Goal: Information Seeking & Learning: Compare options

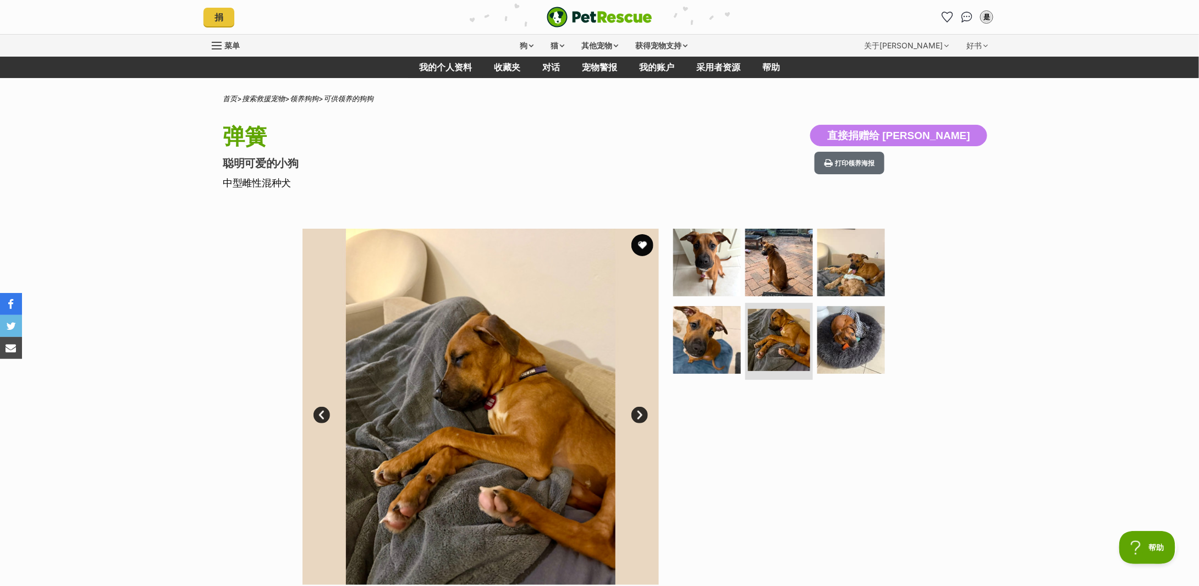
click at [508, 162] on p "聪明可爱的小狗" at bounding box center [455, 163] width 465 height 15
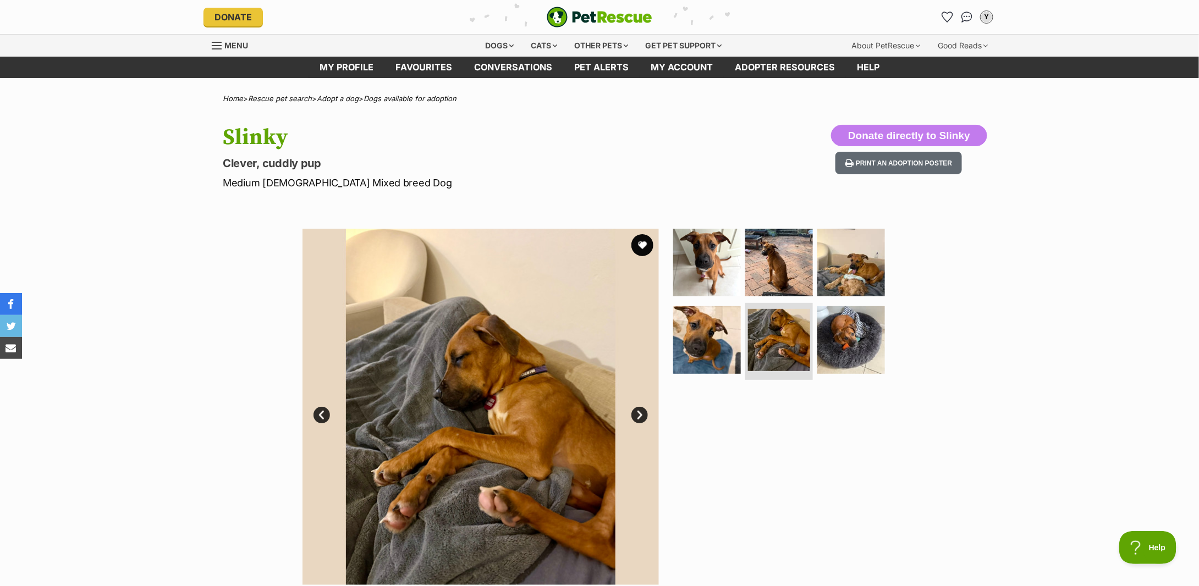
click at [246, 131] on h1 "Slinky" at bounding box center [455, 137] width 465 height 25
copy h1 "Slinky"
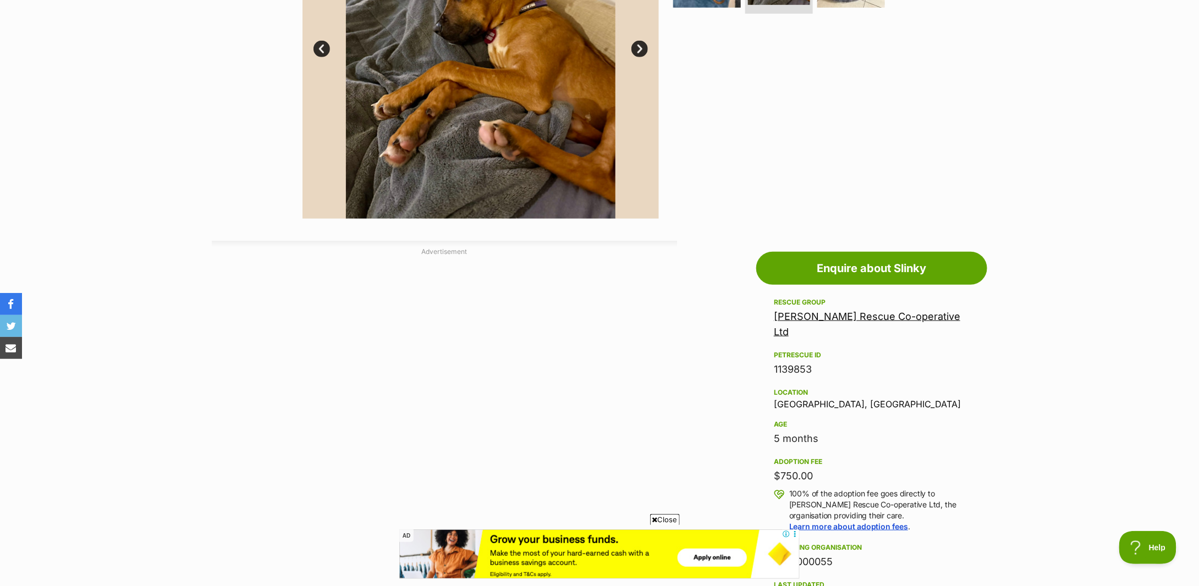
scroll to position [513, 0]
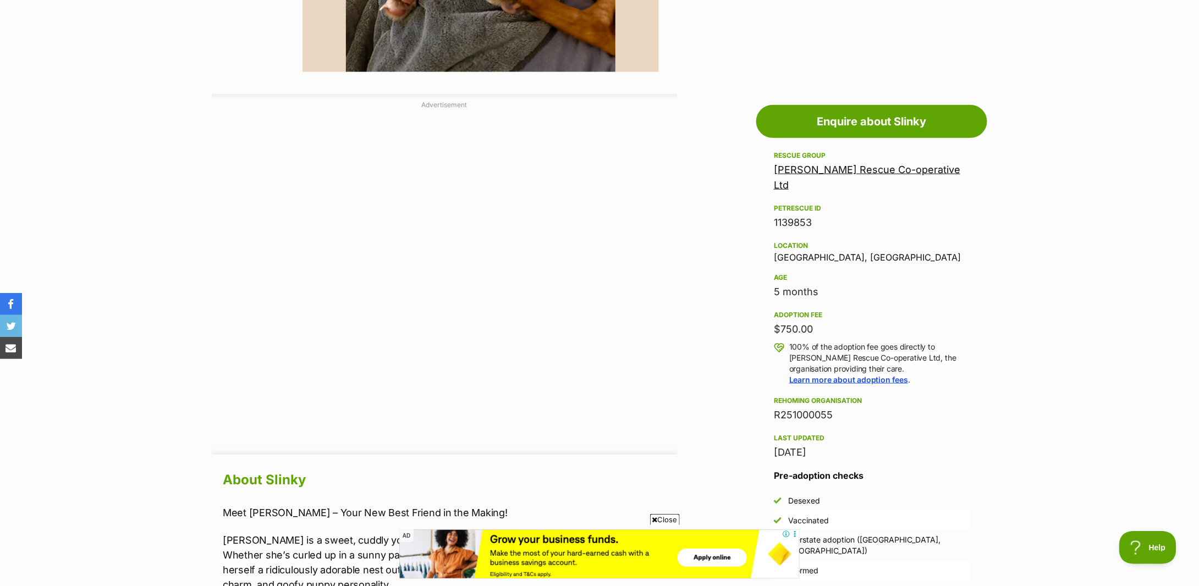
click at [815, 284] on div "5 months" at bounding box center [872, 291] width 196 height 15
copy div "5 months"
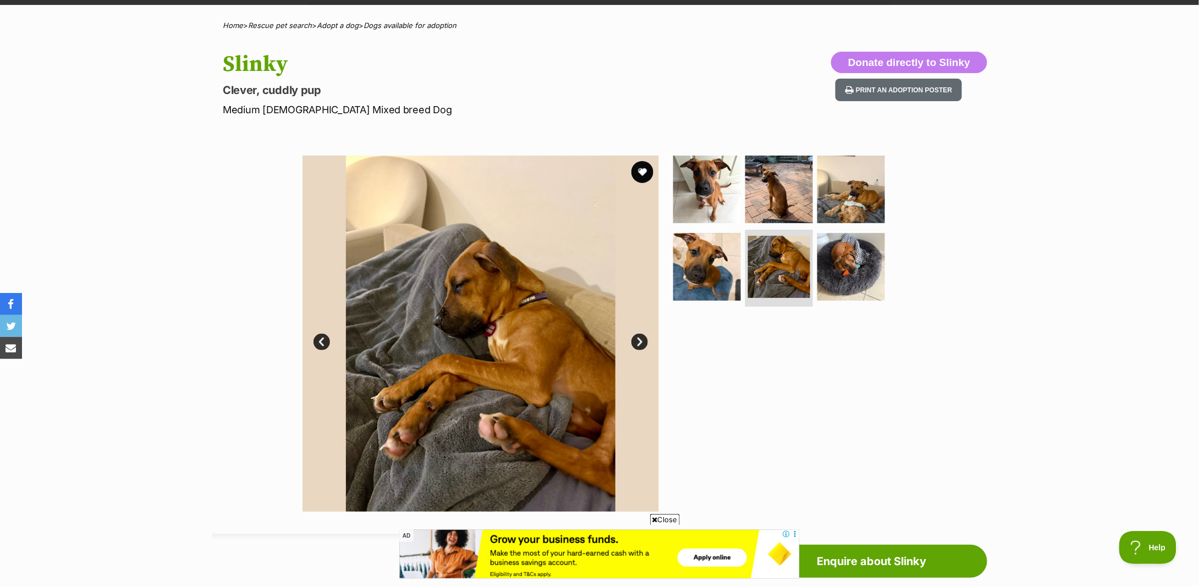
drag, startPoint x: 292, startPoint y: 97, endPoint x: 298, endPoint y: 97, distance: 6.1
click at [292, 97] on p "Clever, cuddly pup" at bounding box center [455, 90] width 465 height 15
drag, startPoint x: 365, startPoint y: 111, endPoint x: 206, endPoint y: 111, distance: 159.0
click at [206, 111] on div "Slinky Clever, cuddly pup Medium Female Mixed breed Dog Donate directly to Slin…" at bounding box center [599, 84] width 809 height 65
copy p "Medium Female Mixed breed Dog"
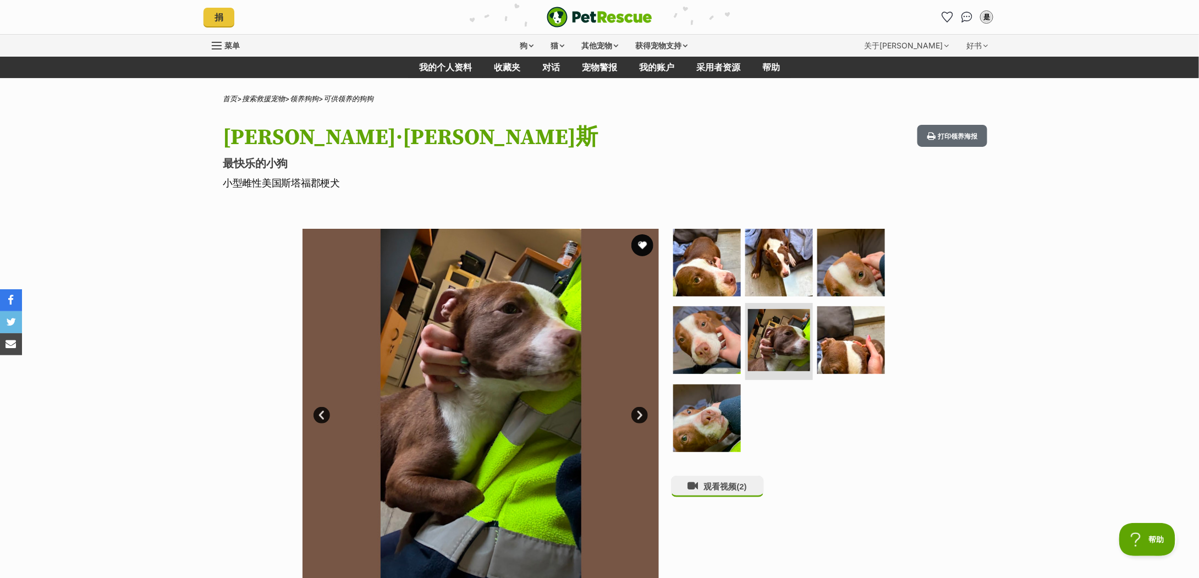
click at [309, 96] on font "领养狗狗" at bounding box center [304, 98] width 29 height 9
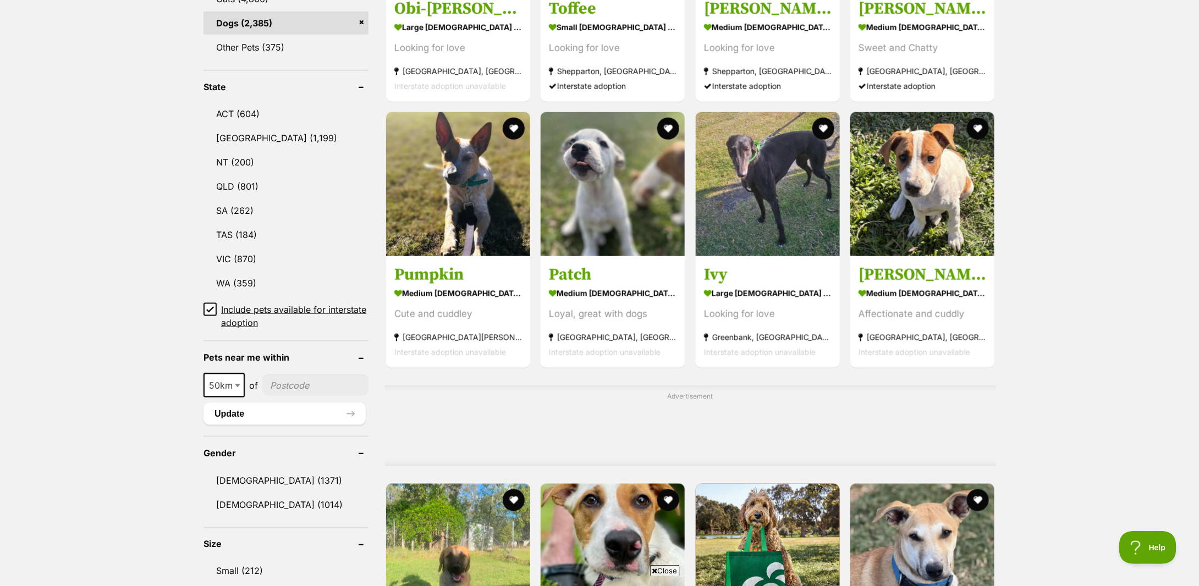
scroll to position [733, 0]
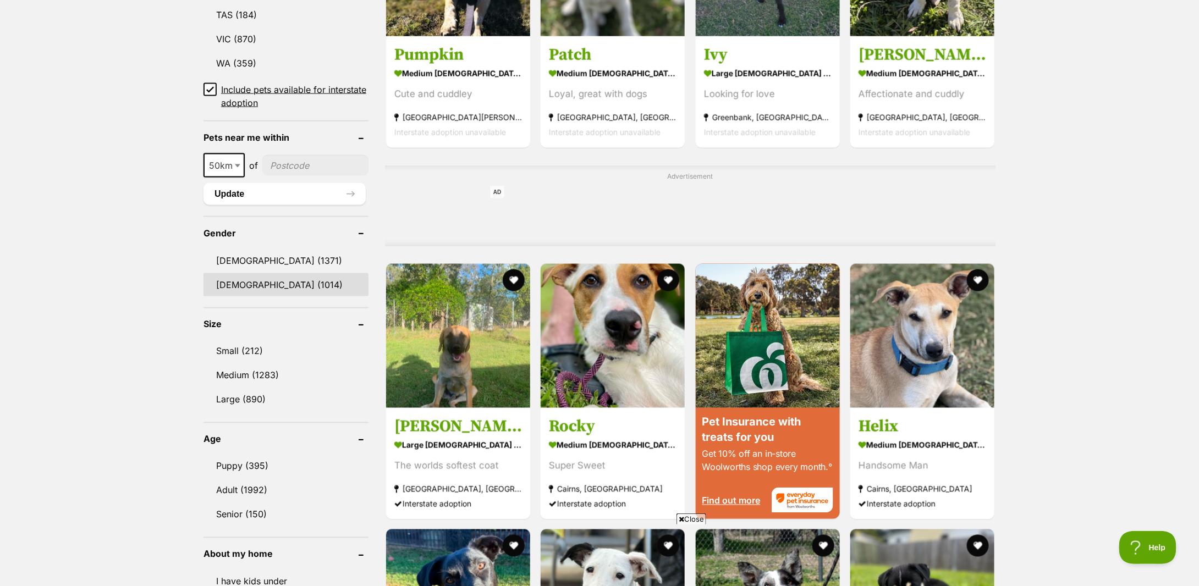
click at [246, 279] on link "Female (1014)" at bounding box center [286, 284] width 165 height 23
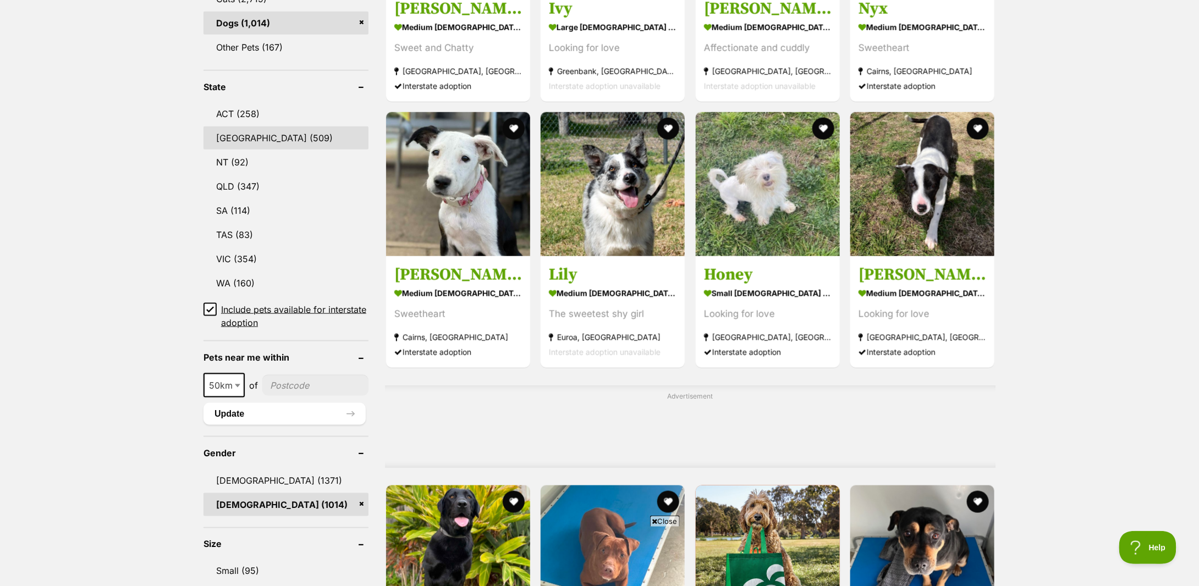
click at [238, 139] on link "[GEOGRAPHIC_DATA] (509)" at bounding box center [286, 138] width 165 height 23
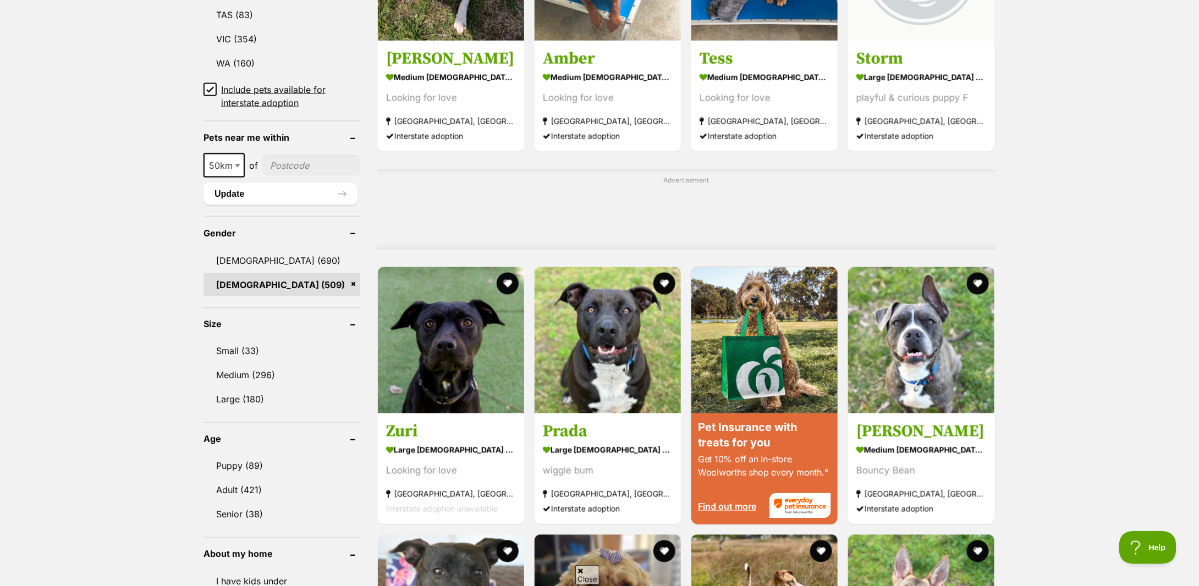
scroll to position [806, 0]
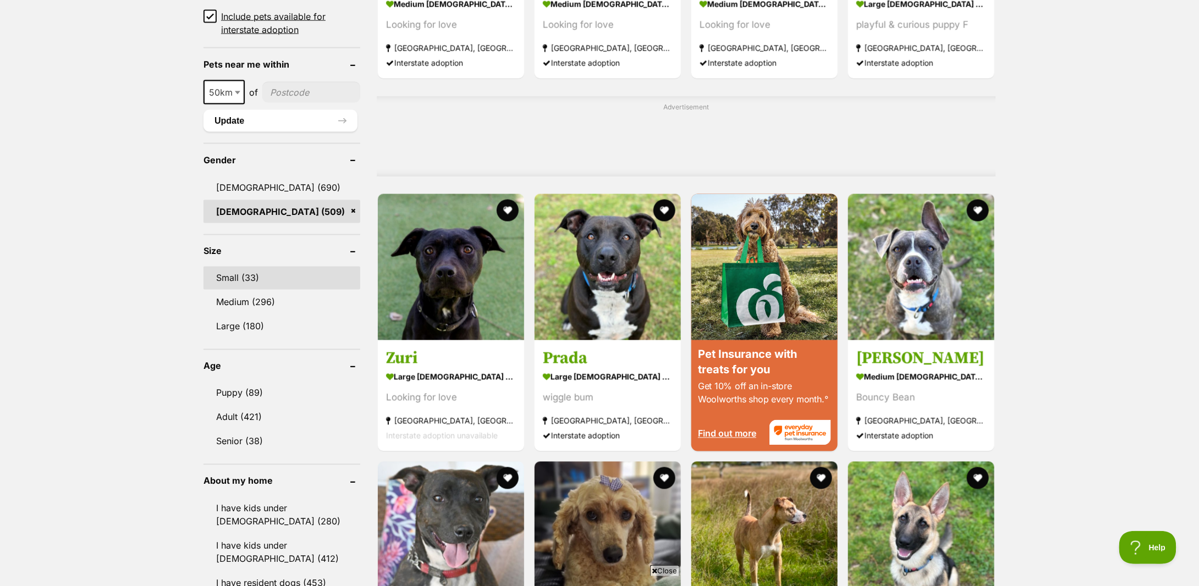
click at [241, 275] on link "Small (33)" at bounding box center [282, 278] width 157 height 23
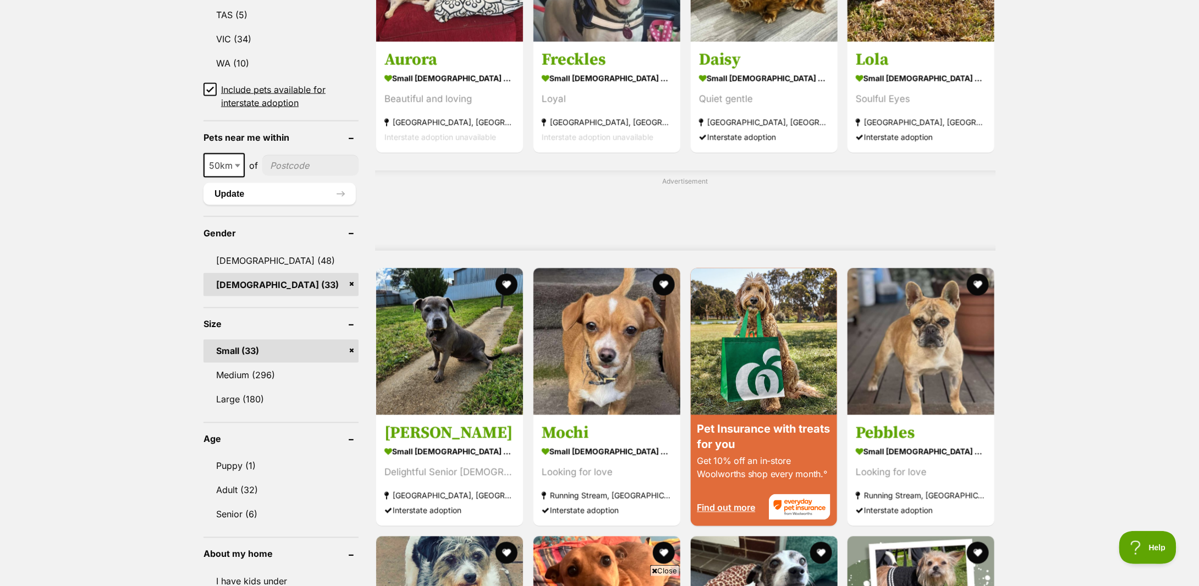
scroll to position [880, 0]
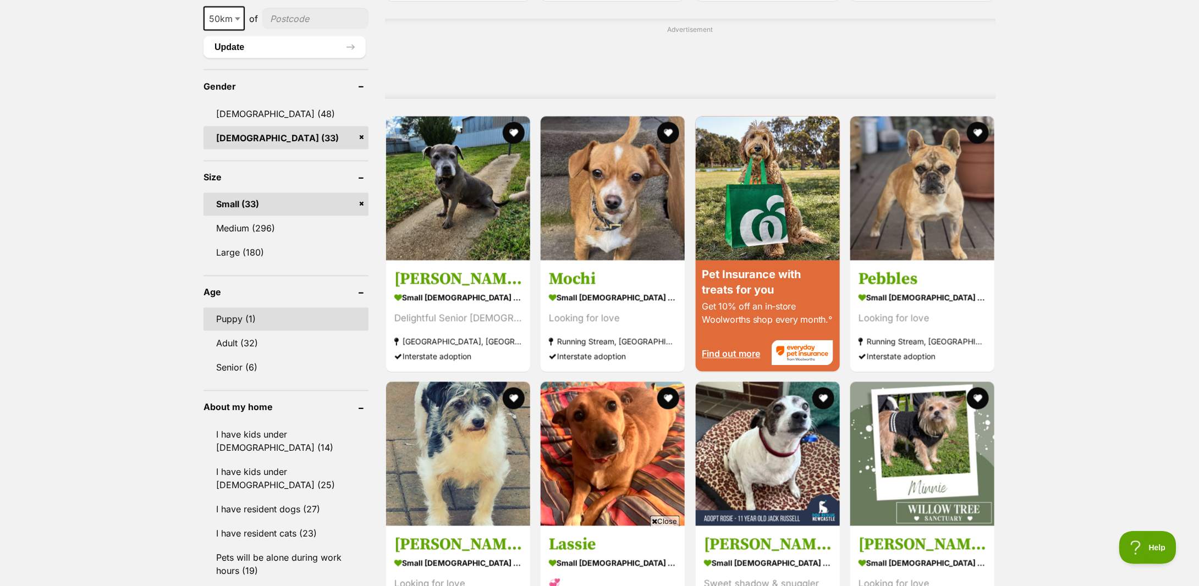
click at [251, 322] on link "Puppy (1)" at bounding box center [286, 319] width 165 height 23
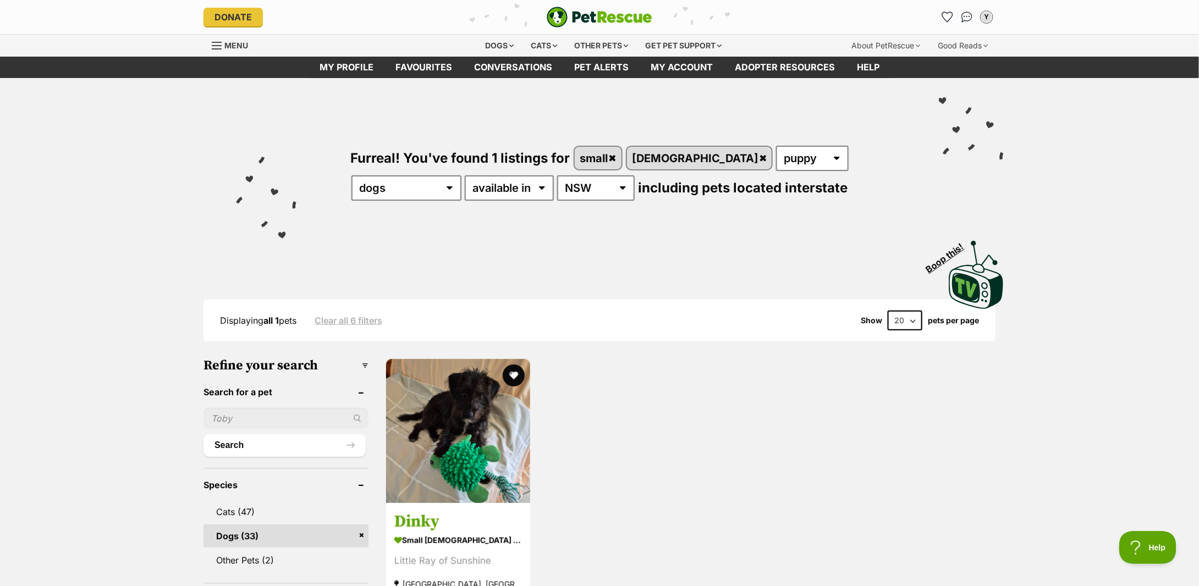
click at [605, 19] on img "PetRescue" at bounding box center [600, 17] width 106 height 21
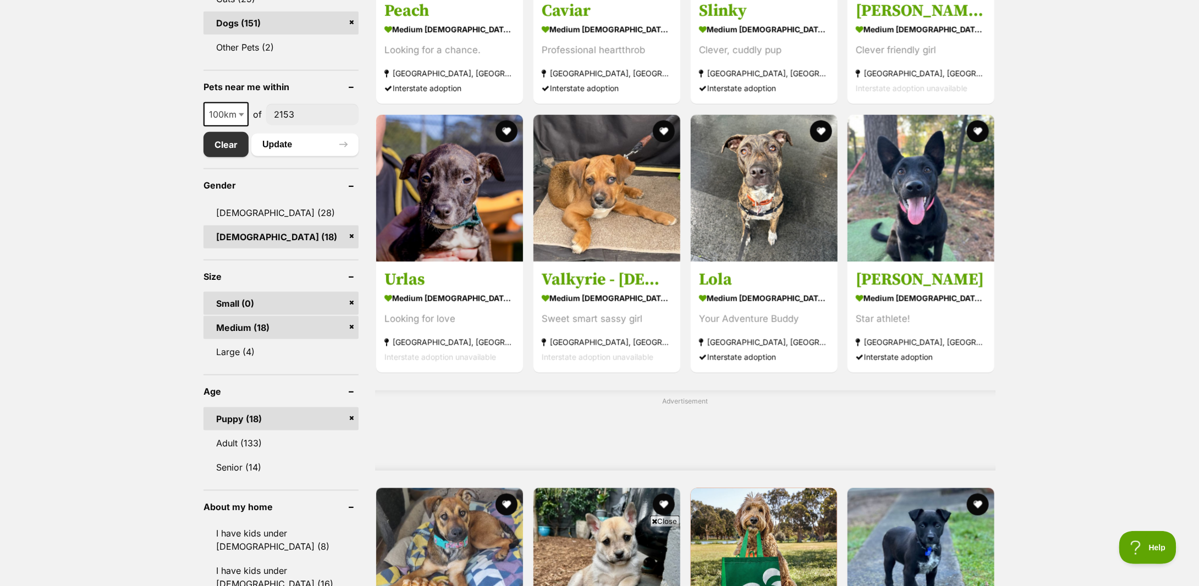
scroll to position [660, 0]
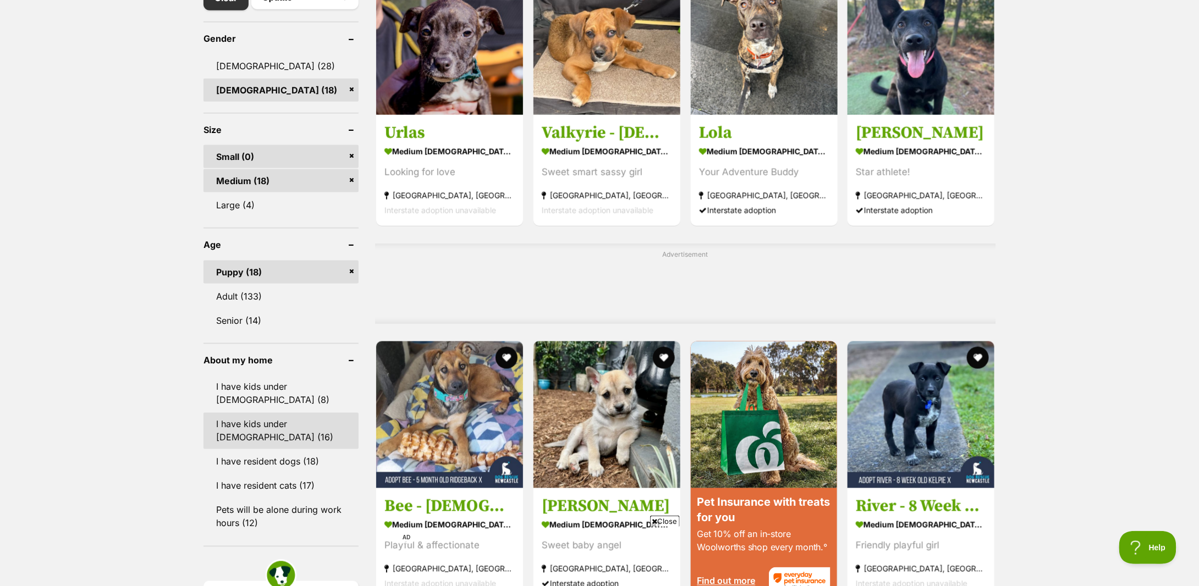
click at [267, 425] on link "I have kids under 12 years old (16)" at bounding box center [281, 431] width 155 height 36
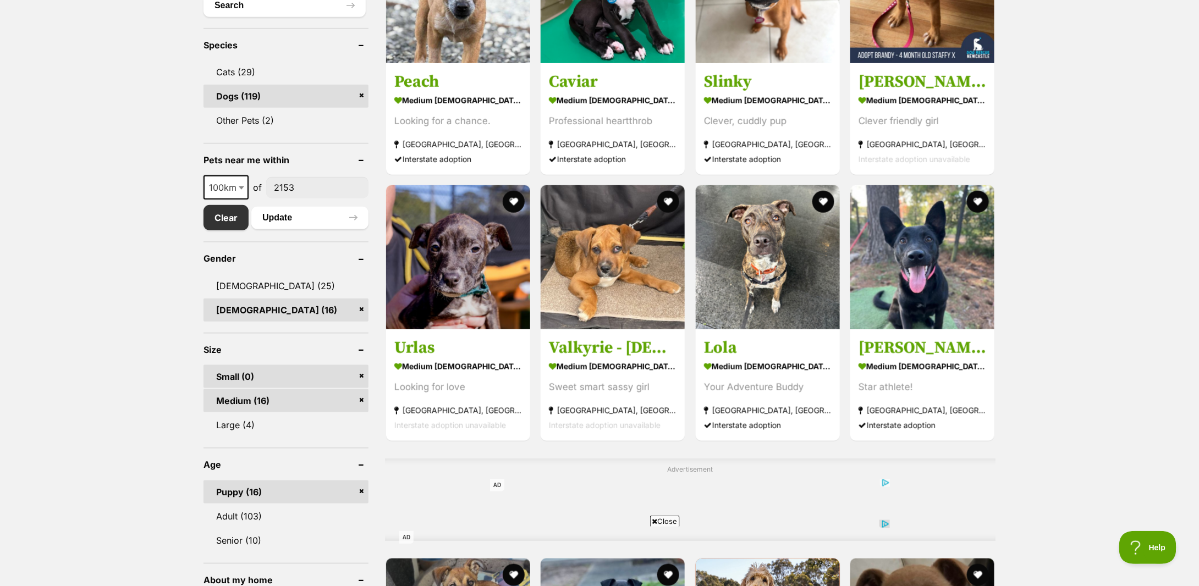
scroll to position [586, 0]
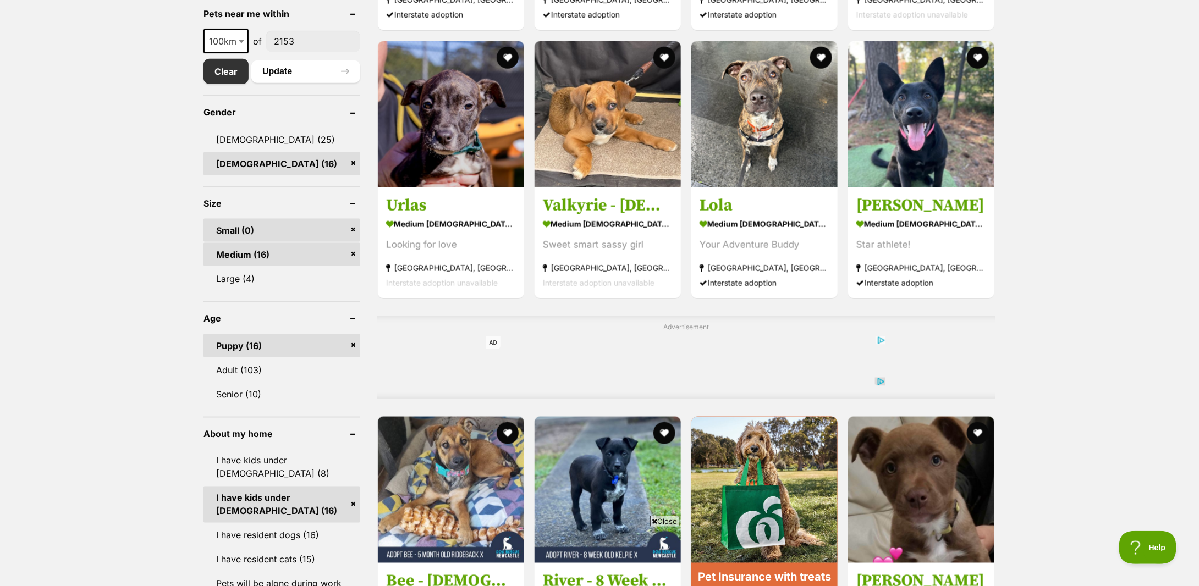
click at [353, 343] on link "Puppy (16)" at bounding box center [282, 345] width 157 height 23
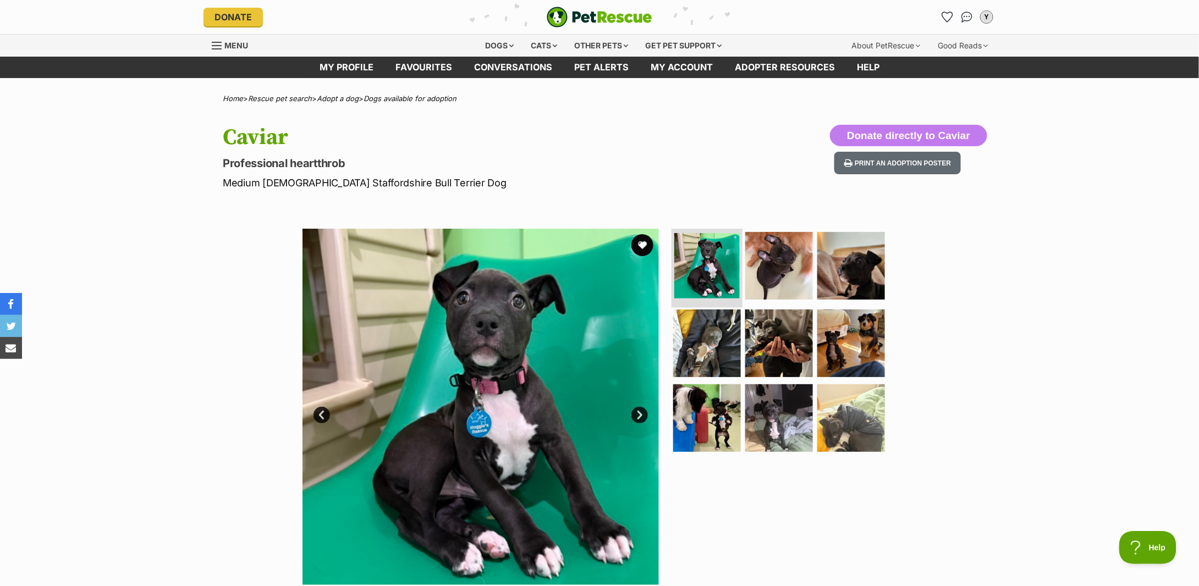
click at [685, 253] on img at bounding box center [706, 265] width 65 height 65
click at [640, 410] on link "Next" at bounding box center [640, 415] width 17 height 17
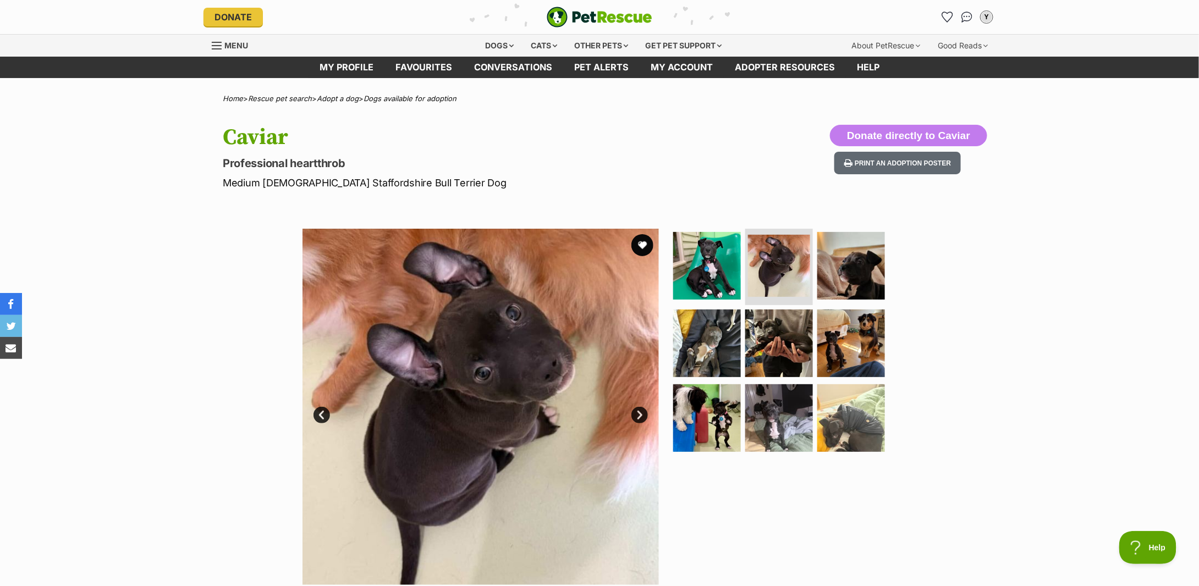
click at [640, 410] on link "Next" at bounding box center [640, 415] width 17 height 17
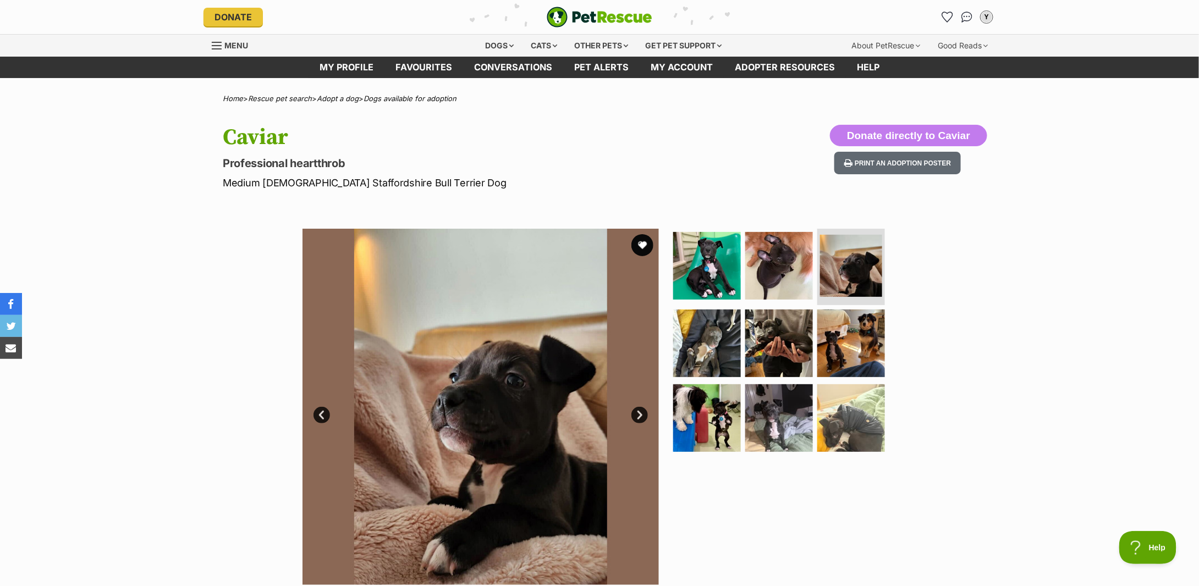
click at [640, 410] on link "Next" at bounding box center [640, 415] width 17 height 17
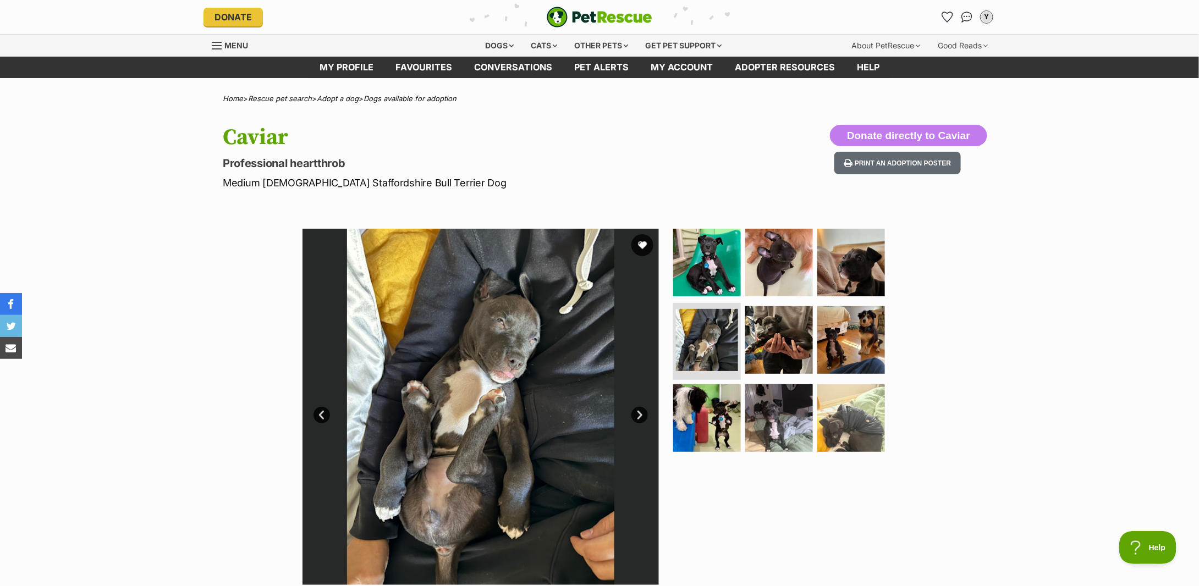
click at [640, 410] on link "Next" at bounding box center [640, 415] width 17 height 17
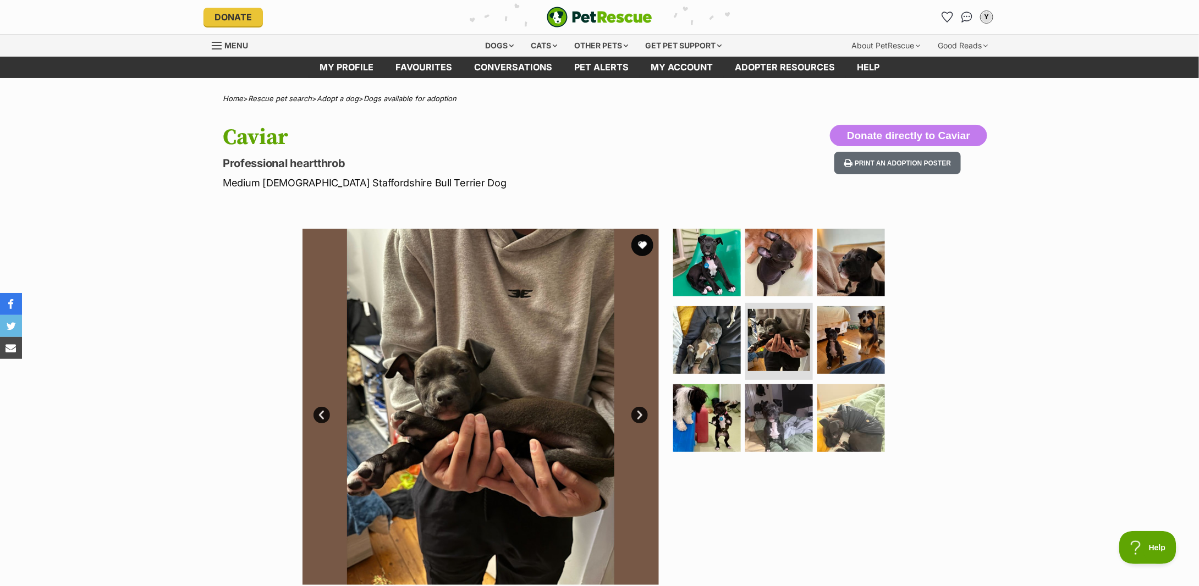
click at [640, 410] on link "Next" at bounding box center [640, 415] width 17 height 17
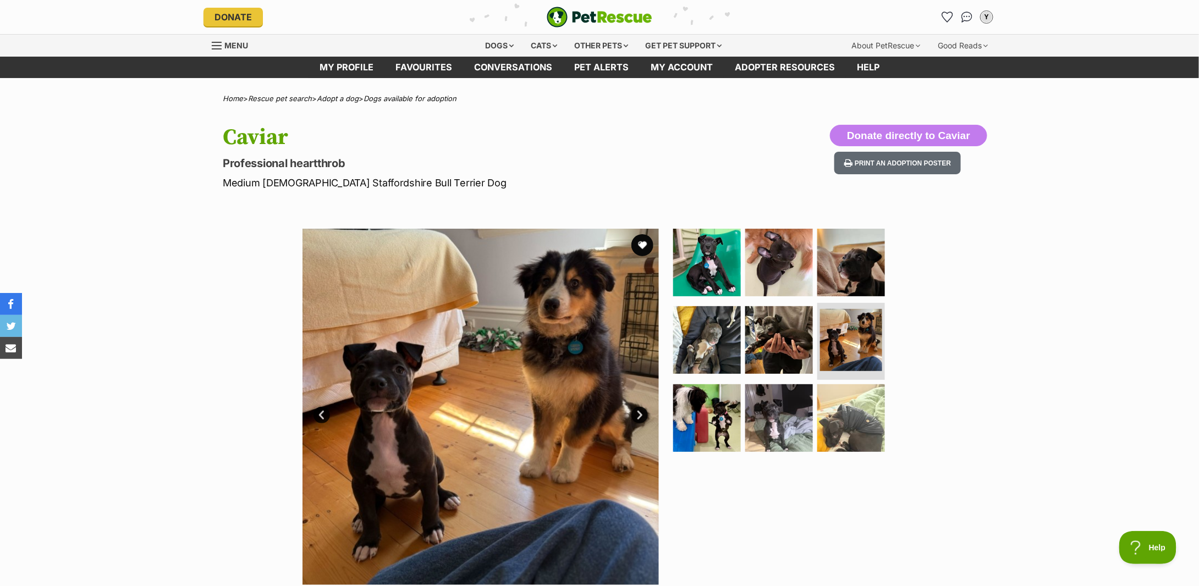
click at [640, 410] on link "Next" at bounding box center [640, 415] width 17 height 17
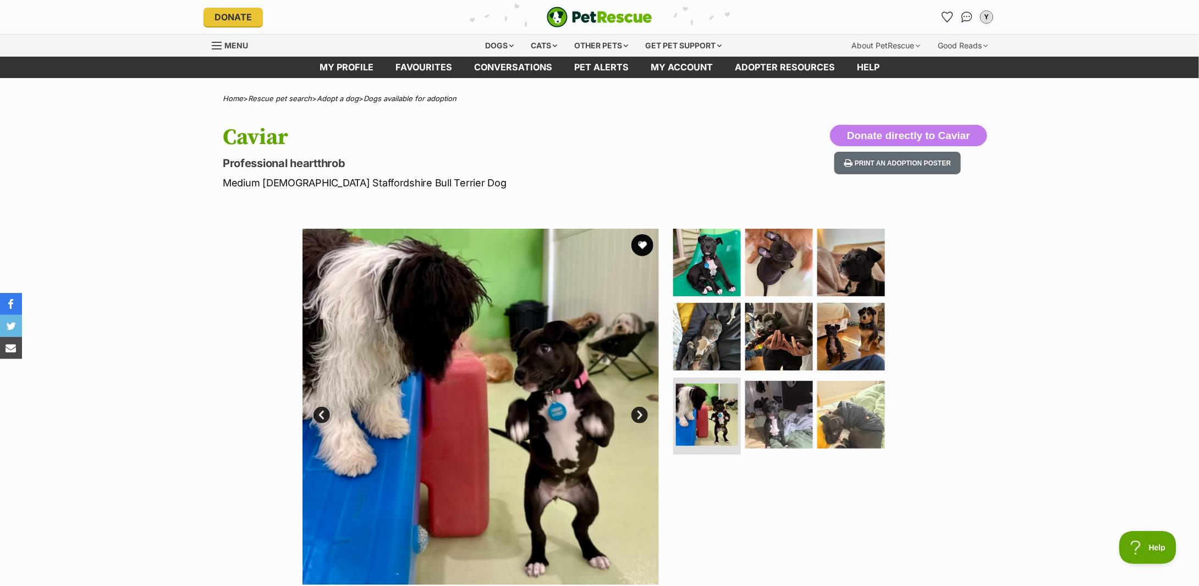
click at [640, 410] on link "Next" at bounding box center [640, 415] width 17 height 17
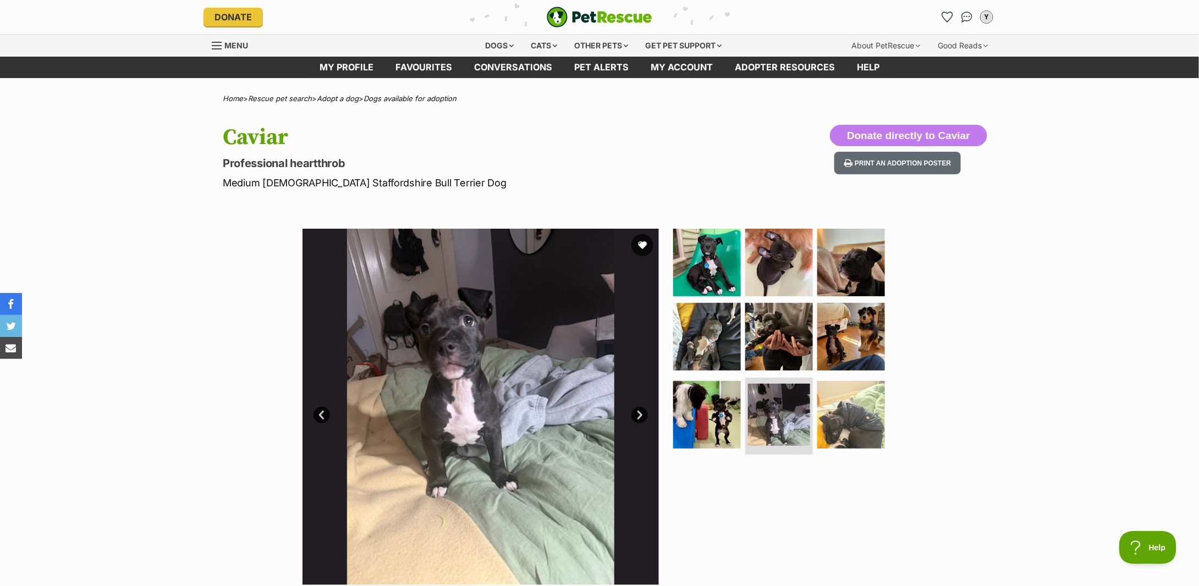
click at [640, 410] on link "Next" at bounding box center [640, 415] width 17 height 17
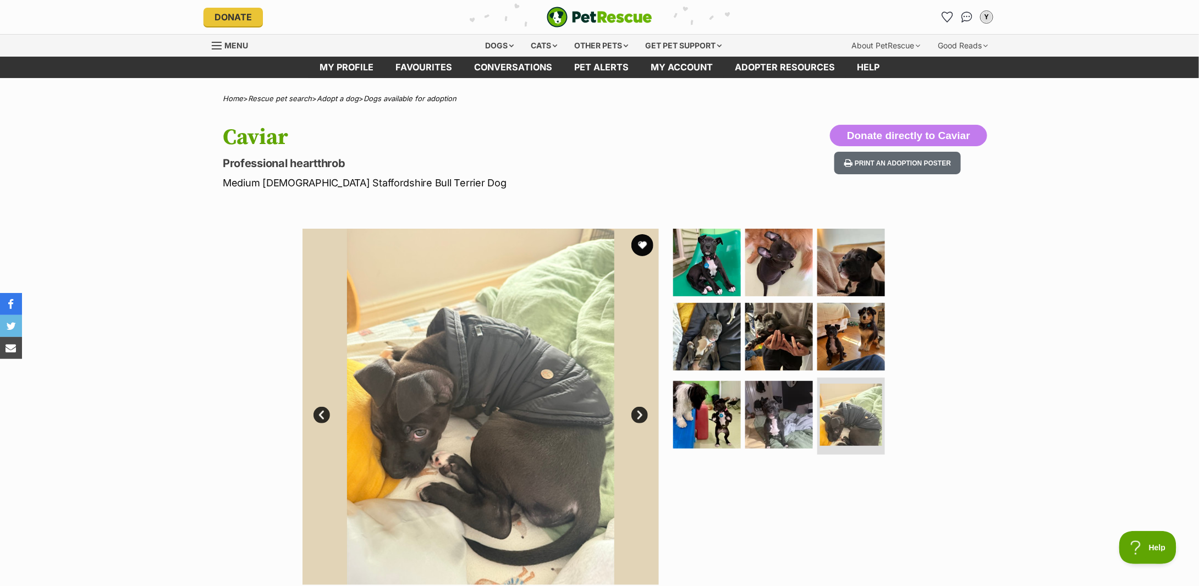
click at [640, 410] on link "Next" at bounding box center [640, 415] width 17 height 17
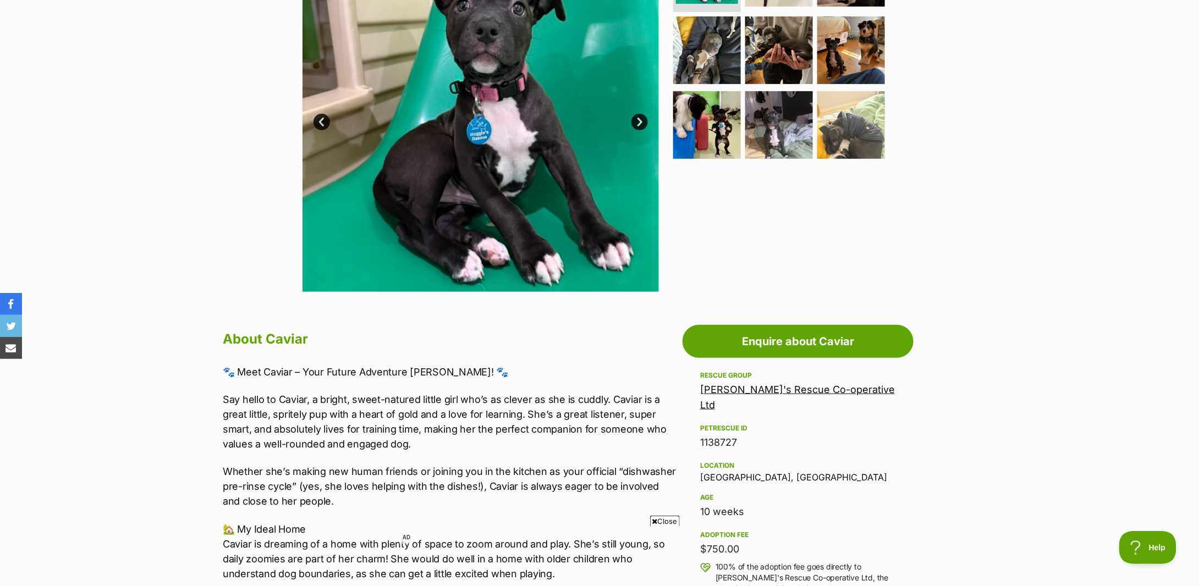
scroll to position [586, 0]
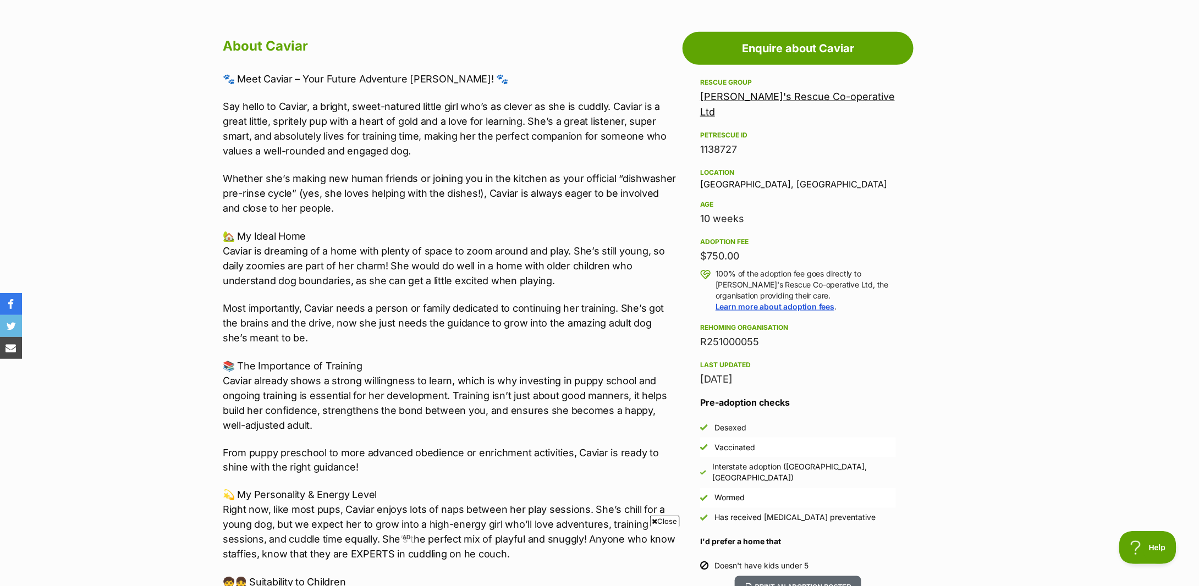
click at [463, 206] on p "Whether she’s making new human friends or joining you in the kitchen as your of…" at bounding box center [450, 193] width 454 height 45
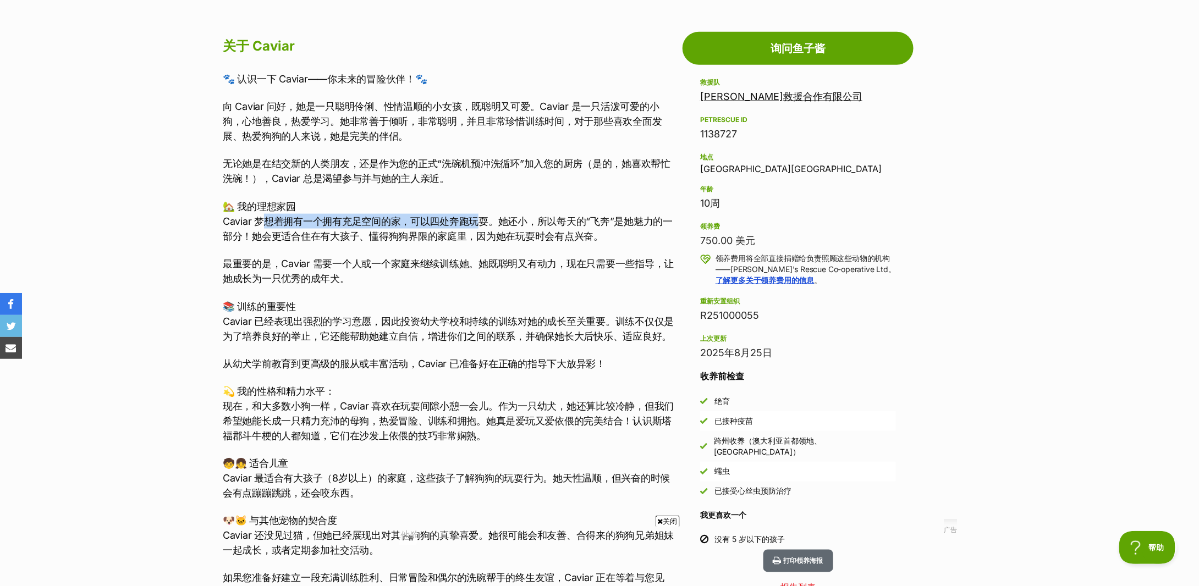
drag, startPoint x: 268, startPoint y: 215, endPoint x: 486, endPoint y: 218, distance: 217.9
click at [486, 218] on font "Caviar 梦想着拥有一个拥有充足空间的家，可以四处奔跑玩耍。她还小，所以每天的“飞奔”是她魅力的一部分！她会更适合住在有大孩子、懂得狗狗界限的家庭里，因为…" at bounding box center [448, 229] width 450 height 26
drag, startPoint x: 299, startPoint y: 235, endPoint x: 471, endPoint y: 236, distance: 172.2
click at [471, 236] on font "Caviar 梦想着拥有一个拥有充足空间的家，可以四处奔跑玩耍。她还小，所以每天的“飞奔”是她魅力的一部分！她会更适合住在有大孩子、懂得狗狗界限的家庭里，因为…" at bounding box center [448, 229] width 450 height 26
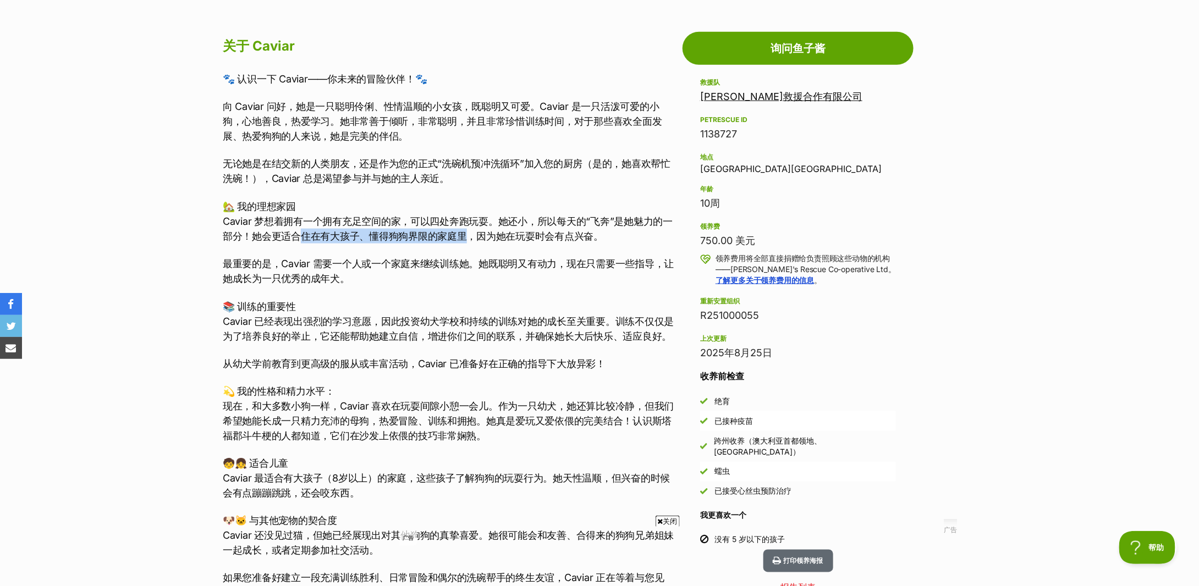
click at [471, 236] on font "Caviar 梦想着拥有一个拥有充足空间的家，可以四处奔跑玩耍。她还小，所以每天的“飞奔”是她魅力的一部分！她会更适合住在有大孩子、懂得狗狗界限的家庭里，因为…" at bounding box center [448, 229] width 450 height 26
drag, startPoint x: 359, startPoint y: 266, endPoint x: 553, endPoint y: 266, distance: 194.2
click at [553, 266] on font "最重要的是，Caviar 需要一个人或一个家庭来继续训练她。她既聪明又有动力，现在只需要一些指导，让她成长为一只优秀的成年犬。" at bounding box center [448, 271] width 451 height 26
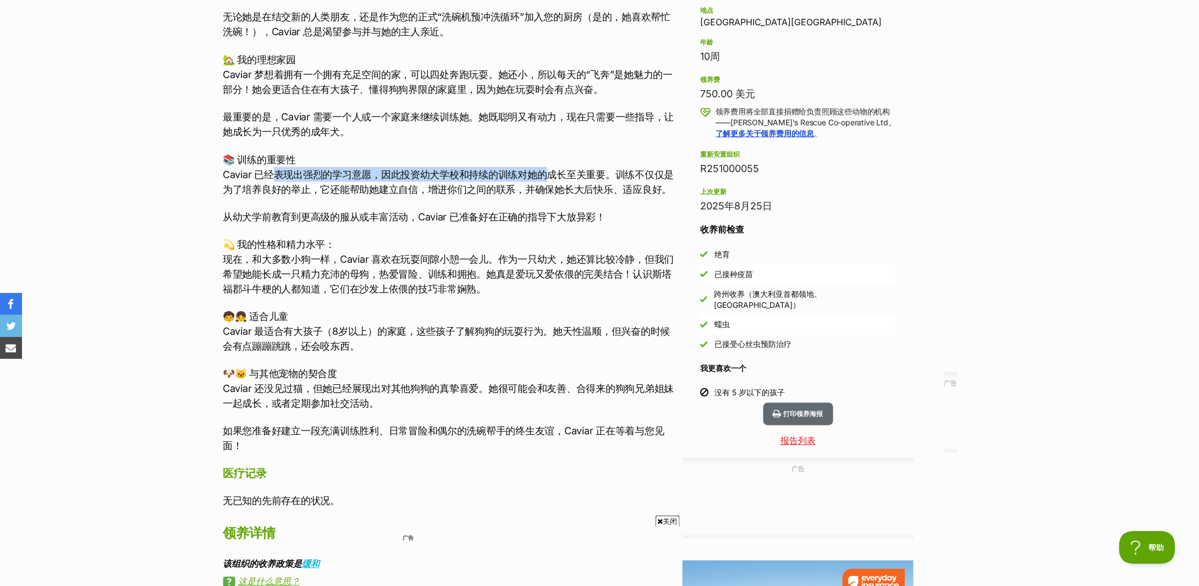
drag, startPoint x: 271, startPoint y: 169, endPoint x: 544, endPoint y: 179, distance: 272.5
click at [544, 179] on font "Caviar 已经表现出强烈的学习意愿，因此投资幼犬学校和持续的训练对她的成长至关重要。训练不仅仅是为了培养良好的举止，它还能帮助她建立自信，增进你们之间的联…" at bounding box center [448, 182] width 451 height 26
drag, startPoint x: 303, startPoint y: 188, endPoint x: 589, endPoint y: 191, distance: 286.1
click at [589, 191] on font "Caviar 已经表现出强烈的学习意愿，因此投资幼犬学校和持续的训练对她的成长至关重要。训练不仅仅是为了培养良好的举止，它还能帮助她建立自信，增进你们之间的联…" at bounding box center [448, 182] width 451 height 26
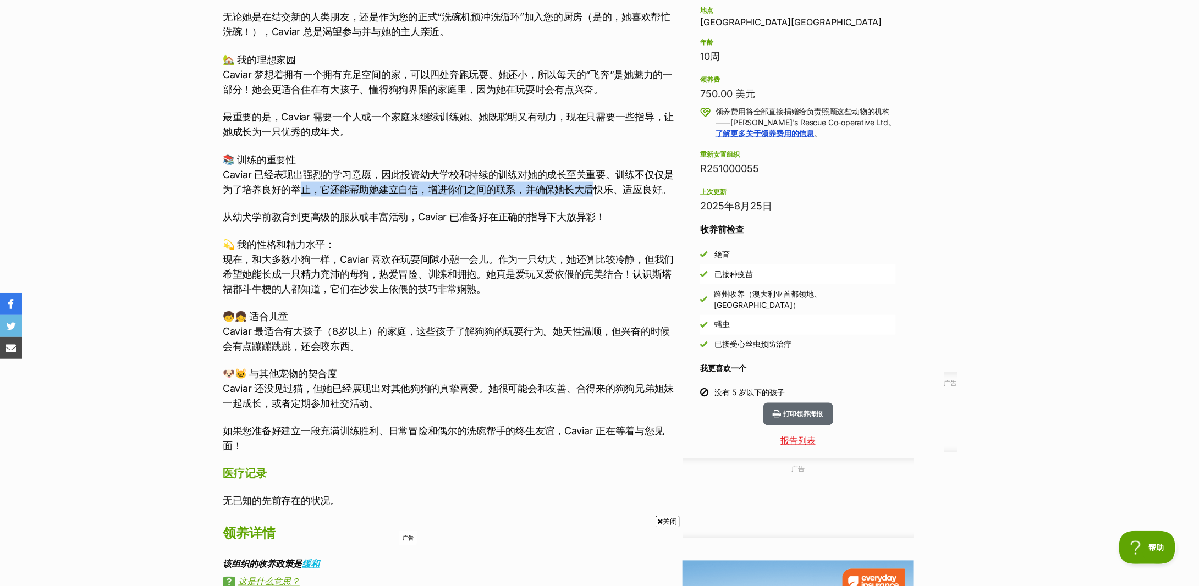
click at [589, 191] on font "Caviar 已经表现出强烈的学习意愿，因此投资幼犬学校和持续的训练对她的成长至关重要。训练不仅仅是为了培养良好的举止，它还能帮助她建立自信，增进你们之间的联…" at bounding box center [448, 182] width 451 height 26
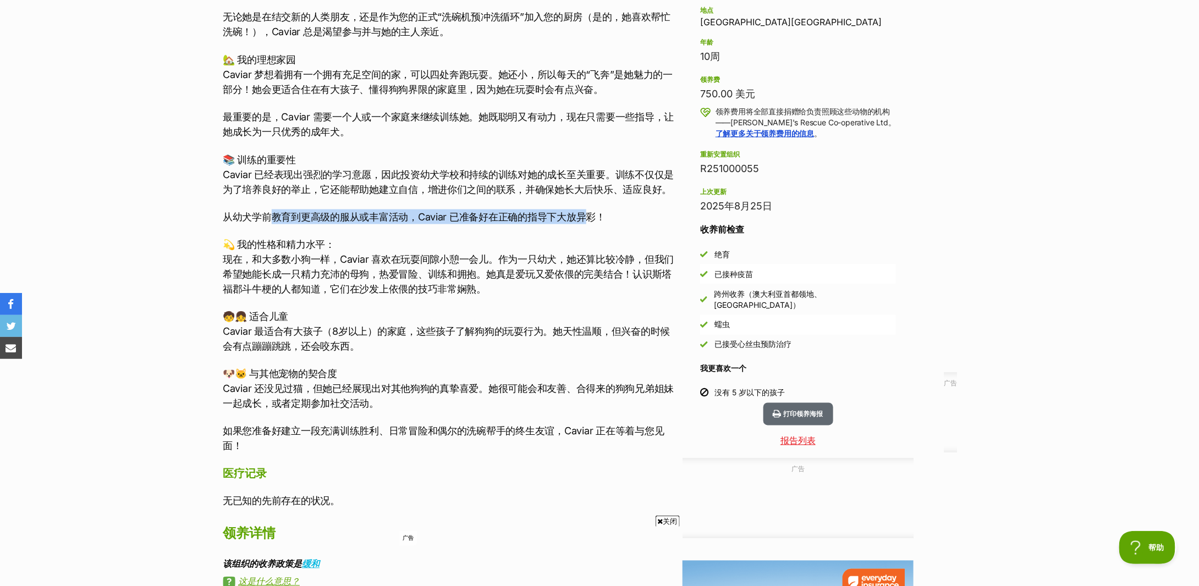
drag, startPoint x: 276, startPoint y: 219, endPoint x: 591, endPoint y: 218, distance: 315.2
click at [591, 218] on font "从幼犬学前教育到更高级的服从或丰富活动，Caviar 已准备好在正确的指导下大放异彩！" at bounding box center [414, 217] width 383 height 12
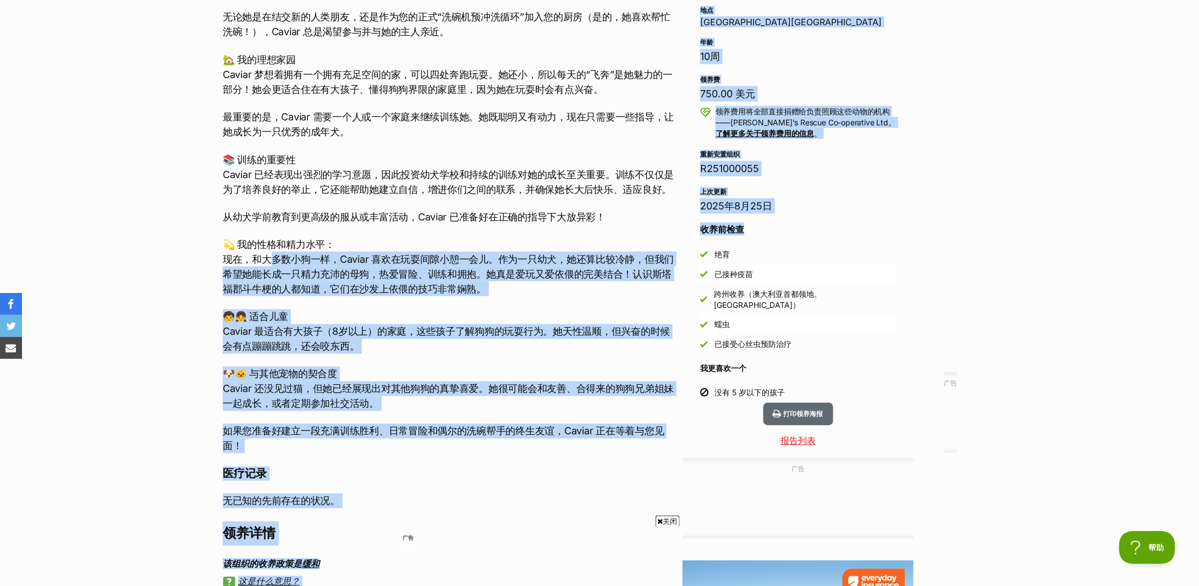
drag, startPoint x: 274, startPoint y: 259, endPoint x: 694, endPoint y: 250, distance: 420.4
click at [694, 250] on div "Advertisement Adoption information I've been adopted! This pet is no longer ava…" at bounding box center [600, 413] width 776 height 1079
click at [694, 250] on aside "救援队 玛吉救援合作有限公司 PetRescue ID 1138727 地点 新南威尔士州阿什菲尔德 年龄 10周 领养费 750.00 美元 领养费用将全部…" at bounding box center [798, 166] width 231 height 474
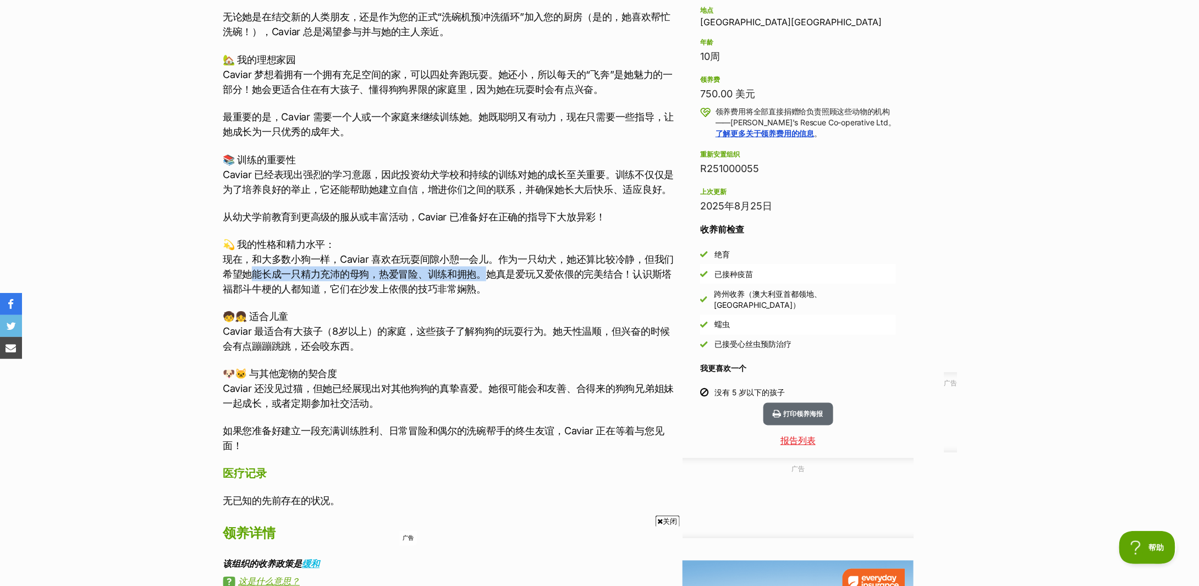
drag, startPoint x: 255, startPoint y: 276, endPoint x: 487, endPoint y: 268, distance: 232.3
click at [487, 268] on font "现在，和大多数小狗一样，Caviar 喜欢在玩耍间隙小憩一会儿。作为一只幼犬，她还算比较冷静，但我们希望她能长成一只精力充沛的母狗，热爱冒险、训练和拥抱。她真…" at bounding box center [448, 274] width 451 height 41
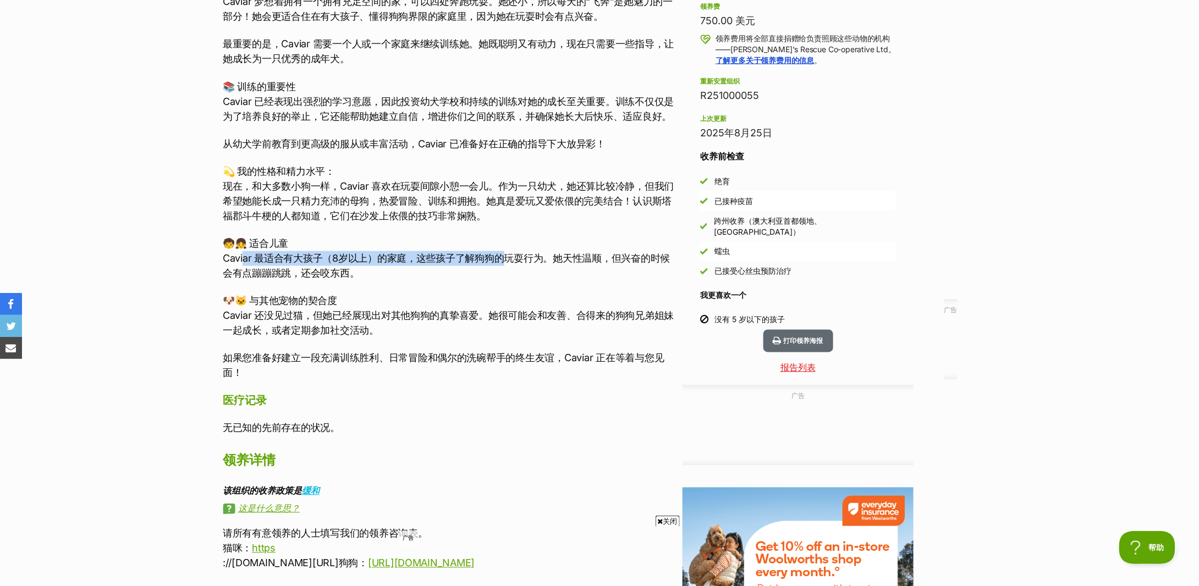
drag, startPoint x: 245, startPoint y: 260, endPoint x: 506, endPoint y: 255, distance: 261.3
click at [506, 255] on font "Caviar 最适合有大孩子（8岁以上）的家庭，这些孩子了解狗狗的玩耍行为。她天性温顺，但兴奋的时候会有点蹦蹦跳跳，还会咬东西。" at bounding box center [446, 266] width 447 height 26
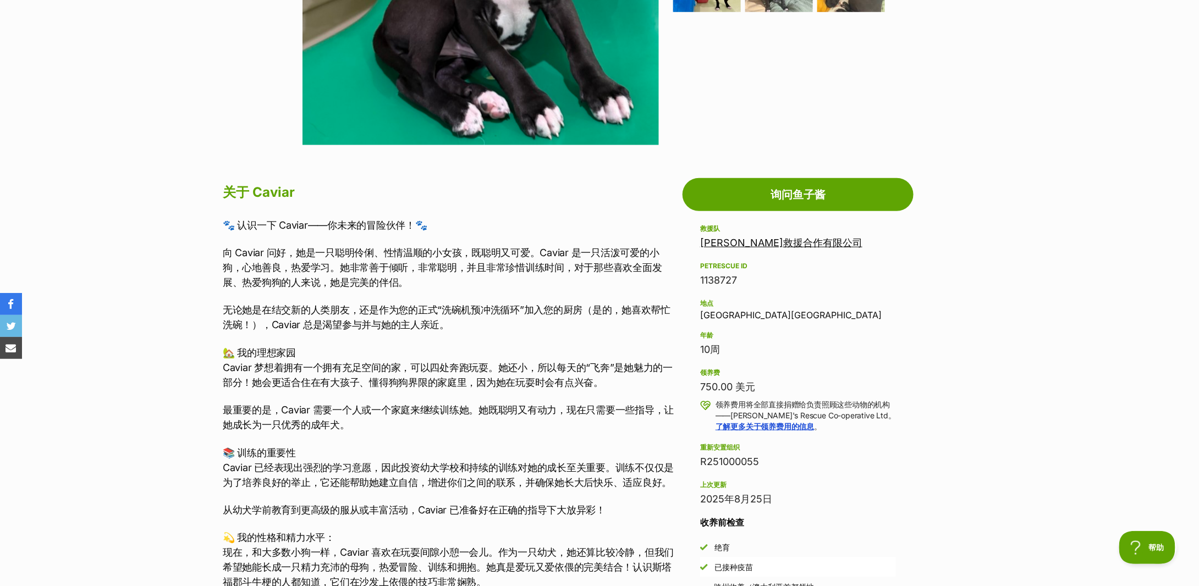
scroll to position [0, 0]
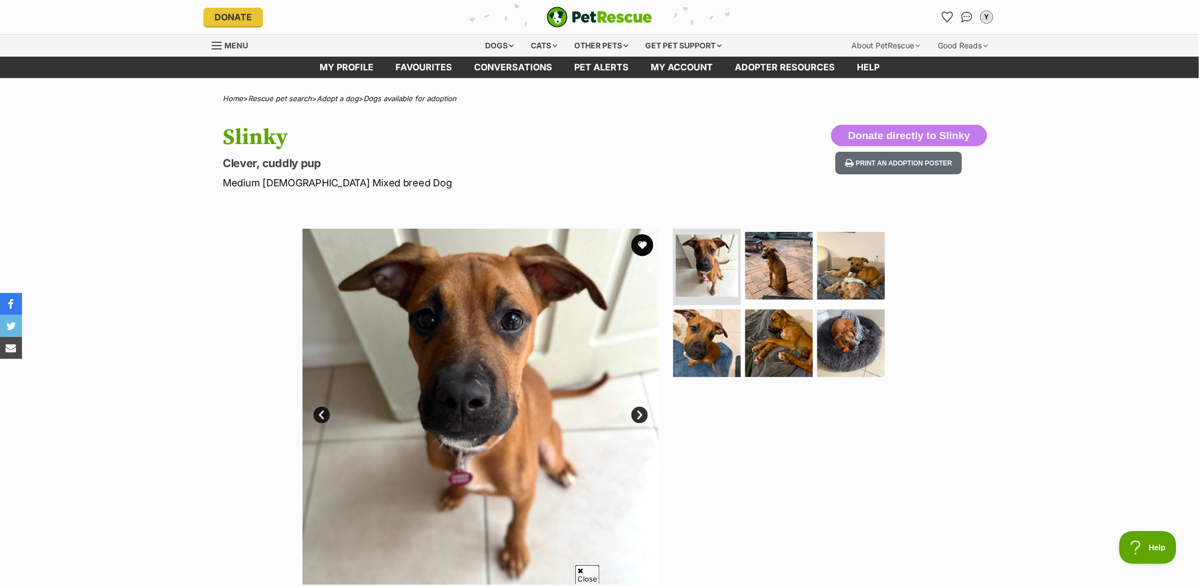
scroll to position [220, 0]
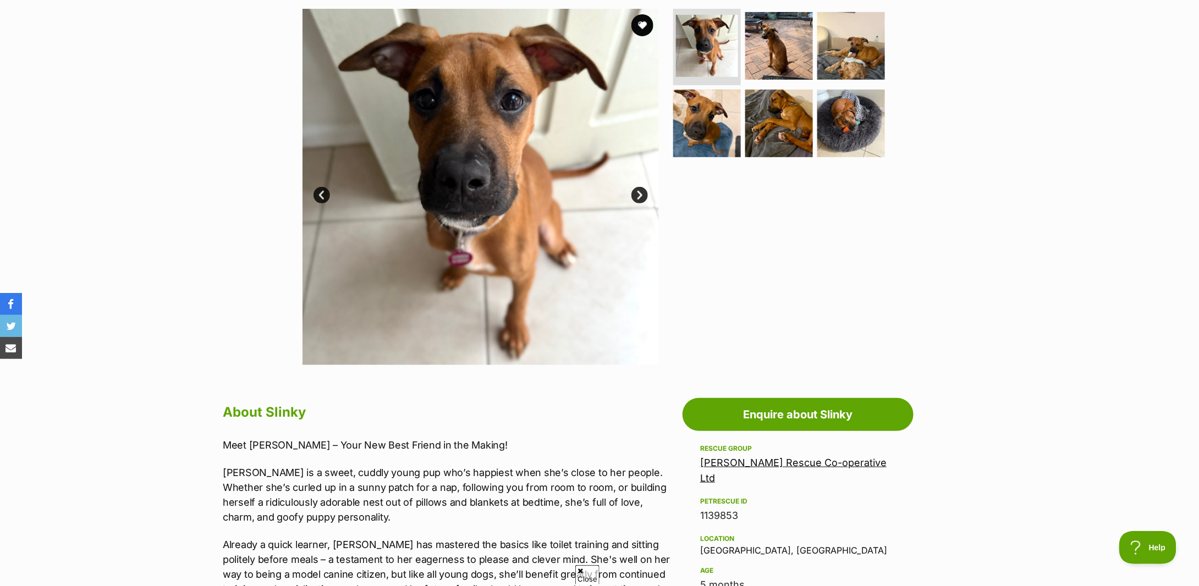
click at [157, 212] on div "Available 1 of 6 images 1 of 6 images 1 of 6 images 1 of 6 images 1 of 6 images…" at bounding box center [599, 178] width 1199 height 373
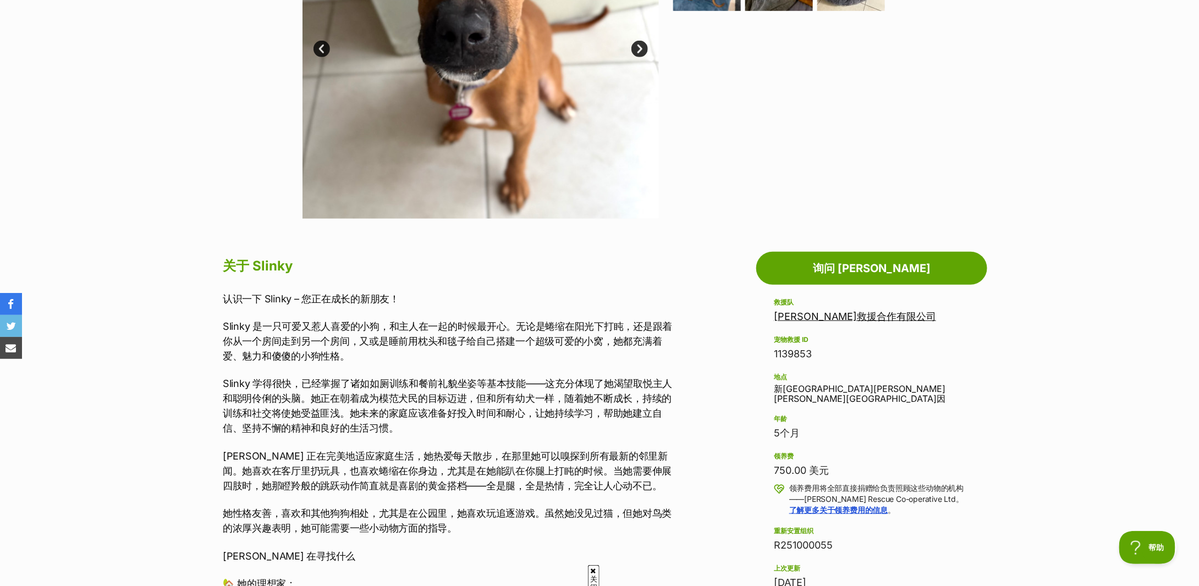
scroll to position [440, 0]
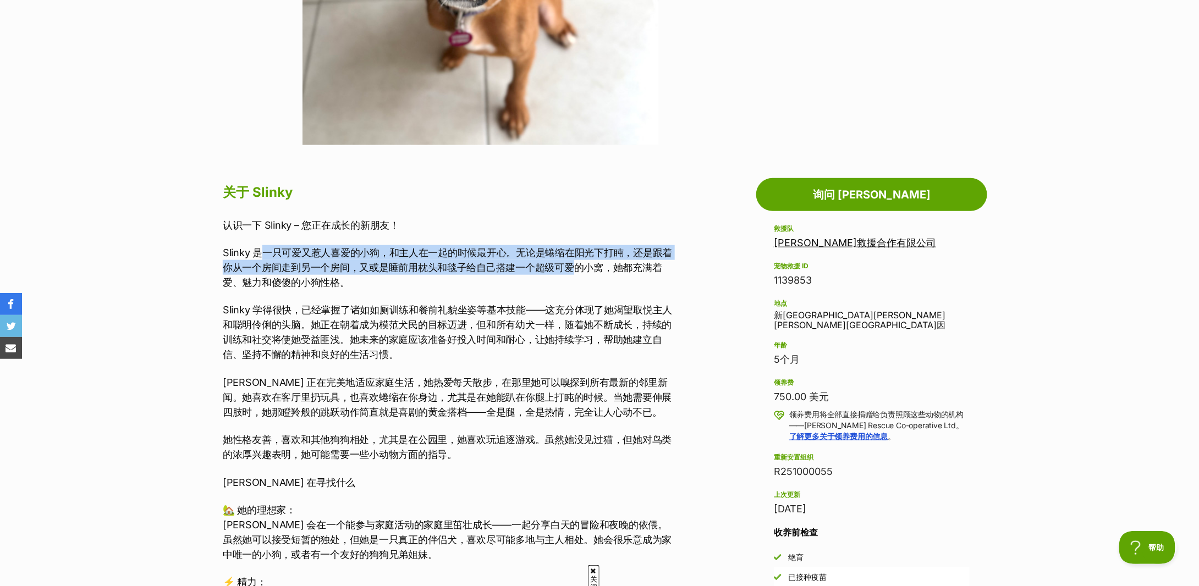
drag, startPoint x: 260, startPoint y: 253, endPoint x: 572, endPoint y: 260, distance: 312.0
click at [572, 260] on p "Slinky 是一只可爱又惹人喜爱的小狗，和主人在一起的时候最开心。无论是蜷缩在阳光下打盹，还是跟着你从一个房间走到另一个房间，又或是睡前用枕头和毯子给自己搭…" at bounding box center [450, 267] width 454 height 45
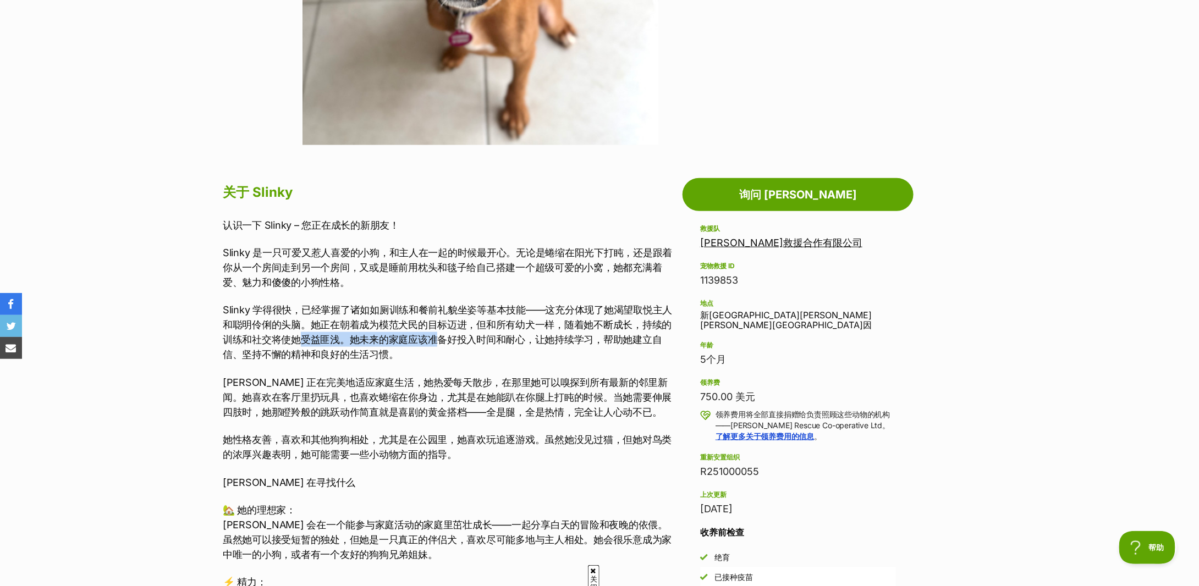
drag, startPoint x: 306, startPoint y: 341, endPoint x: 435, endPoint y: 343, distance: 129.3
click at [435, 343] on font "Slinky 学得很快，已经掌握了诸如如厕训练和餐前礼貌坐姿等基本技能——这充分体现了她渴望取悦主人和聪明伶俐的头脑。她正在朝着成为模范犬民的目标迈进，但和所…" at bounding box center [447, 332] width 449 height 56
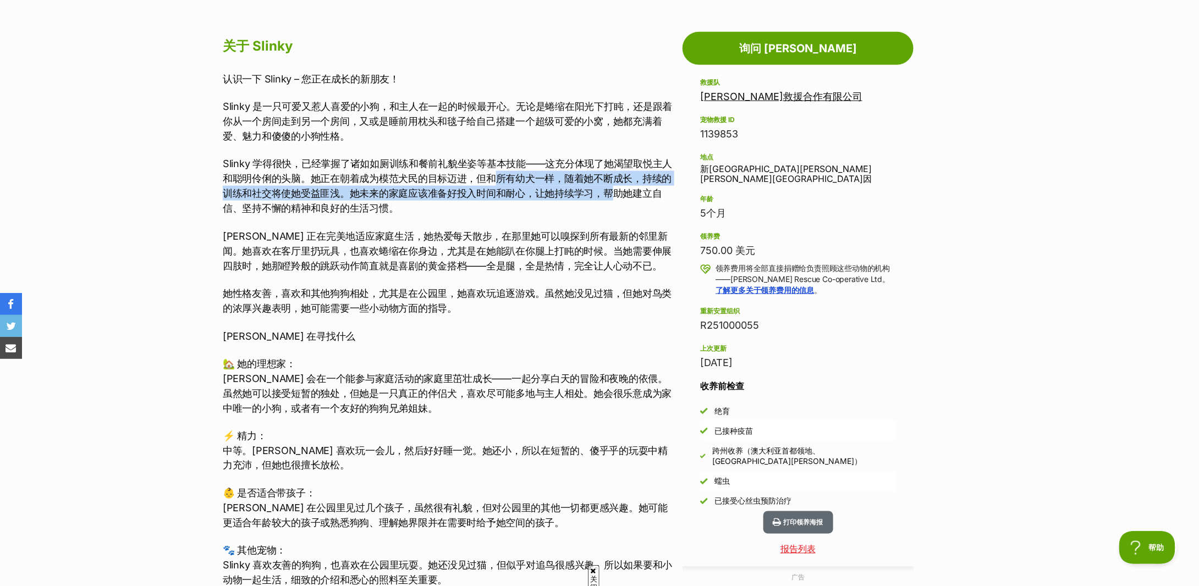
drag, startPoint x: 492, startPoint y: 177, endPoint x: 611, endPoint y: 195, distance: 119.7
click at [611, 195] on font "Slinky 学得很快，已经掌握了诸如如厕训练和餐前礼貌坐姿等基本技能——这充分体现了她渴望取悦主人和聪明伶俐的头脑。她正在朝着成为模范犬民的目标迈进，但和所…" at bounding box center [447, 186] width 449 height 56
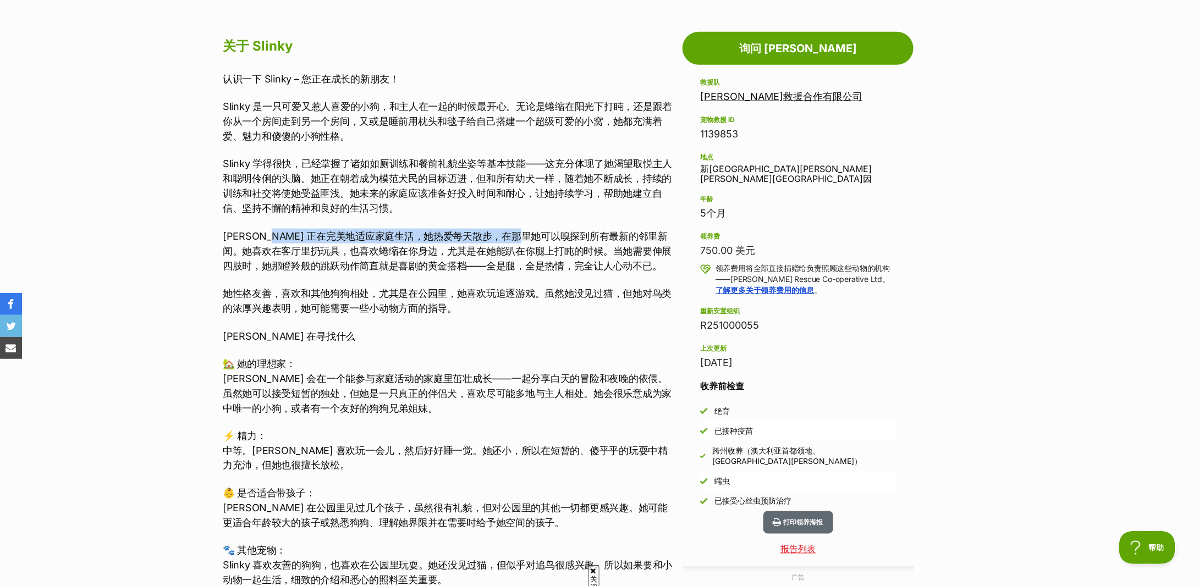
drag, startPoint x: 265, startPoint y: 232, endPoint x: 546, endPoint y: 228, distance: 280.6
click at [545, 229] on p "Slinky 正在完美地适应家庭生活，她热爱每天散步，在那里她可以嗅探到所有最新的邻里新闻。她喜欢在客厅里扔玩具，也喜欢蜷缩在你身边，尤其是在她能趴在你腿上打…" at bounding box center [450, 251] width 454 height 45
click at [546, 228] on div "认识一下 Slinky – 您正在成长的新朋友！ Slinky 是一只可爱又惹人喜爱的小狗，和主人在一起的时候最开心。无论是蜷缩在阳光下打盹，还是跟着你从一个…" at bounding box center [450, 409] width 454 height 674
drag, startPoint x: 286, startPoint y: 251, endPoint x: 597, endPoint y: 249, distance: 310.8
click at [597, 249] on font "Slinky 正在完美地适应家庭生活，她热爱每天散步，在那里她可以嗅探到所有最新的邻里新闻。她喜欢在客厅里扔玩具，也喜欢蜷缩在你身边，尤其是在她能趴在你腿上打…" at bounding box center [447, 251] width 449 height 41
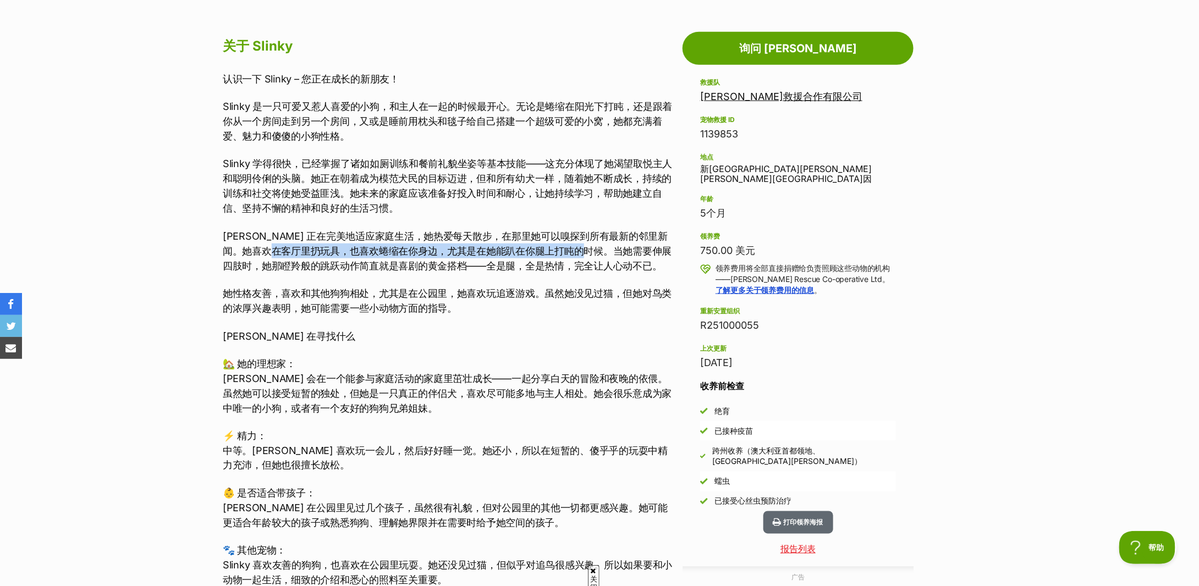
click at [597, 249] on font "Slinky 正在完美地适应家庭生活，她热爱每天散步，在那里她可以嗅探到所有最新的邻里新闻。她喜欢在客厅里扔玩具，也喜欢蜷缩在你身边，尤其是在她能趴在你腿上打…" at bounding box center [447, 251] width 449 height 41
drag, startPoint x: 270, startPoint y: 271, endPoint x: 487, endPoint y: 269, distance: 217.3
click at [487, 269] on p "Slinky 正在完美地适应家庭生活，她热爱每天散步，在那里她可以嗅探到所有最新的邻里新闻。她喜欢在客厅里扔玩具，也喜欢蜷缩在你身边，尤其是在她能趴在你腿上打…" at bounding box center [450, 251] width 454 height 45
click at [487, 269] on font "Slinky 正在完美地适应家庭生活，她热爱每天散步，在那里她可以嗅探到所有最新的邻里新闻。她喜欢在客厅里扔玩具，也喜欢蜷缩在你身边，尤其是在她能趴在你腿上打…" at bounding box center [447, 251] width 449 height 41
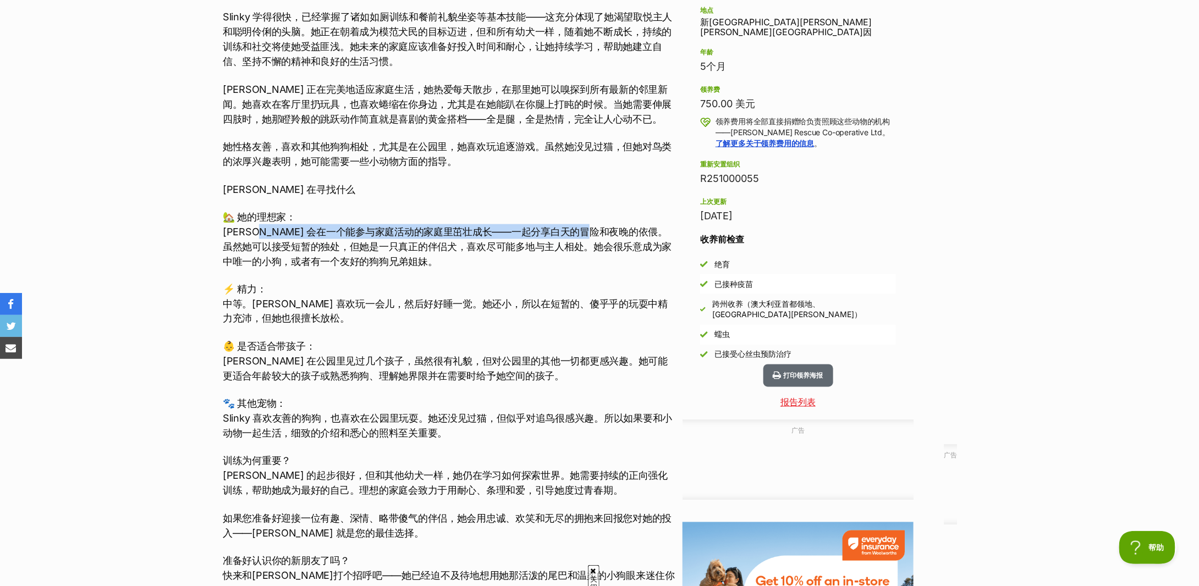
drag, startPoint x: 248, startPoint y: 228, endPoint x: 608, endPoint y: 231, distance: 360.9
click at [608, 231] on font "Slinky 会在一个能参与家庭活动的家庭里茁壮成长——一起分享白天的冒险和夜晚的依偎。虽然她可以接受短暂的独处，但她是一只真正的伴侣犬，喜欢尽可能多地与主人…" at bounding box center [447, 246] width 449 height 41
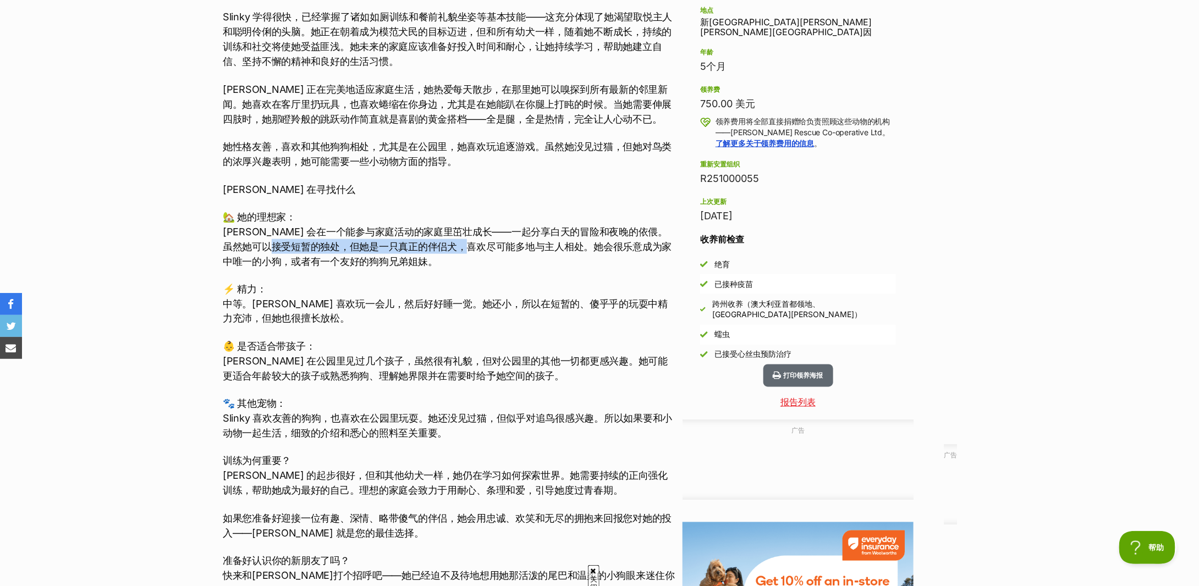
drag, startPoint x: 282, startPoint y: 254, endPoint x: 480, endPoint y: 251, distance: 197.5
click at [480, 251] on p "🏡 她的理想家： Slinky 会在一个能参与家庭活动的家庭里茁壮成长——一起分享白天的冒险和夜晚的依偎。虽然她可以接受短暂的独处，但她是一只真正的伴侣犬，喜…" at bounding box center [450, 239] width 454 height 59
click at [480, 251] on font "Slinky 会在一个能参与家庭活动的家庭里茁壮成长——一起分享白天的冒险和夜晚的依偎。虽然她可以接受短暂的独处，但她是一只真正的伴侣犬，喜欢尽可能多地与主人…" at bounding box center [447, 246] width 449 height 41
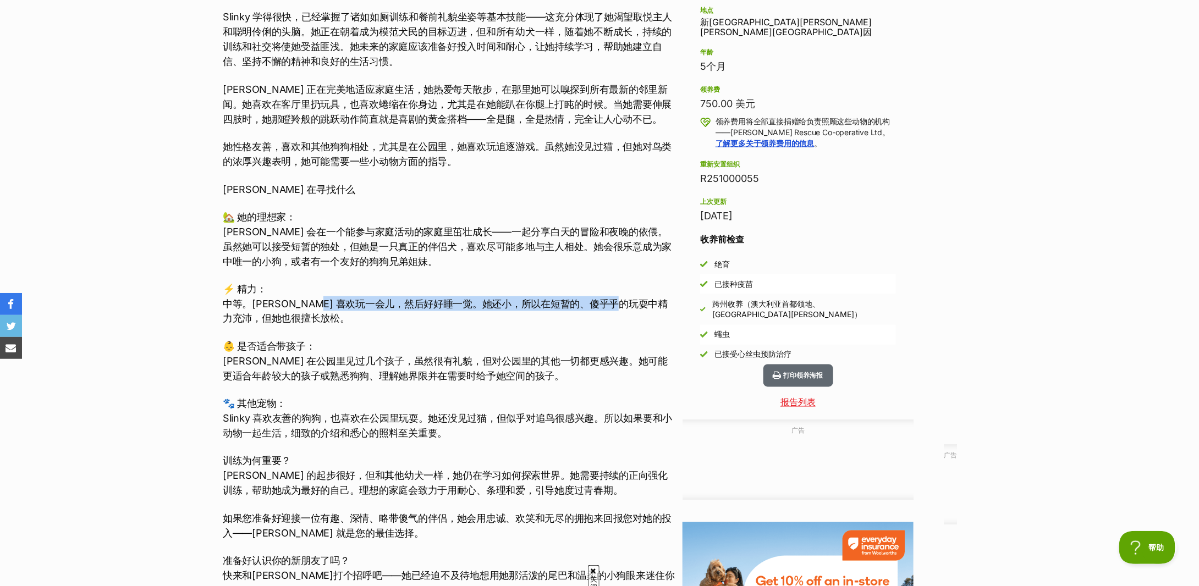
drag, startPoint x: 316, startPoint y: 299, endPoint x: 630, endPoint y: 298, distance: 314.1
click at [630, 298] on font "中等。Slinky 喜欢玩一会儿，然后好好睡一觉。她还小，所以在短暂的、傻乎乎的玩耍中精力充沛，但她也很擅长放松。" at bounding box center [445, 311] width 445 height 26
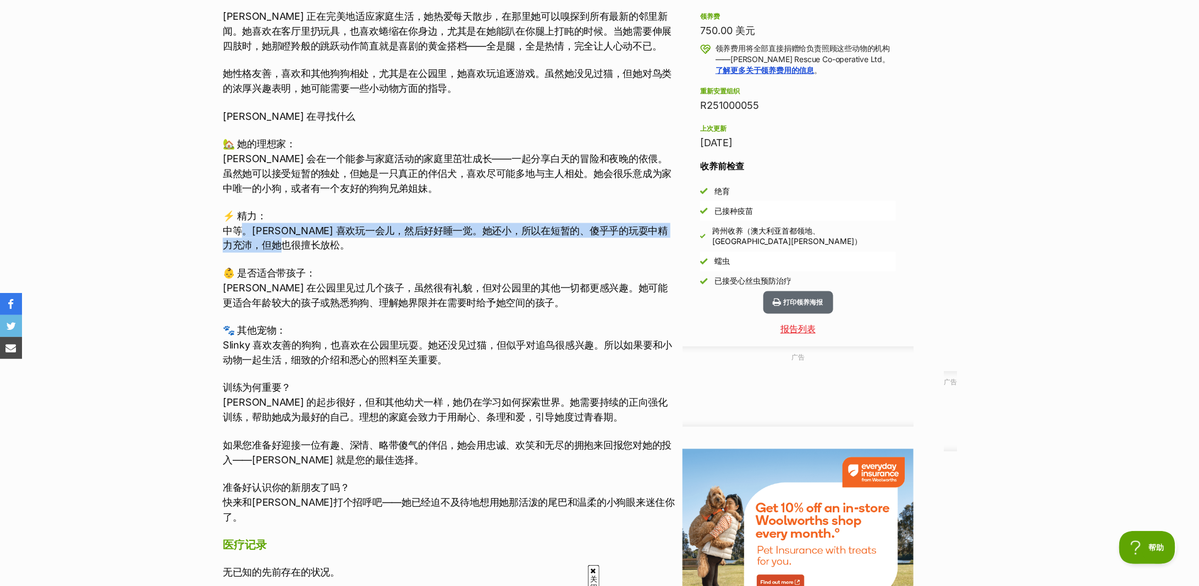
drag, startPoint x: 241, startPoint y: 231, endPoint x: 479, endPoint y: 239, distance: 237.8
click at [479, 239] on p "⚡ 精力： 中等。Slinky 喜欢玩一会儿，然后好好睡一觉。她还小，所以在短暂的、傻乎乎的玩耍中精力充沛，但她也很擅长放松。" at bounding box center [450, 230] width 454 height 45
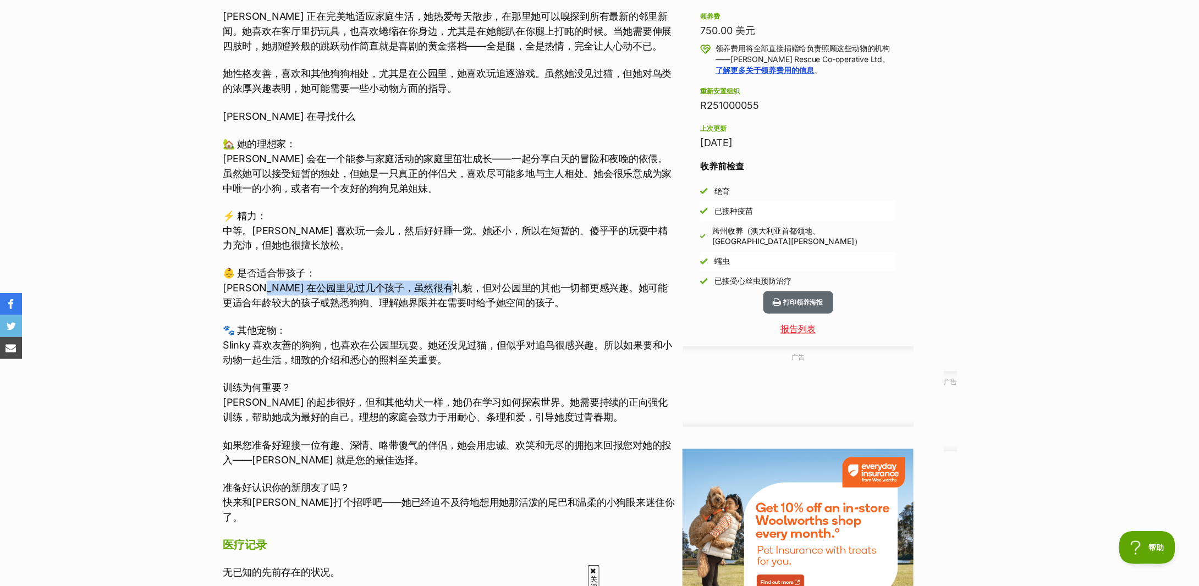
drag, startPoint x: 257, startPoint y: 293, endPoint x: 467, endPoint y: 287, distance: 210.2
click at [467, 287] on font "Slinky 在公园里见过几个孩子，虽然很有礼貌，但对公园里的其他一切都更感兴趣。她可能更适合年龄较大的孩子或熟悉狗狗、理解她界限并在需要时给予她空间的孩子。" at bounding box center [445, 296] width 445 height 26
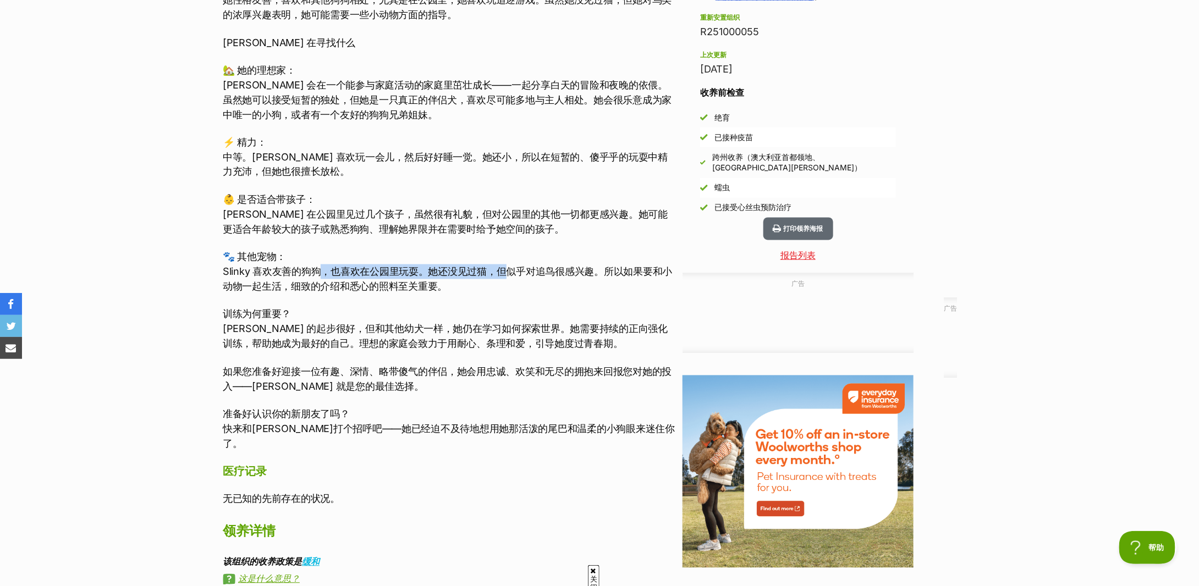
drag, startPoint x: 323, startPoint y: 267, endPoint x: 507, endPoint y: 269, distance: 183.7
click at [507, 269] on font "Slinky 喜欢友善的狗狗，也喜欢在公园里玩耍。她还没见过猫，但似乎对追鸟很感兴趣。所以如果要和小动物一起生活，细致的介绍和悉心的照料至关重要。" at bounding box center [447, 279] width 449 height 26
drag, startPoint x: 263, startPoint y: 283, endPoint x: 370, endPoint y: 283, distance: 107.3
click at [370, 283] on font "Slinky 喜欢友善的狗狗，也喜欢在公园里玩耍。她还没见过猫，但似乎对追鸟很感兴趣。所以如果要和小动物一起生活，细致的介绍和悉心的照料至关重要。" at bounding box center [447, 279] width 449 height 26
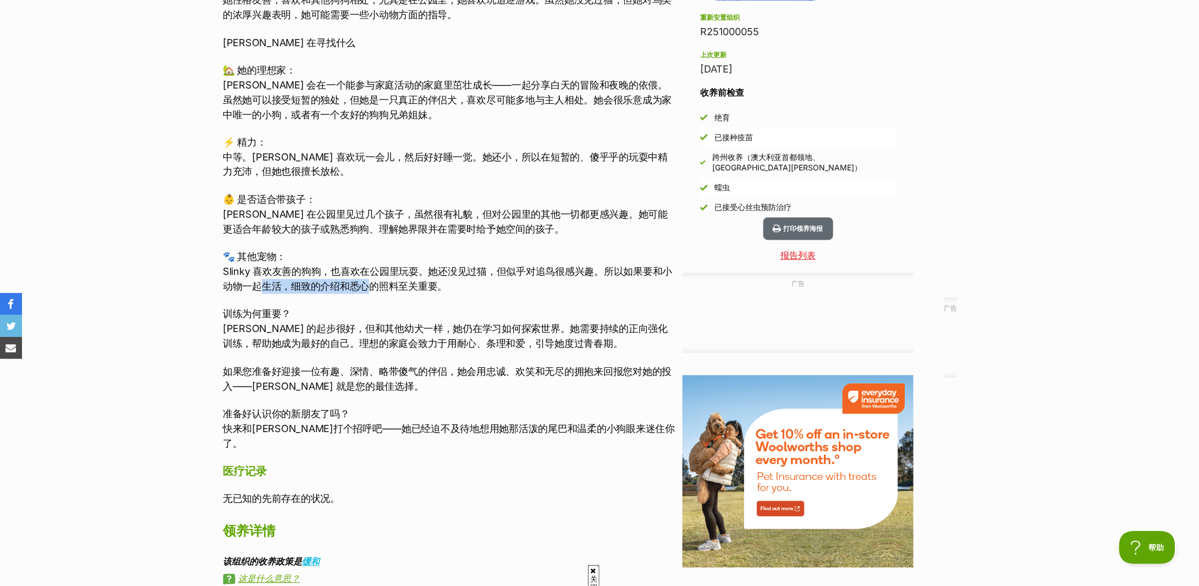
click at [370, 283] on font "Slinky 喜欢友善的狗狗，也喜欢在公园里玩耍。她还没见过猫，但似乎对追鸟很感兴趣。所以如果要和小动物一起生活，细致的介绍和悉心的照料至关重要。" at bounding box center [447, 279] width 449 height 26
drag, startPoint x: 255, startPoint y: 322, endPoint x: 452, endPoint y: 328, distance: 196.5
click at [452, 328] on p "训练为何重要？ Slinky 的起步很好，但和其他幼犬一样，她仍在学习如何探索世界。她需要持续的正向强化训练，帮助她成为最好的自己。理想的家庭会致力于用耐心、…" at bounding box center [450, 329] width 454 height 45
click at [452, 328] on font "Slinky 的起步很好，但和其他幼犬一样，她仍在学习如何探索世界。她需要持续的正向强化训练，帮助她成为最好的自己。理想的家庭会致力于用耐心、条理和爱，引导她…" at bounding box center [445, 336] width 445 height 26
drag, startPoint x: 530, startPoint y: 328, endPoint x: 632, endPoint y: 326, distance: 101.2
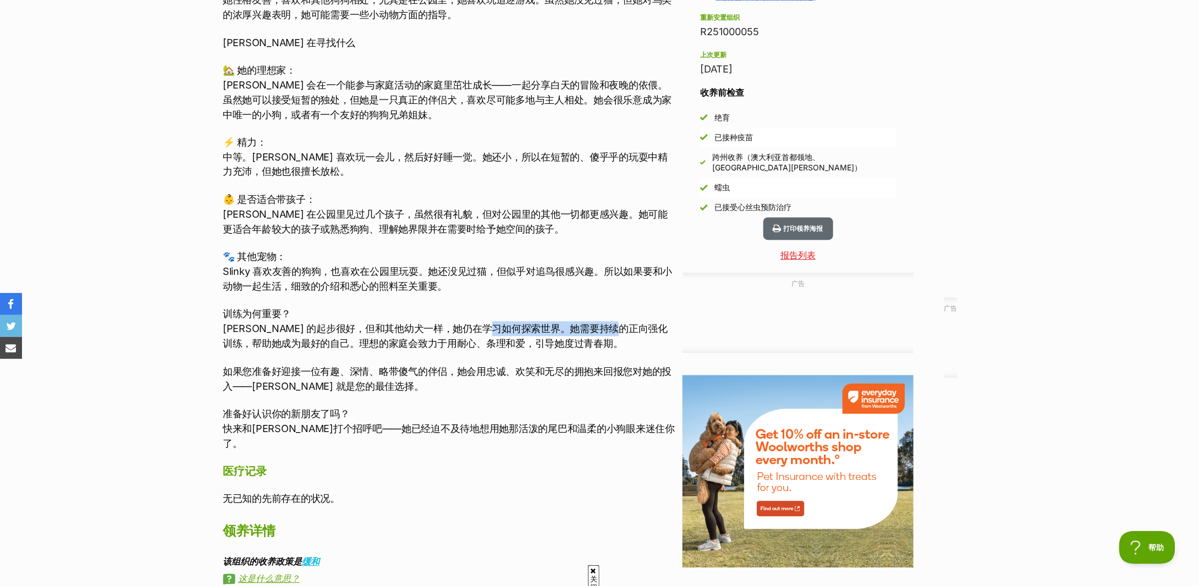
click at [632, 326] on font "Slinky 的起步很好，但和其他幼犬一样，她仍在学习如何探索世界。她需要持续的正向强化训练，帮助她成为最好的自己。理想的家庭会致力于用耐心、条理和爱，引导她…" at bounding box center [445, 336] width 445 height 26
drag, startPoint x: 240, startPoint y: 339, endPoint x: 393, endPoint y: 342, distance: 152.4
click at [393, 342] on font "Slinky 的起步很好，但和其他幼犬一样，她仍在学习如何探索世界。她需要持续的正向强化训练，帮助她成为最好的自己。理想的家庭会致力于用耐心、条理和爱，引导她…" at bounding box center [445, 336] width 445 height 26
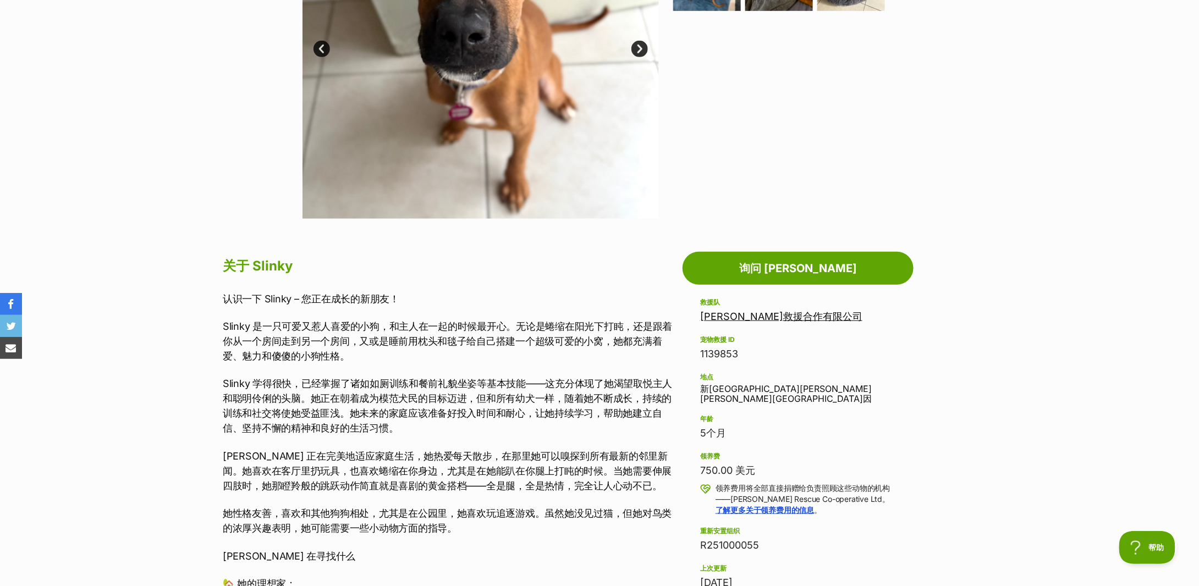
scroll to position [0, 0]
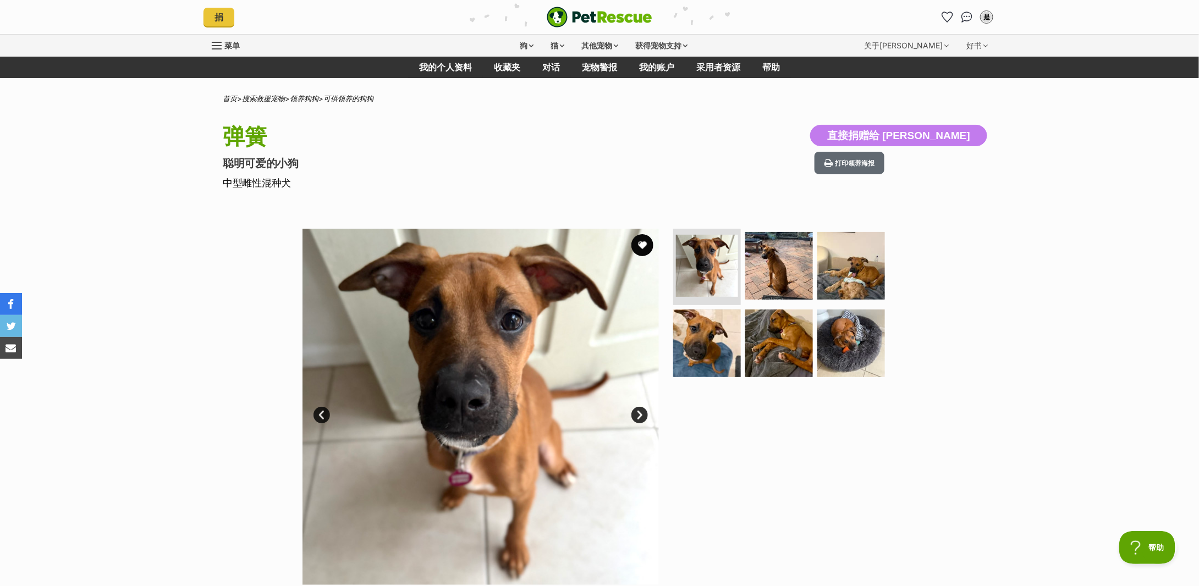
click at [642, 415] on link "下一个" at bounding box center [640, 415] width 17 height 17
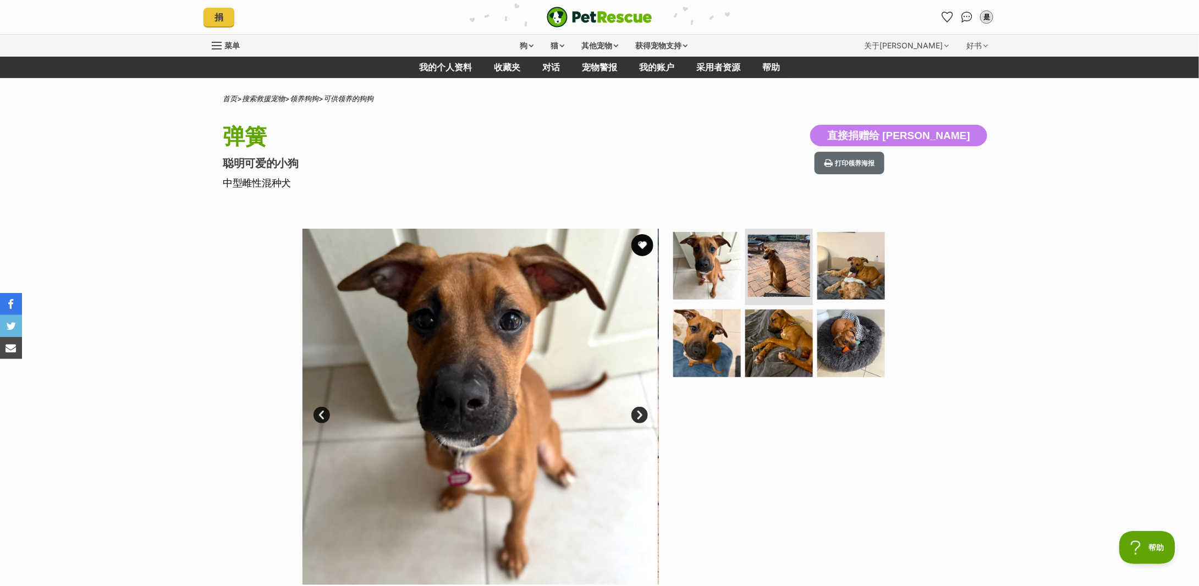
click at [642, 415] on link "下一个" at bounding box center [640, 415] width 17 height 17
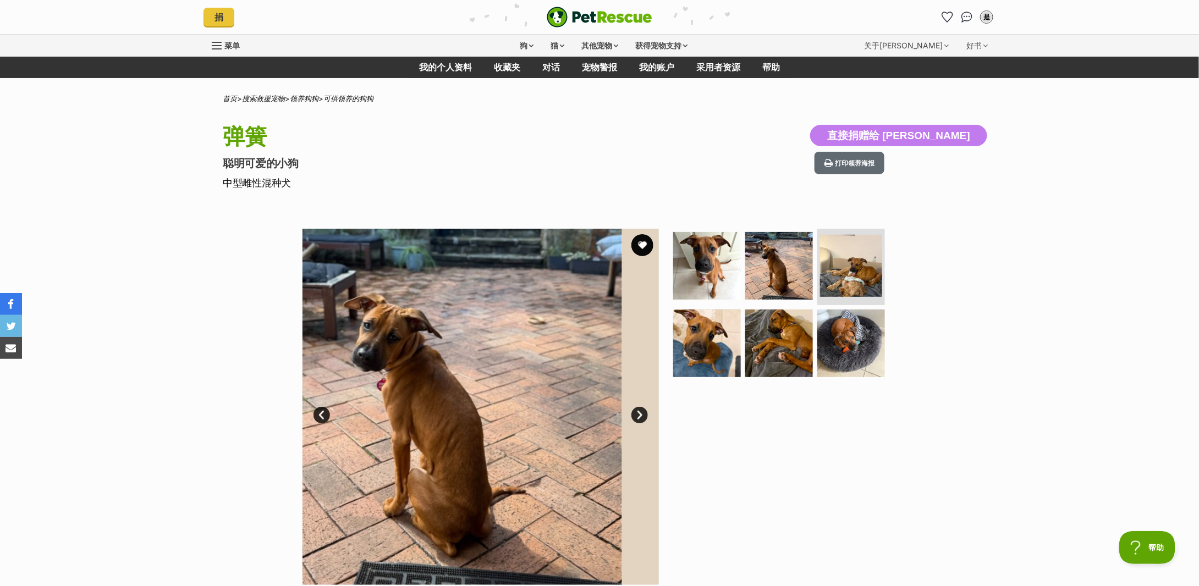
click at [642, 415] on link "下一个" at bounding box center [640, 415] width 17 height 17
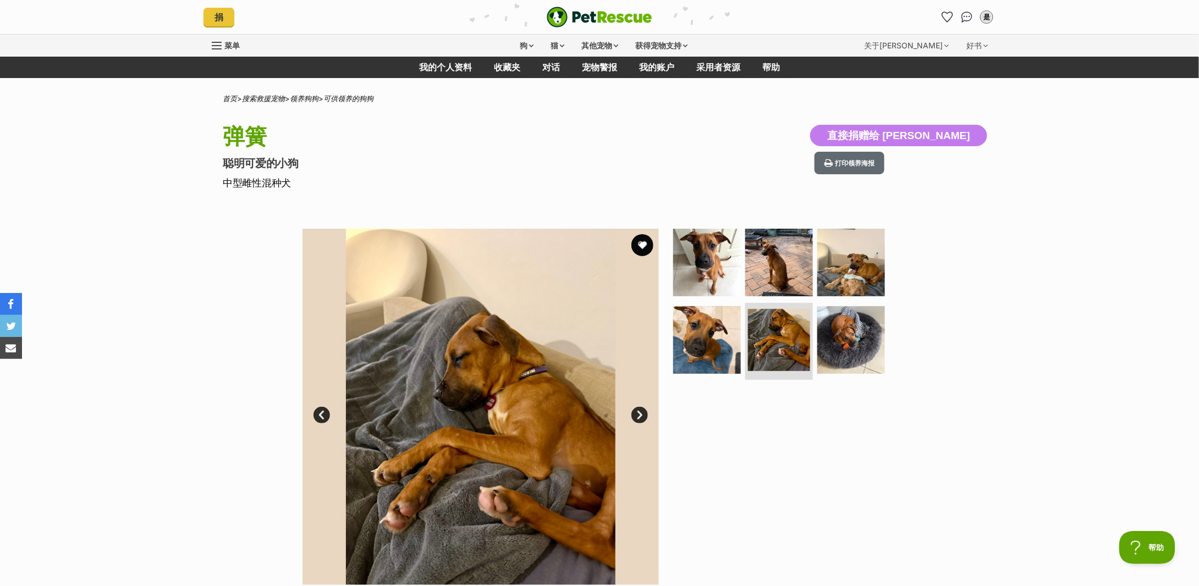
click at [637, 413] on link "下一个" at bounding box center [640, 415] width 17 height 17
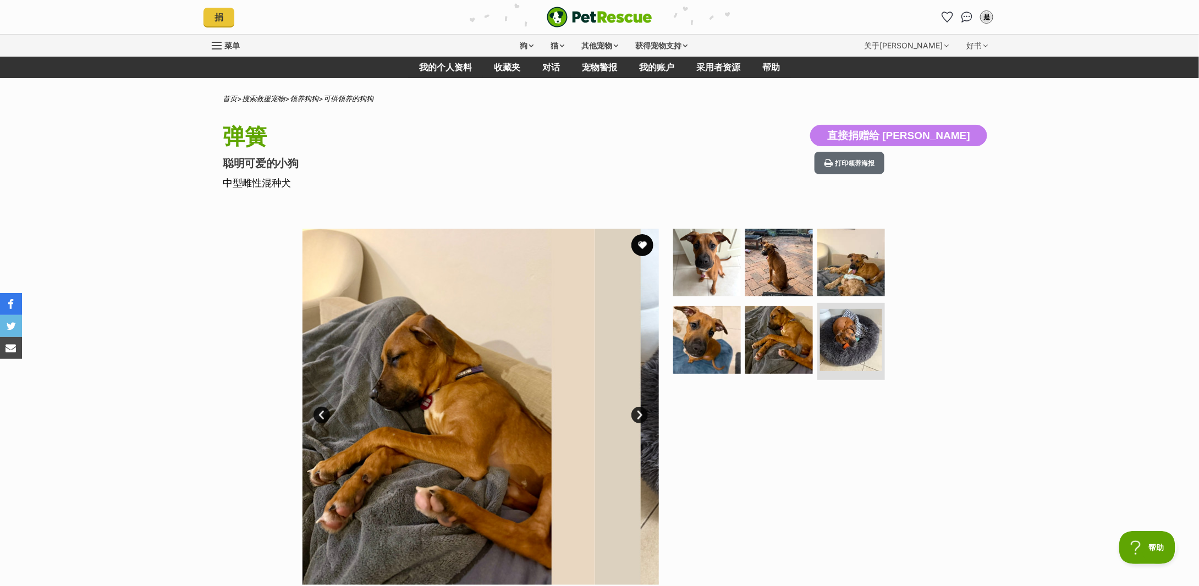
click at [637, 413] on link "下一个" at bounding box center [640, 415] width 17 height 17
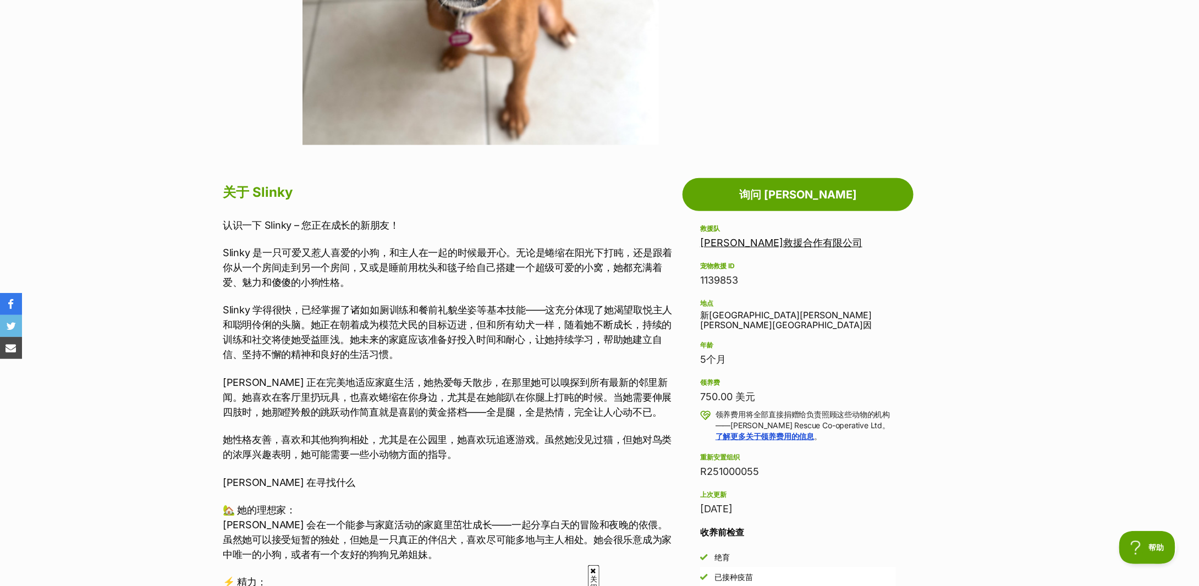
scroll to position [146, 0]
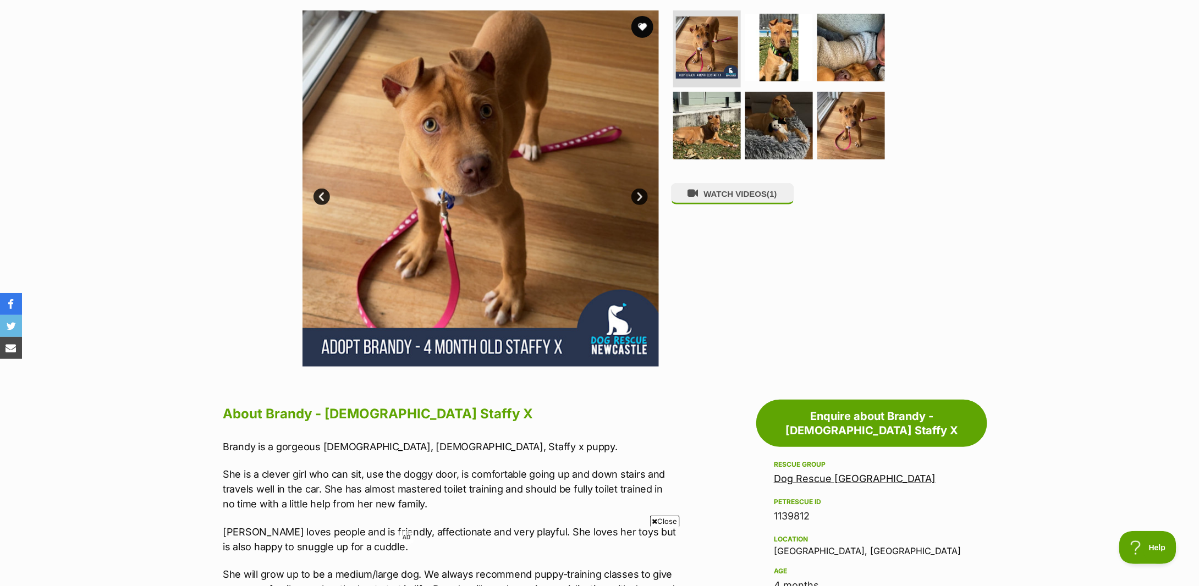
scroll to position [366, 0]
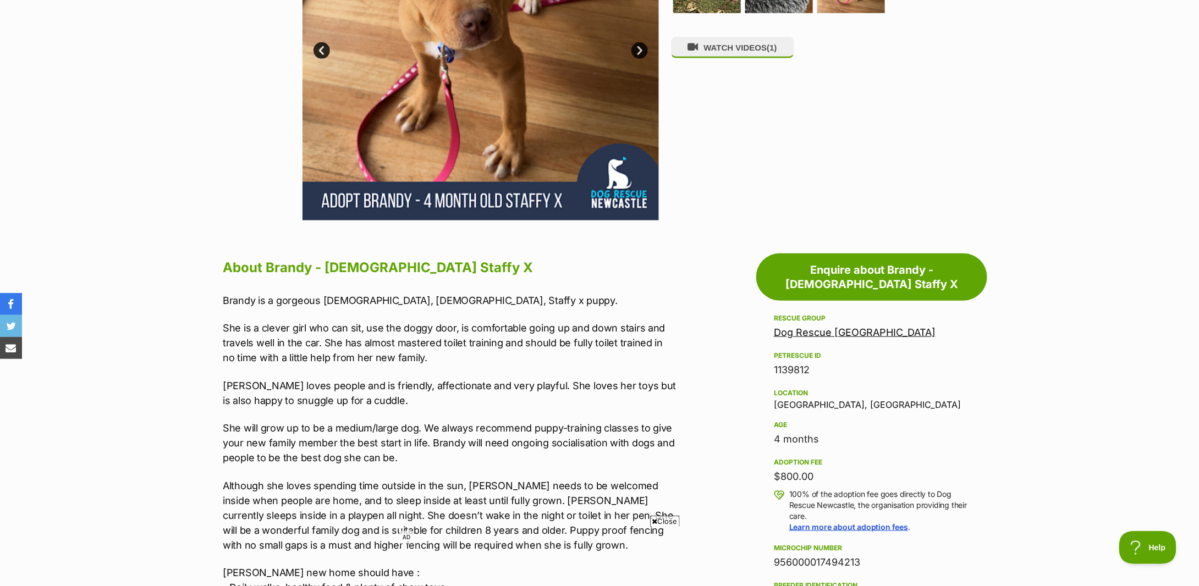
click at [229, 199] on div "Available 1 of 6 images 1 of 6 images 1 of 6 images 1 of 6 images 1 of 6 images…" at bounding box center [599, 34] width 1199 height 373
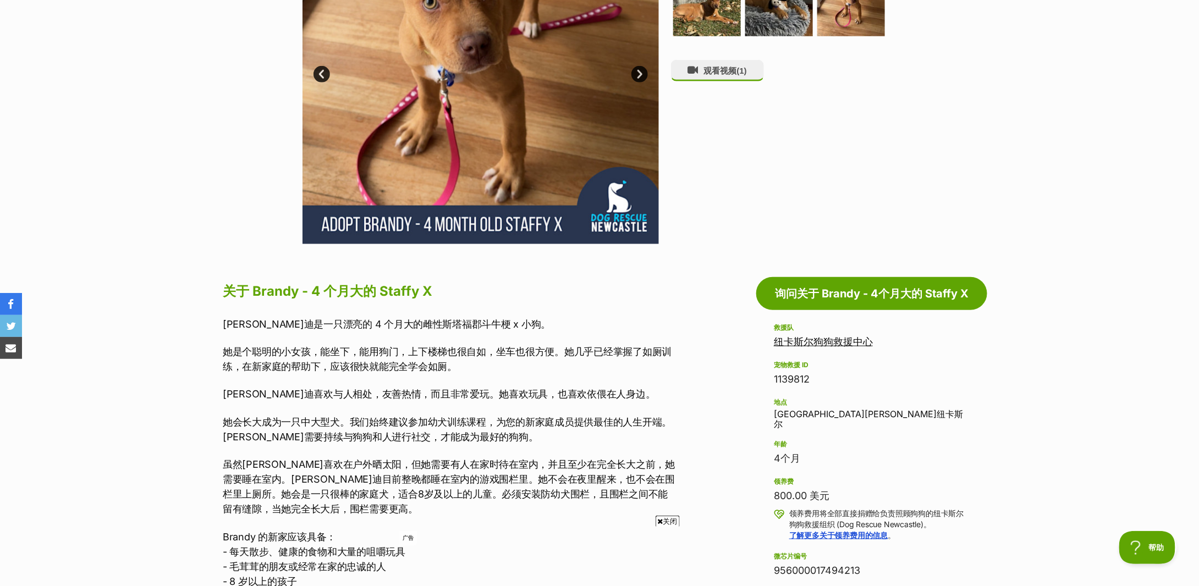
scroll to position [440, 0]
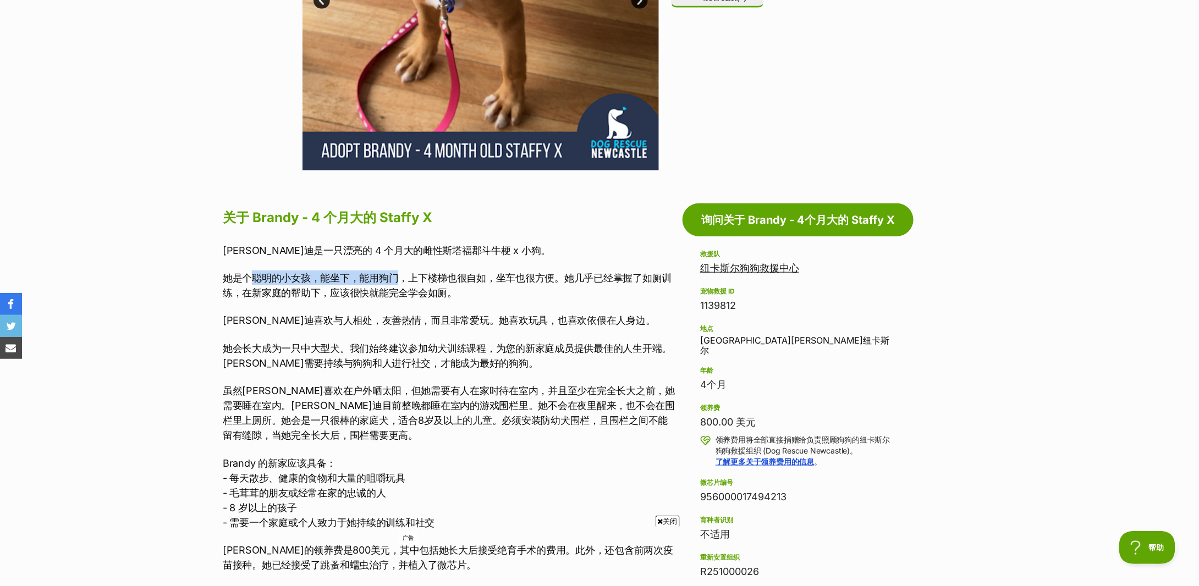
drag, startPoint x: 253, startPoint y: 253, endPoint x: 402, endPoint y: 257, distance: 149.1
click at [402, 272] on font "她是个聪明的小女孩，能坐下，能用狗门，上下楼梯也很自如，坐车也很方便。她几乎已经掌握了如厕训练，在新家庭的帮助下，应该很快就能完全学会如厕。" at bounding box center [447, 285] width 449 height 26
drag, startPoint x: 372, startPoint y: 256, endPoint x: 549, endPoint y: 257, distance: 177.1
click at [549, 272] on font "她是个聪明的小女孩，能坐下，能用狗门，上下楼梯也很自如，坐车也很方便。她几乎已经掌握了如厕训练，在新家庭的帮助下，应该很快就能完全学会如厕。" at bounding box center [447, 285] width 449 height 26
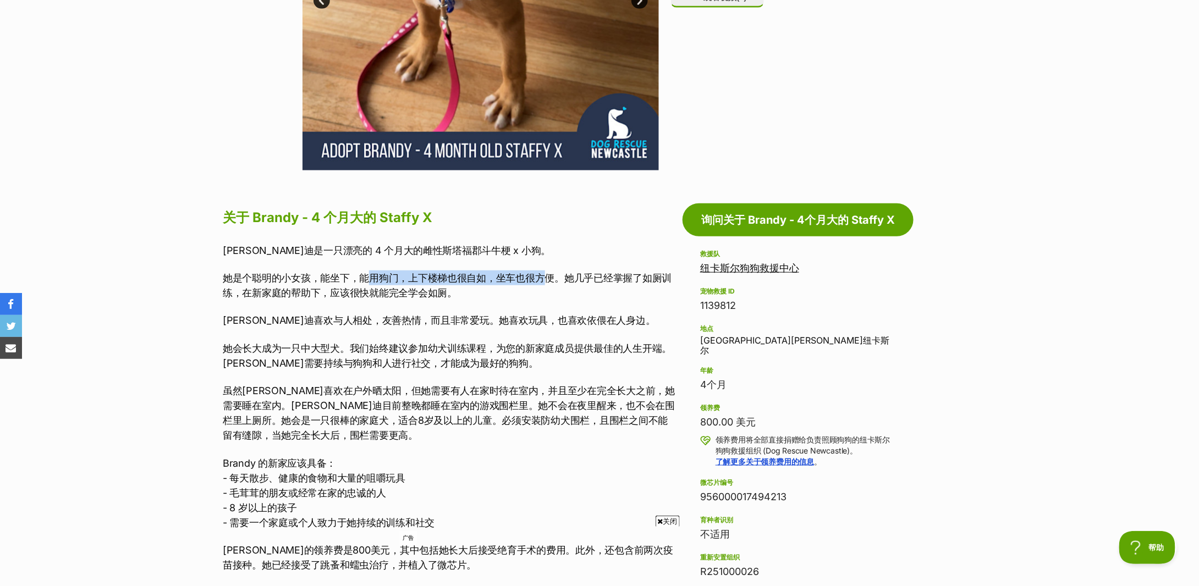
click at [549, 272] on font "她是个聪明的小女孩，能坐下，能用狗门，上下楼梯也很自如，坐车也很方便。她几乎已经掌握了如厕训练，在新家庭的帮助下，应该很快就能完全学会如厕。" at bounding box center [447, 285] width 449 height 26
drag, startPoint x: 260, startPoint y: 265, endPoint x: 376, endPoint y: 269, distance: 116.7
click at [376, 272] on font "她是个聪明的小女孩，能坐下，能用狗门，上下楼梯也很自如，坐车也很方便。她几乎已经掌握了如厕训练，在新家庭的帮助下，应该很快就能完全学会如厕。" at bounding box center [447, 285] width 449 height 26
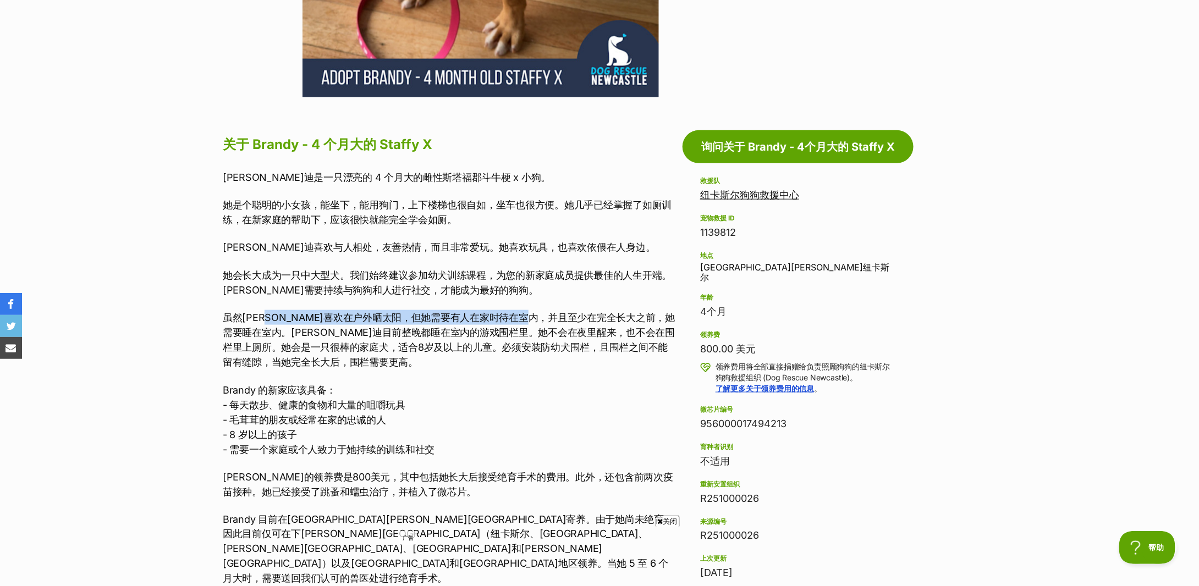
drag, startPoint x: 282, startPoint y: 291, endPoint x: 570, endPoint y: 284, distance: 288.9
click at [570, 284] on div "布兰迪是一只漂亮的 4 个月大的雌性斯塔福郡斗牛梗 x 小狗。 她是个聪明的小女孩，能坐下，能用狗门，上下楼梯也很自如，坐车也很方便。她几乎已经掌握了如厕训练…" at bounding box center [450, 420] width 454 height 500
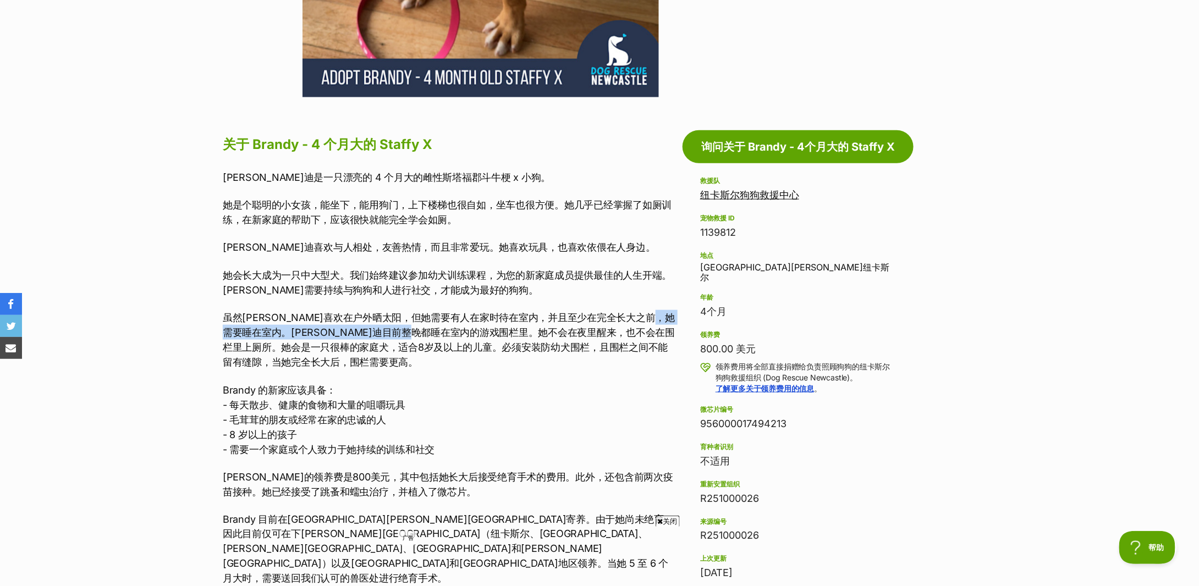
drag, startPoint x: 249, startPoint y: 307, endPoint x: 502, endPoint y: 300, distance: 253.1
click at [502, 310] on p "虽然布兰迪喜欢在户外晒太阳，但她需要有人在家时待在室内，并且至少在完全长大之前，她需要睡在室内。布兰迪目前整晚都睡在室内的游戏围栏里。她不会在夜里醒来，也不会…" at bounding box center [450, 339] width 454 height 59
drag, startPoint x: 339, startPoint y: 322, endPoint x: 571, endPoint y: 319, distance: 231.6
click at [571, 319] on font "虽然布兰迪喜欢在户外晒太阳，但她需要有人在家时待在室内，并且至少在完全长大之前，她需要睡在室内。布兰迪目前整晚都睡在室内的游戏围栏里。她不会在夜里醒来，也不会…" at bounding box center [449, 340] width 452 height 56
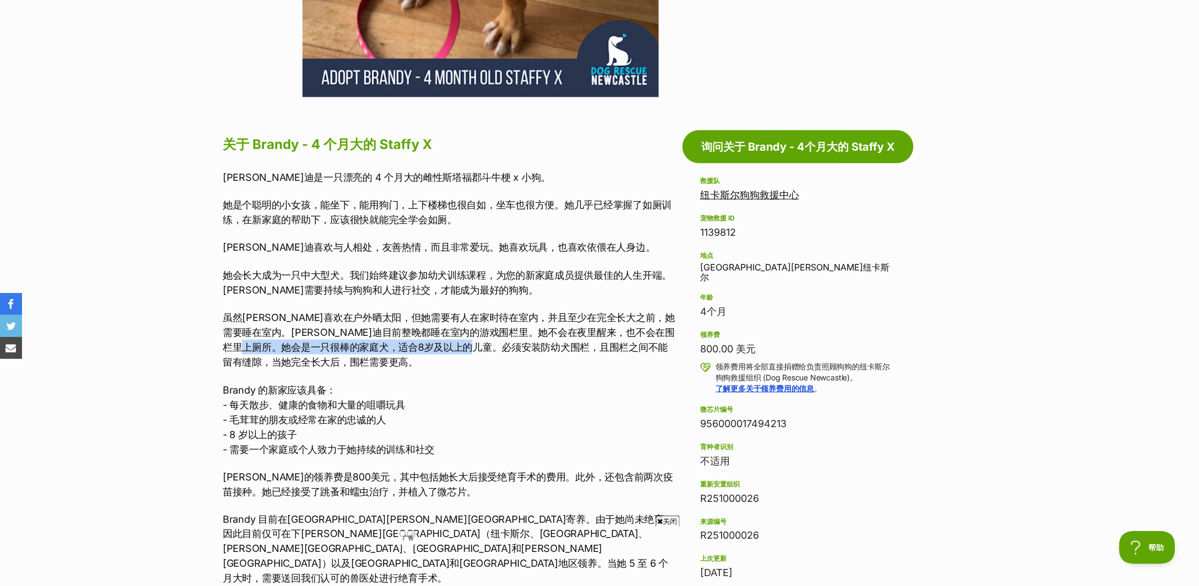
click at [571, 319] on font "虽然布兰迪喜欢在户外晒太阳，但她需要有人在家时待在室内，并且至少在完全长大之前，她需要睡在室内。布兰迪目前整晚都睡在室内的游戏围栏里。她不会在夜里醒来，也不会…" at bounding box center [449, 340] width 452 height 56
drag, startPoint x: 247, startPoint y: 334, endPoint x: 268, endPoint y: 335, distance: 21.5
click at [268, 335] on font "虽然布兰迪喜欢在户外晒太阳，但她需要有人在家时待在室内，并且至少在完全长大之前，她需要睡在室内。布兰迪目前整晚都睡在室内的游戏围栏里。她不会在夜里醒来，也不会…" at bounding box center [449, 340] width 452 height 56
drag, startPoint x: 318, startPoint y: 319, endPoint x: 487, endPoint y: 321, distance: 169.4
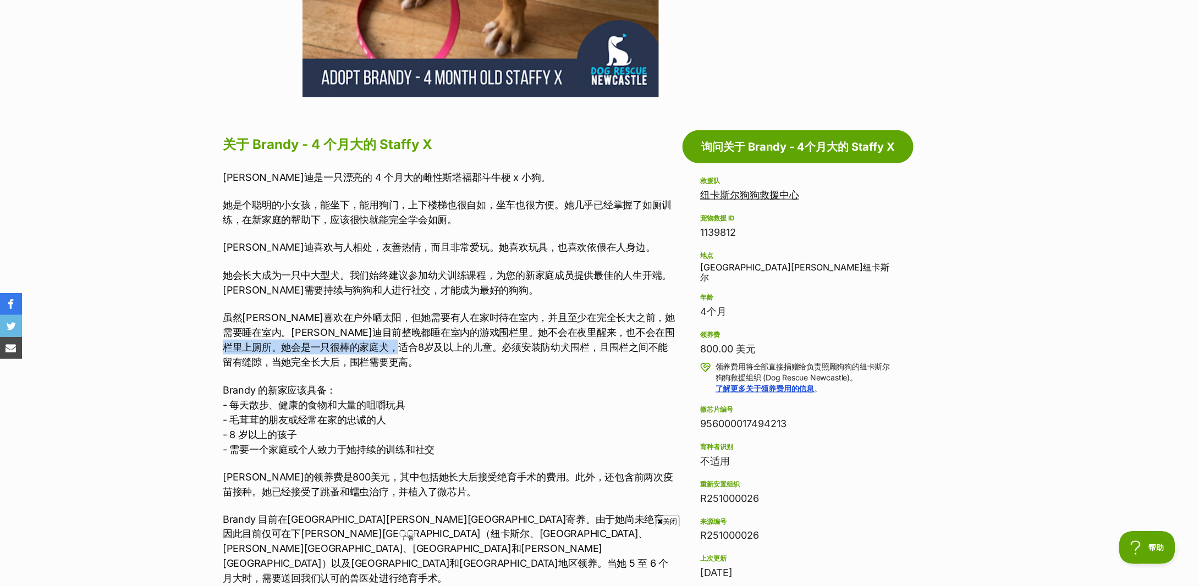
click at [487, 321] on font "虽然布兰迪喜欢在户外晒太阳，但她需要有人在家时待在室内，并且至少在完全长大之前，她需要睡在室内。布兰迪目前整晚都睡在室内的游戏围栏里。她不会在夜里醒来，也不会…" at bounding box center [449, 340] width 452 height 56
drag, startPoint x: 420, startPoint y: 323, endPoint x: 495, endPoint y: 322, distance: 74.8
click at [495, 322] on font "虽然布兰迪喜欢在户外晒太阳，但她需要有人在家时待在室内，并且至少在完全长大之前，她需要睡在室内。布兰迪目前整晚都睡在室内的游戏围栏里。她不会在夜里醒来，也不会…" at bounding box center [449, 340] width 452 height 56
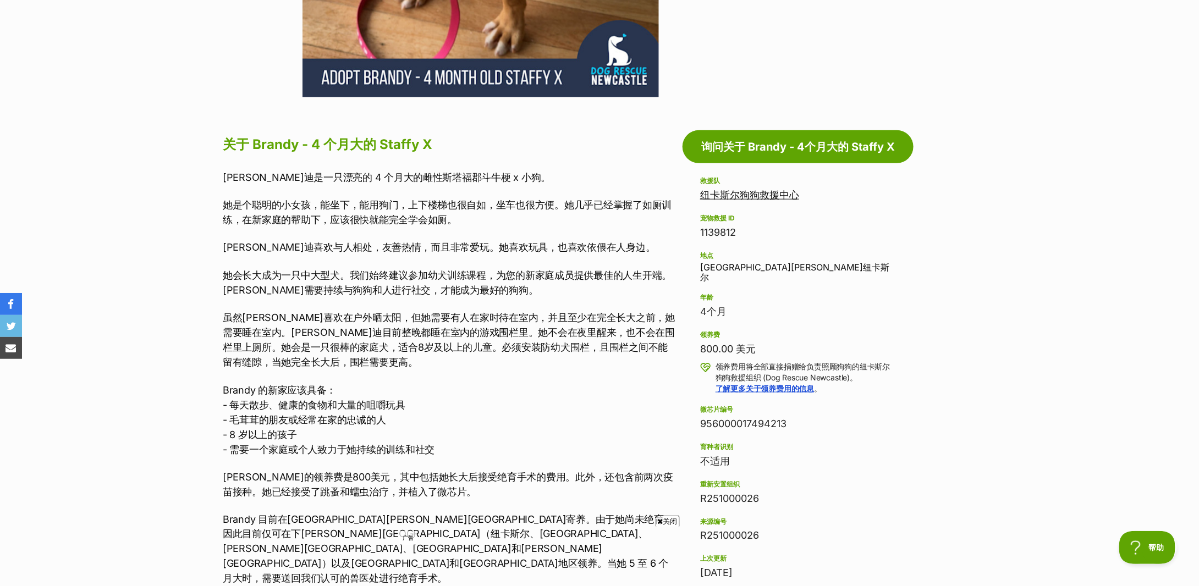
scroll to position [586, 0]
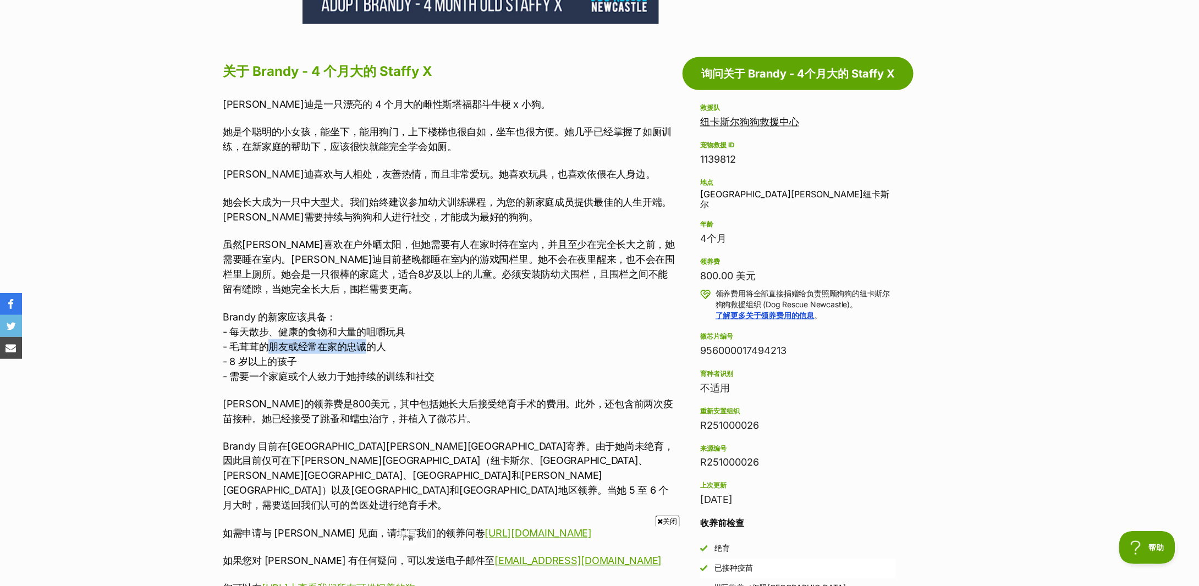
drag, startPoint x: 265, startPoint y: 321, endPoint x: 363, endPoint y: 320, distance: 97.9
click at [363, 341] on font "- 毛茸茸的朋友或经常在家的忠诚的人" at bounding box center [304, 347] width 163 height 12
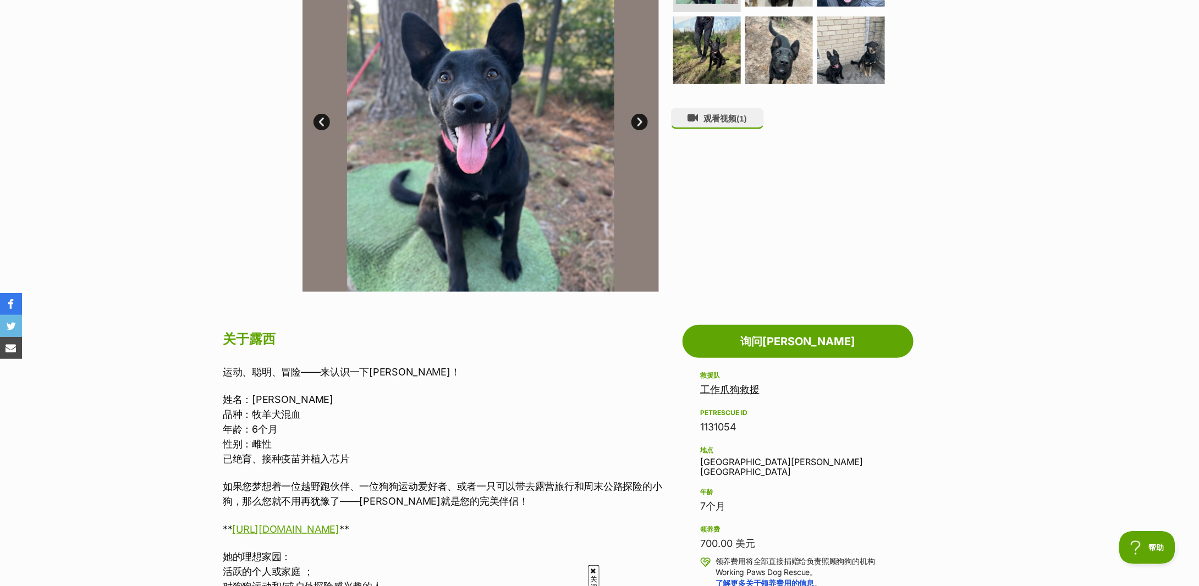
scroll to position [73, 0]
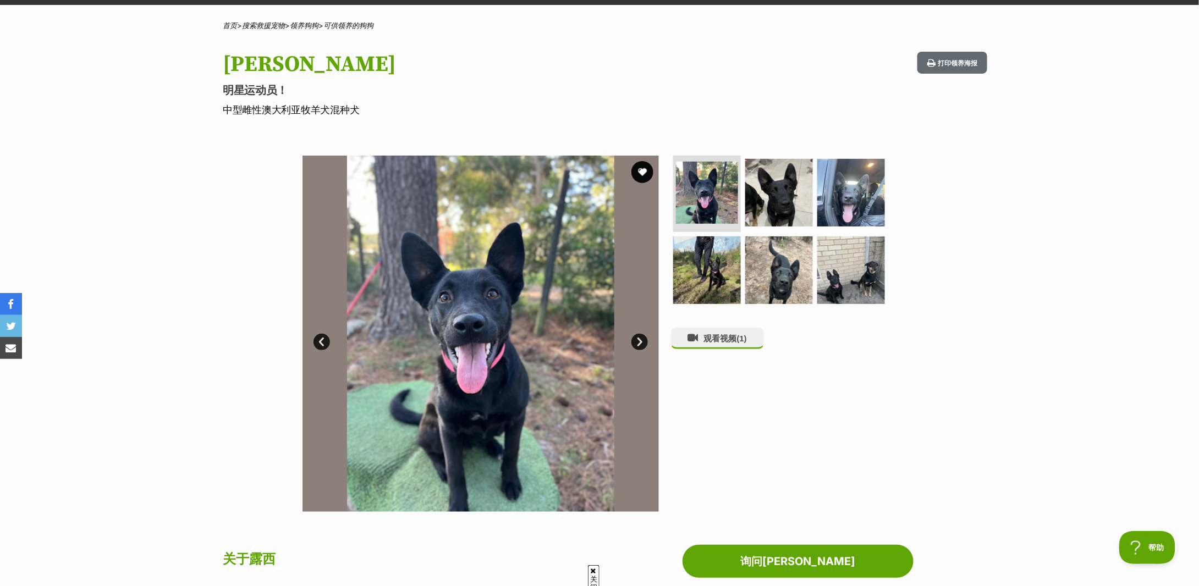
click at [640, 339] on link "下一个" at bounding box center [640, 342] width 17 height 17
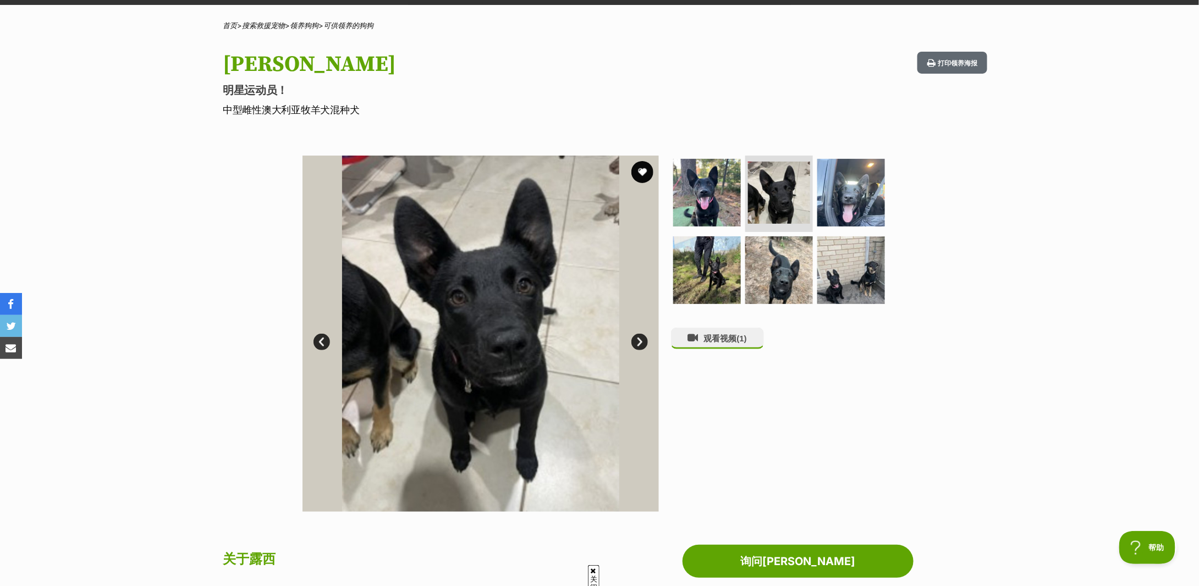
click at [640, 339] on link "下一个" at bounding box center [640, 342] width 17 height 17
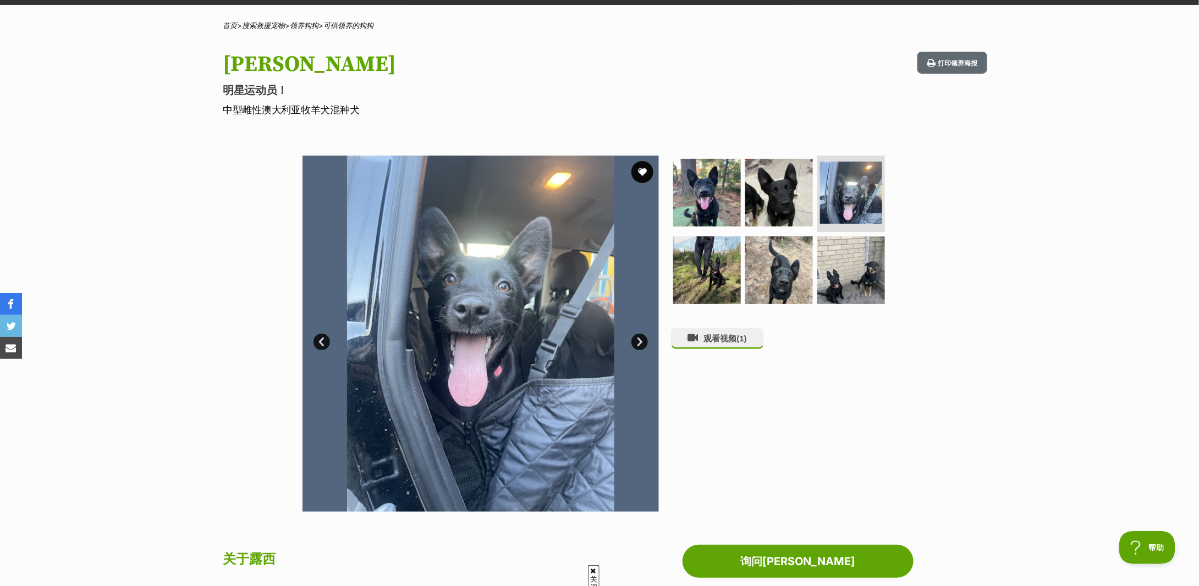
click at [640, 339] on link "下一个" at bounding box center [640, 342] width 17 height 17
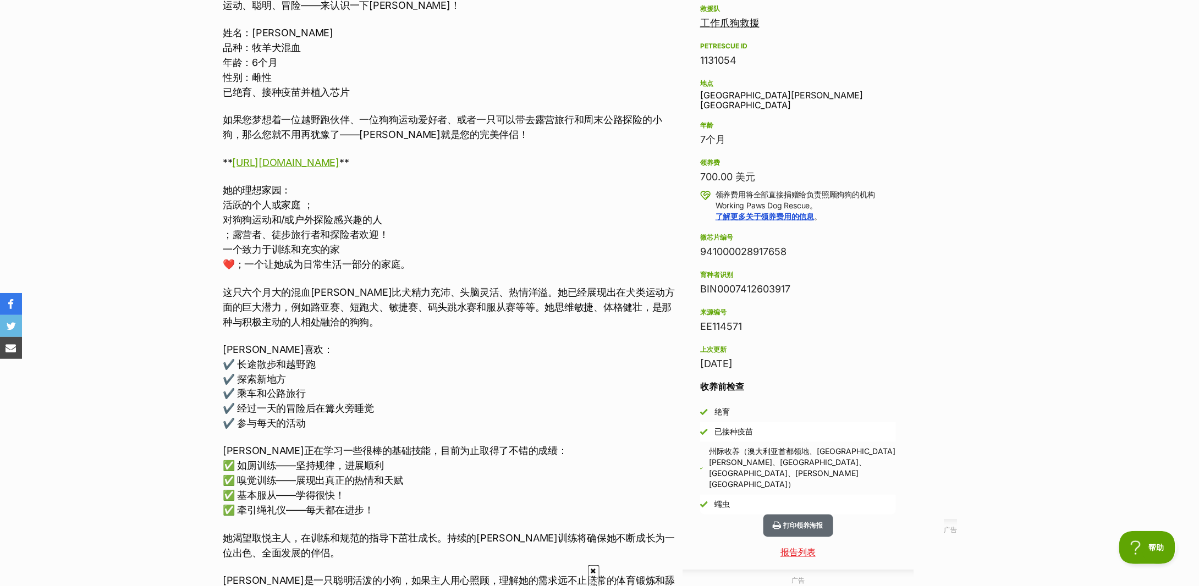
scroll to position [733, 0]
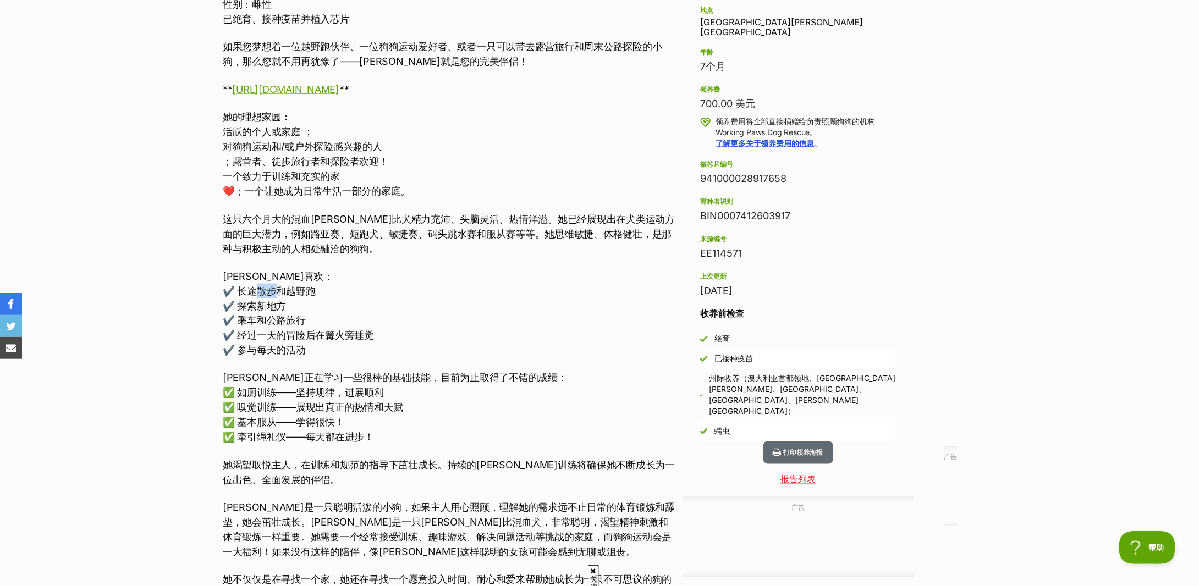
drag, startPoint x: 257, startPoint y: 293, endPoint x: 281, endPoint y: 292, distance: 24.2
click at [281, 292] on font "✔️ 长途散步和越野跑" at bounding box center [269, 292] width 92 height 12
drag, startPoint x: 243, startPoint y: 306, endPoint x: 267, endPoint y: 306, distance: 24.2
click at [267, 306] on font "✔️ 探索新地方" at bounding box center [254, 306] width 63 height 12
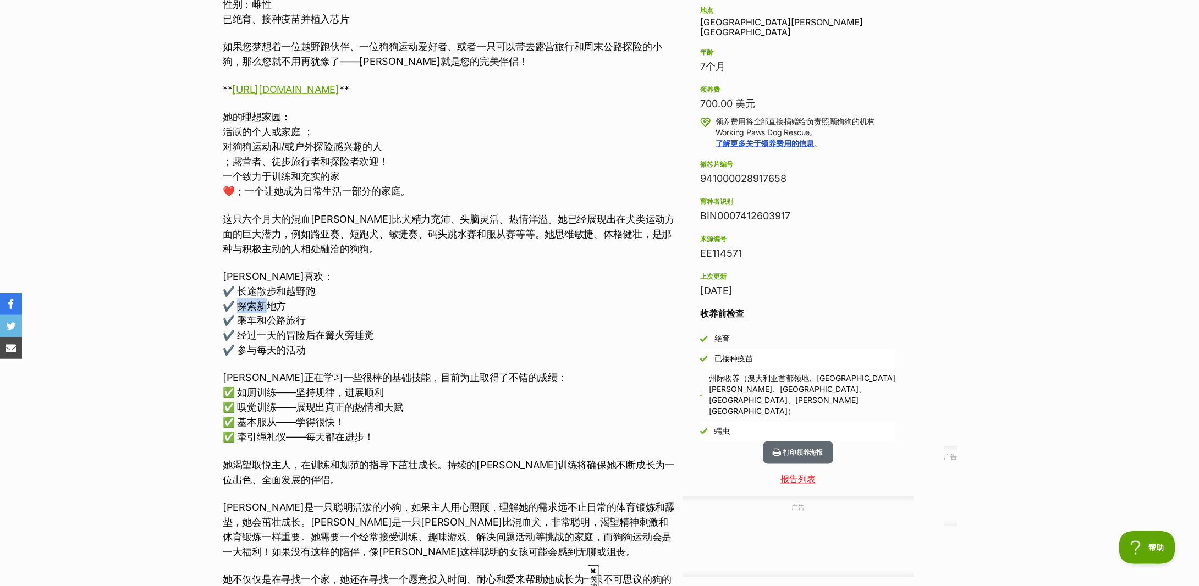
click at [267, 306] on font "✔️ 探索新地方" at bounding box center [254, 306] width 63 height 12
drag, startPoint x: 246, startPoint y: 319, endPoint x: 298, endPoint y: 323, distance: 52.4
click at [298, 323] on font "✔️ 乘车和公路旅行" at bounding box center [264, 321] width 83 height 12
drag, startPoint x: 261, startPoint y: 337, endPoint x: 346, endPoint y: 337, distance: 84.7
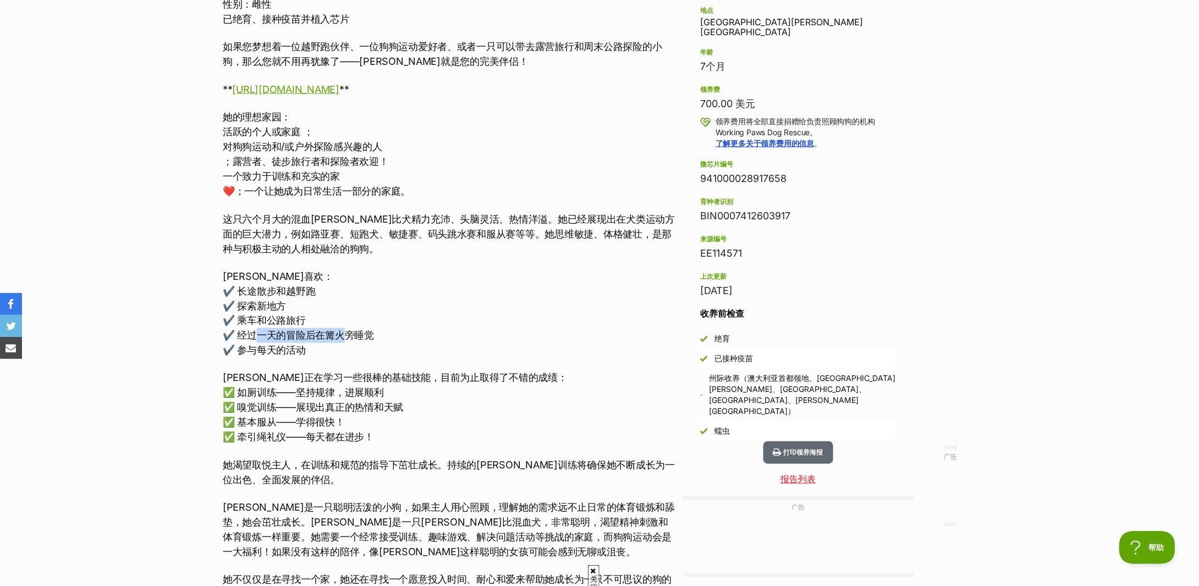
click at [346, 337] on font "✔️ 经过一天的冒险后在篝火旁睡觉" at bounding box center [298, 336] width 151 height 12
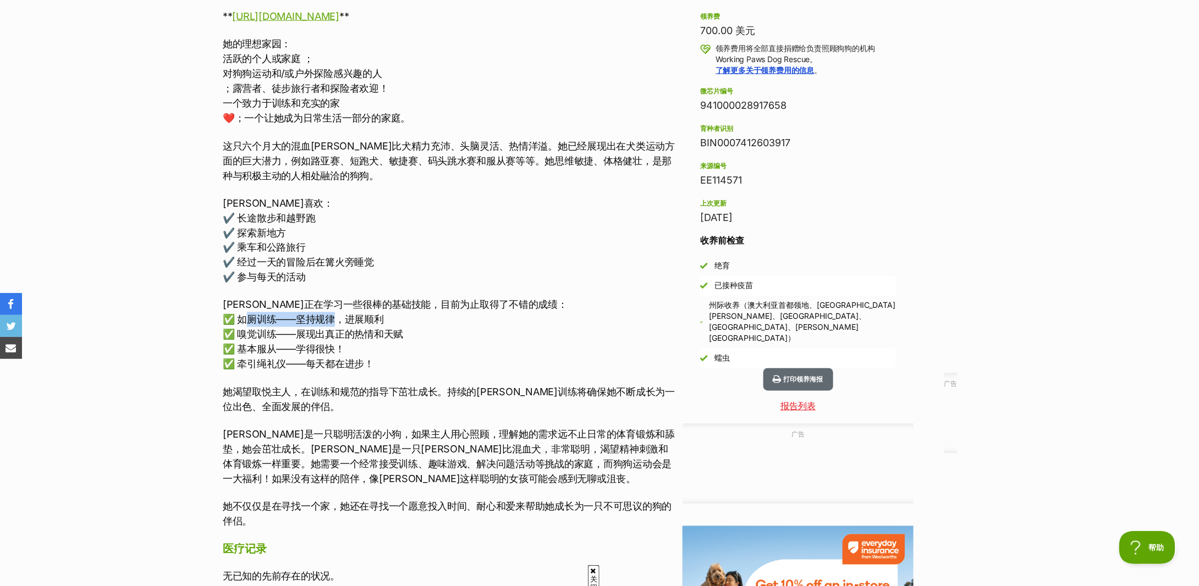
drag, startPoint x: 251, startPoint y: 322, endPoint x: 335, endPoint y: 324, distance: 83.6
click at [335, 324] on font "✅ 如厕训练——坚持规律，进展顺利" at bounding box center [303, 320] width 161 height 12
drag, startPoint x: 263, startPoint y: 402, endPoint x: 508, endPoint y: 397, distance: 245.4
click at [508, 397] on font "她渴望取悦主人，在训练和规范的指导下茁壮成长。持续的露西训练将确保她不断成长为一位出色、全面发展的伴侣。" at bounding box center [449, 400] width 452 height 26
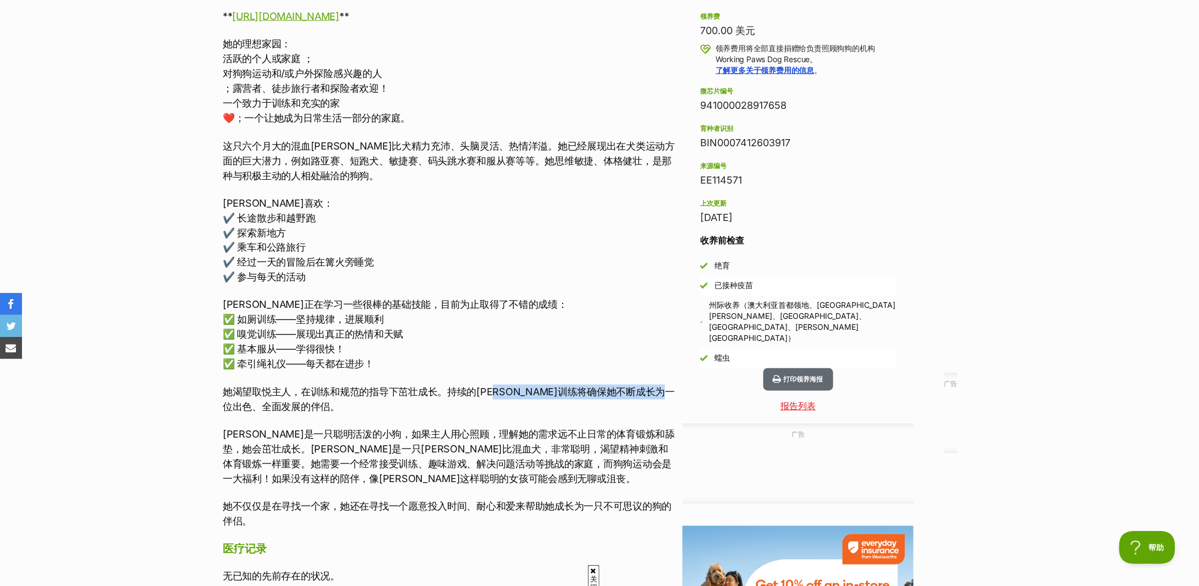
click at [508, 397] on font "她渴望取悦主人，在训练和规范的指导下茁壮成长。持续的露西训练将确保她不断成长为一位出色、全面发展的伴侣。" at bounding box center [449, 400] width 452 height 26
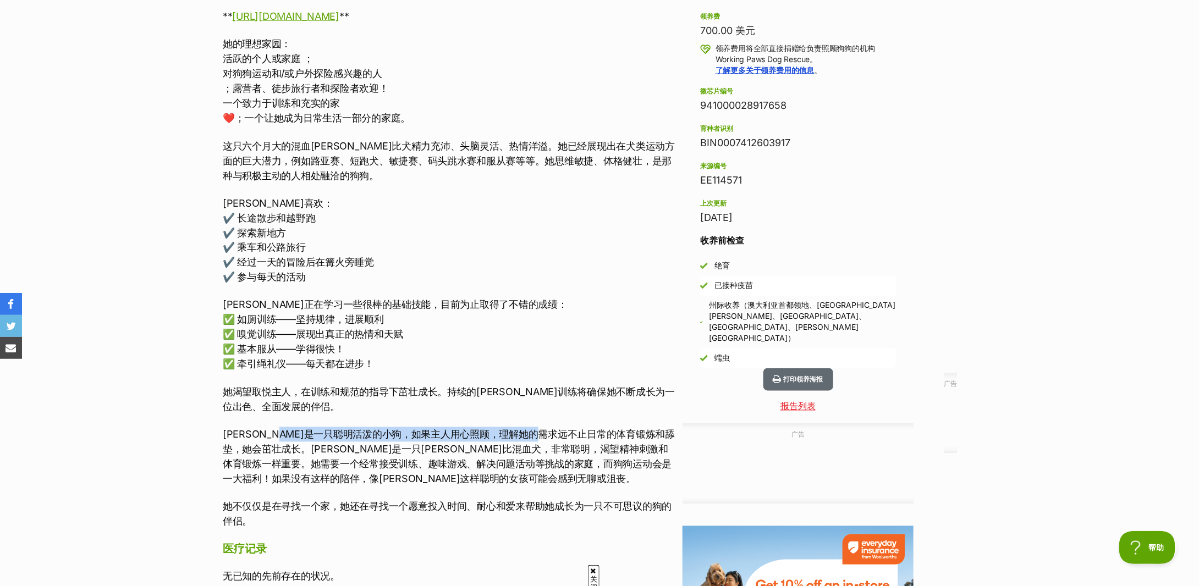
drag, startPoint x: 314, startPoint y: 434, endPoint x: 583, endPoint y: 433, distance: 269.6
click at [583, 433] on font "露西是一只聪明活泼的小狗，如果主人用心照顾，理解她的需求远不止日常的体育锻炼和舔垫，她会茁壮成长。露西是一只凯尔比混血犬，非常聪明，渴望精神刺激和体育锻炼一样…" at bounding box center [449, 457] width 452 height 56
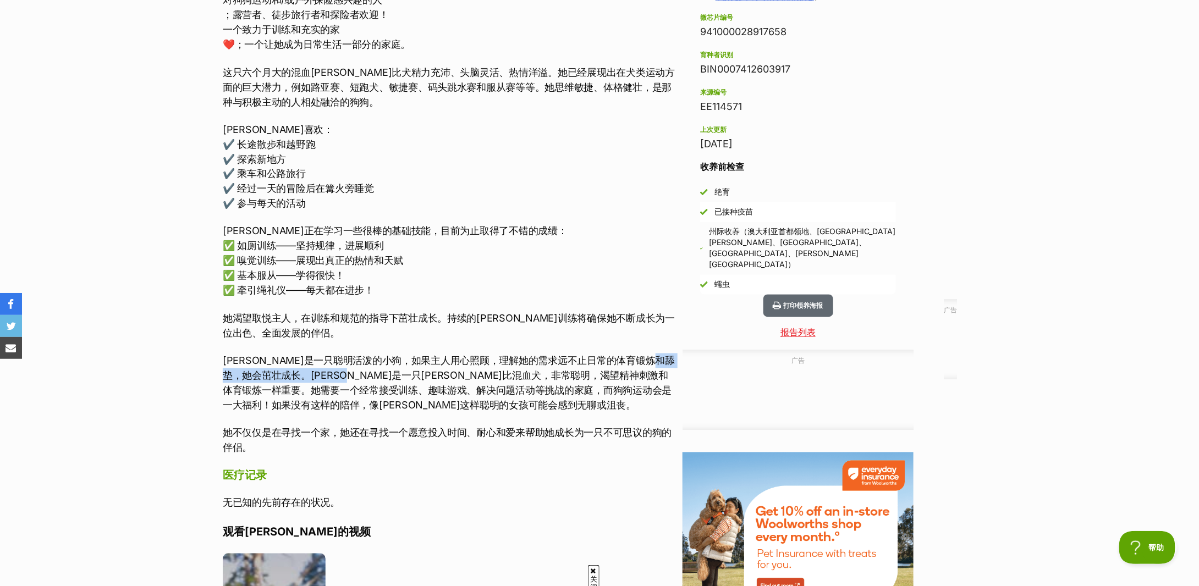
drag, startPoint x: 247, startPoint y: 378, endPoint x: 417, endPoint y: 382, distance: 170.0
click at [417, 382] on p "露西是一只聪明活泼的小狗，如果主人用心照顾，理解她的需求远不止日常的体育锻炼和舔垫，她会茁壮成长。露西是一只凯尔比混血犬，非常聪明，渴望精神刺激和体育锻炼一样…" at bounding box center [450, 383] width 454 height 59
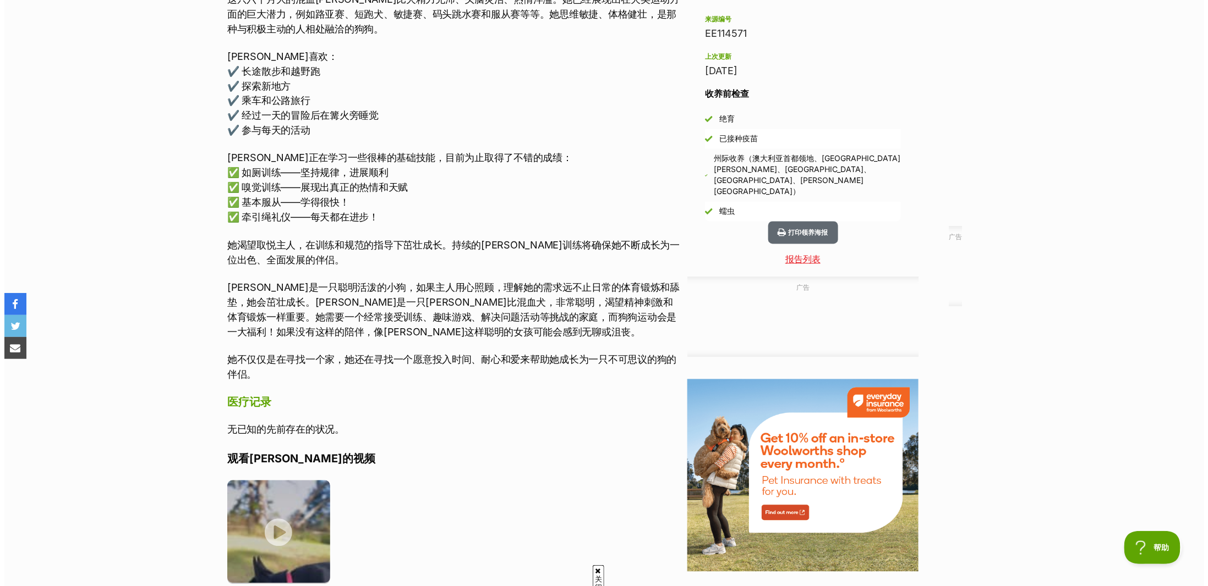
scroll to position [1027, 0]
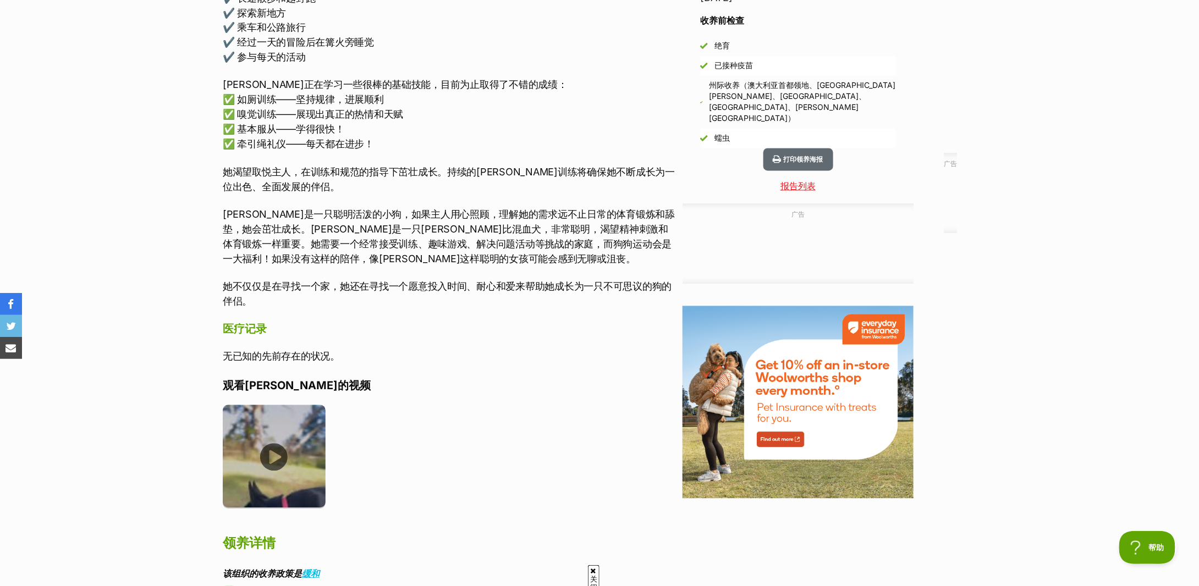
click at [280, 447] on img at bounding box center [274, 456] width 103 height 103
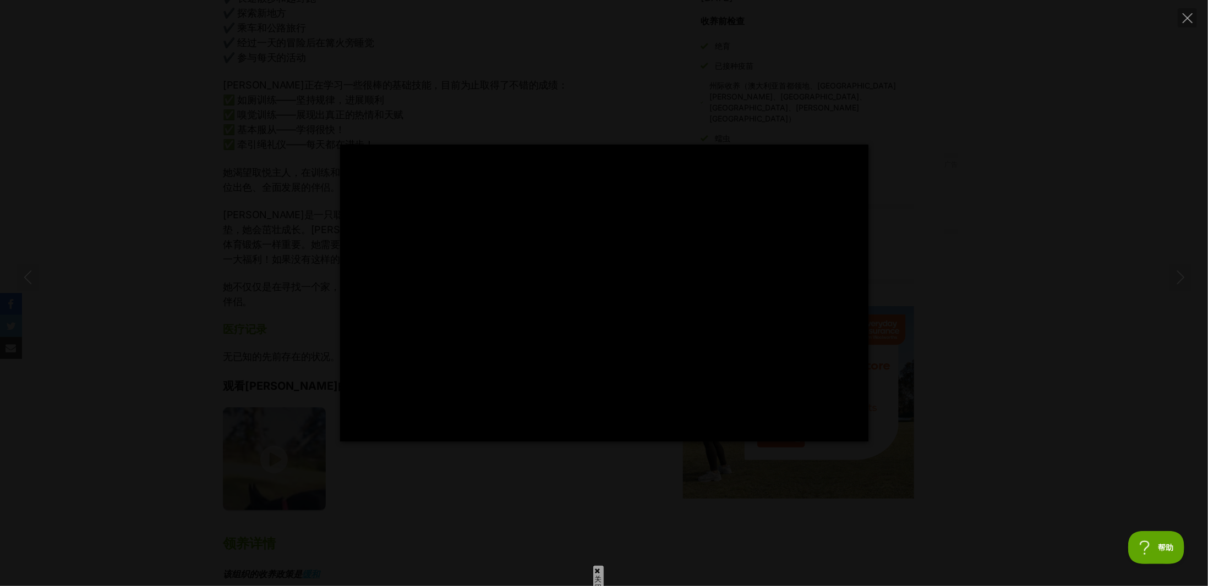
type input "24.07"
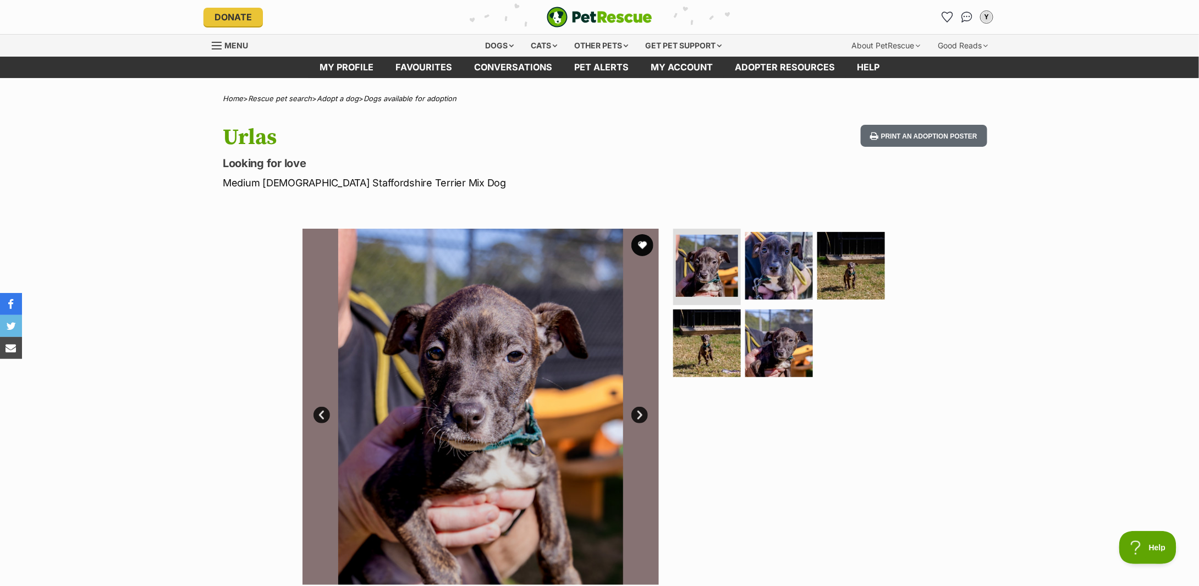
scroll to position [220, 0]
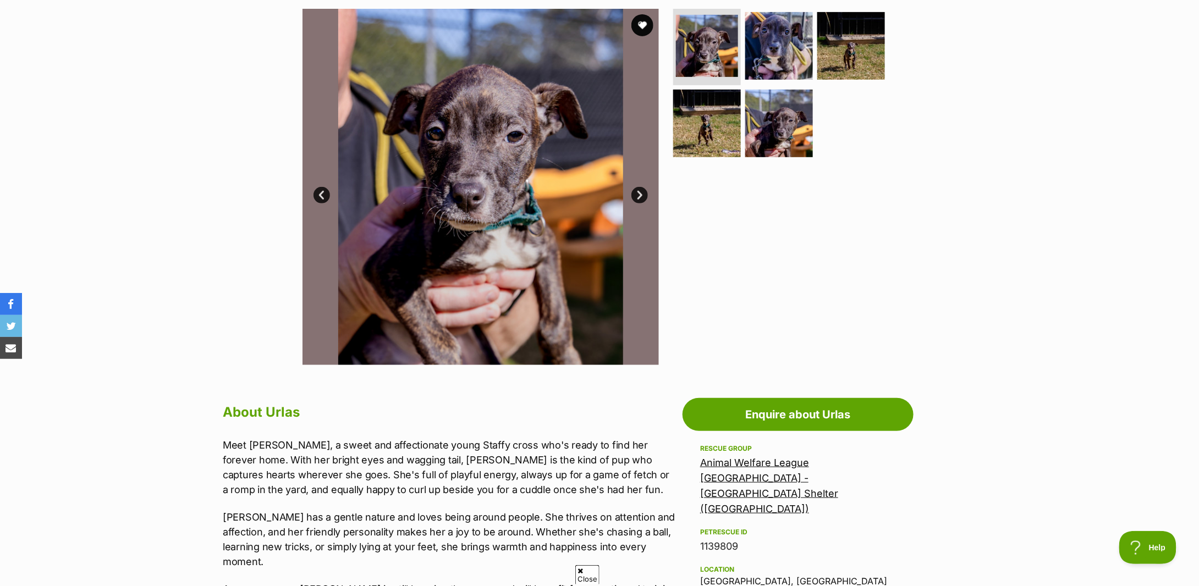
click at [195, 162] on div "Available 1 of 5 images 1 of 5 images 1 of 5 images 1 of 5 images 1 of 5 images…" at bounding box center [599, 178] width 1199 height 373
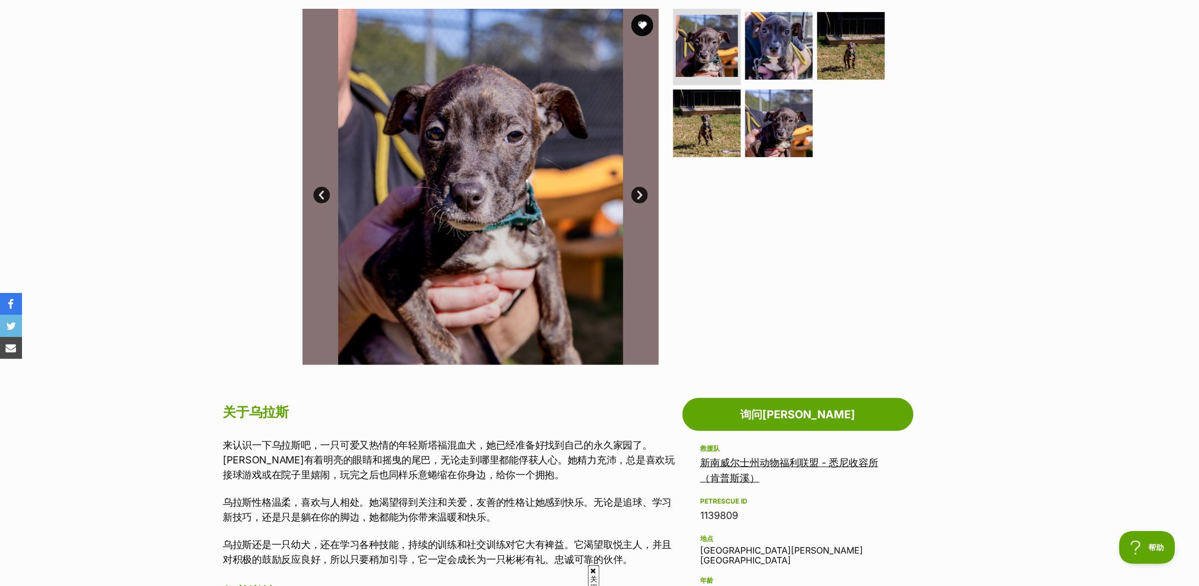
click at [279, 438] on p "来认识一下乌拉斯吧，一只可爱又热情的年轻斯塔福混血犬，她已经准备好找到自己的永久家园了。[PERSON_NAME]有着明亮的眼睛和摇曳的尾巴，无论走到哪里都能…" at bounding box center [450, 460] width 454 height 45
drag, startPoint x: 265, startPoint y: 442, endPoint x: 574, endPoint y: 445, distance: 309.2
click at [574, 445] on font "来认识一下乌拉斯吧，一只可爱又热情的年轻斯塔福混血犬，她已经准备好找到自己的永久家园了。[PERSON_NAME]有着明亮的眼睛和摇曳的尾巴，无论走到哪里都能…" at bounding box center [449, 460] width 452 height 41
drag, startPoint x: 251, startPoint y: 463, endPoint x: 511, endPoint y: 464, distance: 259.7
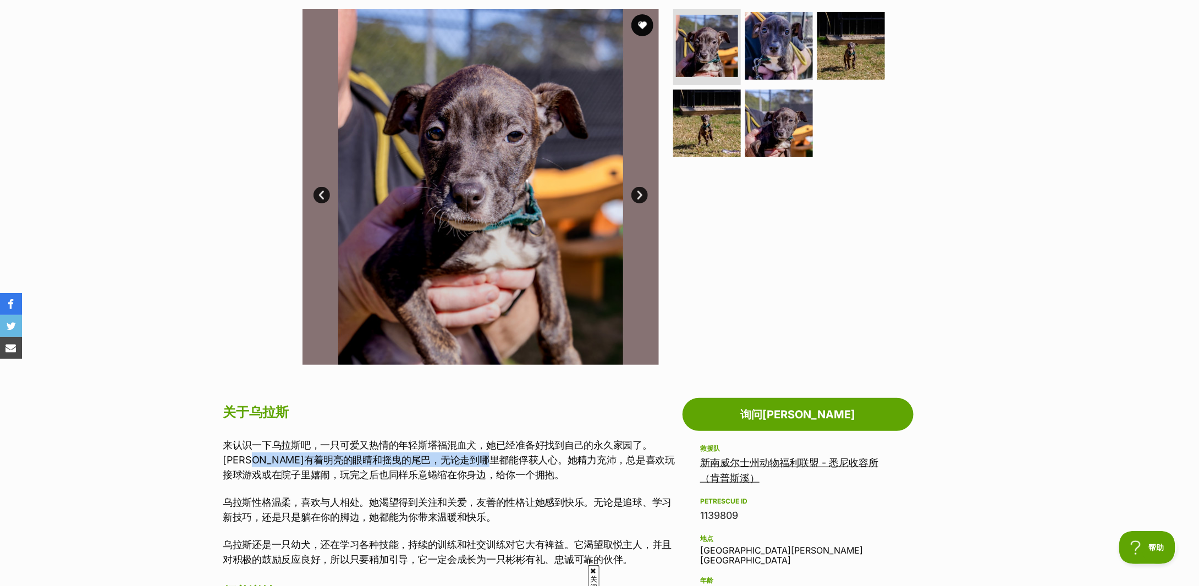
click at [511, 464] on font "来认识一下乌拉斯吧，一只可爱又热情的年轻斯塔福混血犬，她已经准备好找到自己的永久家园了。[PERSON_NAME]有着明亮的眼睛和摇曳的尾巴，无论走到哪里都能…" at bounding box center [449, 460] width 452 height 41
click at [511, 464] on font "来认识一下乌拉斯吧，一只可爱又热情的年轻斯塔福混血犬，她已经准备好找到自己的永久家园了。乌拉斯有着明亮的眼睛和摇曳的尾巴，无论走到哪里都能俘获人心。她精力充沛…" at bounding box center [449, 460] width 452 height 41
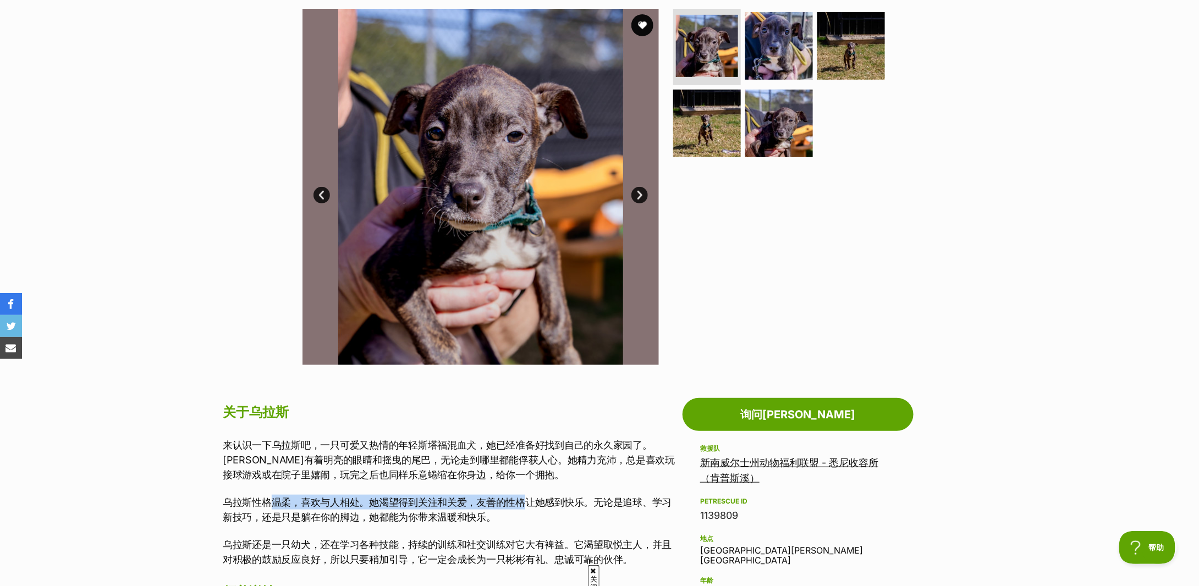
drag, startPoint x: 268, startPoint y: 495, endPoint x: 522, endPoint y: 492, distance: 253.6
click at [522, 492] on div "来认识一下乌拉斯吧，一只可爱又热情的年轻斯塔福混血犬，她已经准备好找到自己的永久家园了。乌拉斯有着明亮的眼睛和摇曳的尾巴，无论走到哪里都能俘获人心。她精力充沛…" at bounding box center [450, 503] width 454 height 130
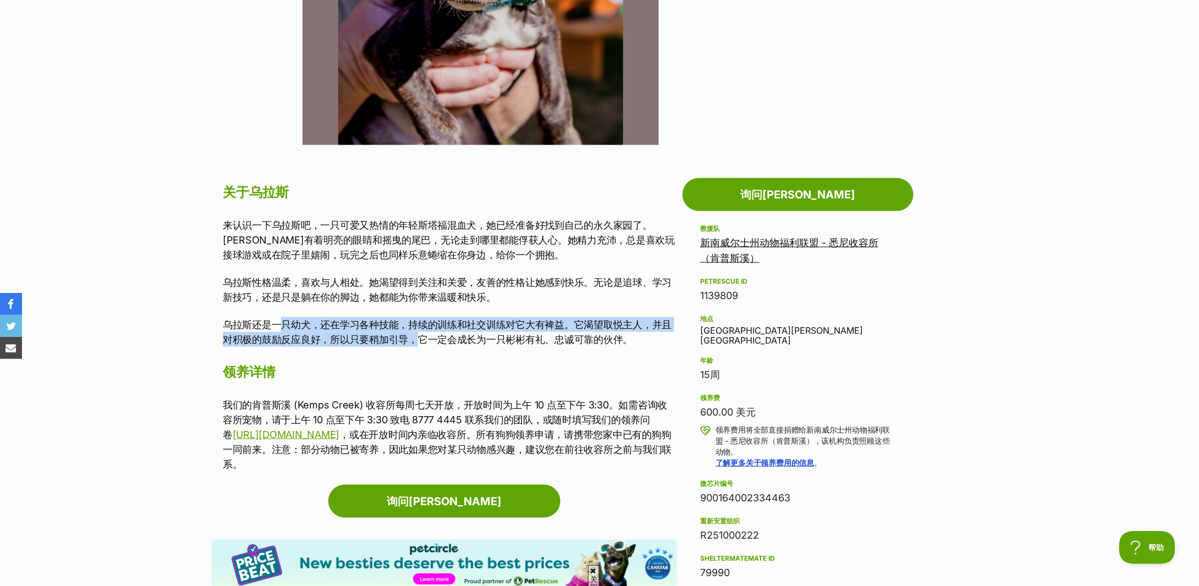
drag, startPoint x: 282, startPoint y: 328, endPoint x: 416, endPoint y: 332, distance: 134.3
click at [416, 332] on p "乌拉斯还是一只幼犬，还在学习各种技能，持续的训练和社交训练对它大有裨益。它渴望取悦主人，并且对积极的鼓励反应良好，所以只要稍加引导，它一定会成长为一只彬彬有礼…" at bounding box center [450, 332] width 454 height 30
drag, startPoint x: 326, startPoint y: 334, endPoint x: 492, endPoint y: 331, distance: 165.6
click at [492, 331] on font "乌拉斯还是一只幼犬，还在学习各种技能，持续的训练和社交训练对它大有裨益。它渴望取悦主人，并且对积极的鼓励反应良好，所以只要稍加引导，它一定会成长为一只彬彬有礼…" at bounding box center [447, 332] width 449 height 26
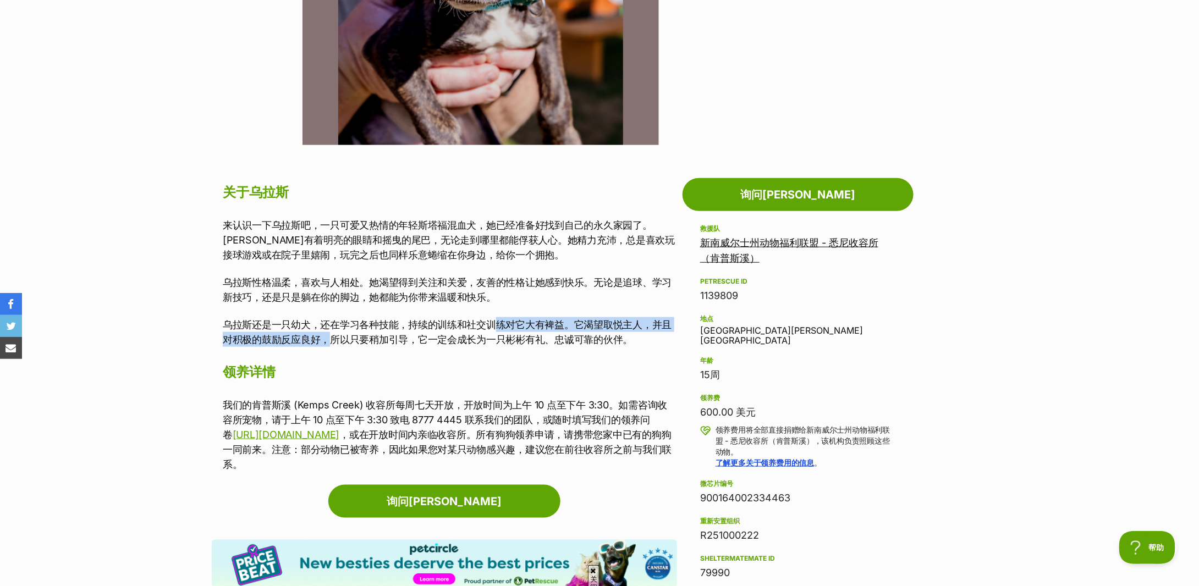
click at [492, 331] on font "乌拉斯还是一只幼犬，还在学习各种技能，持续的训练和社交训练对它大有裨益。它渴望取悦主人，并且对积极的鼓励反应良好，所以只要稍加引导，它一定会成长为一只彬彬有礼…" at bounding box center [447, 332] width 449 height 26
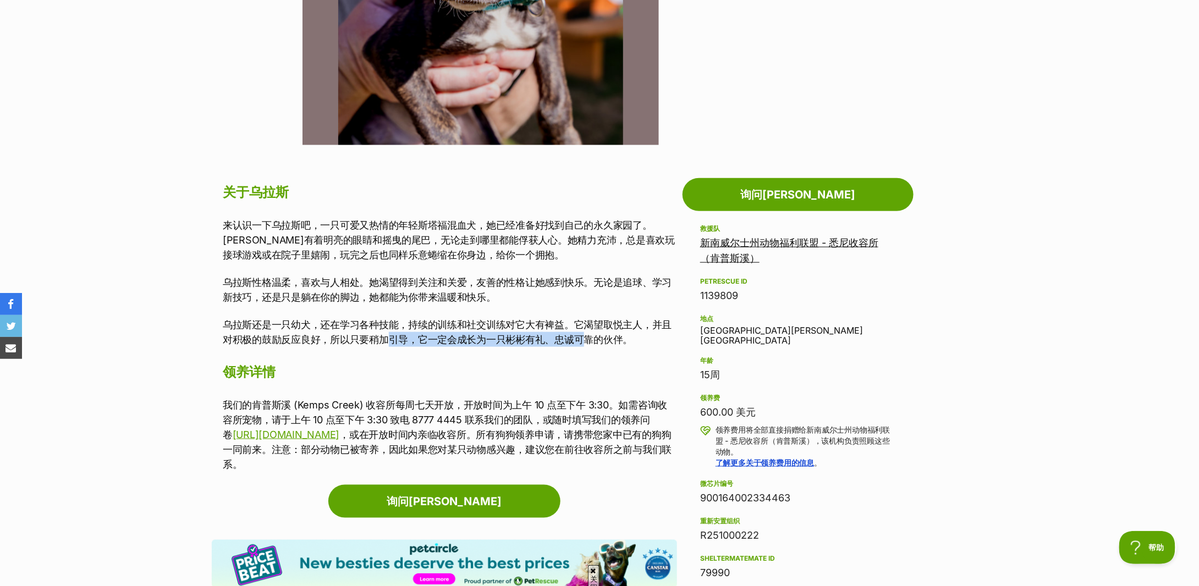
drag, startPoint x: 392, startPoint y: 343, endPoint x: 579, endPoint y: 340, distance: 187.6
click at [579, 340] on font "乌拉斯还是一只幼犬，还在学习各种技能，持续的训练和社交训练对它大有裨益。它渴望取悦主人，并且对积极的鼓励反应良好，所以只要稍加引导，它一定会成长为一只彬彬有礼…" at bounding box center [447, 332] width 449 height 26
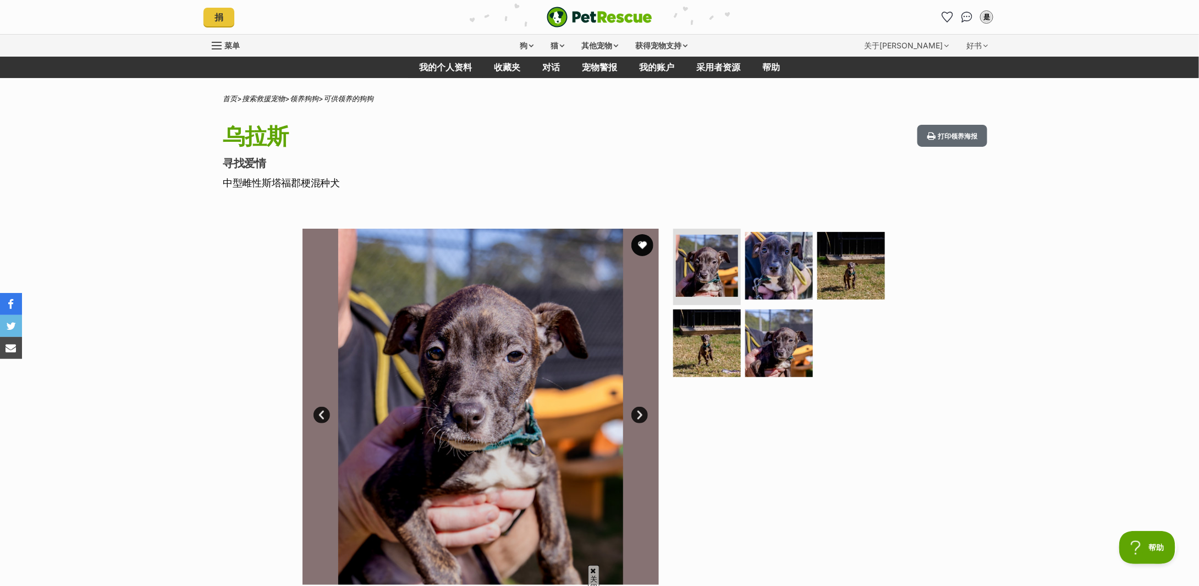
scroll to position [73, 0]
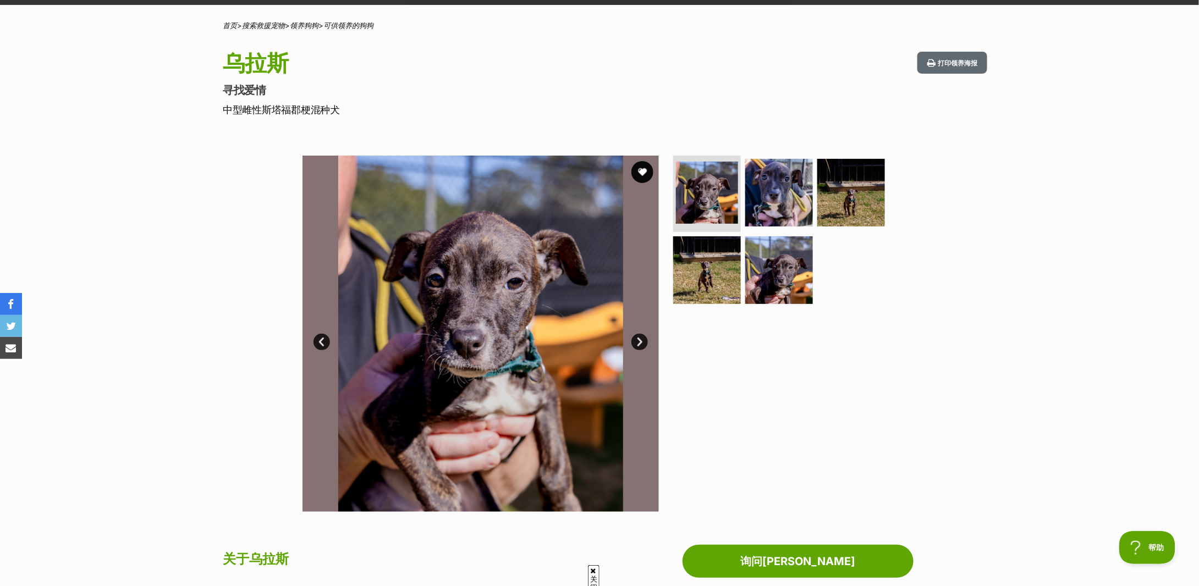
click at [642, 335] on link "下一个" at bounding box center [640, 342] width 17 height 17
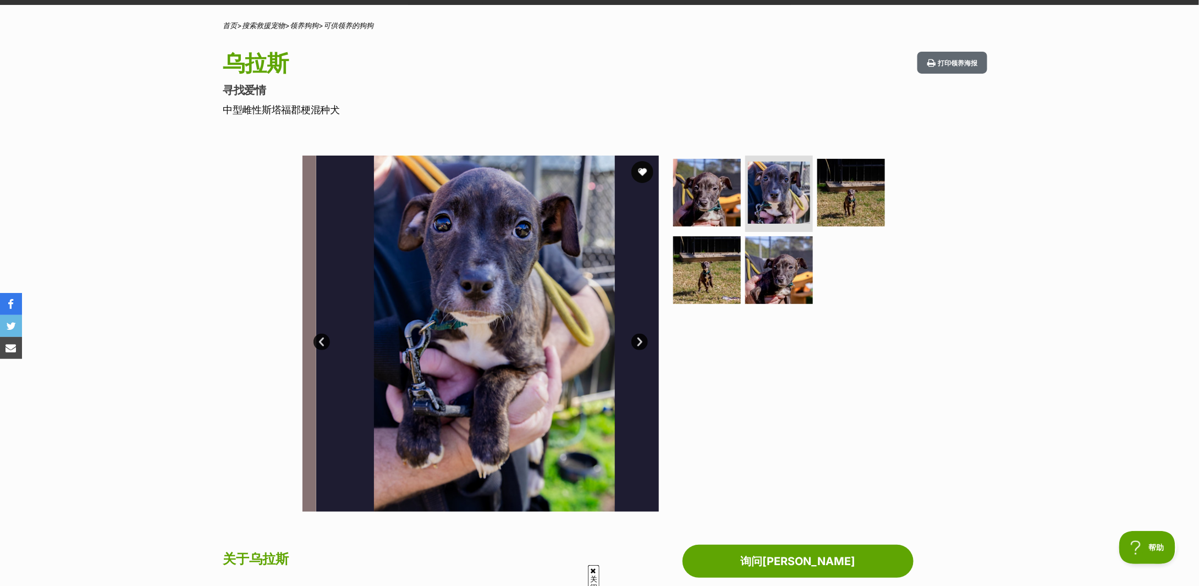
click at [642, 335] on link "下一个" at bounding box center [640, 342] width 17 height 17
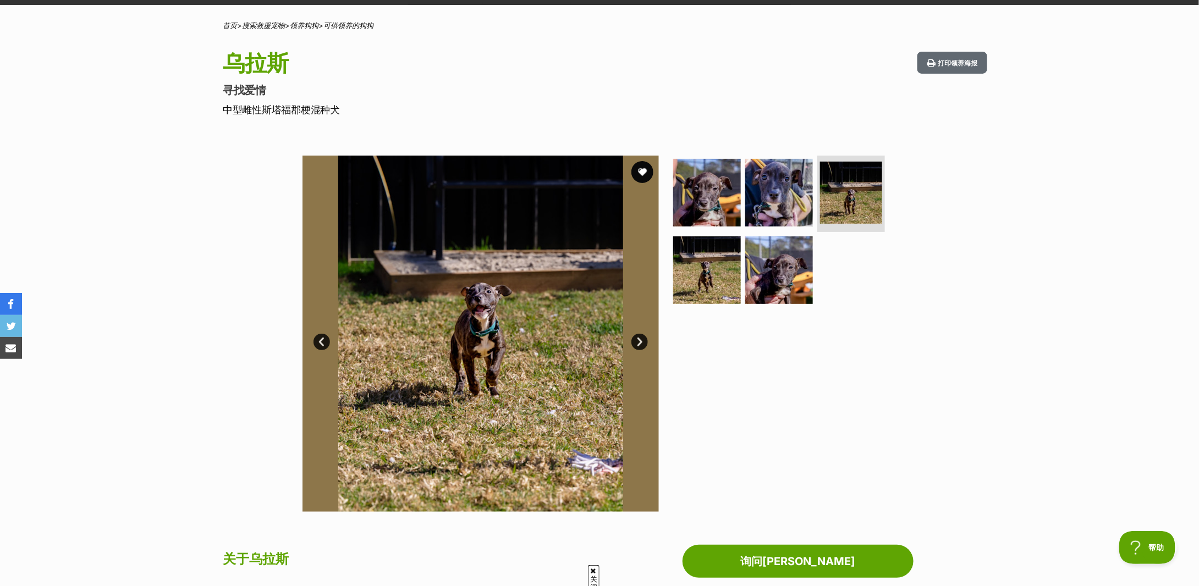
click at [642, 335] on link "下一个" at bounding box center [640, 342] width 17 height 17
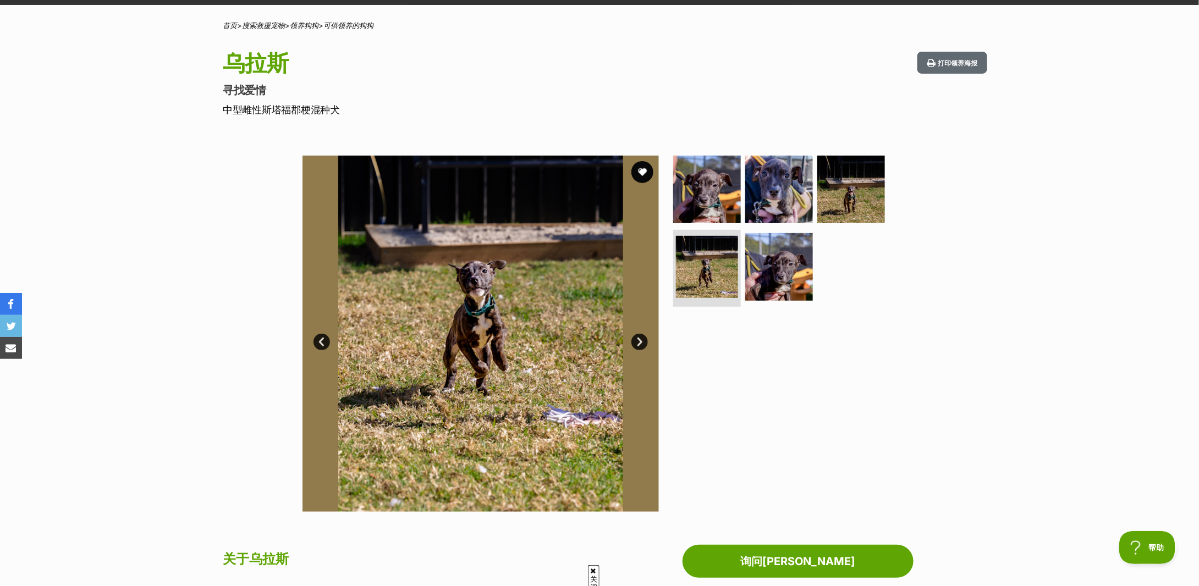
click at [642, 335] on link "下一个" at bounding box center [640, 342] width 17 height 17
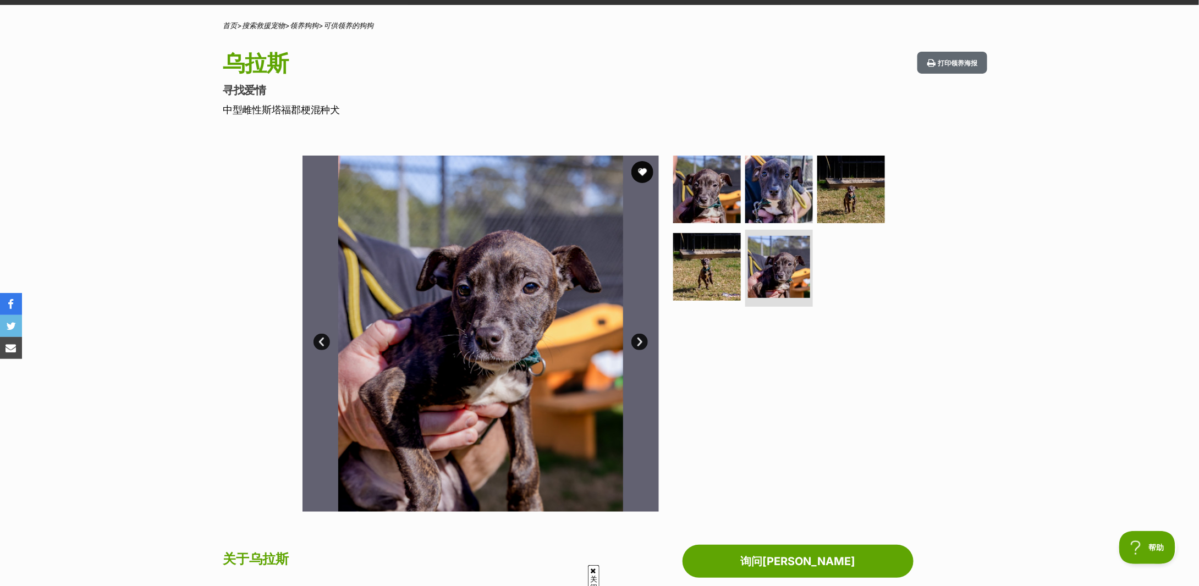
click at [642, 335] on link "下一个" at bounding box center [640, 342] width 17 height 17
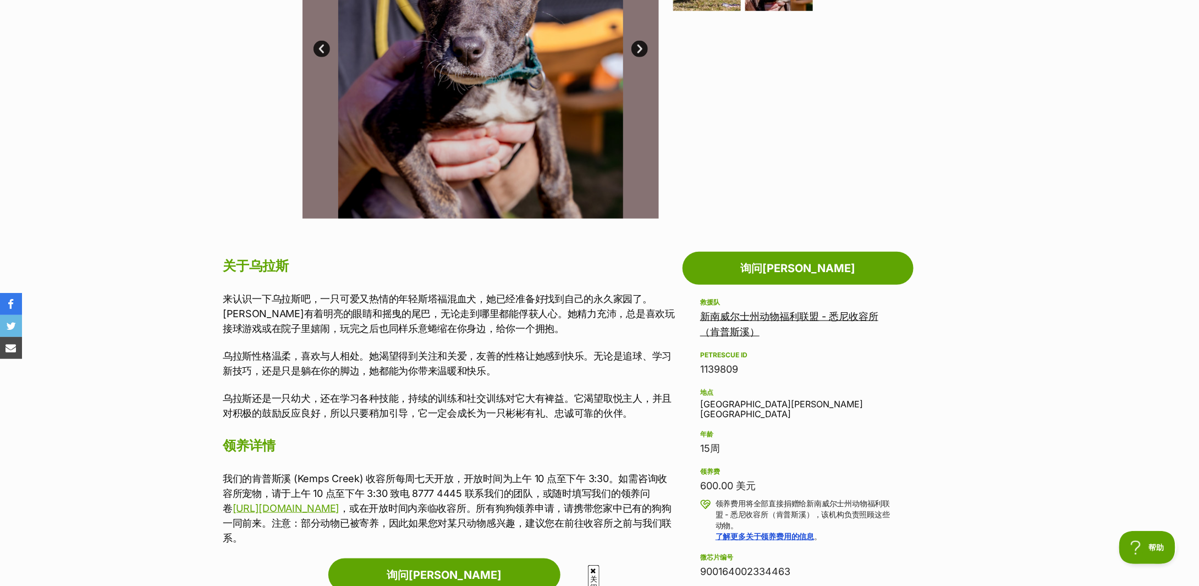
scroll to position [440, 0]
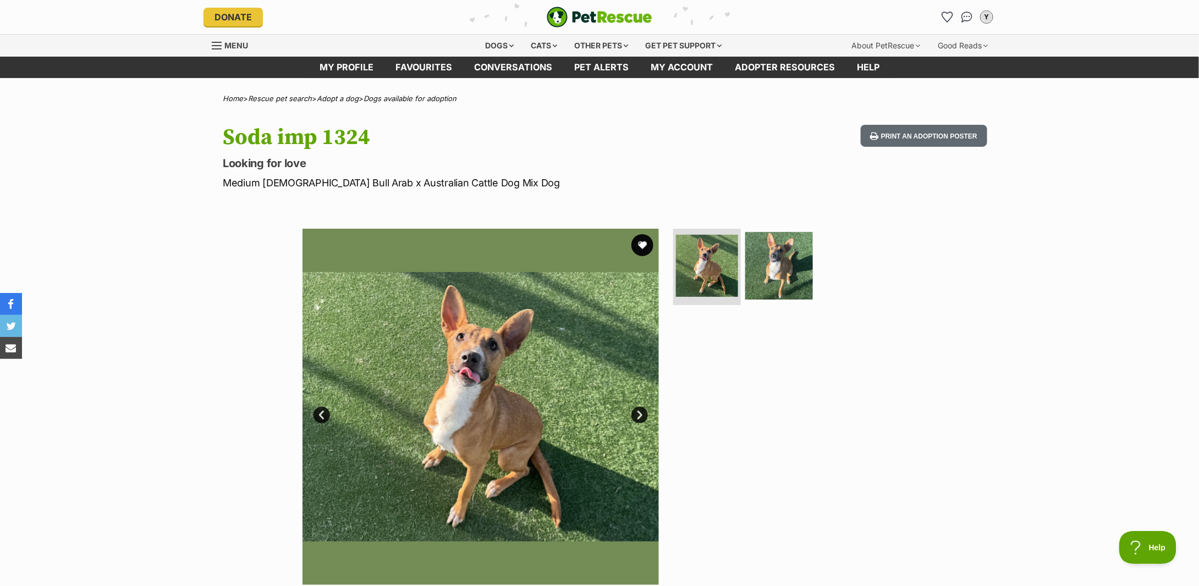
scroll to position [366, 0]
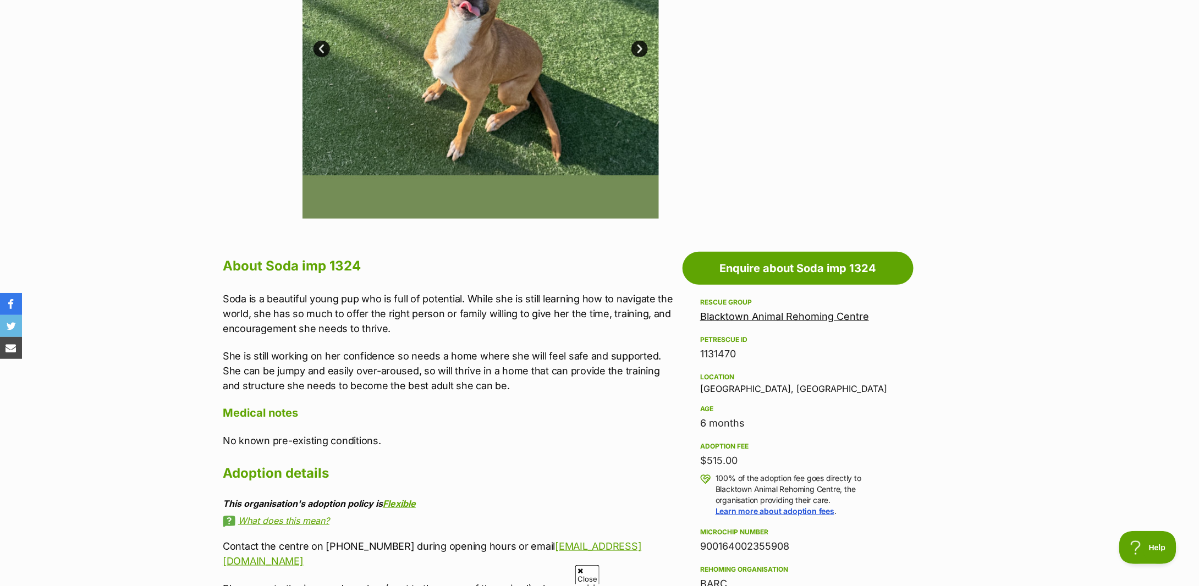
click at [219, 326] on div "About Soda imp 1324 Soda is a beautiful young pup who is full of potential. Whi…" at bounding box center [444, 504] width 465 height 500
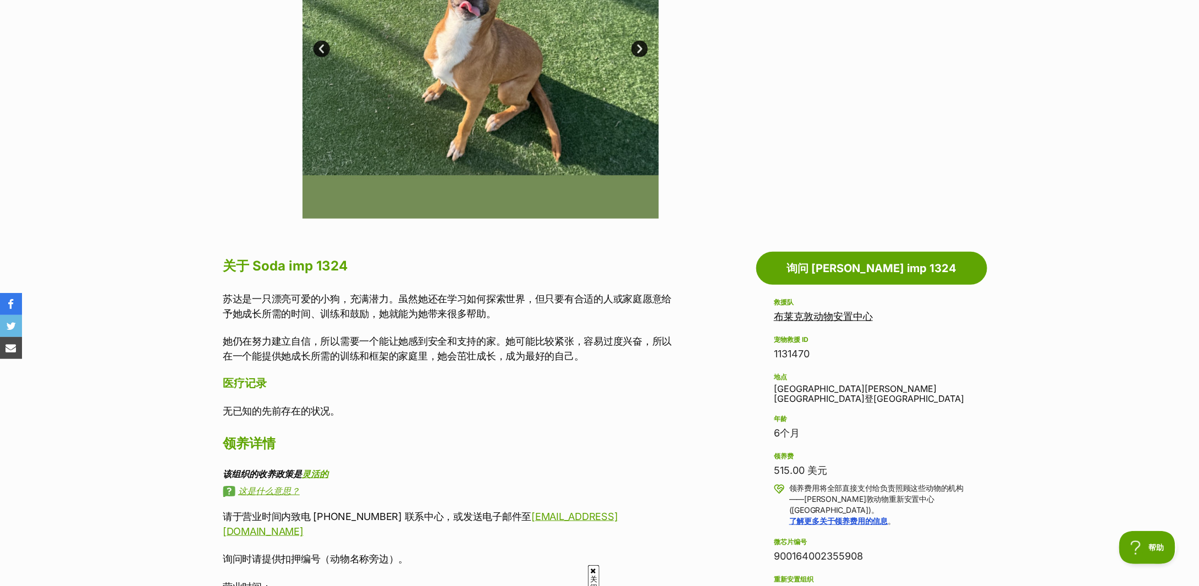
click at [418, 315] on font "苏达是一只漂亮可爱的小狗，充满潜力。虽然她还在学习如何探索世界，但只要有合适的人或家庭愿意给予她成长所需的时间、训练和鼓励，她就能为她带来很多帮助。" at bounding box center [447, 306] width 449 height 26
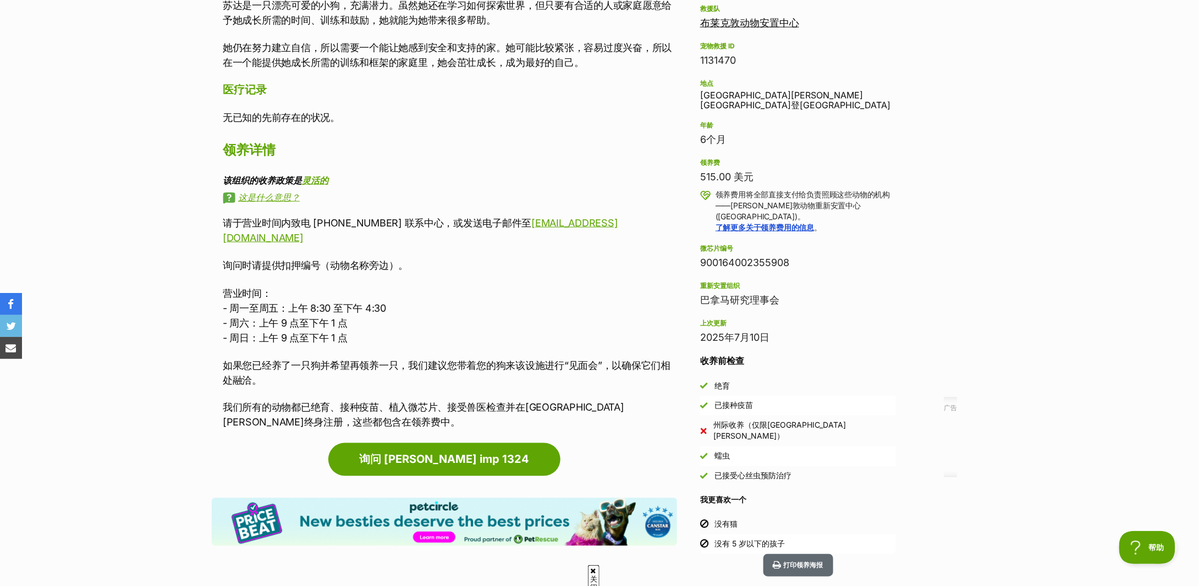
scroll to position [146, 0]
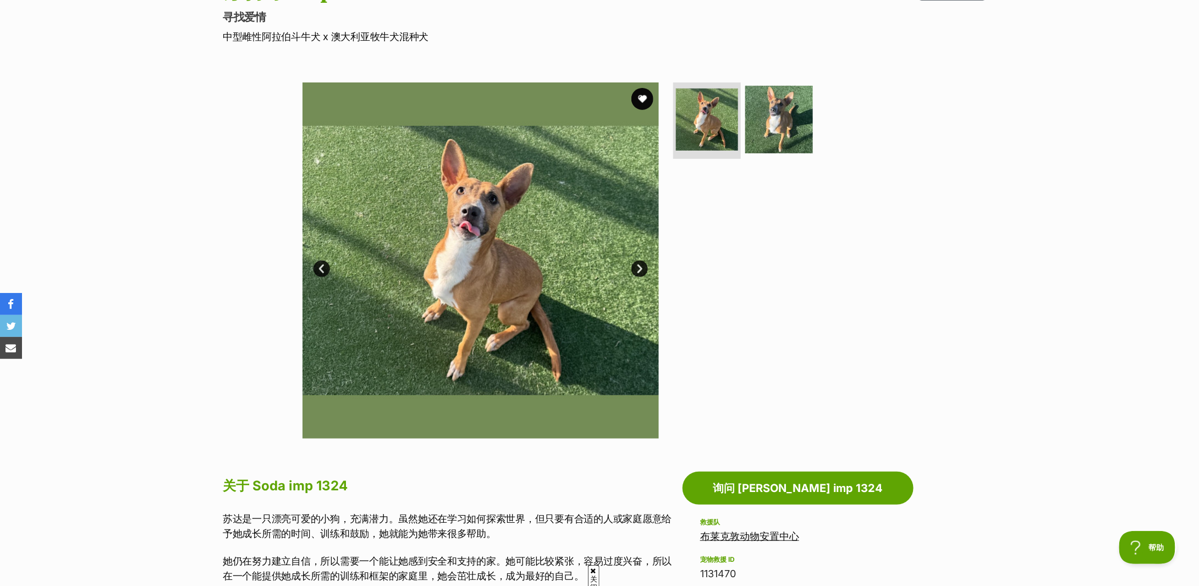
click at [121, 162] on div "Available 1 of 2 images 1 of 2 images 下一个 上一页 1 2" at bounding box center [599, 252] width 1199 height 373
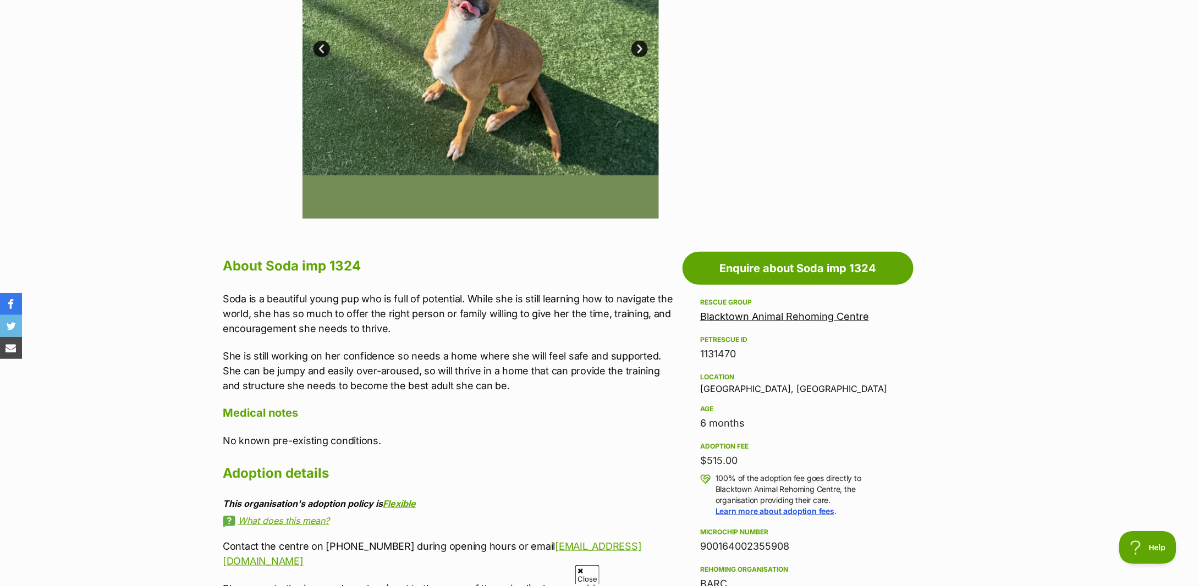
scroll to position [73, 0]
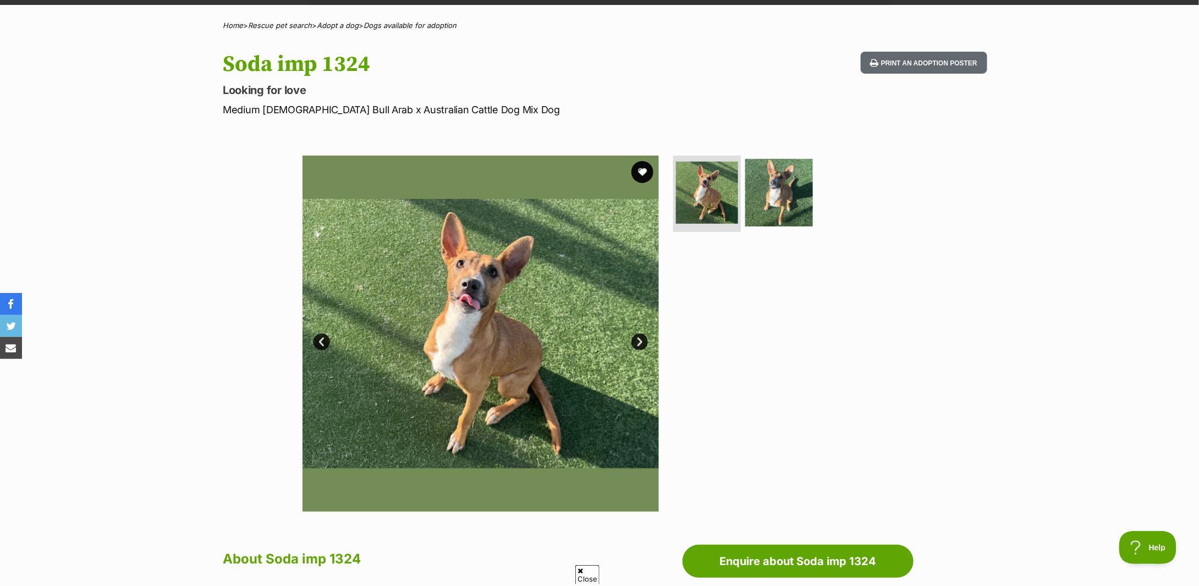
click at [328, 99] on hgroup "Soda imp 1324 Looking for love Medium [DEMOGRAPHIC_DATA] Bull Arab x Australian…" at bounding box center [455, 84] width 465 height 65
click at [235, 58] on h1 "Soda imp 1324" at bounding box center [455, 64] width 465 height 25
click at [240, 65] on h1 "Soda imp 1324" at bounding box center [455, 64] width 465 height 25
copy h1 "Soda"
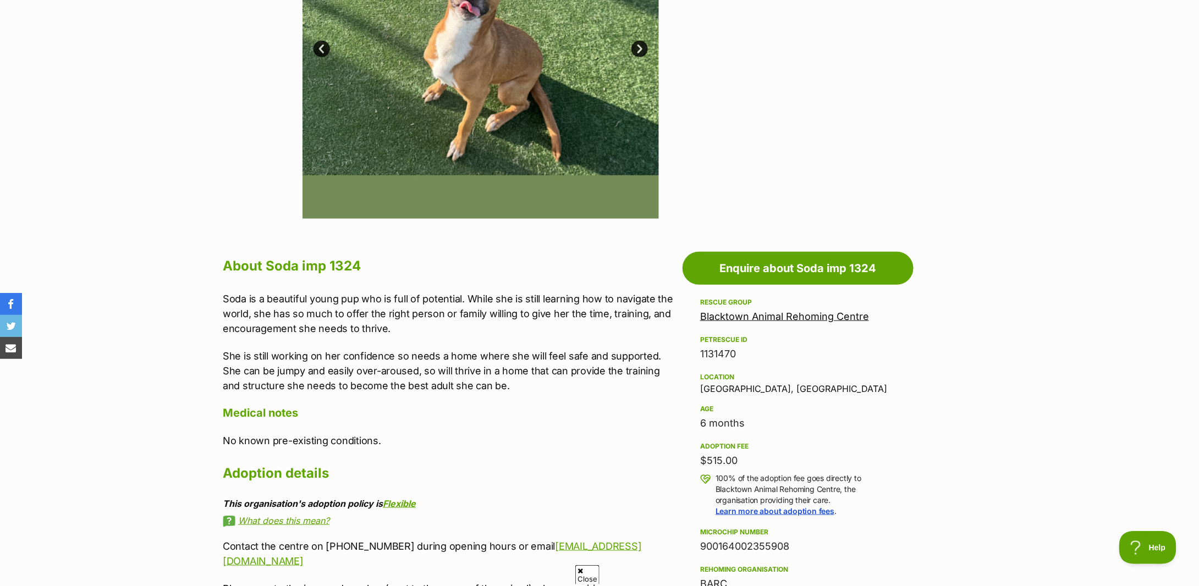
scroll to position [0, 0]
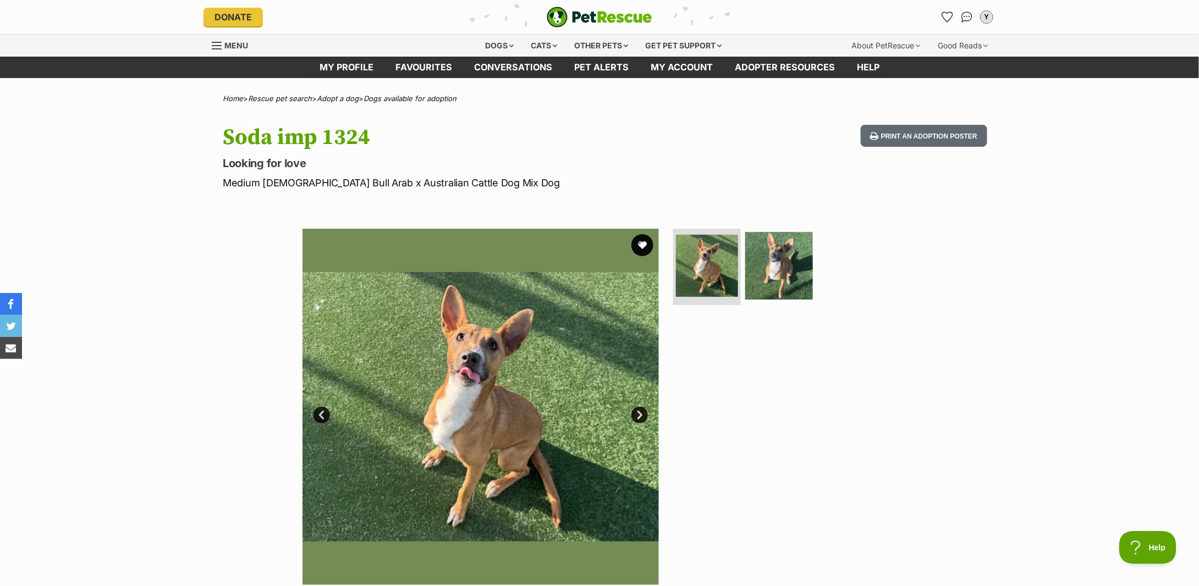
click at [228, 165] on p "Looking for love" at bounding box center [455, 163] width 465 height 15
drag, startPoint x: 221, startPoint y: 183, endPoint x: 504, endPoint y: 183, distance: 283.3
click at [504, 183] on div "Soda imp 1324 Looking for love Medium [DEMOGRAPHIC_DATA] Bull Arab x Australian…" at bounding box center [599, 157] width 809 height 65
copy p "Medium [DEMOGRAPHIC_DATA] Bull Arab x Australian Cattle Dog Mix Dog"
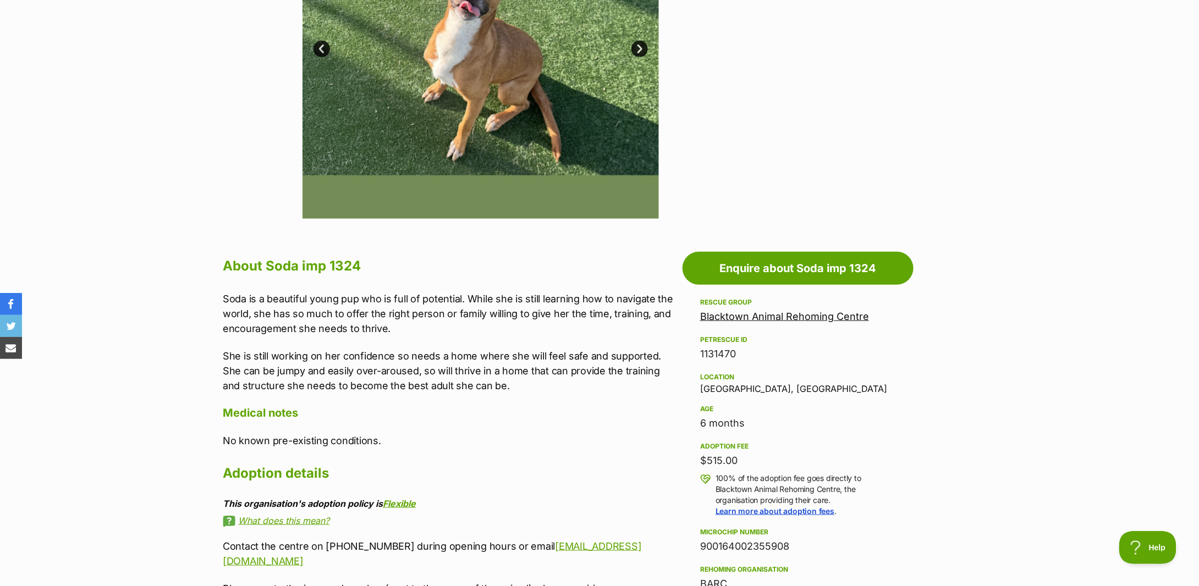
scroll to position [513, 0]
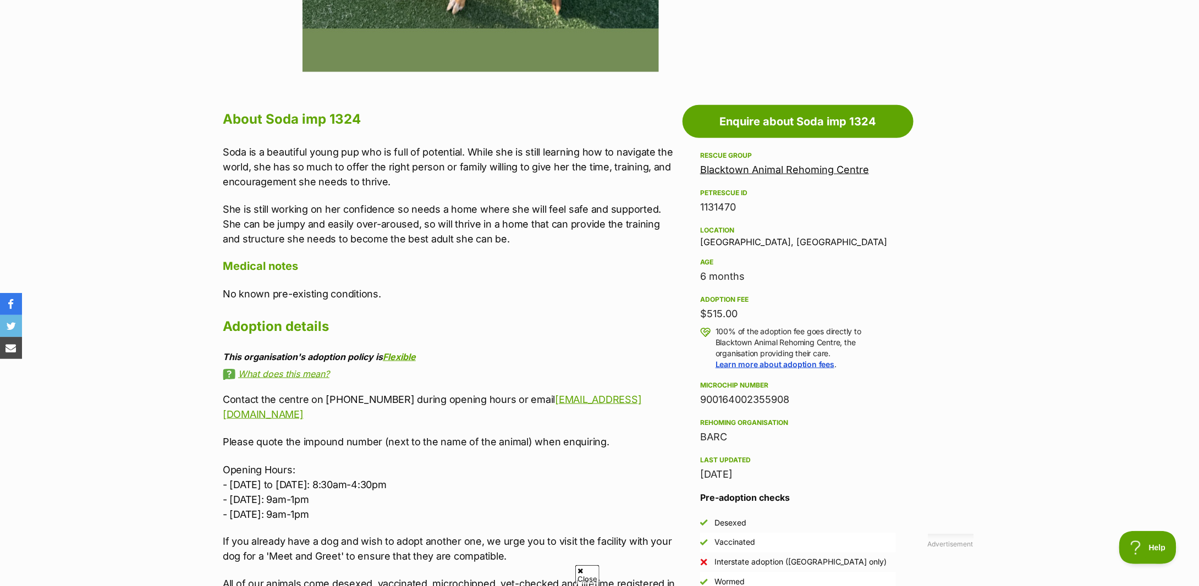
click at [331, 213] on p "She is still working on her confidence so needs a home where she will feel safe…" at bounding box center [450, 224] width 454 height 45
click at [298, 168] on p "Soda is a beautiful young pup who is full of potential. While she is still lear…" at bounding box center [450, 167] width 454 height 45
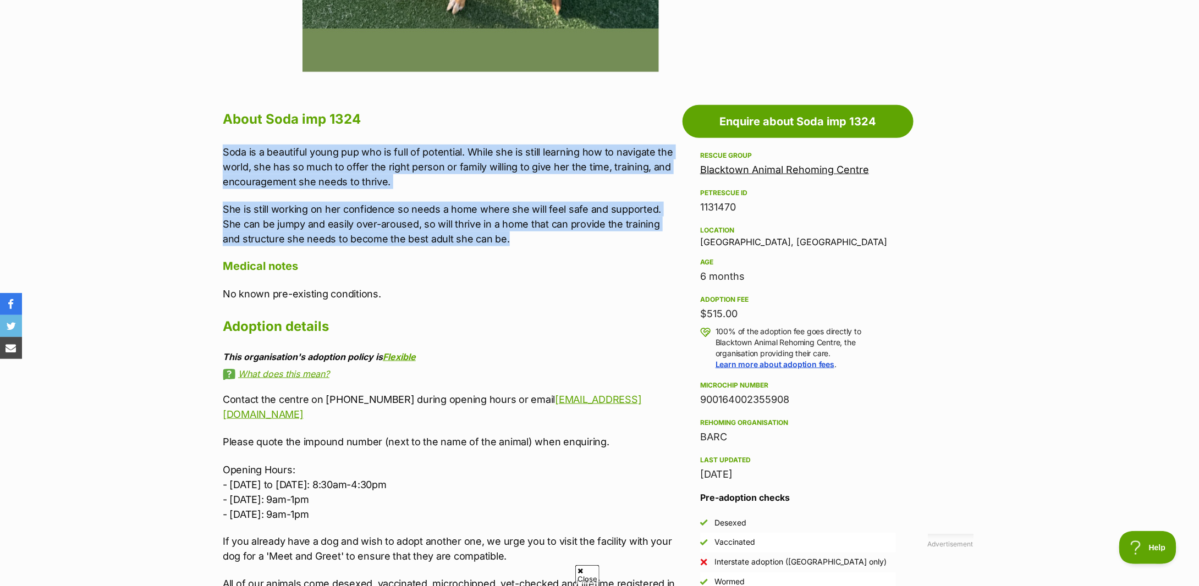
drag, startPoint x: 222, startPoint y: 149, endPoint x: 490, endPoint y: 243, distance: 283.4
click at [490, 243] on div "About Soda imp 1324 Soda is a beautiful young pup who is full of potential. Whi…" at bounding box center [444, 357] width 465 height 500
copy div "Soda is a beautiful young pup who is full of potential. While she is still lear…"
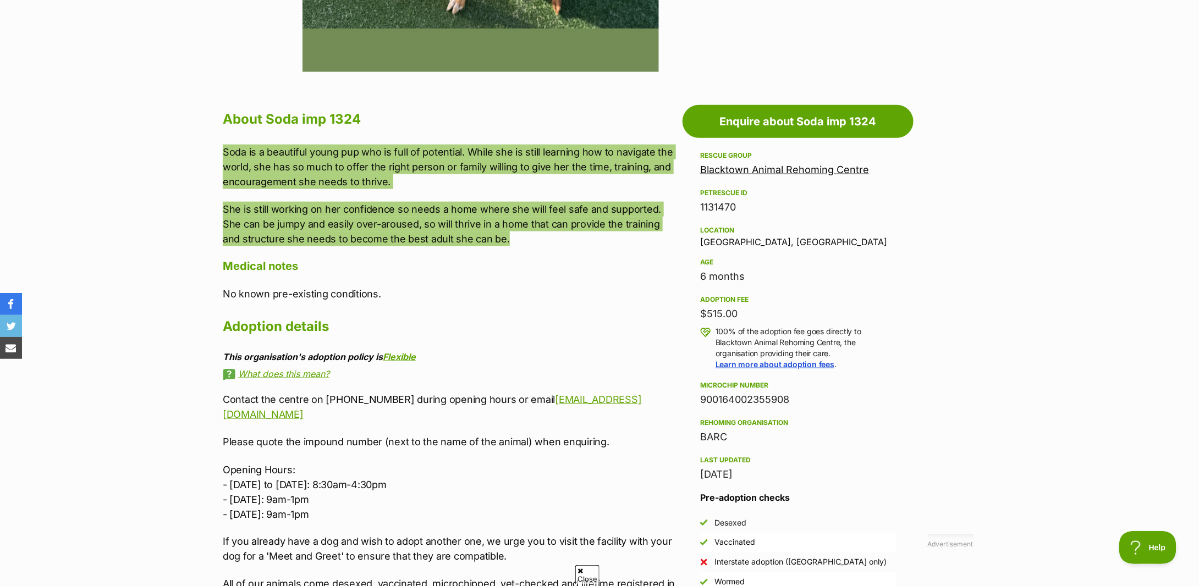
scroll to position [660, 0]
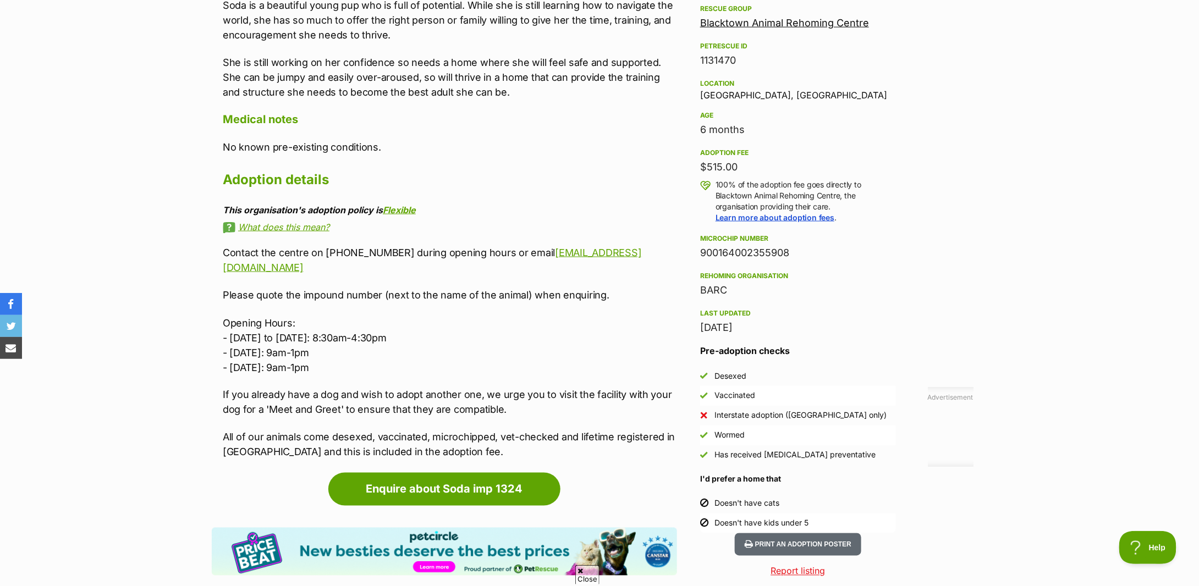
click at [725, 172] on div "$515.00" at bounding box center [798, 167] width 196 height 15
click at [725, 171] on div "$515.00" at bounding box center [798, 167] width 196 height 15
copy div "$515.00"
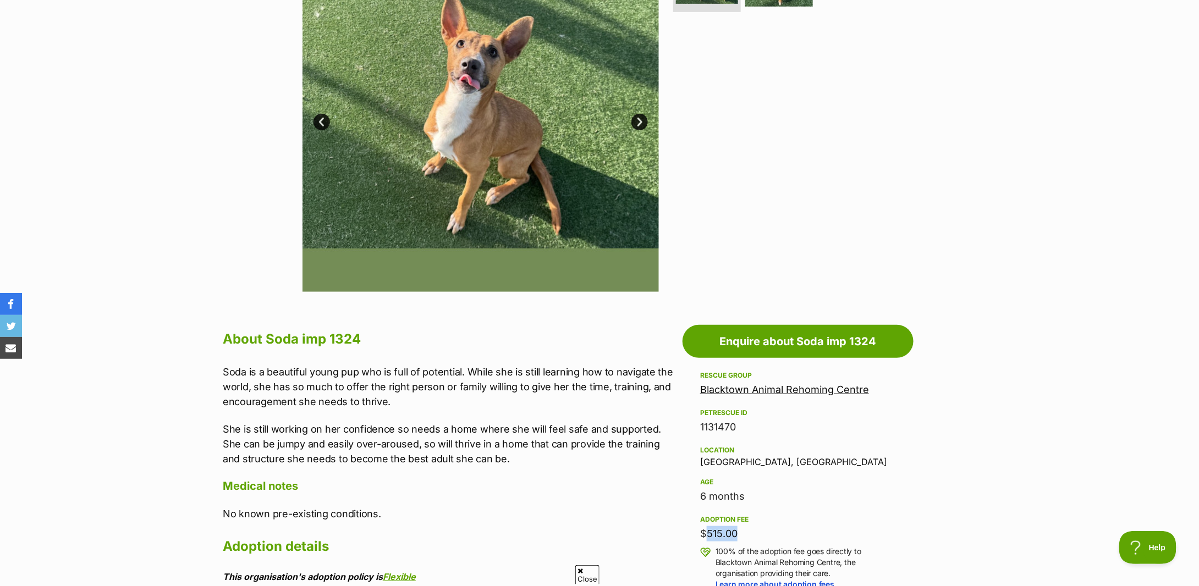
scroll to position [73, 0]
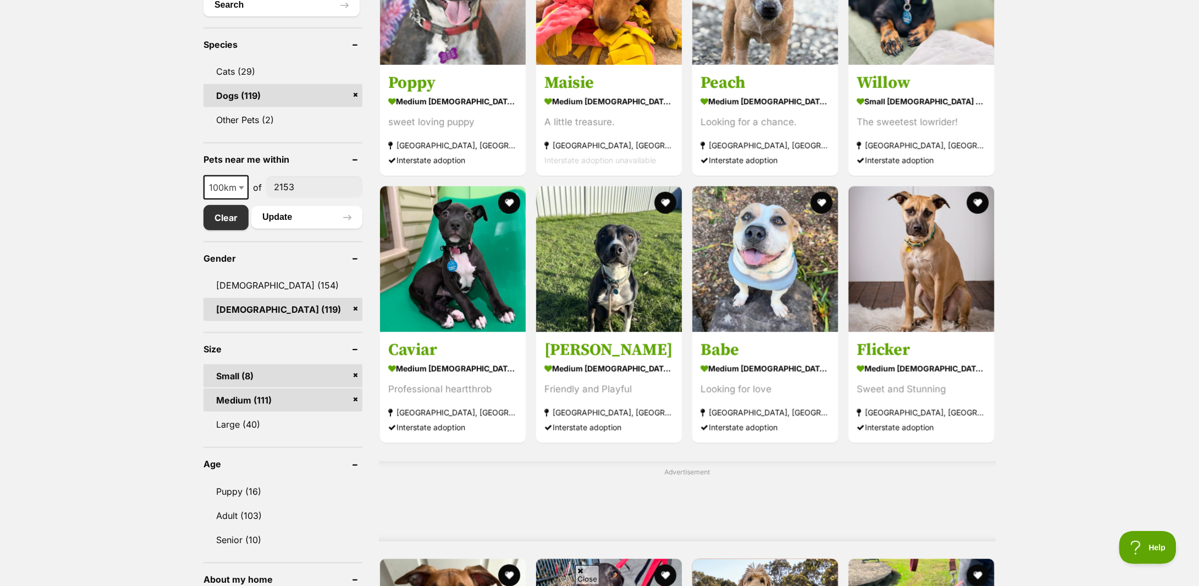
scroll to position [586, 0]
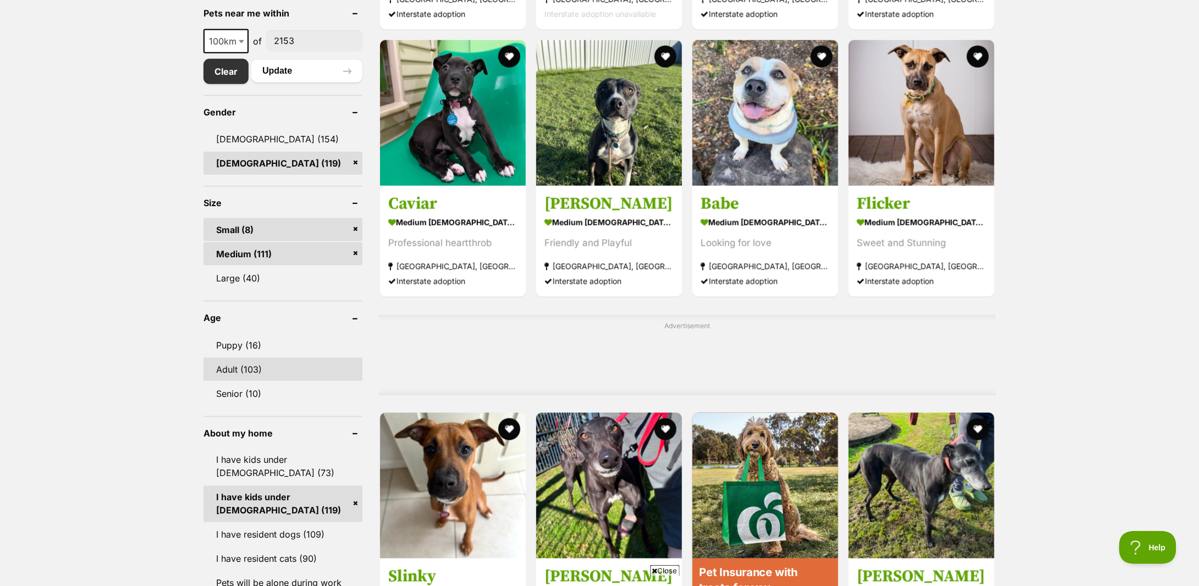
click at [252, 362] on link "Adult (103)" at bounding box center [283, 369] width 159 height 23
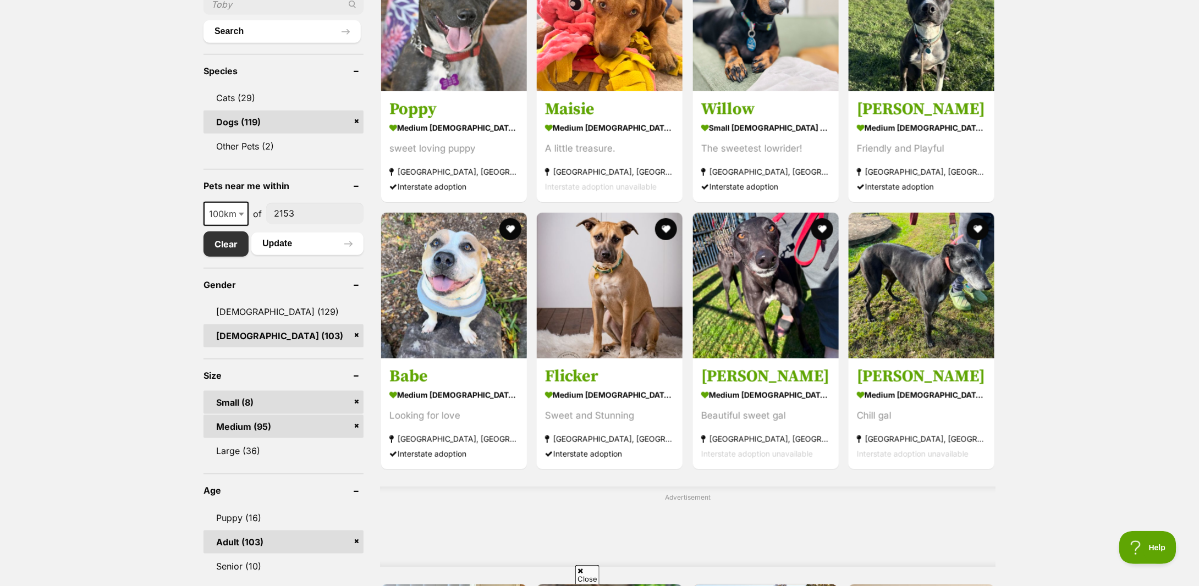
scroll to position [513, 0]
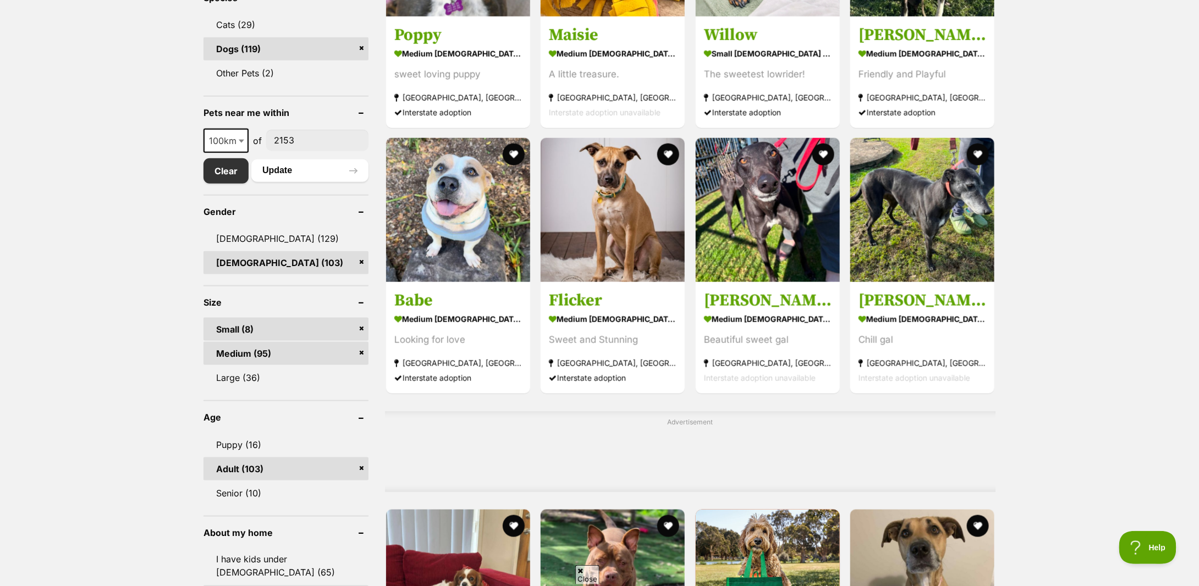
click at [362, 342] on link "Medium (95)" at bounding box center [286, 353] width 165 height 23
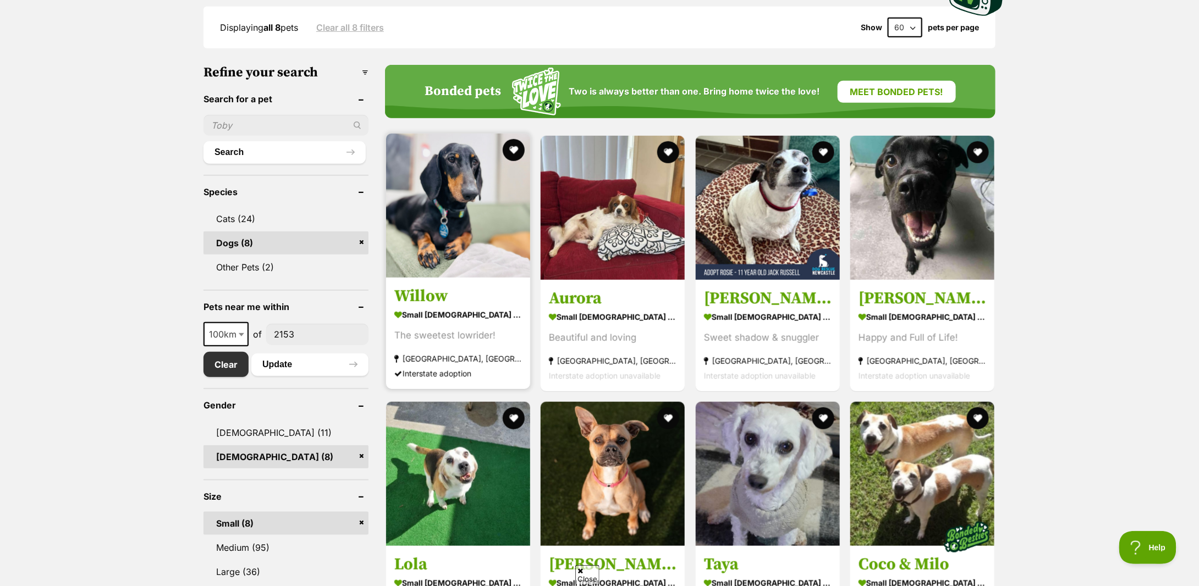
click at [446, 301] on h3 "Willow" at bounding box center [458, 296] width 128 height 21
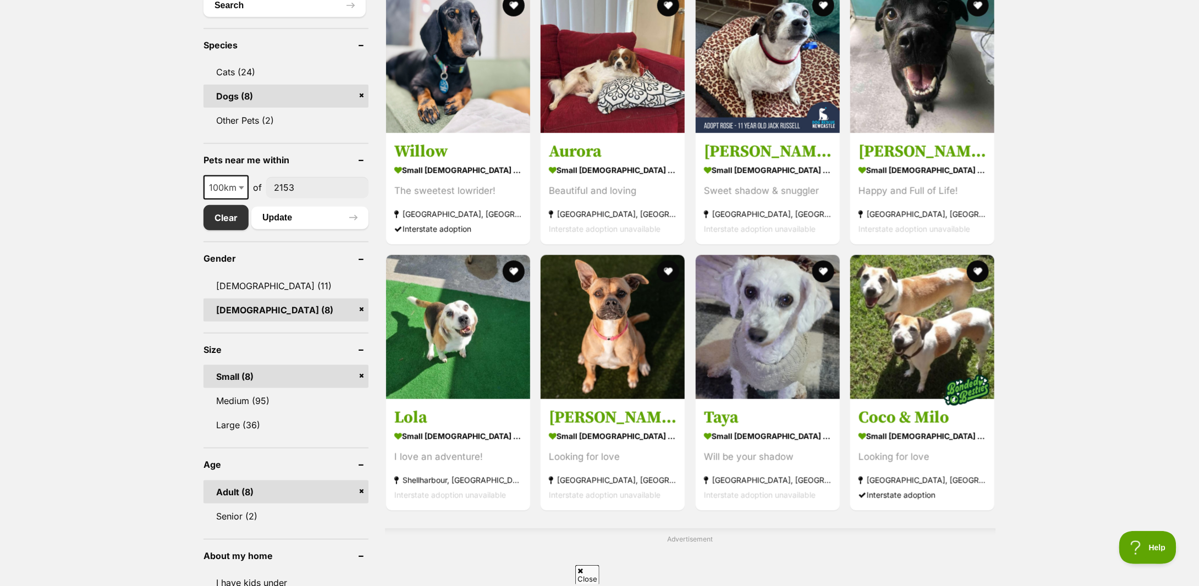
scroll to position [586, 0]
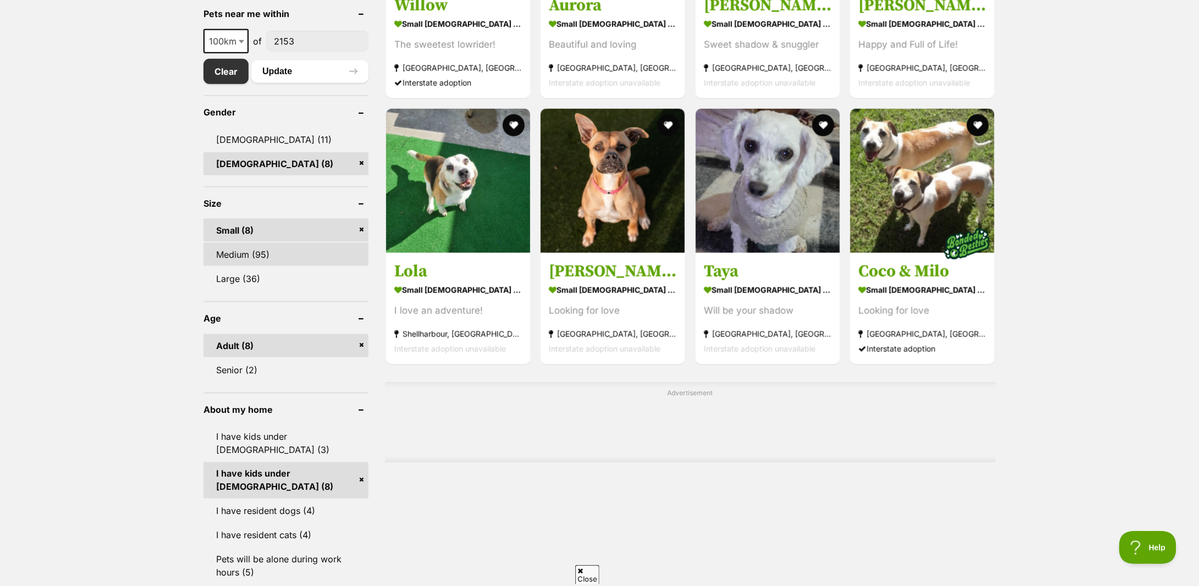
click at [298, 258] on link "Medium (95)" at bounding box center [286, 254] width 165 height 23
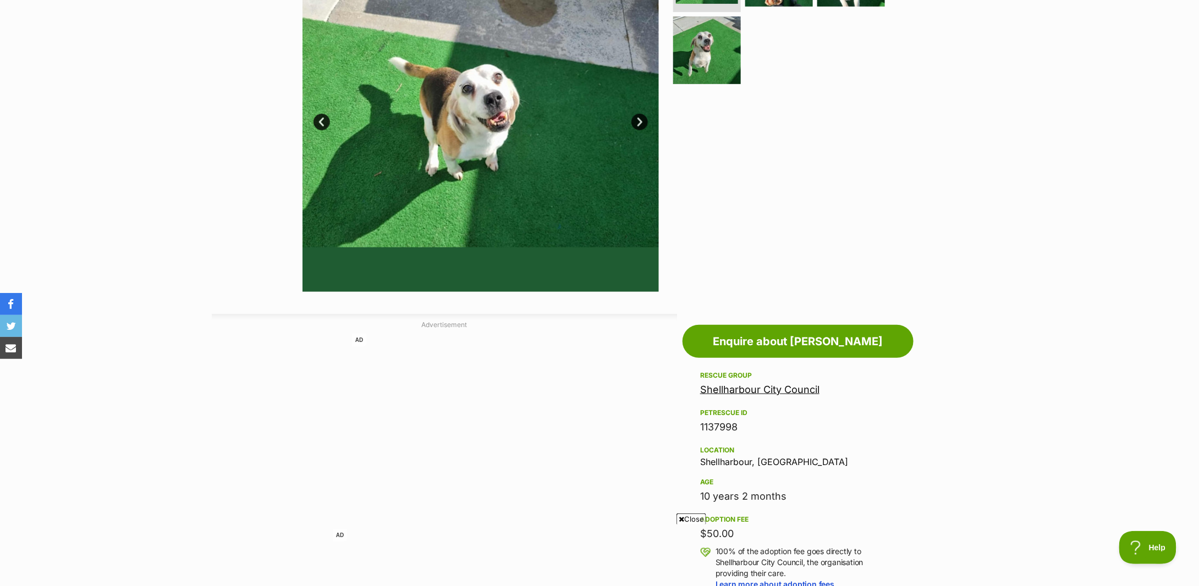
scroll to position [220, 0]
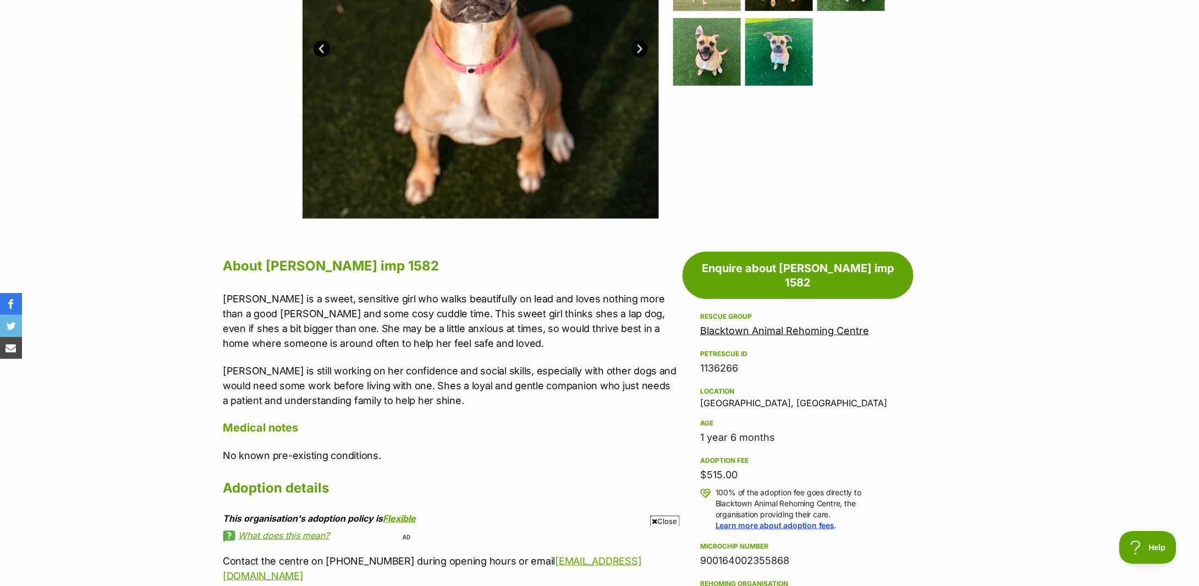
scroll to position [440, 0]
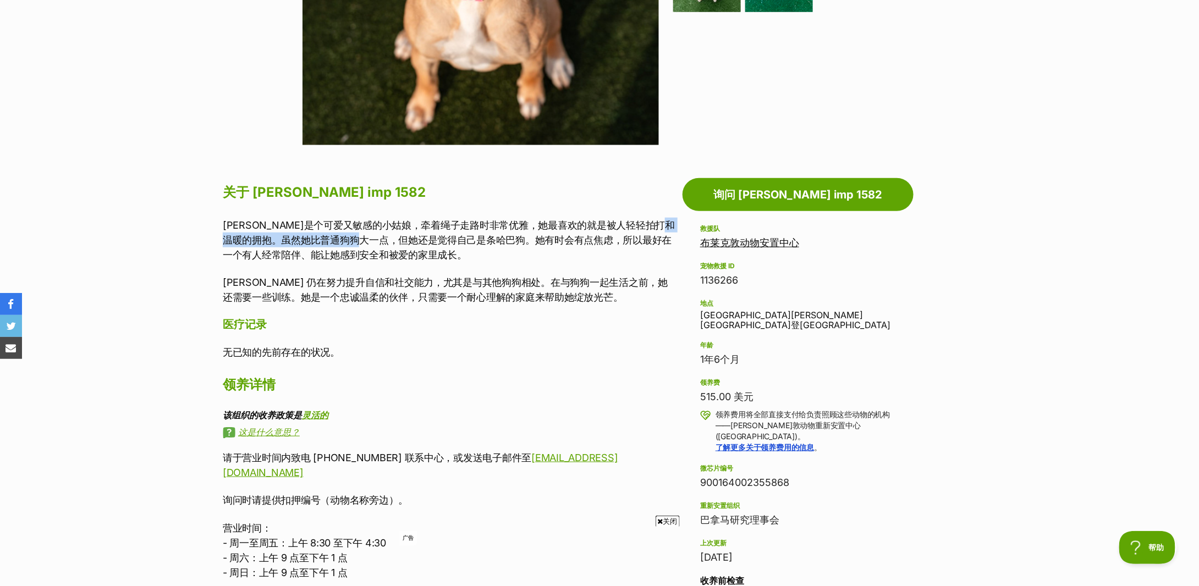
drag, startPoint x: 260, startPoint y: 238, endPoint x: 410, endPoint y: 240, distance: 150.2
click at [410, 240] on font "萝拉是个可爱又敏感的小姑娘，牵着绳子走路时非常优雅，她最喜欢的就是被人轻轻拍打和温暖的拥抱。虽然她比普通狗狗大一点，但她还是觉得自己是条哈巴狗。她有时会有点焦…" at bounding box center [449, 239] width 452 height 41
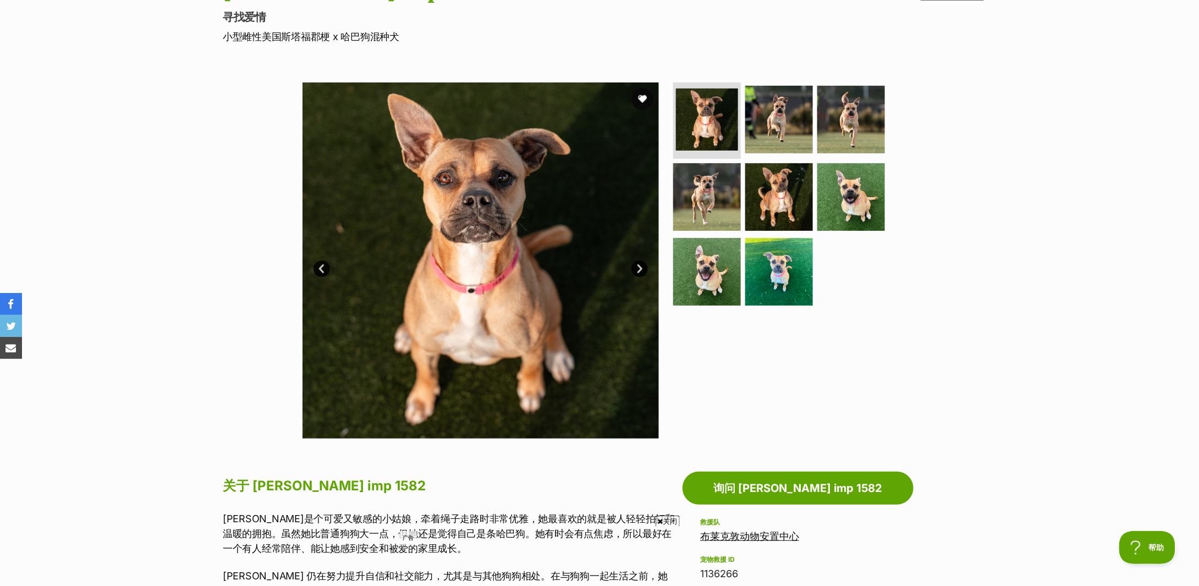
click at [636, 267] on link "下一个" at bounding box center [640, 269] width 17 height 17
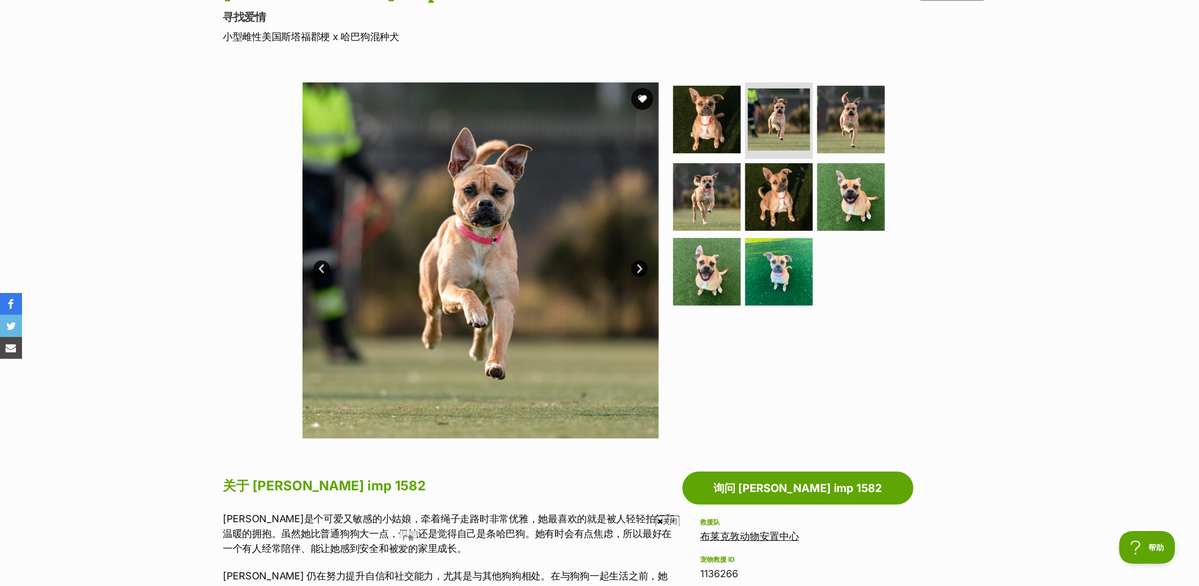
click at [636, 267] on link "下一个" at bounding box center [640, 269] width 17 height 17
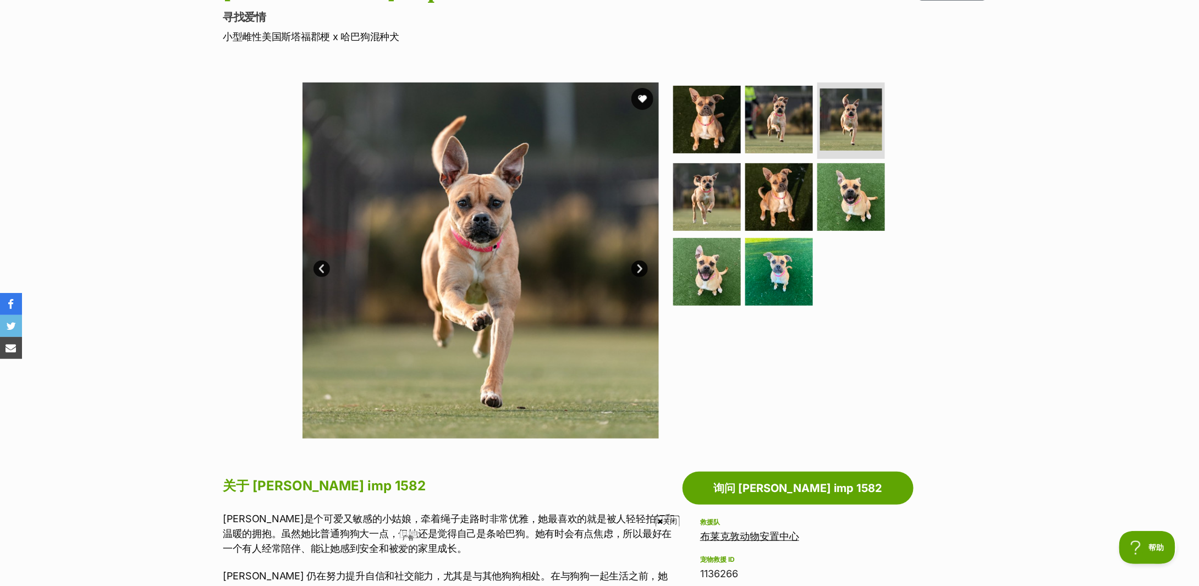
click at [636, 267] on link "下一个" at bounding box center [640, 269] width 17 height 17
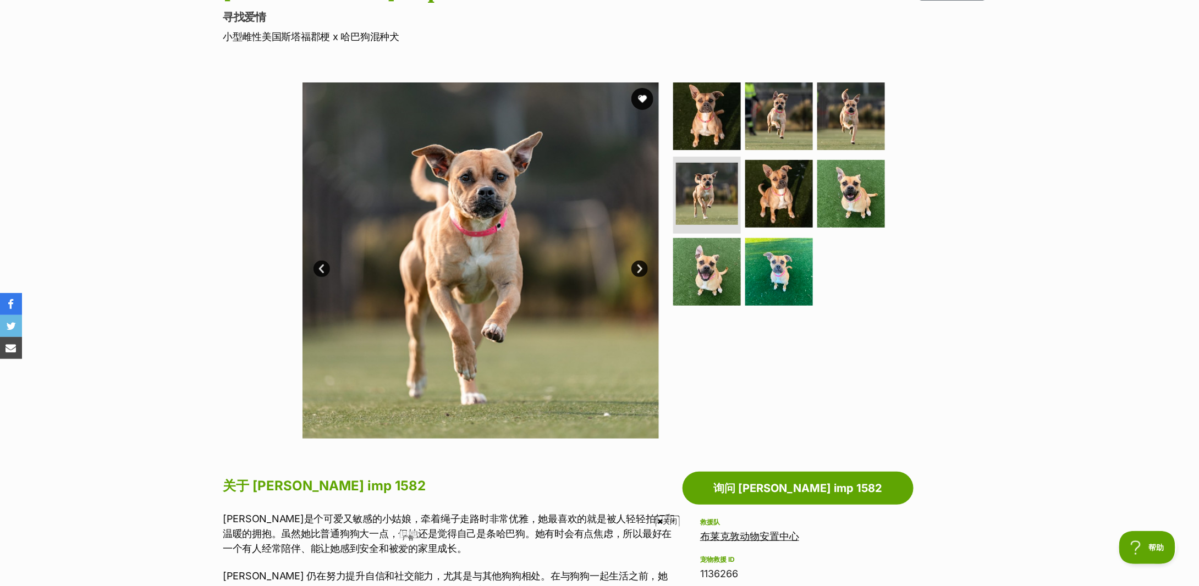
click at [636, 267] on link "下一个" at bounding box center [640, 269] width 17 height 17
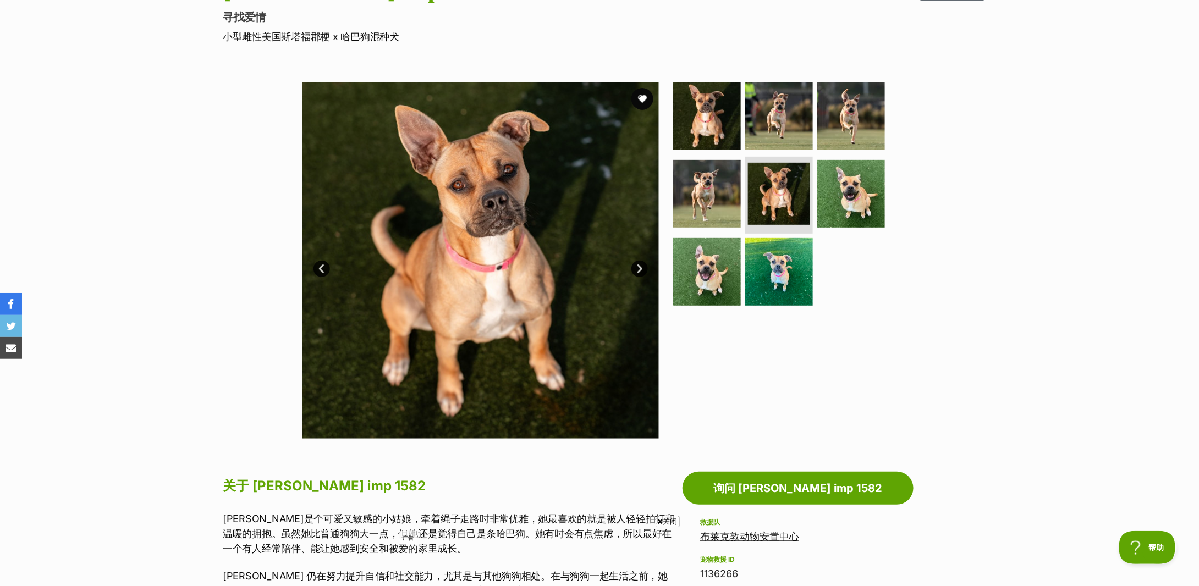
click at [636, 267] on link "下一个" at bounding box center [640, 269] width 17 height 17
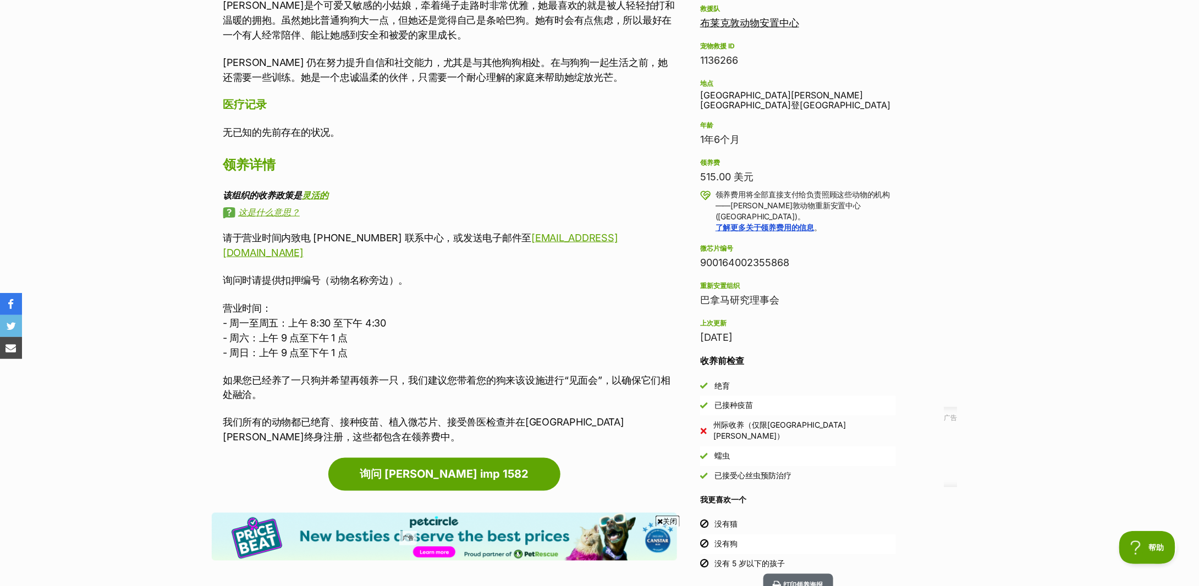
scroll to position [513, 0]
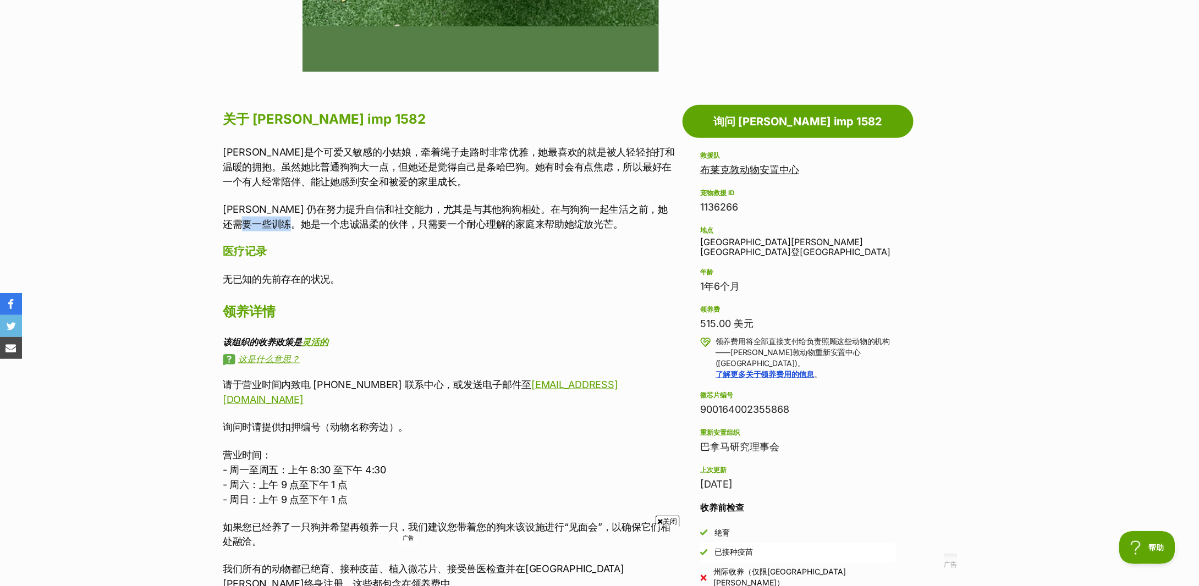
drag, startPoint x: 273, startPoint y: 217, endPoint x: 370, endPoint y: 220, distance: 96.3
click at [353, 219] on font "Lola 仍在努力提升自信和社交能力，尤其是与其他狗狗相处。在与狗狗一起生活之前，她还需要一些训练。她是一个忠诚温柔的伙伴，只需要一个耐心理解的家庭来帮助她绽…" at bounding box center [445, 217] width 445 height 26
click at [371, 220] on font "Lola 仍在努力提升自信和社交能力，尤其是与其他狗狗相处。在与狗狗一起生活之前，她还需要一些训练。她是一个忠诚温柔的伙伴，只需要一个耐心理解的家庭来帮助她绽…" at bounding box center [445, 217] width 445 height 26
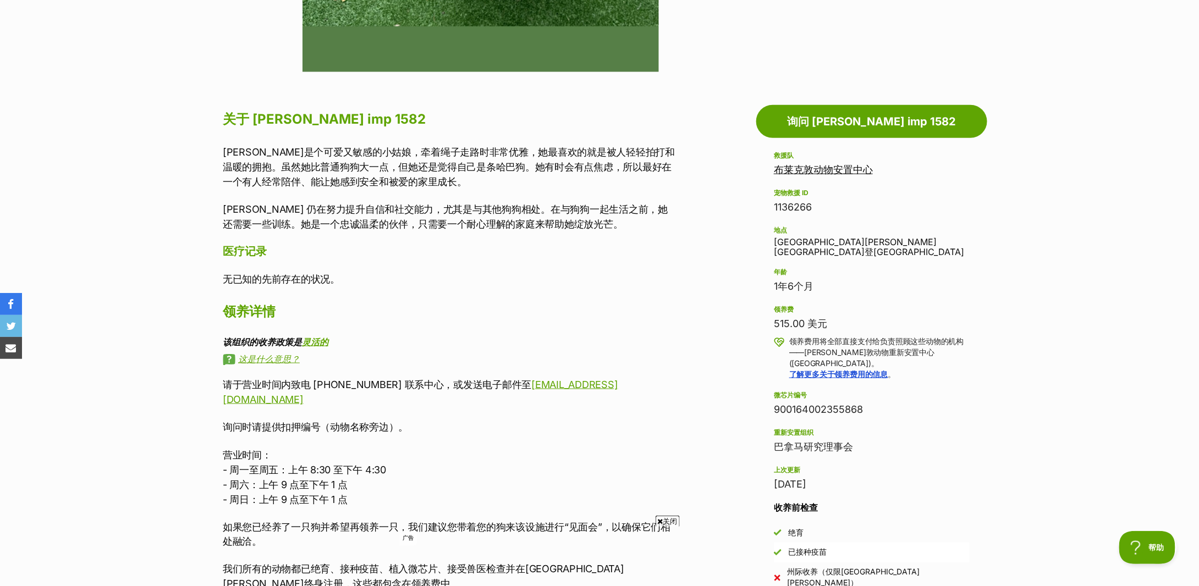
scroll to position [366, 0]
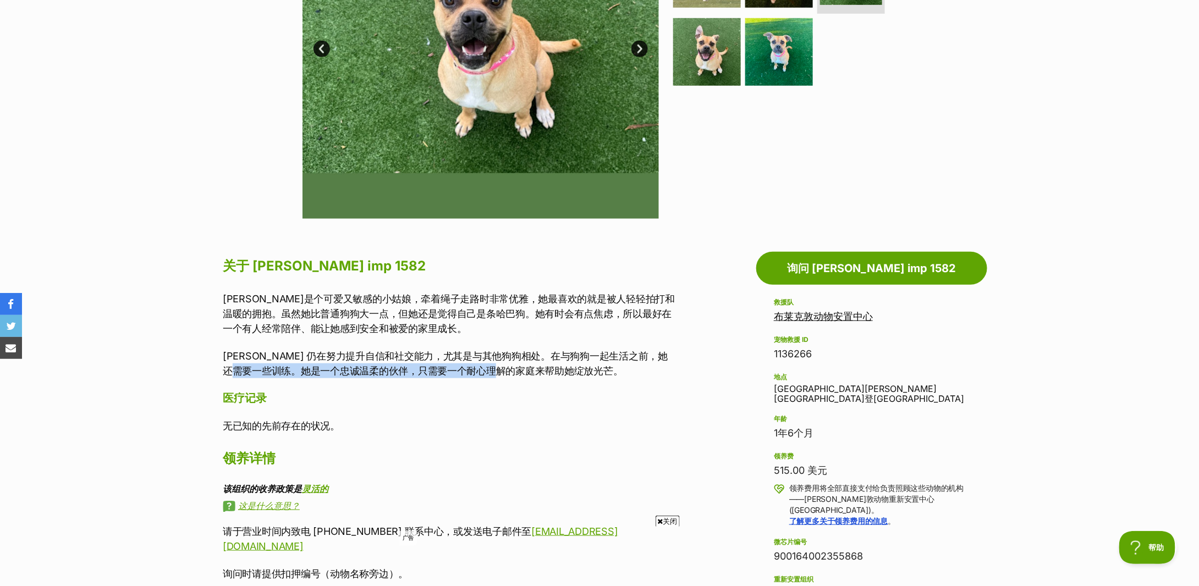
drag, startPoint x: 257, startPoint y: 367, endPoint x: 526, endPoint y: 369, distance: 269.6
click at [526, 369] on font "Lola 仍在努力提升自信和社交能力，尤其是与其他狗狗相处。在与狗狗一起生活之前，她还需要一些训练。她是一个忠诚温柔的伙伴，只需要一个耐心理解的家庭来帮助她绽…" at bounding box center [445, 363] width 445 height 26
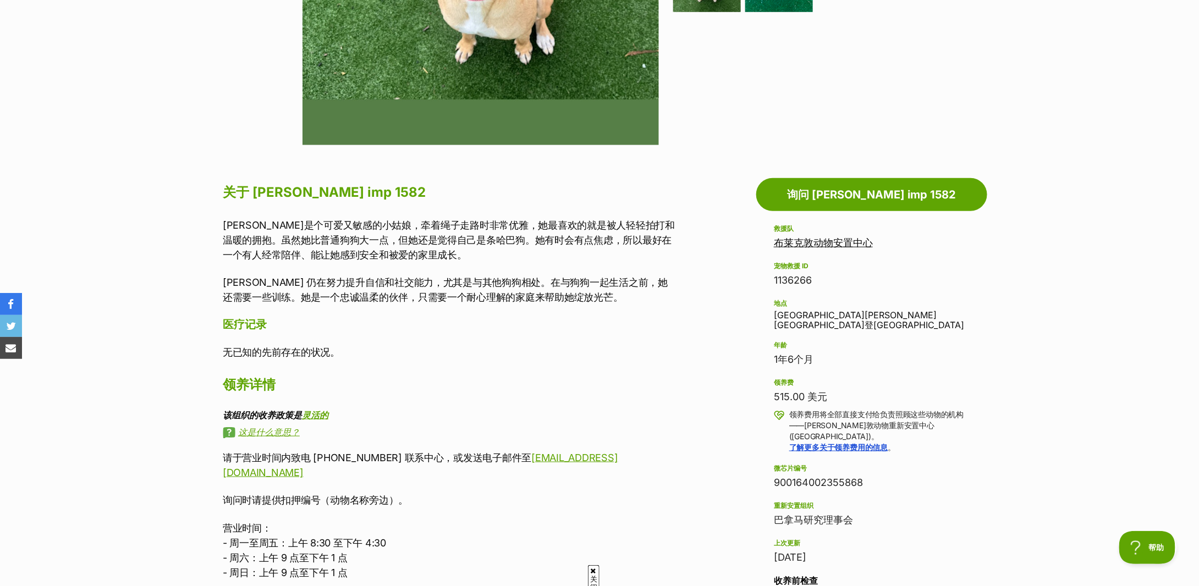
click at [349, 282] on font "Lola 仍在努力提升自信和社交能力，尤其是与其他狗狗相处。在与狗狗一起生活之前，她还需要一些训练。她是一个忠诚温柔的伙伴，只需要一个耐心理解的家庭来帮助她绽…" at bounding box center [445, 290] width 445 height 26
click at [427, 292] on font "Lola 仍在努力提升自信和社交能力，尤其是与其他狗狗相处。在与狗狗一起生活之前，她还需要一些训练。她是一个忠诚温柔的伙伴，只需要一个耐心理解的家庭来帮助她绽…" at bounding box center [445, 290] width 445 height 26
click at [322, 231] on font "萝拉是个可爱又敏感的小姑娘，牵着绳子走路时非常优雅，她最喜欢的就是被人轻轻拍打和温暖的拥抱。虽然她比普通狗狗大一点，但她还是觉得自己是条哈巴狗。她有时会有点焦…" at bounding box center [449, 239] width 452 height 41
click at [386, 257] on font "萝拉是个可爱又敏感的小姑娘，牵着绳子走路时非常优雅，她最喜欢的就是被人轻轻拍打和温暖的拥抱。虽然她比普通狗狗大一点，但她还是觉得自己是条哈巴狗。她有时会有点焦…" at bounding box center [449, 239] width 452 height 41
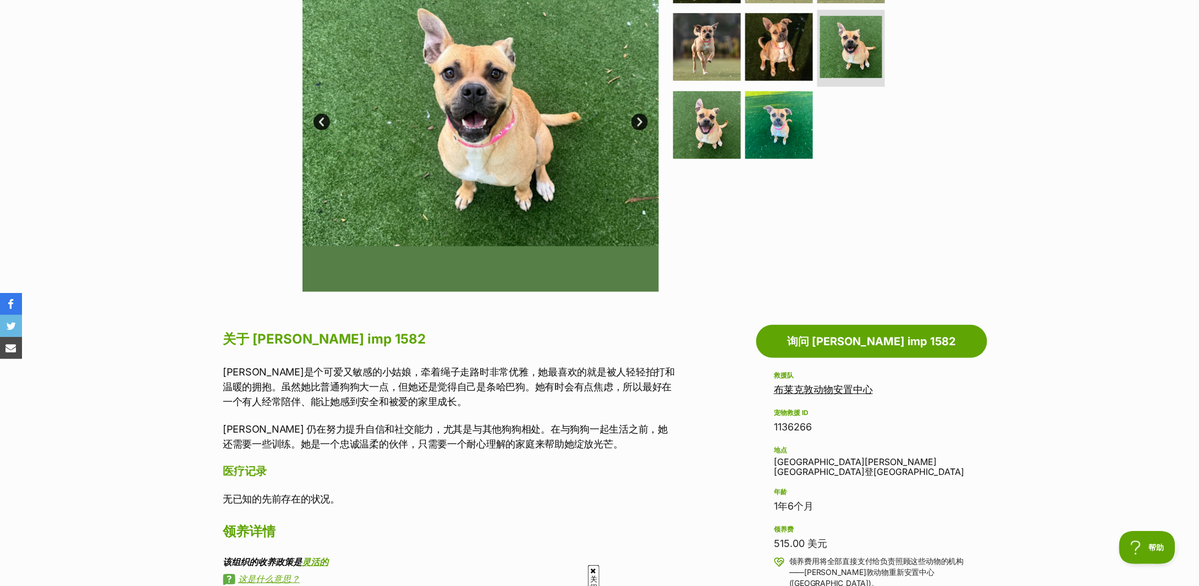
scroll to position [220, 0]
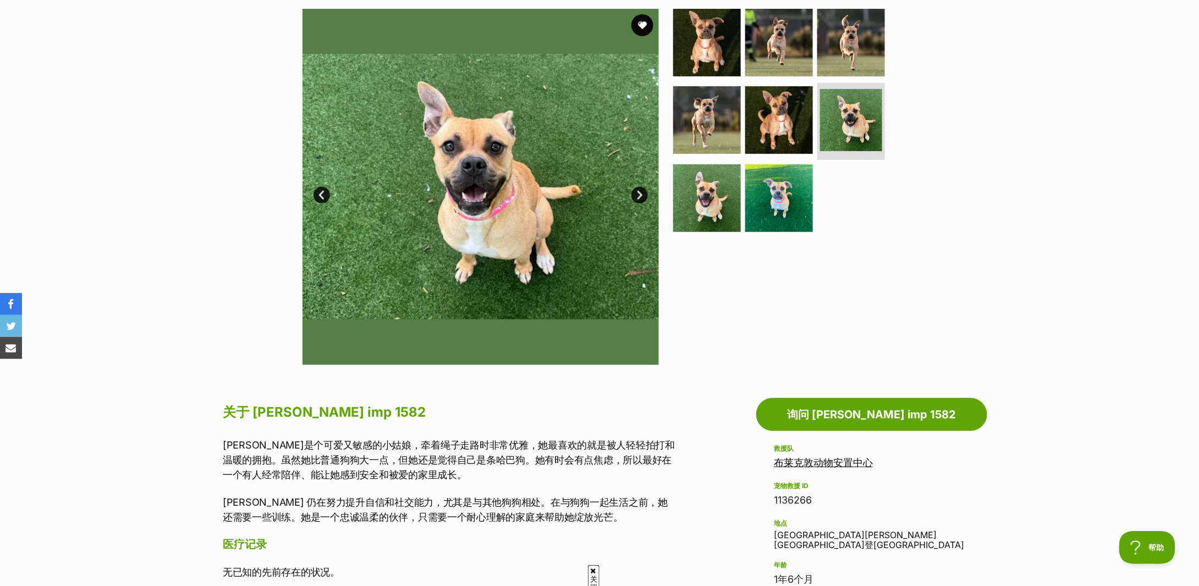
click at [638, 195] on link "下一个" at bounding box center [640, 195] width 17 height 17
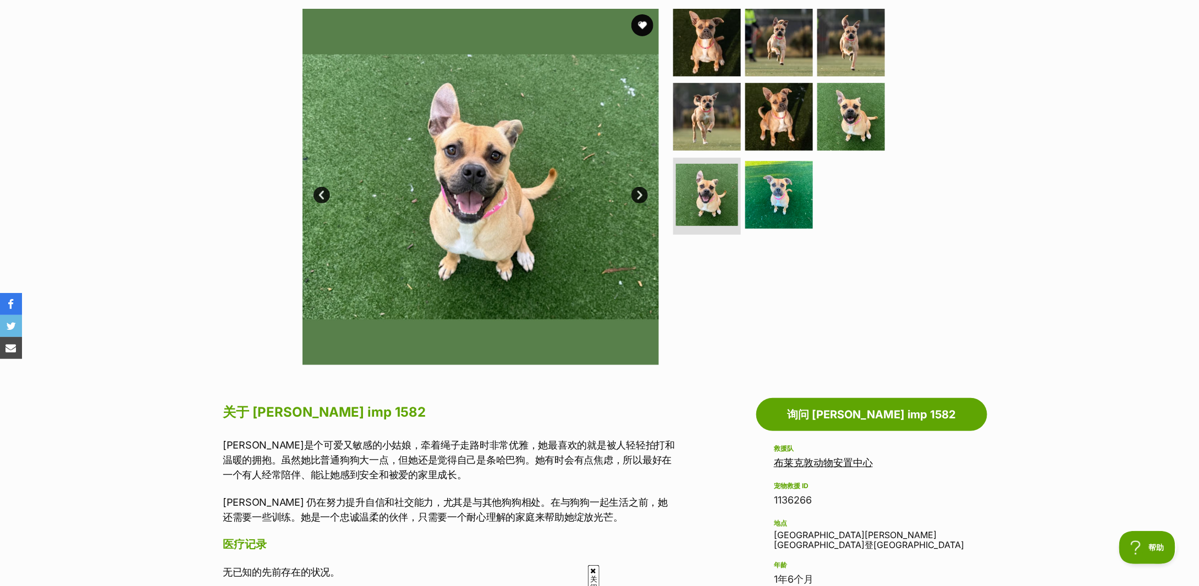
click at [638, 195] on link "下一个" at bounding box center [640, 195] width 17 height 17
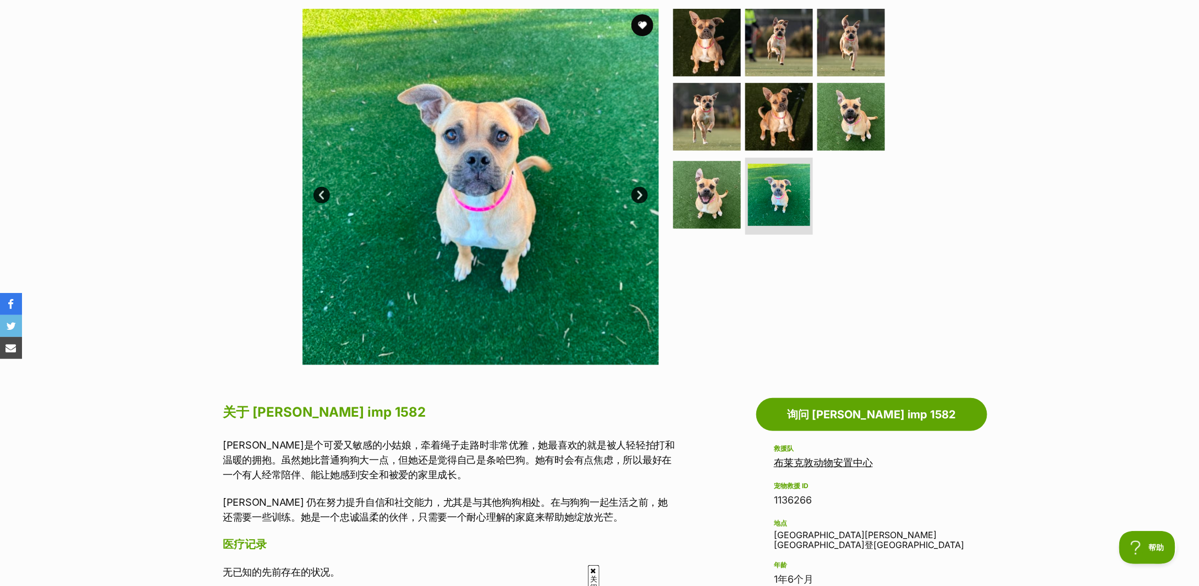
click at [638, 195] on link "下一个" at bounding box center [640, 195] width 17 height 17
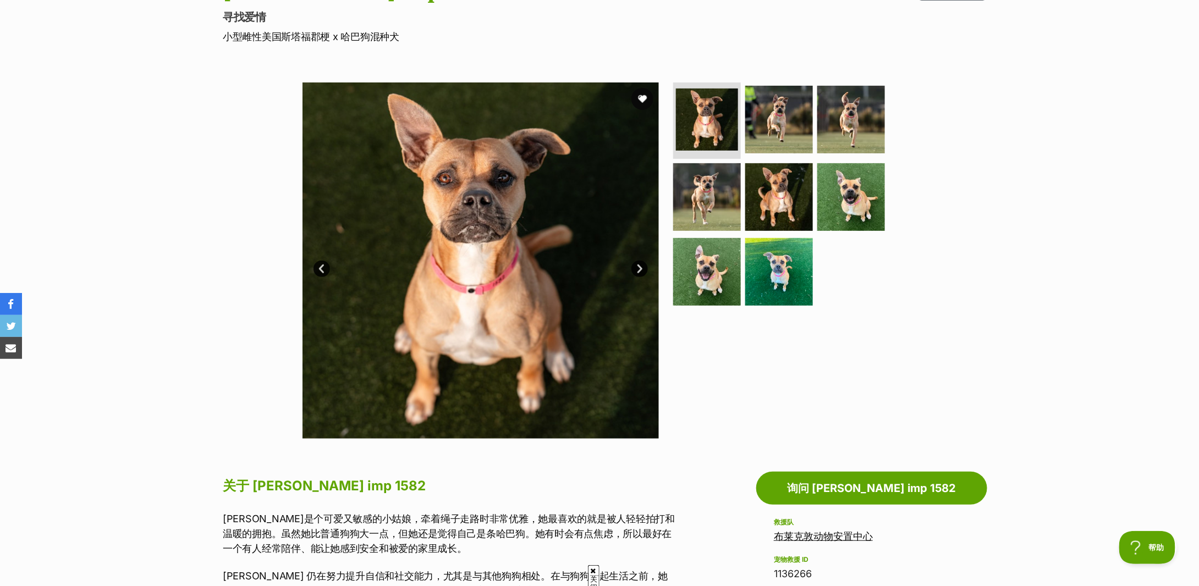
scroll to position [0, 0]
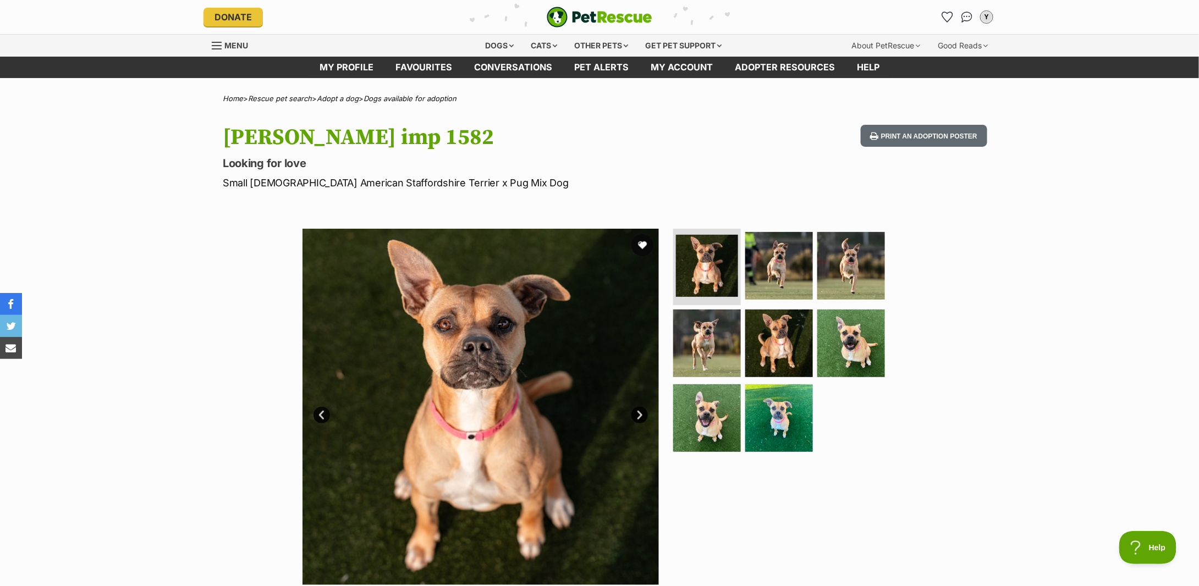
click at [249, 139] on h1 "Lola imp 1582" at bounding box center [455, 137] width 465 height 25
copy h1 "Lola"
click at [300, 181] on p "Small Female American Staffordshire Terrier x Pug Mix Dog" at bounding box center [455, 182] width 465 height 15
click at [300, 180] on p "Small Female American Staffordshire Terrier x Pug Mix Dog" at bounding box center [455, 182] width 465 height 15
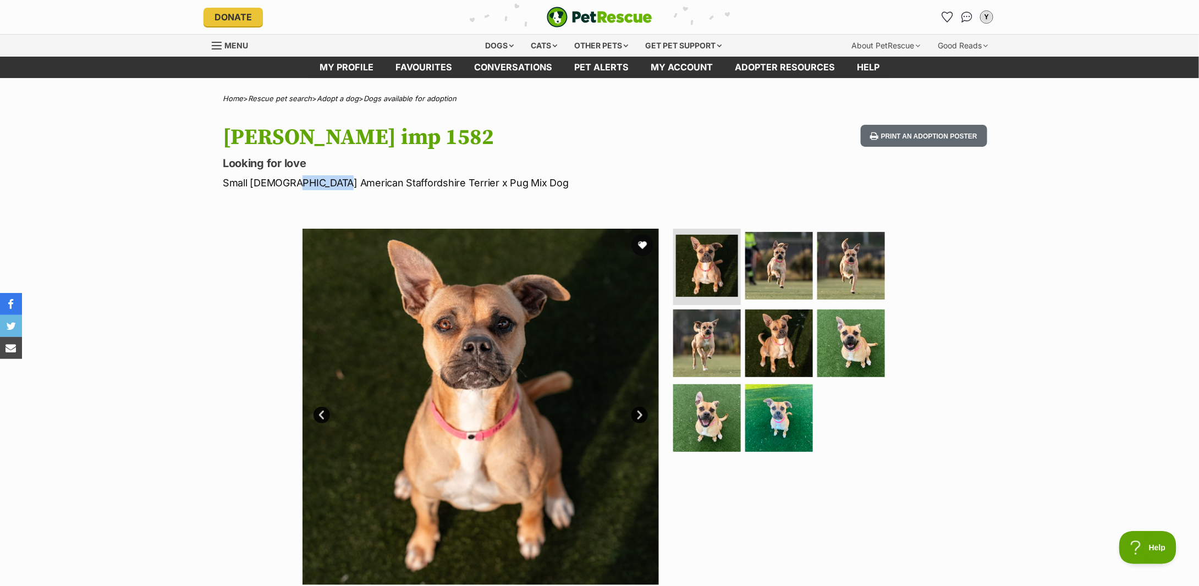
click at [300, 180] on p "Small Female American Staffordshire Terrier x Pug Mix Dog" at bounding box center [455, 182] width 465 height 15
click at [304, 181] on p "Small Female American Staffordshire Terrier x Pug Mix Dog" at bounding box center [455, 182] width 465 height 15
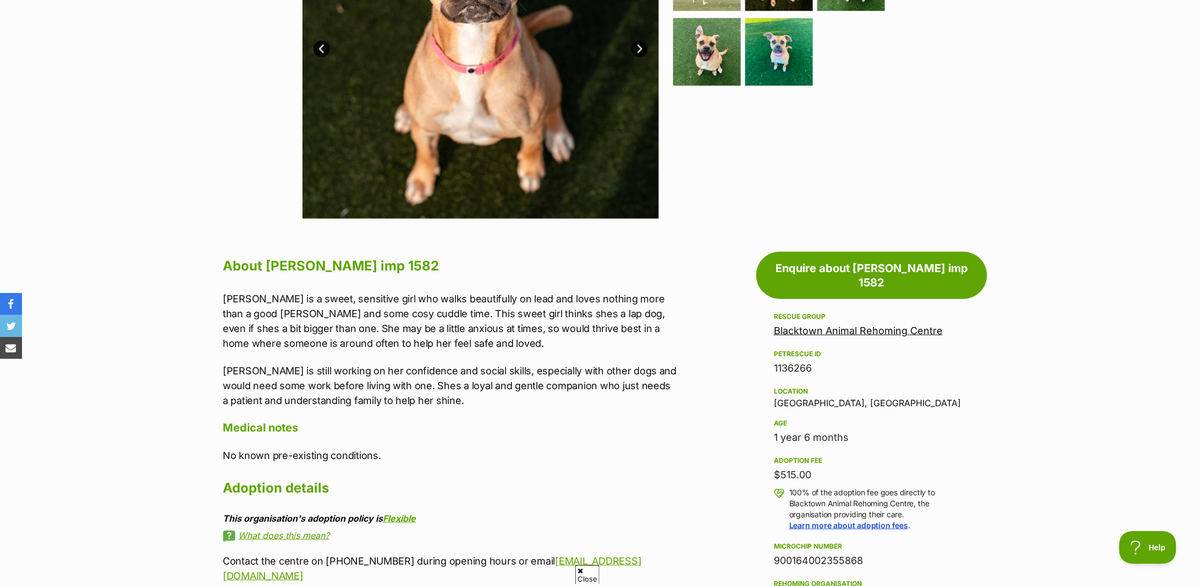
scroll to position [513, 0]
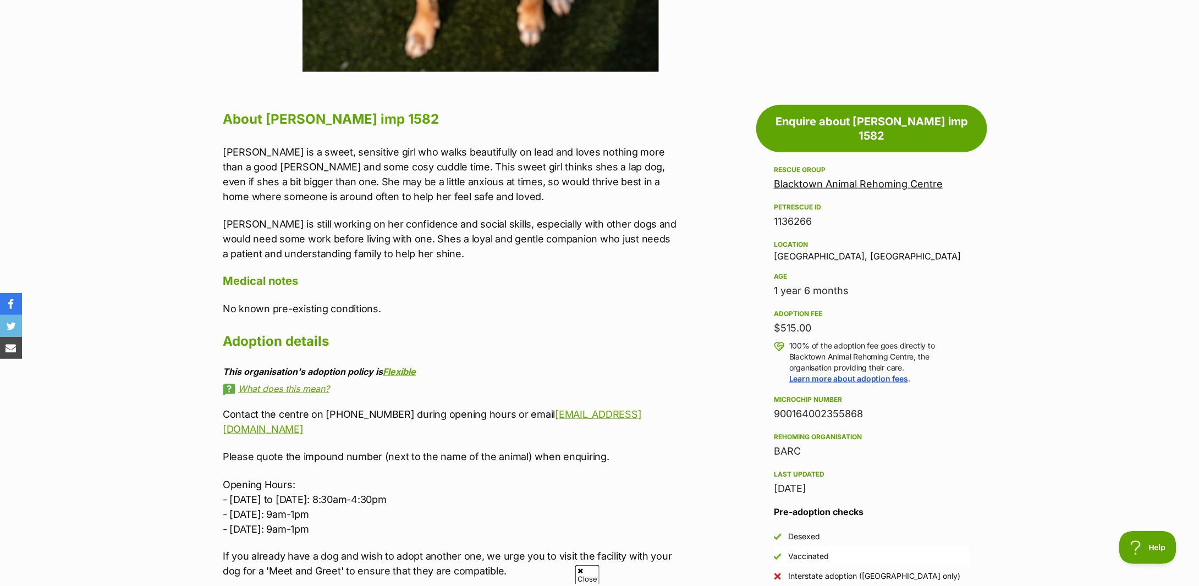
click at [788, 321] on div "$515.00" at bounding box center [872, 328] width 196 height 15
copy div "$515.00"
click at [374, 249] on p "Lola is still working on her confidence and social skills, especially with othe…" at bounding box center [450, 239] width 454 height 45
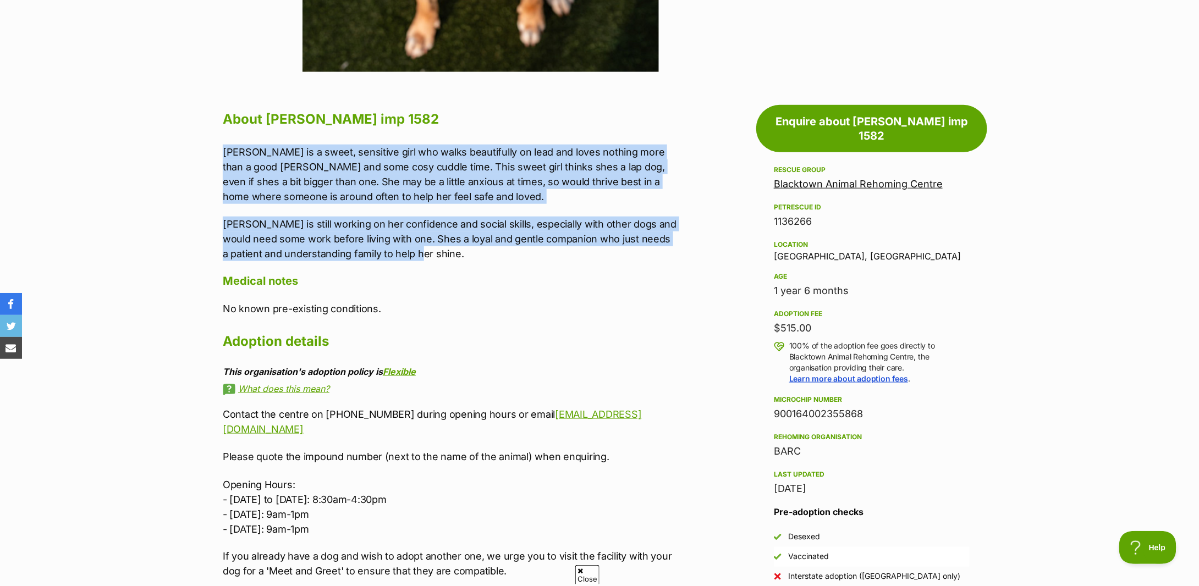
drag, startPoint x: 404, startPoint y: 256, endPoint x: 202, endPoint y: 158, distance: 224.4
copy div "Lola is a sweet, sensitive girl who walks beautifully on lead and loves nothing…"
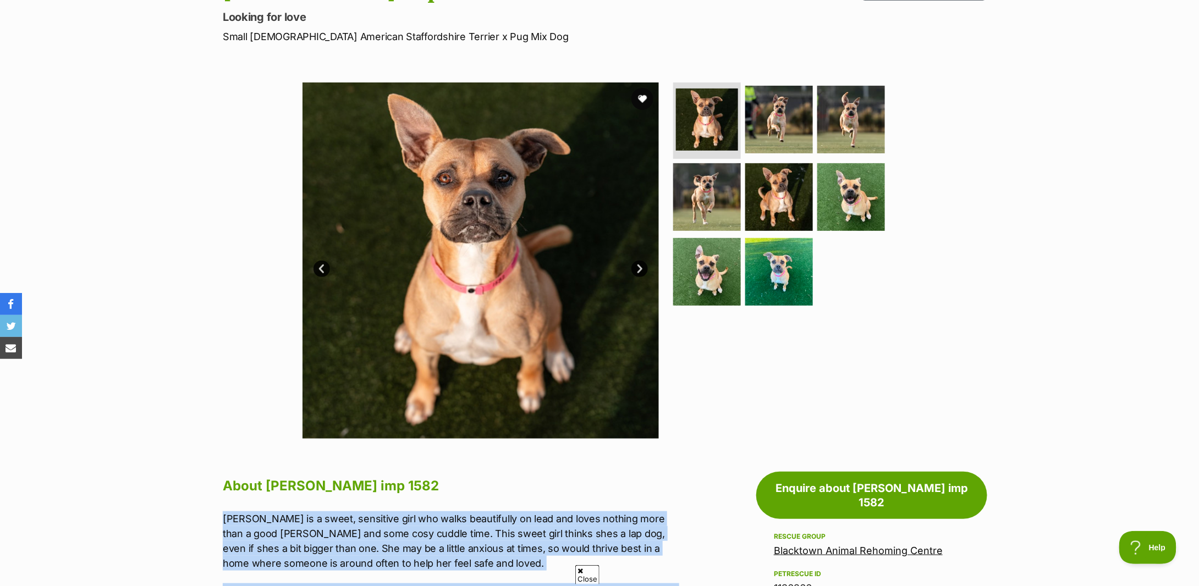
scroll to position [220, 0]
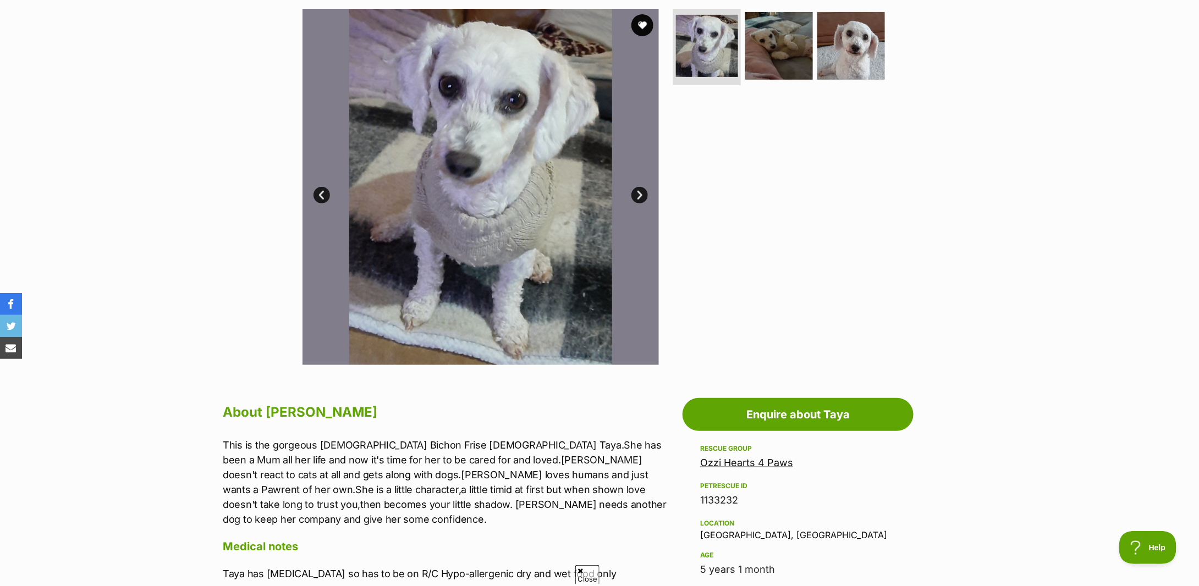
scroll to position [366, 0]
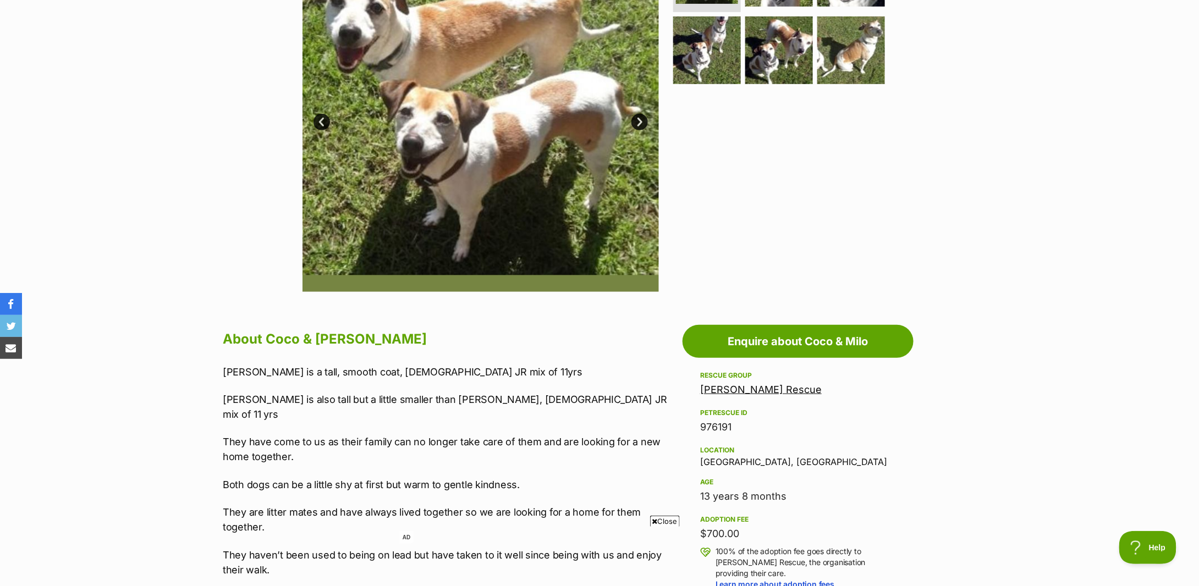
scroll to position [513, 0]
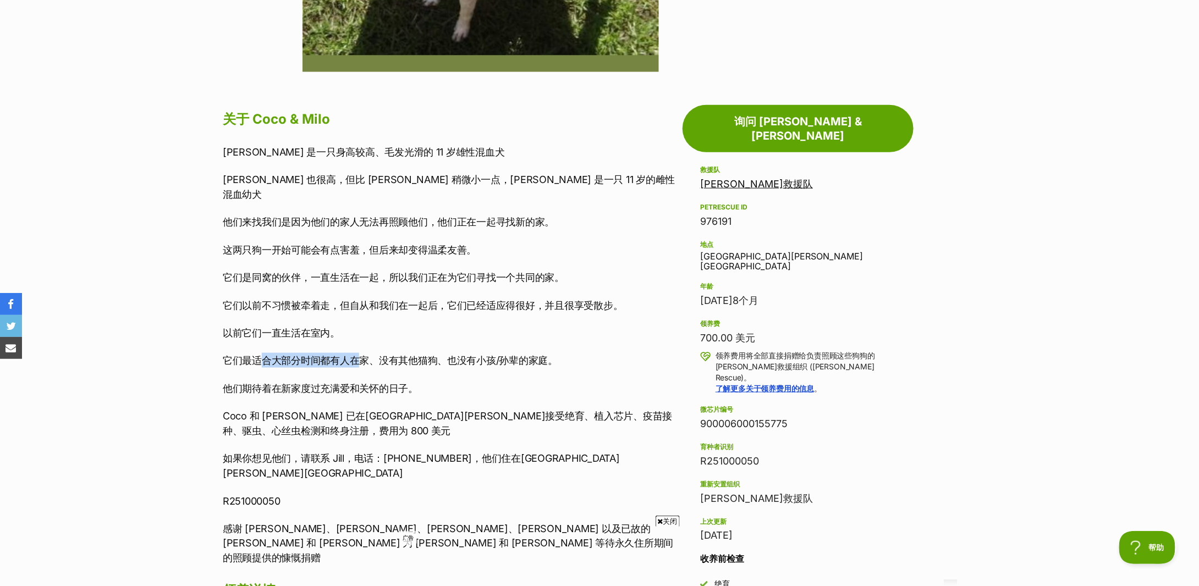
drag, startPoint x: 261, startPoint y: 347, endPoint x: 363, endPoint y: 349, distance: 101.3
click at [363, 355] on font "它们最适合大部分时间都有人在家、没有其他猫狗、也没有小孩/孙辈的家庭。" at bounding box center [390, 361] width 335 height 12
drag, startPoint x: 298, startPoint y: 394, endPoint x: 448, endPoint y: 396, distance: 149.6
click at [448, 409] on p "Coco 和 [PERSON_NAME] 已在[GEOGRAPHIC_DATA][PERSON_NAME]接受绝育、植入芯片、疫苗接种、驱虫、心丝虫检测和终身…" at bounding box center [450, 424] width 454 height 30
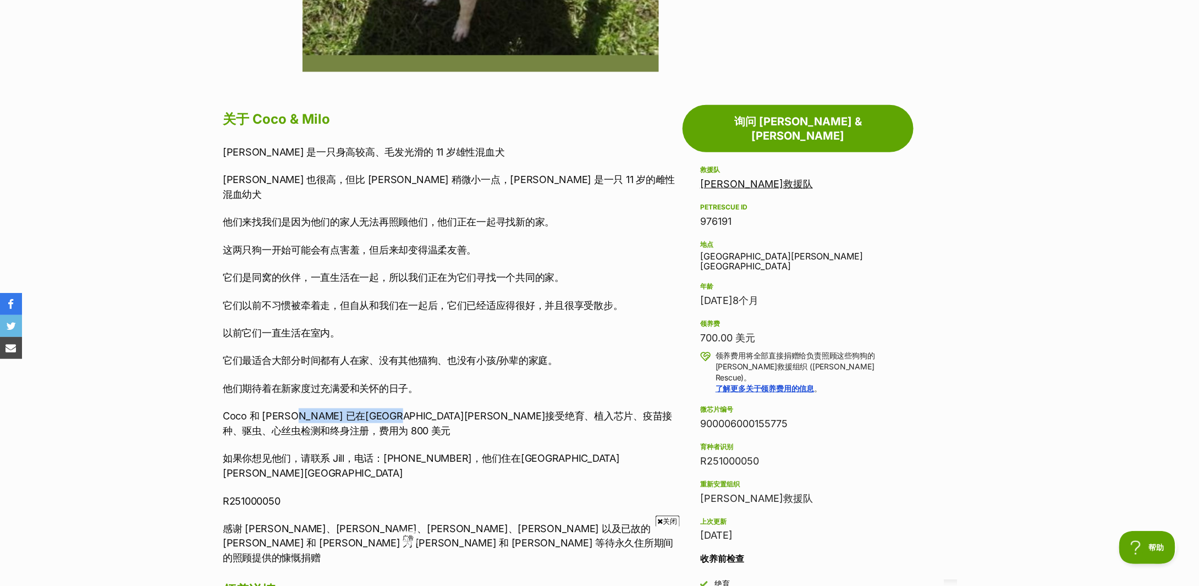
click at [448, 410] on font "Coco 和 [PERSON_NAME] 已在[GEOGRAPHIC_DATA][PERSON_NAME]接受绝育、植入芯片、疫苗接种、驱虫、心丝虫检测和终身…" at bounding box center [447, 423] width 449 height 26
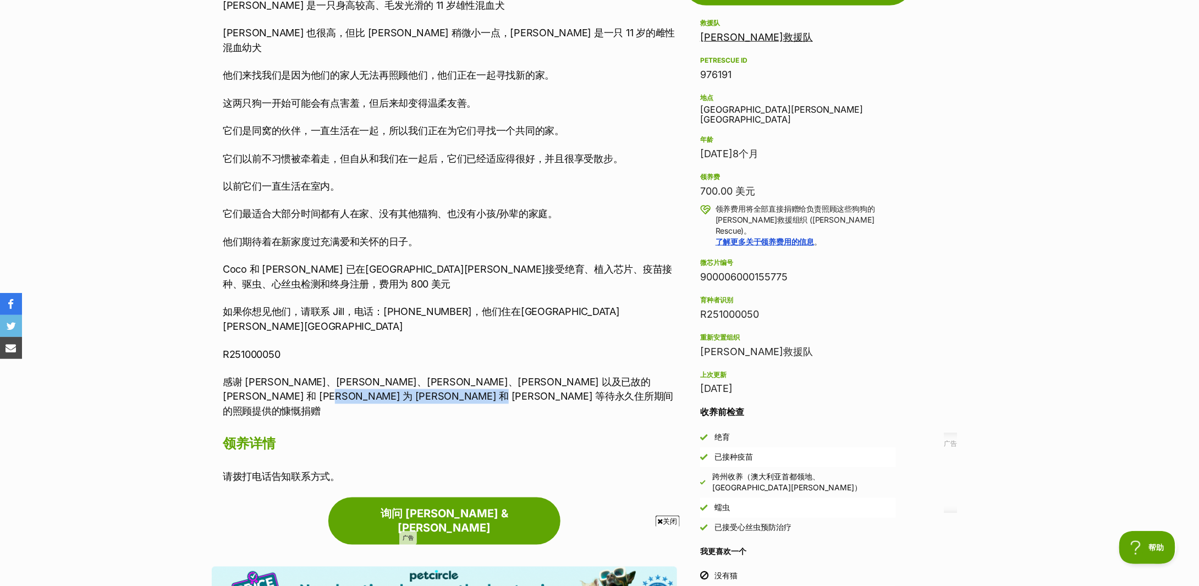
drag, startPoint x: 248, startPoint y: 365, endPoint x: 459, endPoint y: 366, distance: 211.8
click at [459, 376] on font "感谢 [PERSON_NAME]、[PERSON_NAME]、[PERSON_NAME]、[PERSON_NAME] 以及已故的 [PERSON_NAME] …" at bounding box center [448, 396] width 451 height 41
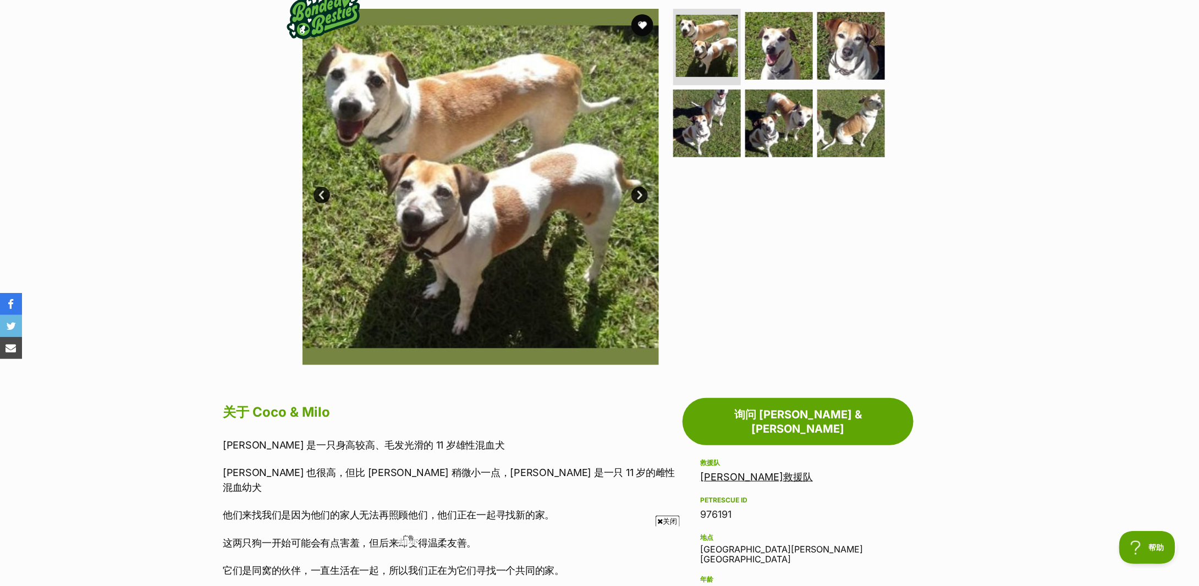
scroll to position [0, 0]
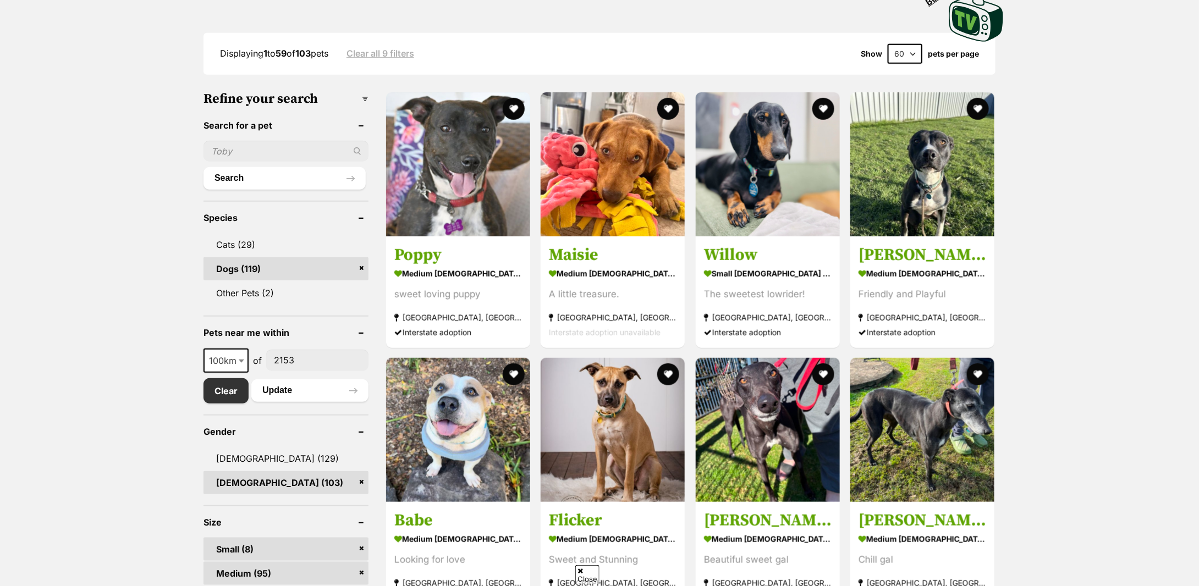
scroll to position [513, 0]
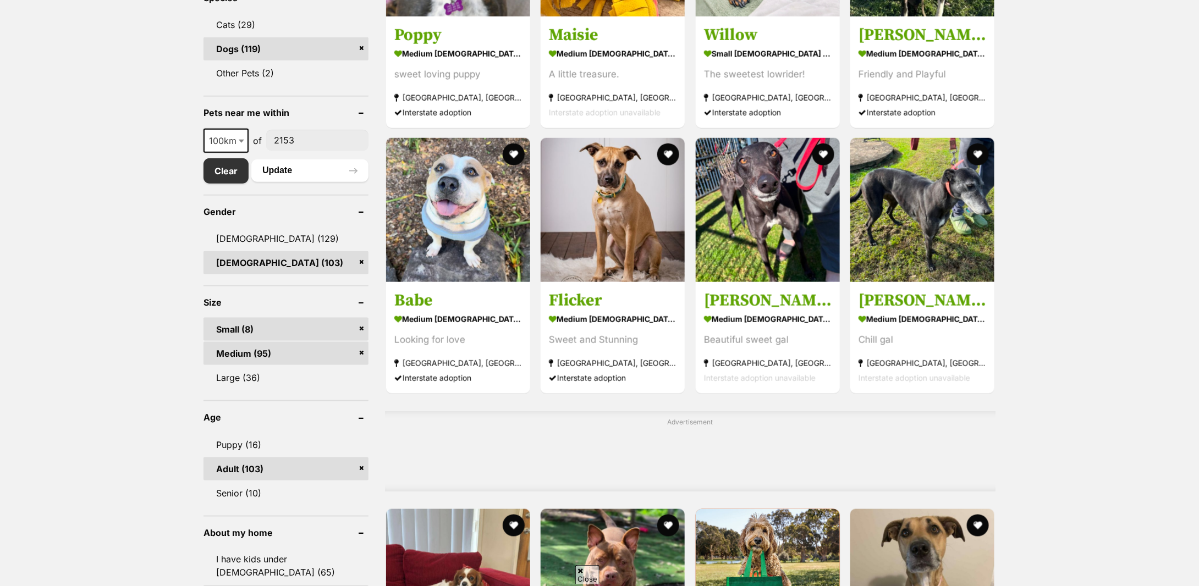
click at [363, 251] on link "[DEMOGRAPHIC_DATA] (103)" at bounding box center [286, 262] width 165 height 23
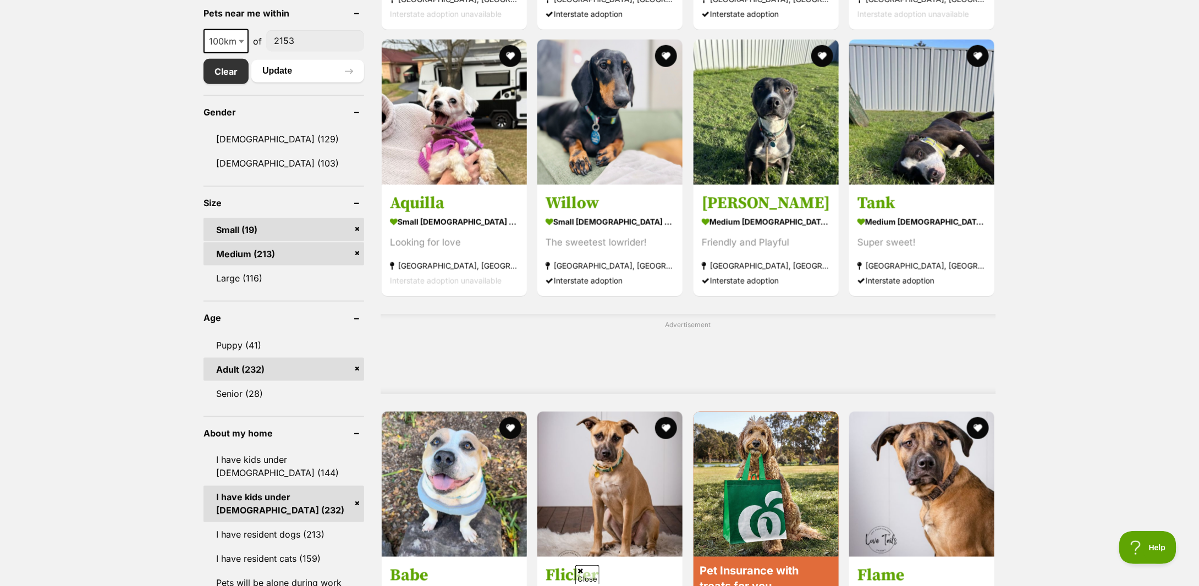
click at [355, 253] on link "Medium (213)" at bounding box center [284, 254] width 161 height 23
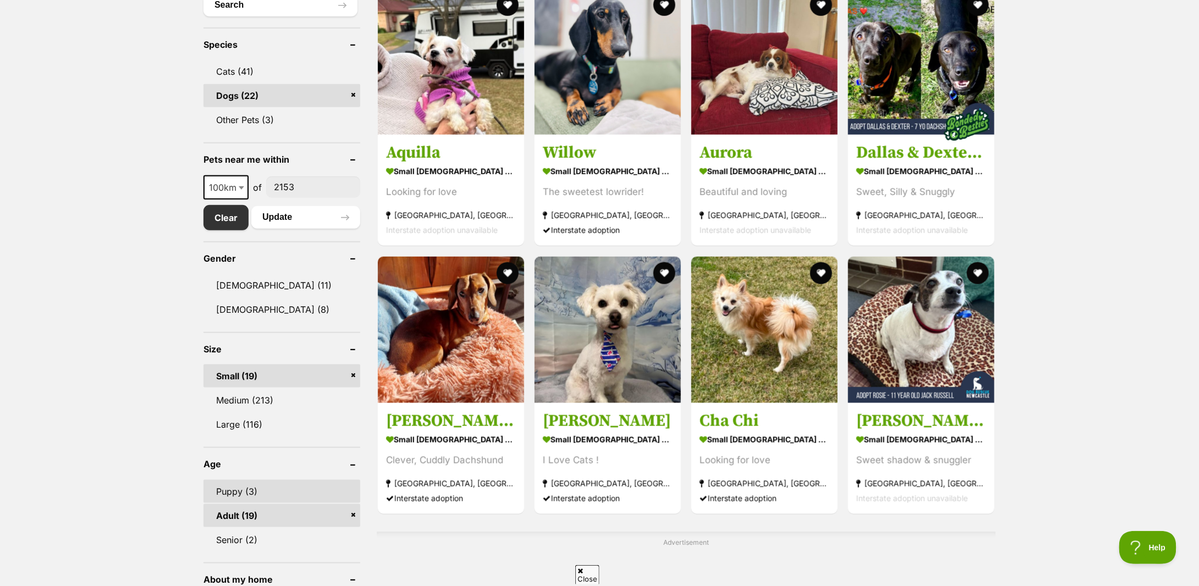
scroll to position [586, 0]
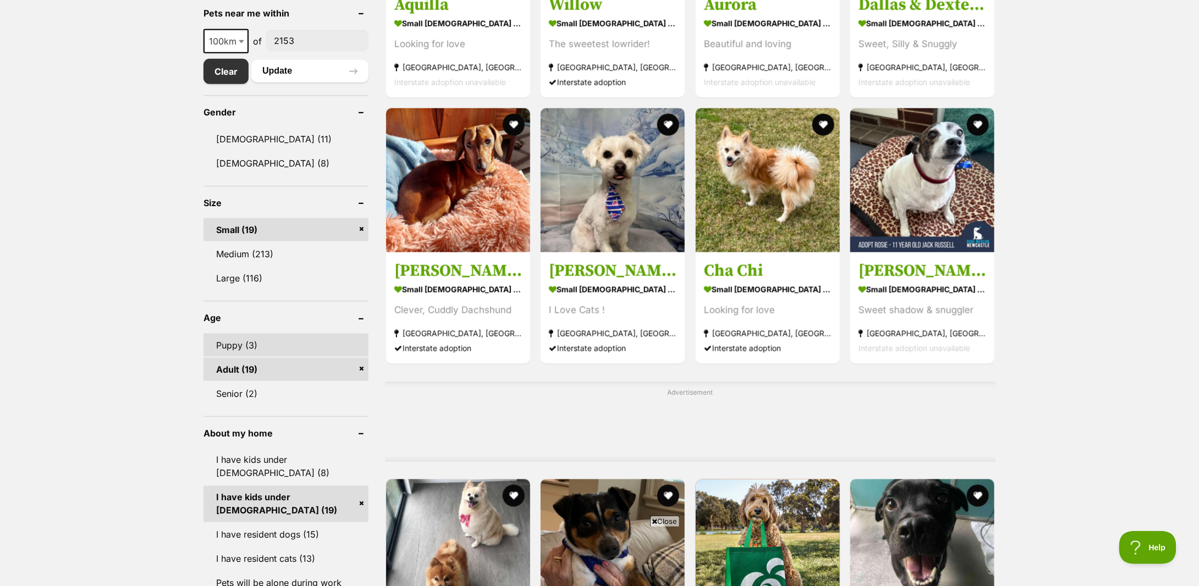
click at [296, 337] on link "Puppy (3)" at bounding box center [286, 345] width 165 height 23
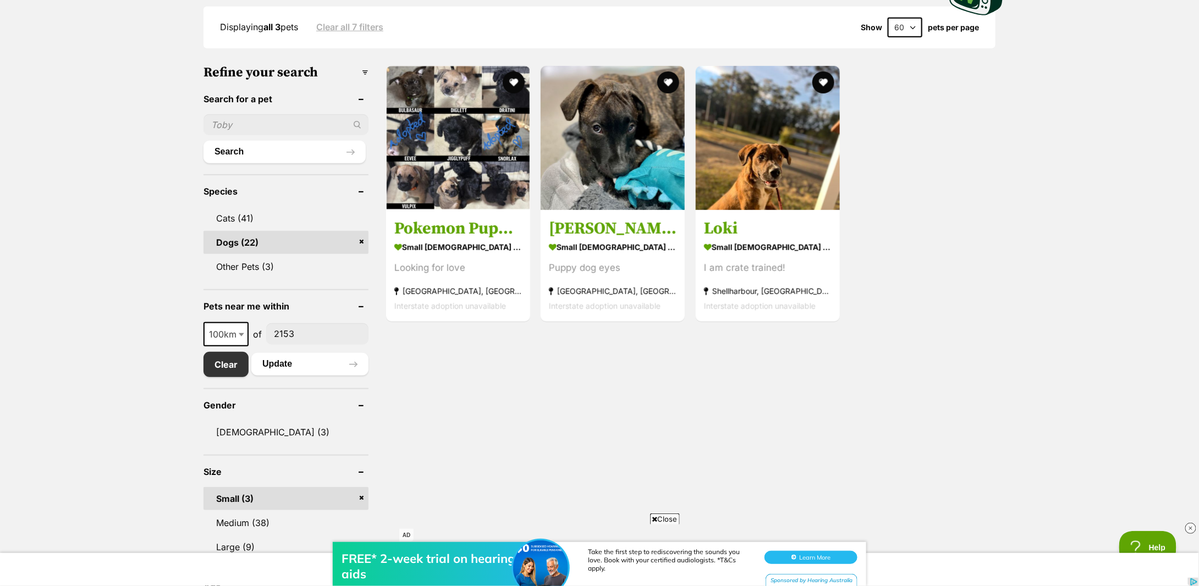
scroll to position [220, 0]
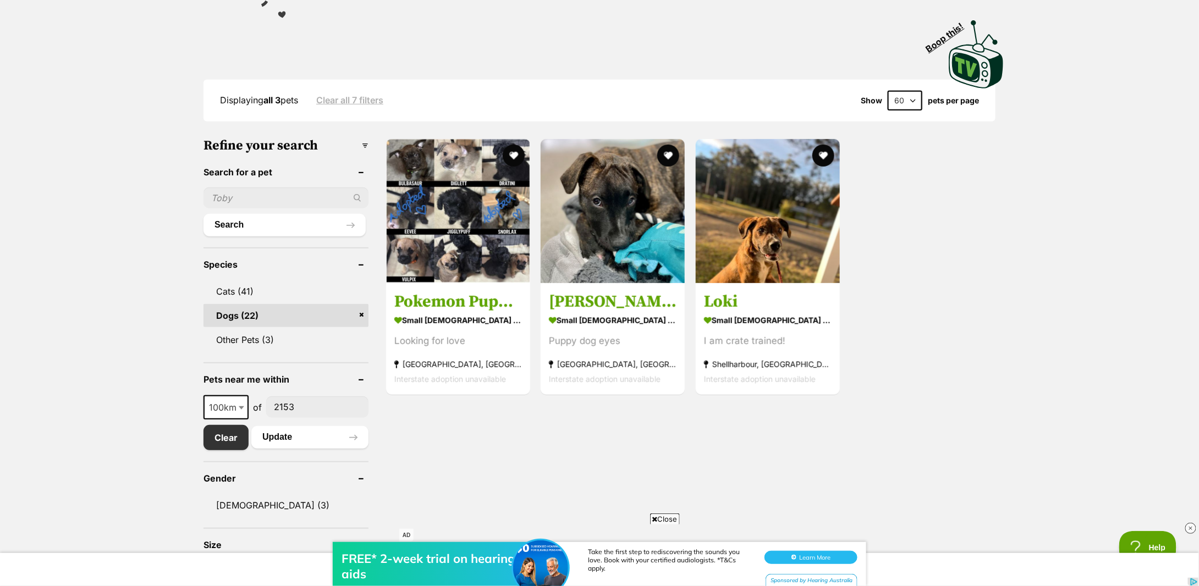
drag, startPoint x: 729, startPoint y: 294, endPoint x: 633, endPoint y: 420, distance: 157.8
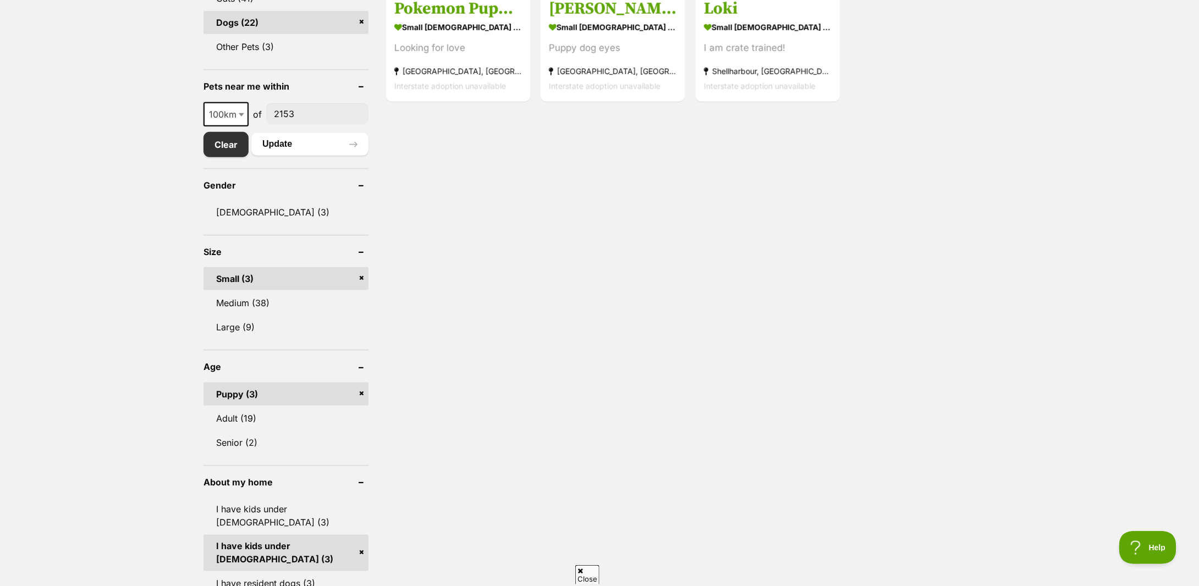
scroll to position [440, 0]
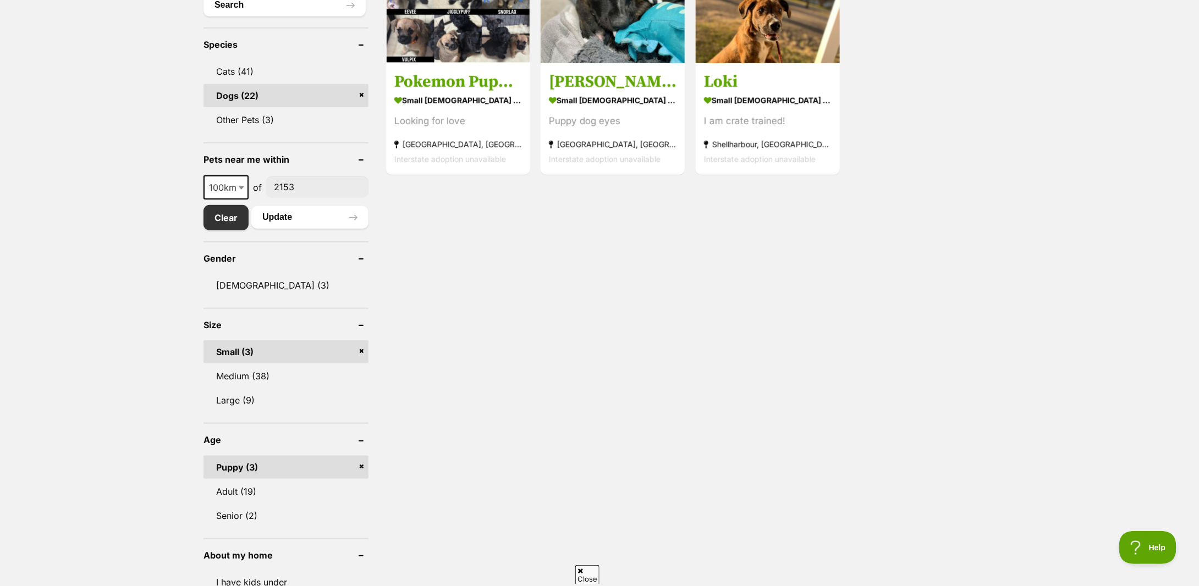
click at [363, 257] on header "Gender" at bounding box center [286, 259] width 165 height 10
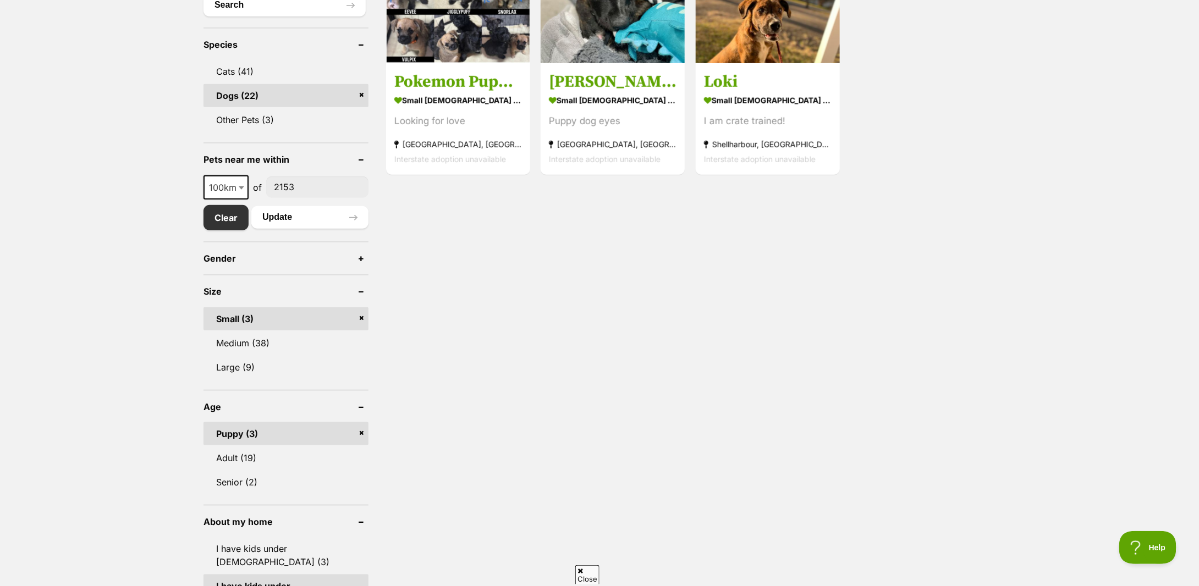
click at [363, 257] on header "Gender" at bounding box center [286, 259] width 165 height 10
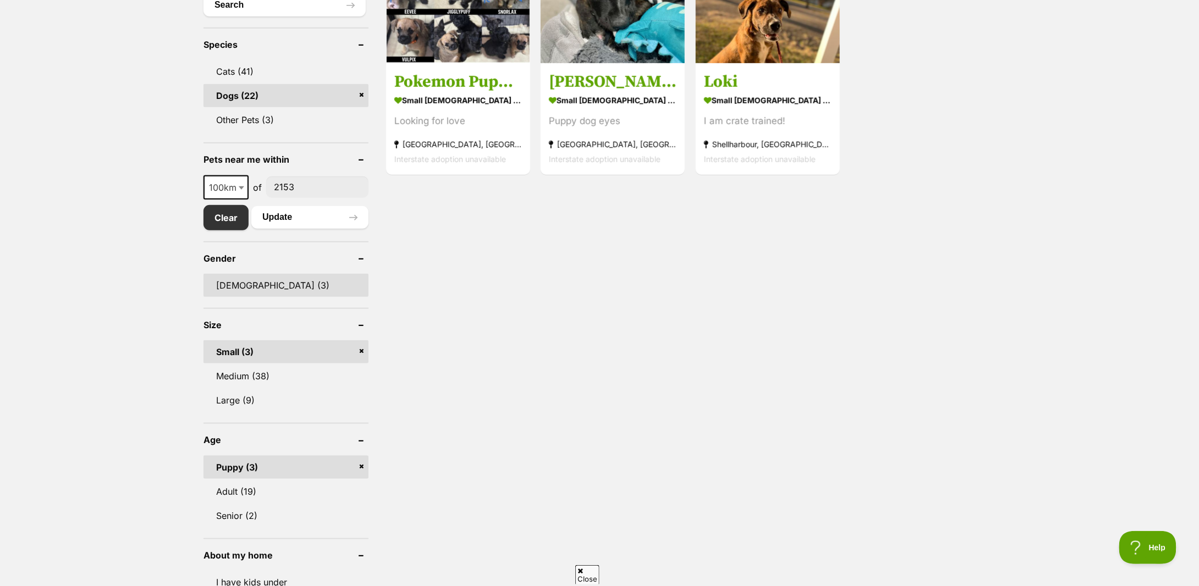
click at [227, 282] on link "Male (3)" at bounding box center [286, 285] width 165 height 23
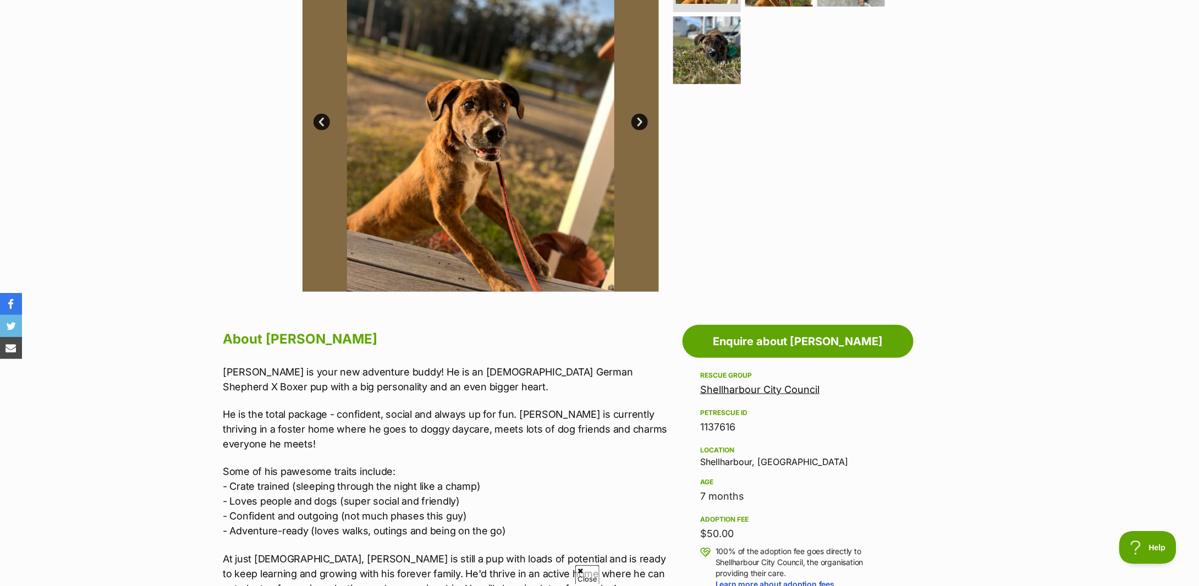
scroll to position [73, 0]
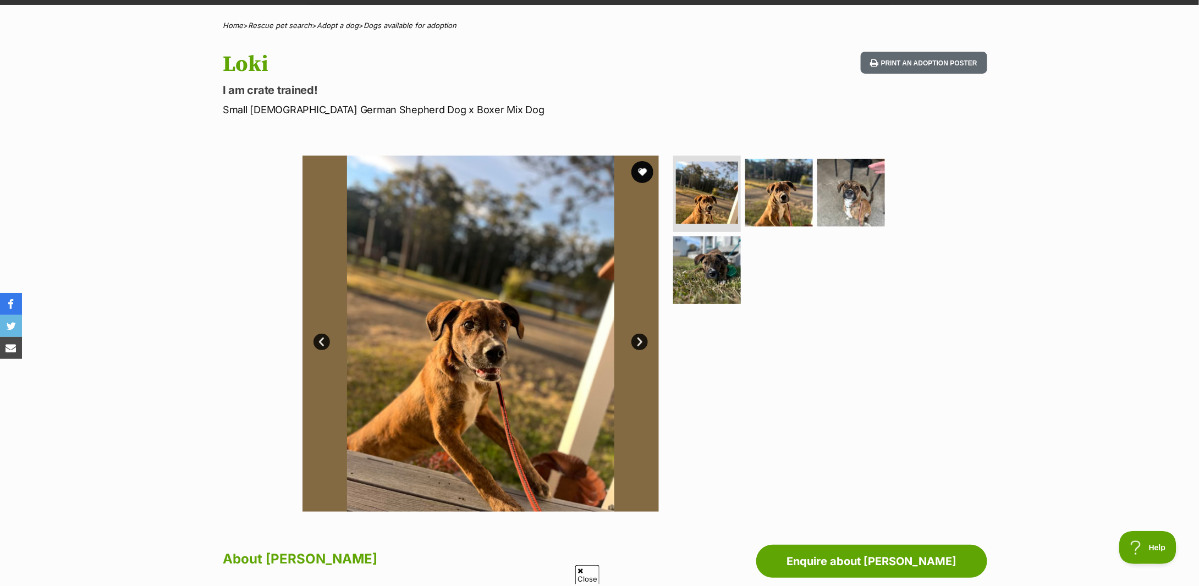
click at [173, 218] on div "Available 1 of 4 images 1 of 4 images 1 of 4 images 1 of 4 images Next Prev 1 2…" at bounding box center [599, 325] width 1199 height 373
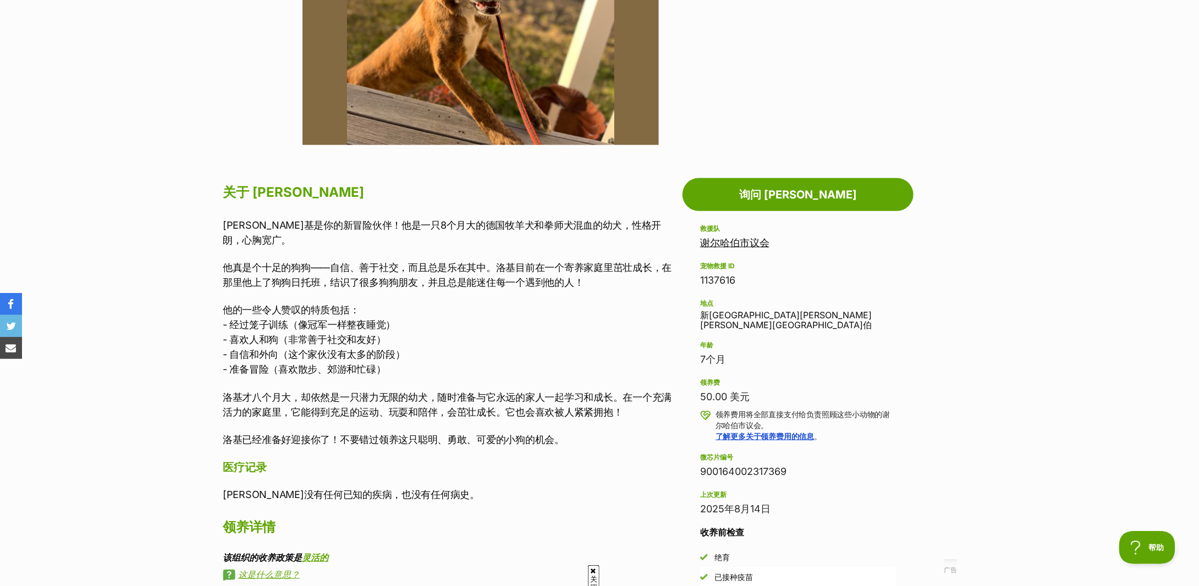
scroll to position [146, 0]
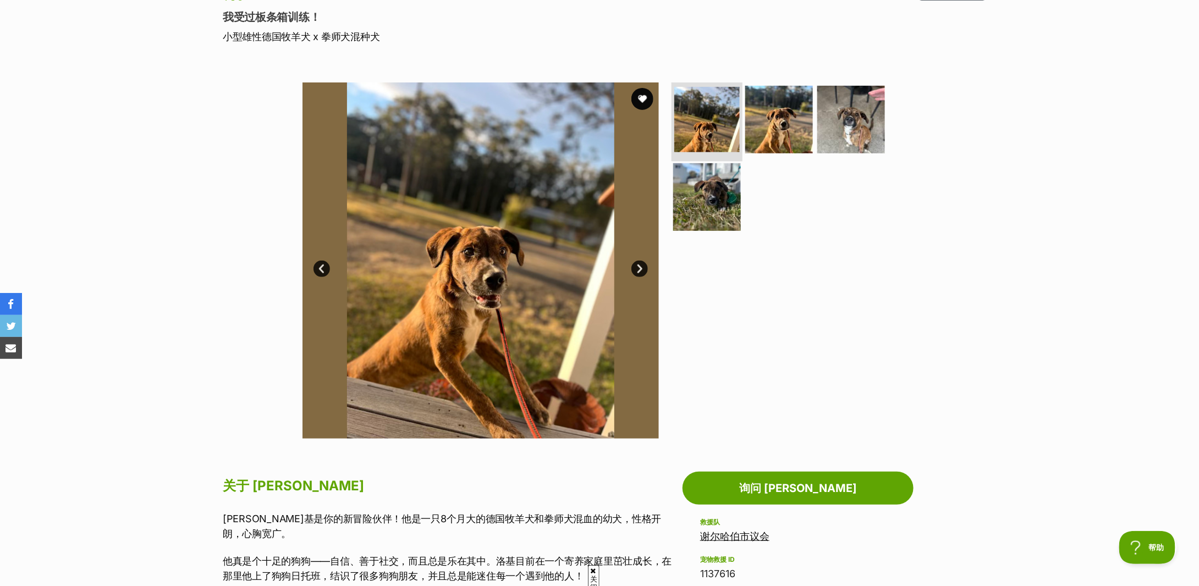
click at [729, 123] on img at bounding box center [706, 119] width 65 height 65
click at [781, 123] on img at bounding box center [779, 119] width 71 height 71
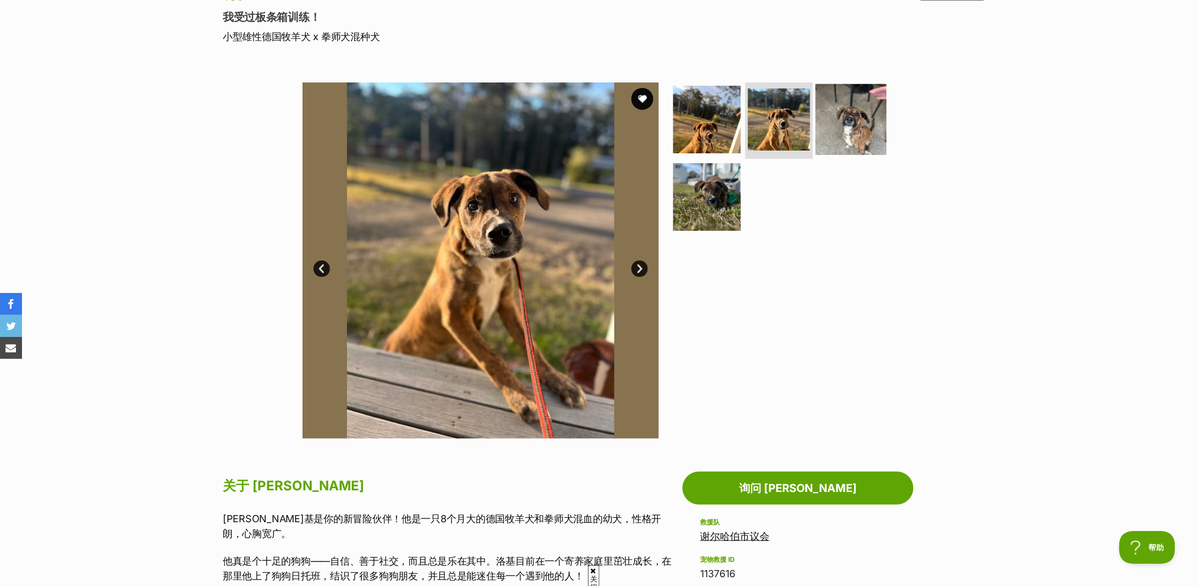
click at [827, 122] on img at bounding box center [851, 119] width 71 height 71
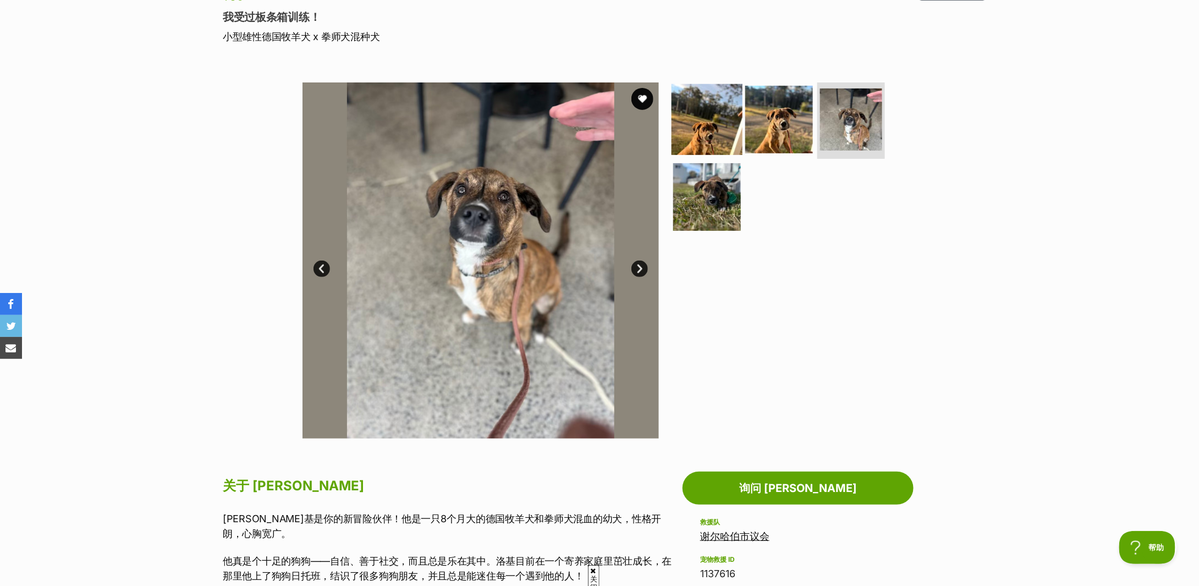
click at [700, 121] on img at bounding box center [707, 119] width 71 height 71
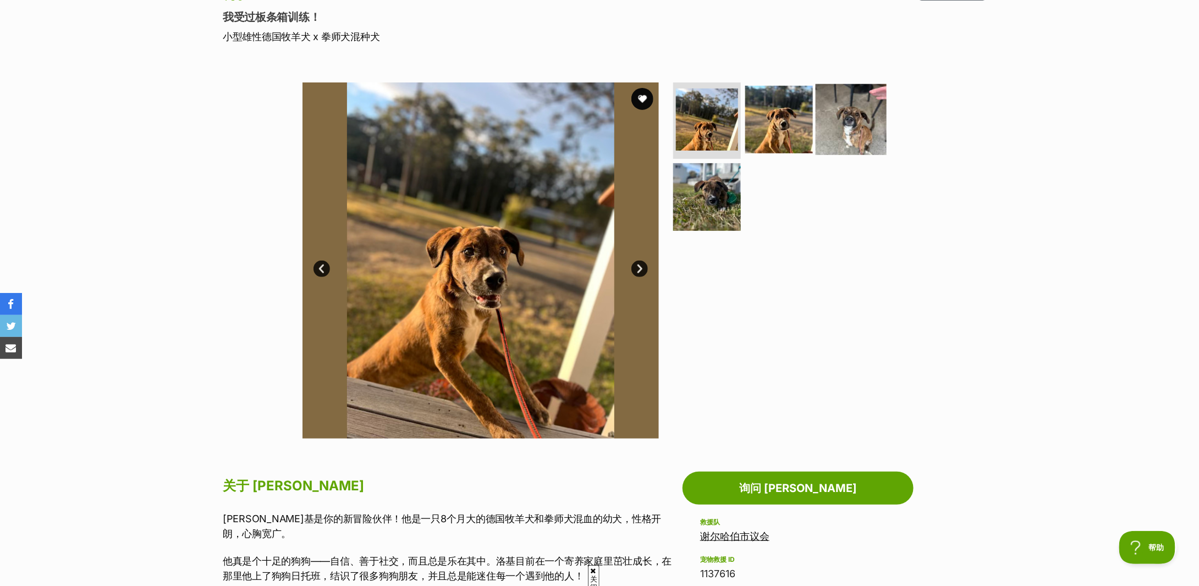
click at [875, 119] on img at bounding box center [851, 119] width 71 height 71
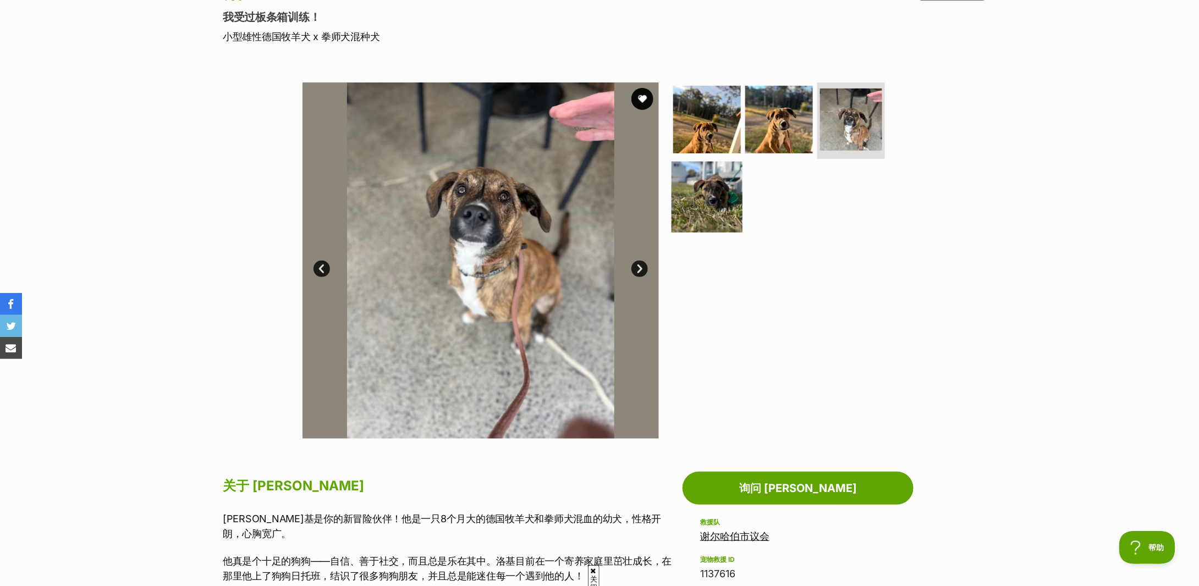
click at [706, 181] on img at bounding box center [707, 197] width 71 height 71
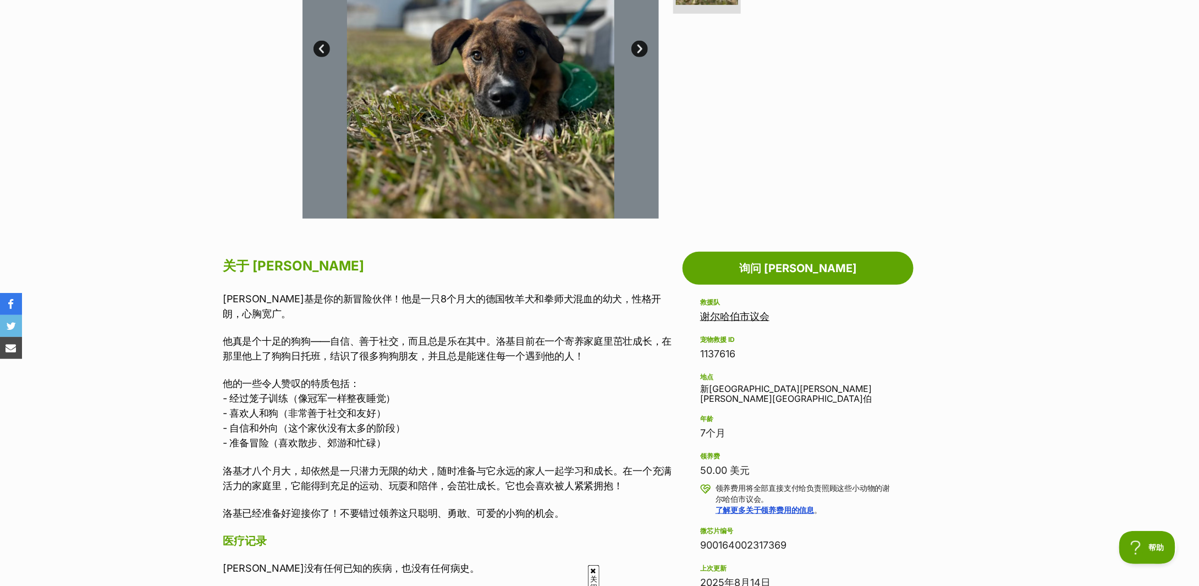
scroll to position [513, 0]
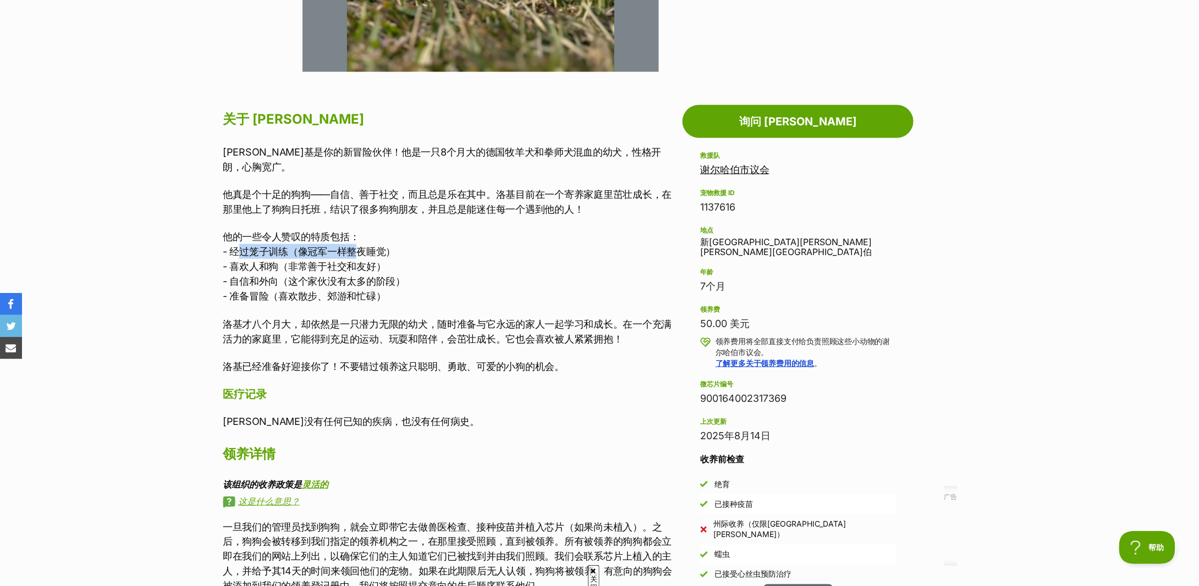
drag, startPoint x: 244, startPoint y: 239, endPoint x: 360, endPoint y: 239, distance: 115.5
click at [360, 246] on font "- 经过笼子训练（像冠军一样整夜睡觉）" at bounding box center [309, 252] width 173 height 12
drag, startPoint x: 258, startPoint y: 248, endPoint x: 342, endPoint y: 251, distance: 83.7
click at [342, 261] on font "- 喜欢人和狗（非常善于社交和友好）" at bounding box center [304, 267] width 163 height 12
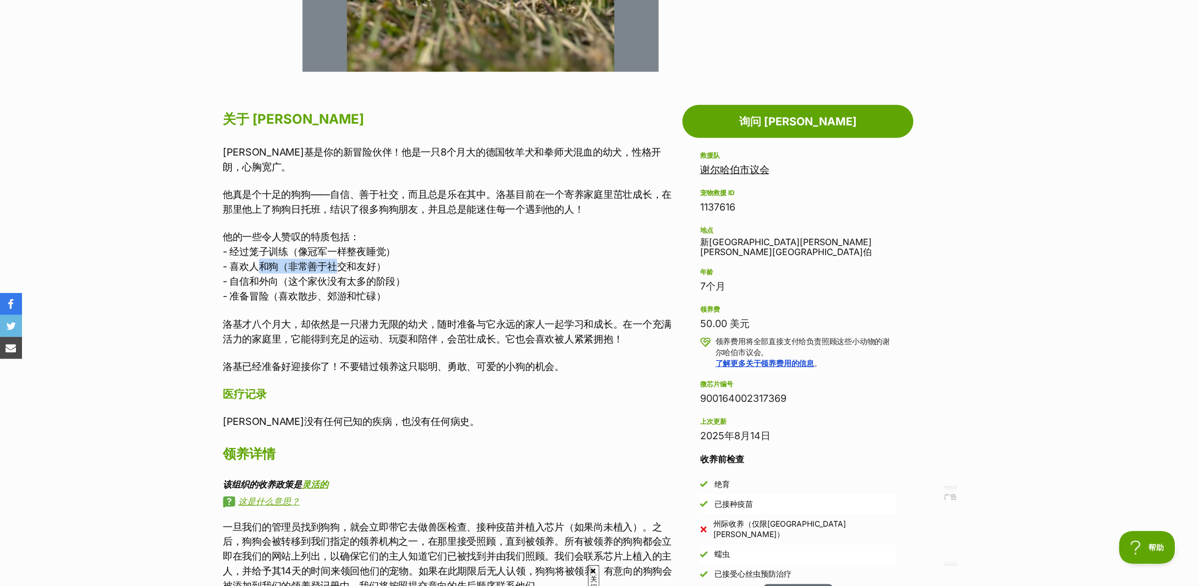
click at [342, 261] on font "- 喜欢人和狗（非常善于社交和友好）" at bounding box center [304, 267] width 163 height 12
drag, startPoint x: 273, startPoint y: 276, endPoint x: 364, endPoint y: 282, distance: 91.5
click at [364, 290] on font "- 准备冒险（喜欢散步、郊游和忙碌）" at bounding box center [304, 296] width 163 height 12
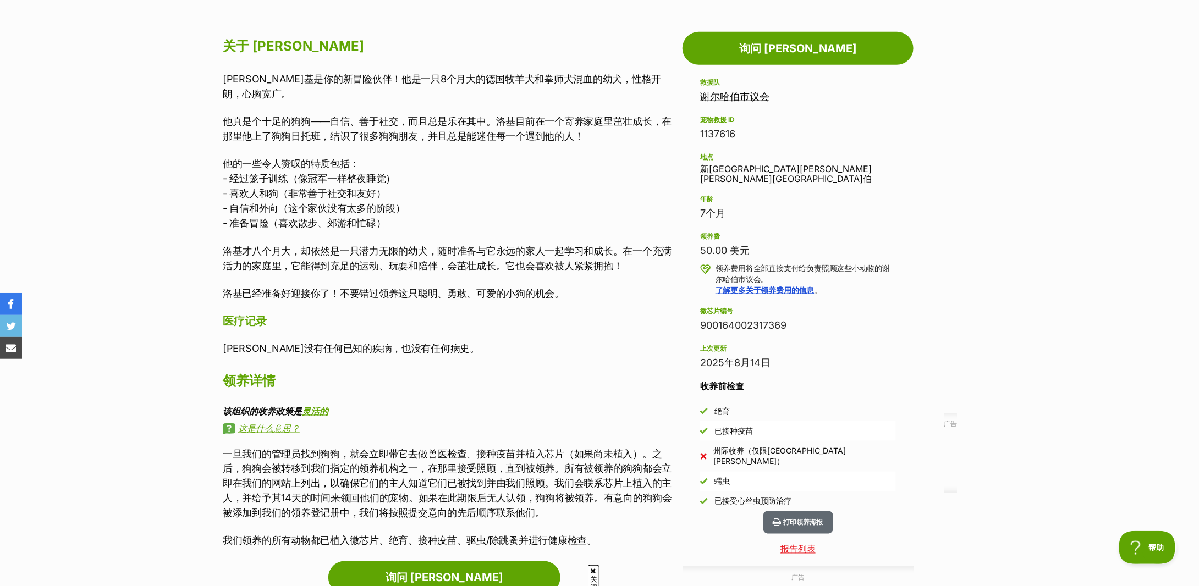
scroll to position [440, 0]
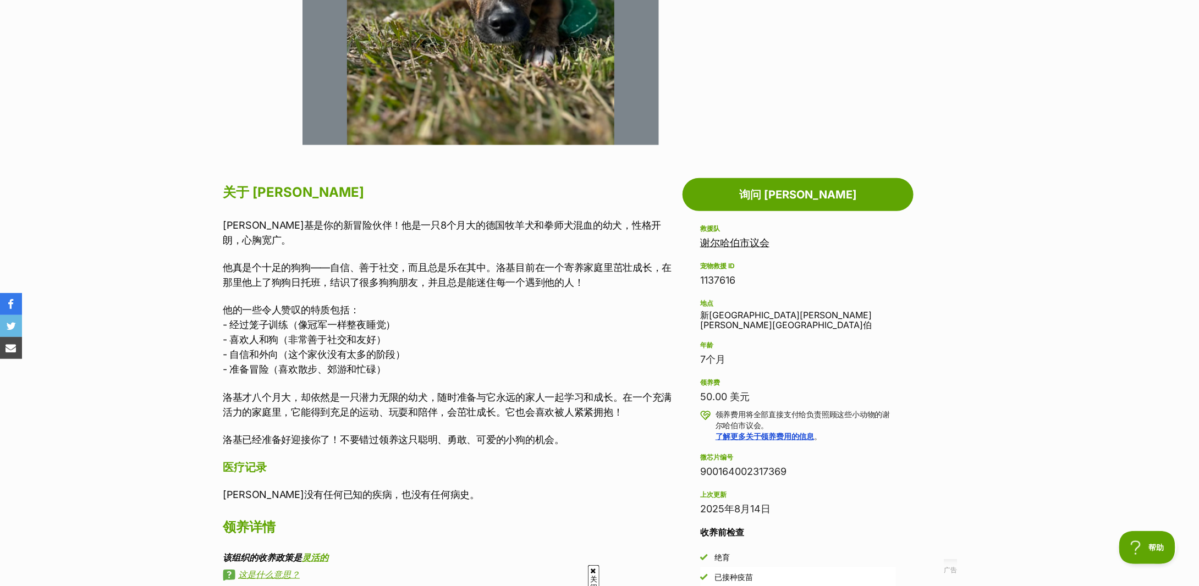
click at [476, 354] on p "他的一些令人赞叹的特质包括： - 经过笼子训练（像冠军一样整夜睡觉） - 喜欢人和狗（非常善于社交和友好） - 自信和外向（这个家伙没有太多的阶段） - 准备…" at bounding box center [450, 340] width 454 height 74
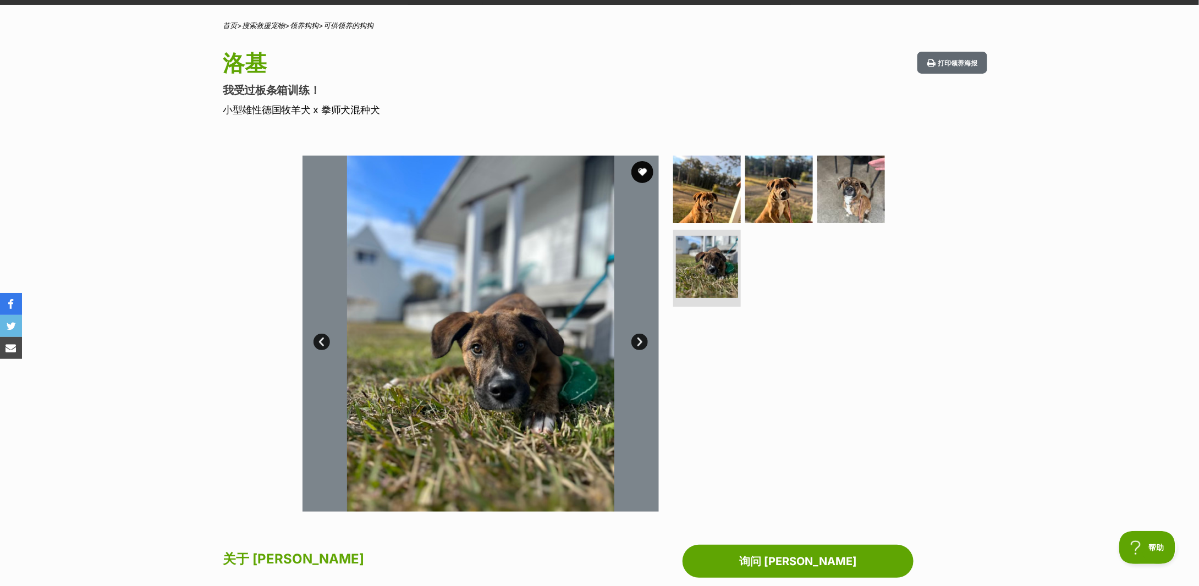
scroll to position [0, 0]
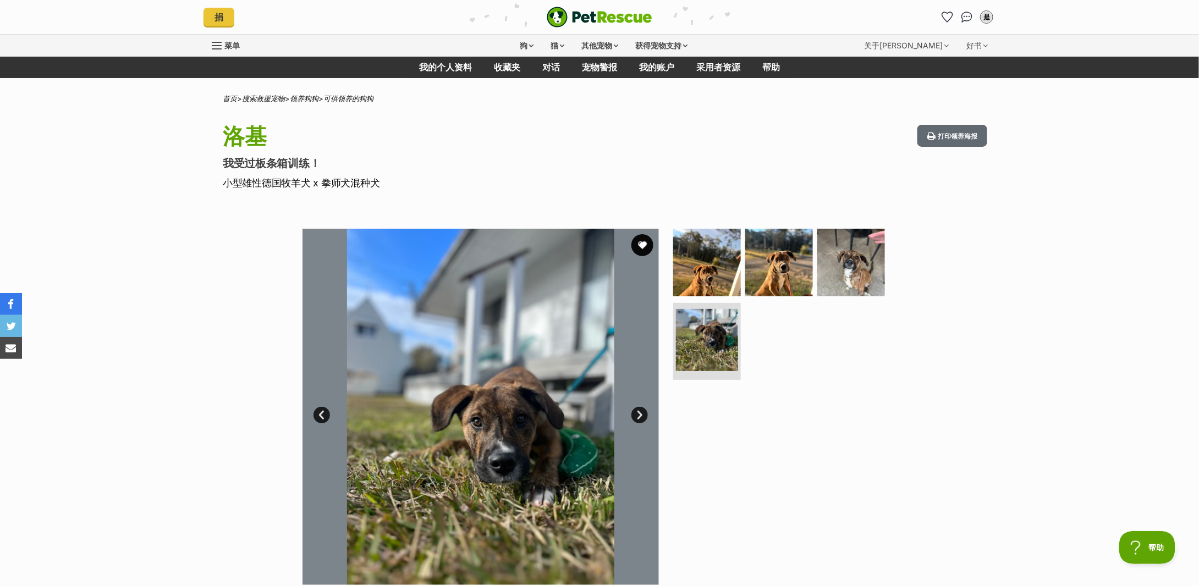
click at [149, 265] on div "Available 4 of 4 images 4 of 4 images 4 of 4 images 4 of 4 images 下一个 上一页 1 2 3…" at bounding box center [599, 398] width 1199 height 373
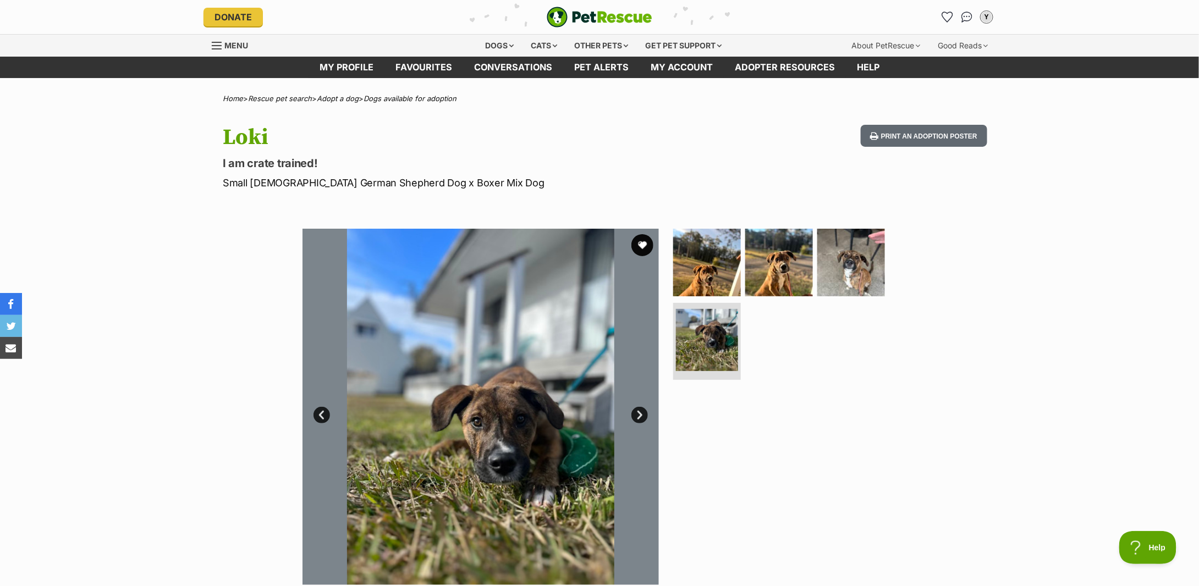
click at [389, 179] on p "Small Male German Shepherd Dog x Boxer Mix Dog" at bounding box center [455, 182] width 465 height 15
copy div "Small Male German Shepherd Dog x Boxer Mix Dog"
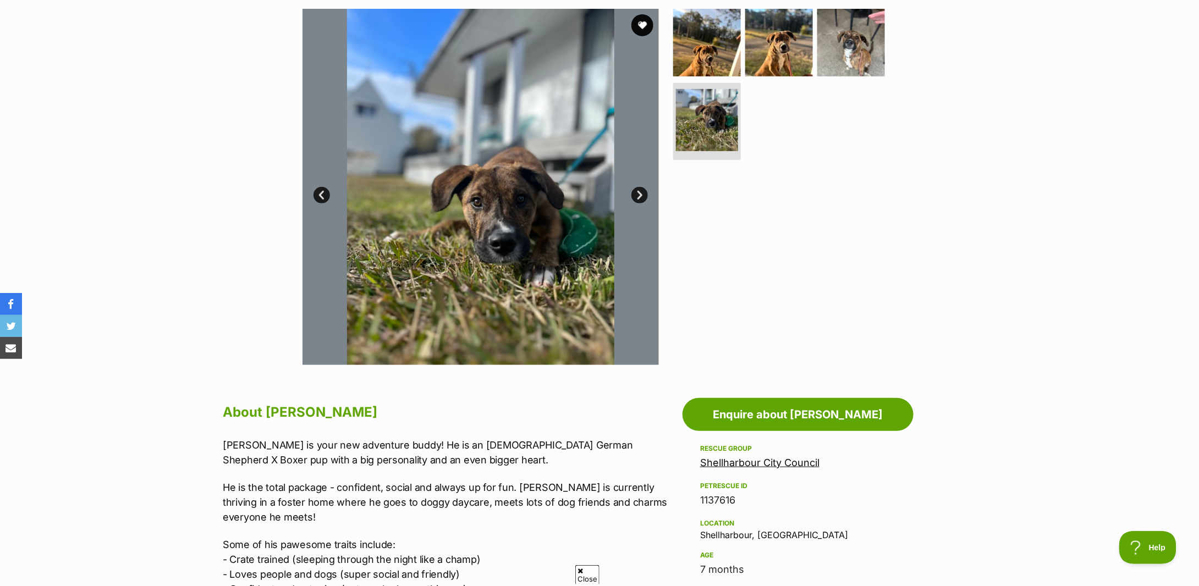
scroll to position [440, 0]
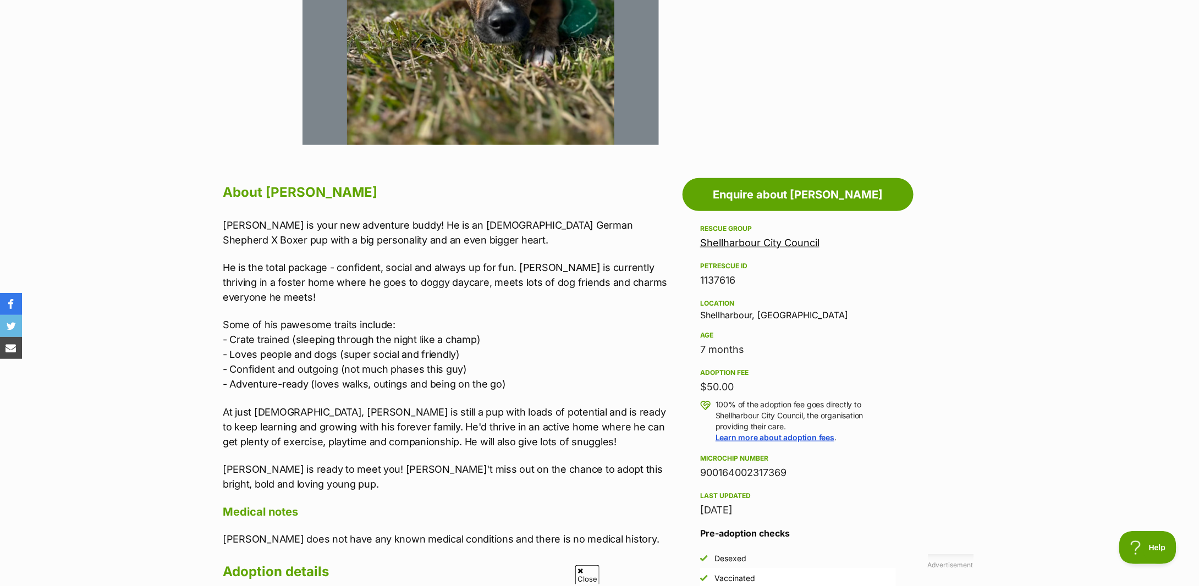
click at [309, 260] on div "Loki is your new adventure buddy! He is an 8-month-old German Shepherd X Boxer …" at bounding box center [450, 355] width 454 height 275
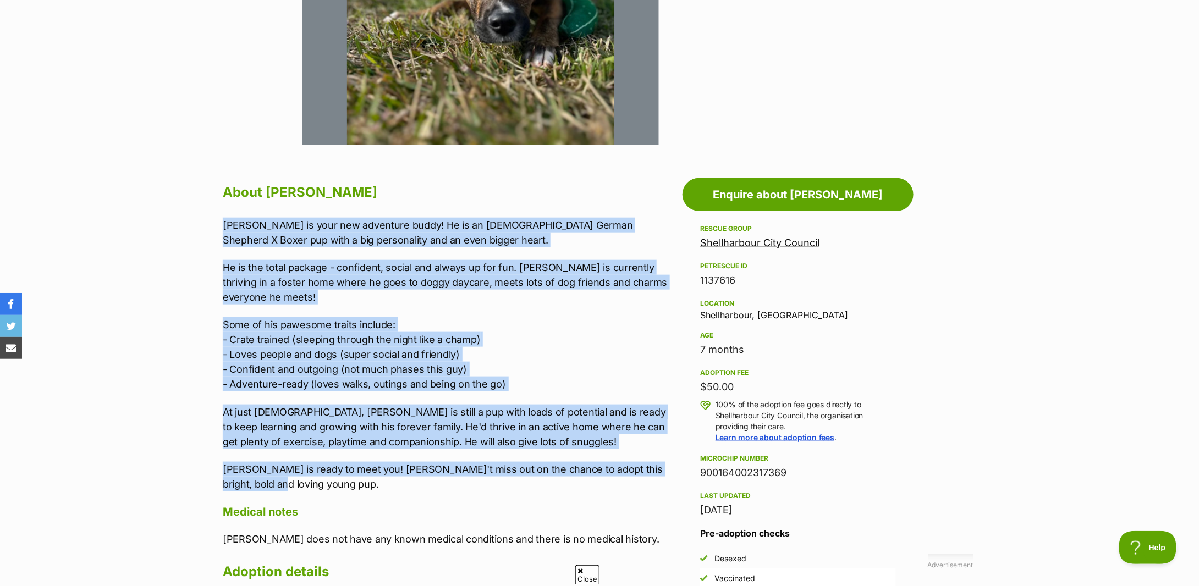
drag, startPoint x: 221, startPoint y: 224, endPoint x: 317, endPoint y: 477, distance: 270.9
click at [317, 477] on div "About Loki Loki is your new adventure buddy! He is an 8-month-old German Shephe…" at bounding box center [444, 482] width 465 height 604
copy div "Loki is your new adventure buddy! He is an 8-month-old German Shepherd X Boxer …"
click at [553, 317] on p "Some of his pawesome traits include: - Crate trained (sleeping through the nigh…" at bounding box center [450, 354] width 454 height 74
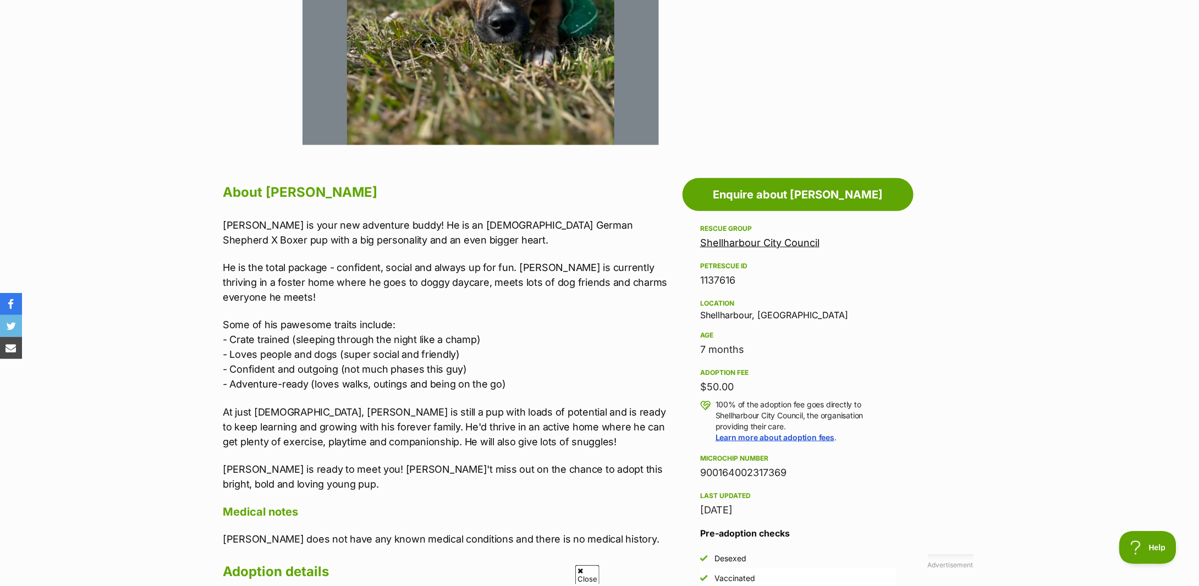
scroll to position [733, 0]
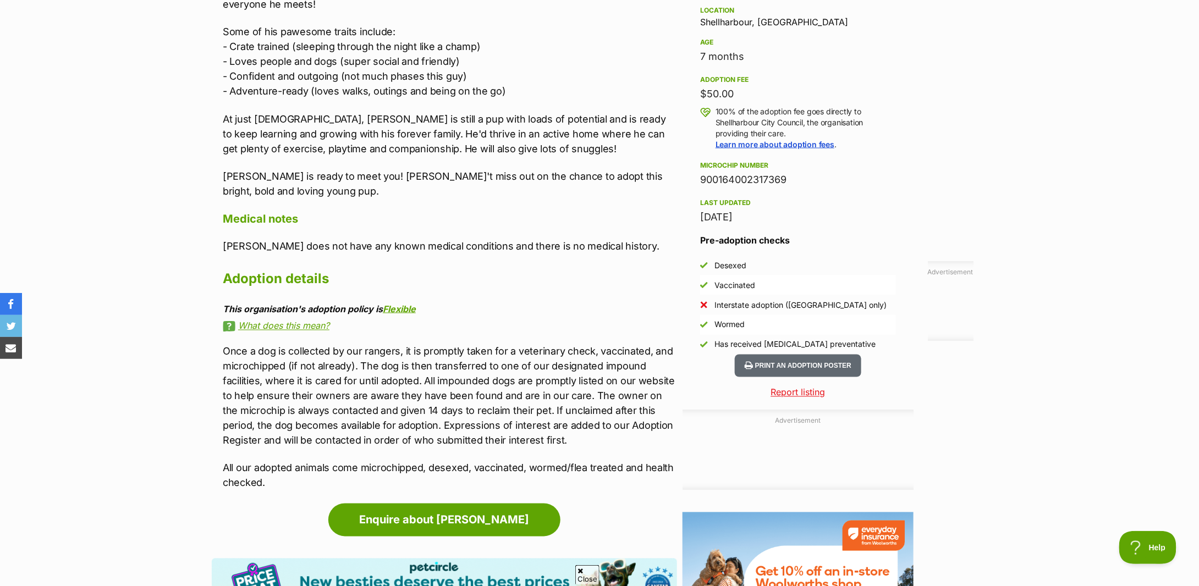
click at [552, 321] on link "What does this mean?" at bounding box center [450, 326] width 454 height 10
click at [56, 155] on section "Home > Rescue pet search > Adopt a dog > Dogs available for adoption Loki I am …" at bounding box center [599, 45] width 1199 height 1368
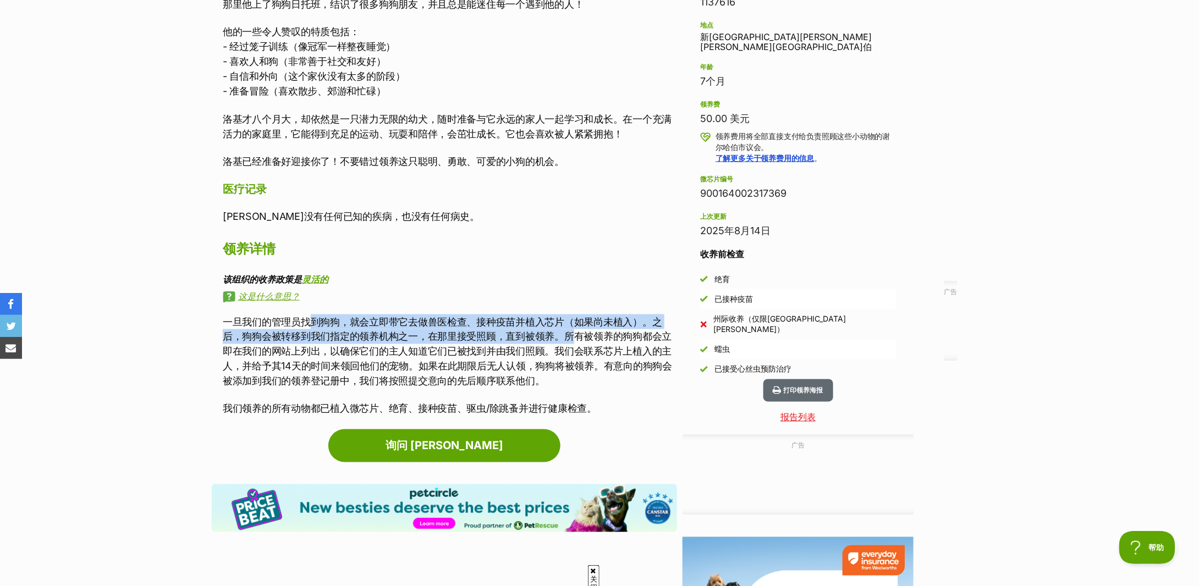
drag, startPoint x: 310, startPoint y: 313, endPoint x: 558, endPoint y: 318, distance: 248.2
click at [558, 318] on font "一旦我们的管理员找到狗狗，就会立即带它去做兽医检查、接种疫苗并植入芯片（如果尚未植入）。之后，狗狗会被转移到我们指定的领养机构之一，在那里接受照顾，直到被领养…" at bounding box center [447, 351] width 449 height 71
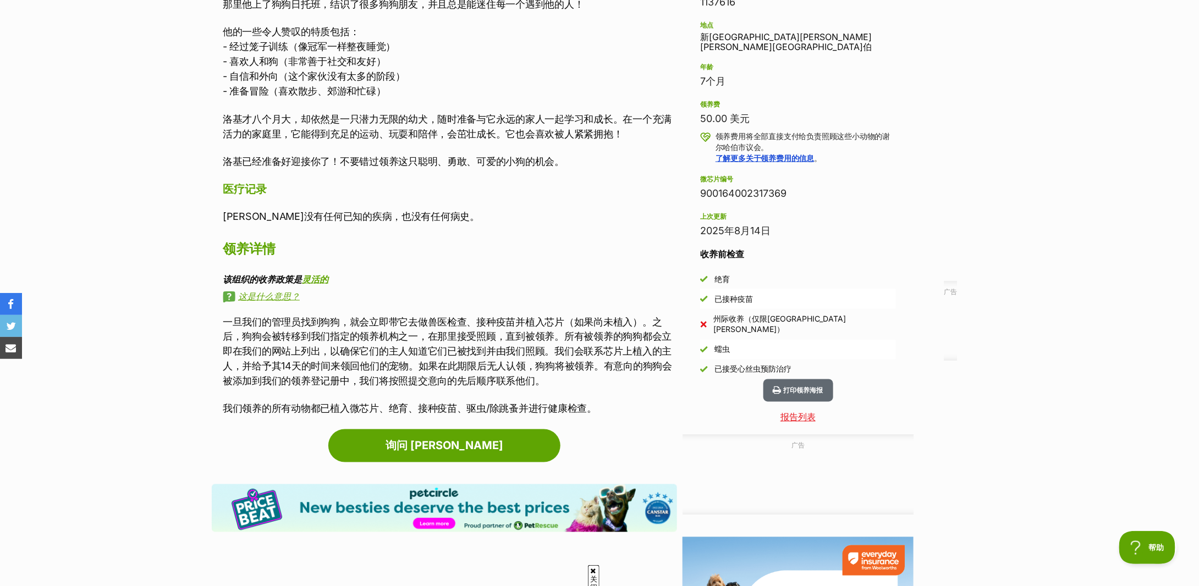
click at [258, 337] on font "一旦我们的管理员找到狗狗，就会立即带它去做兽医检查、接种疫苗并植入芯片（如果尚未植入）。之后，狗狗会被转移到我们指定的领养机构之一，在那里接受照顾，直到被领养…" at bounding box center [447, 351] width 449 height 71
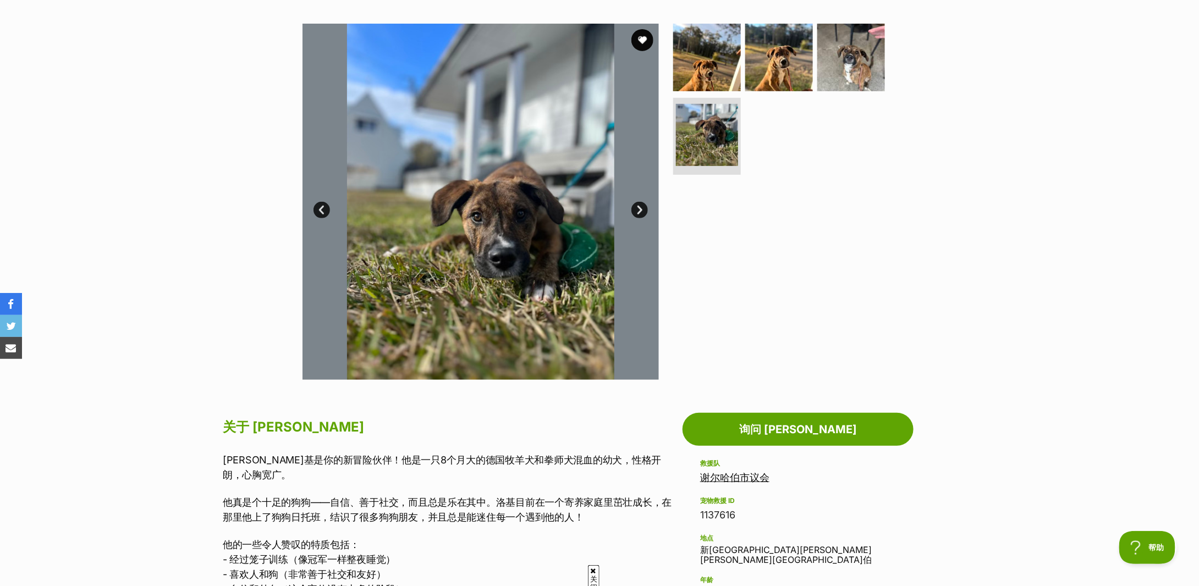
scroll to position [0, 0]
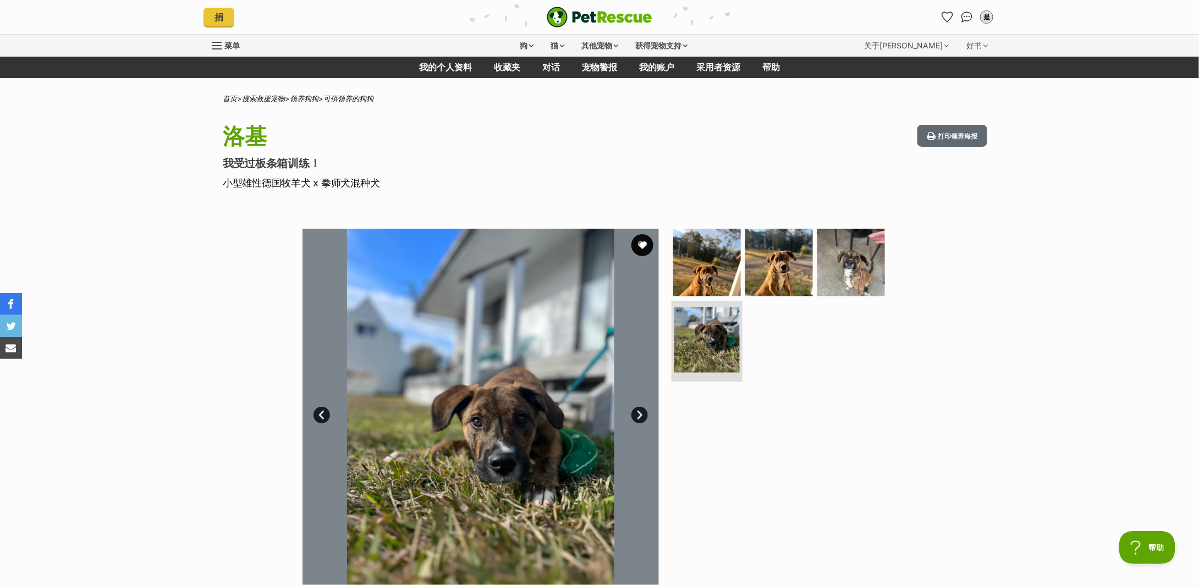
click at [718, 345] on img at bounding box center [706, 340] width 65 height 65
click at [319, 413] on link "上一页" at bounding box center [322, 415] width 17 height 17
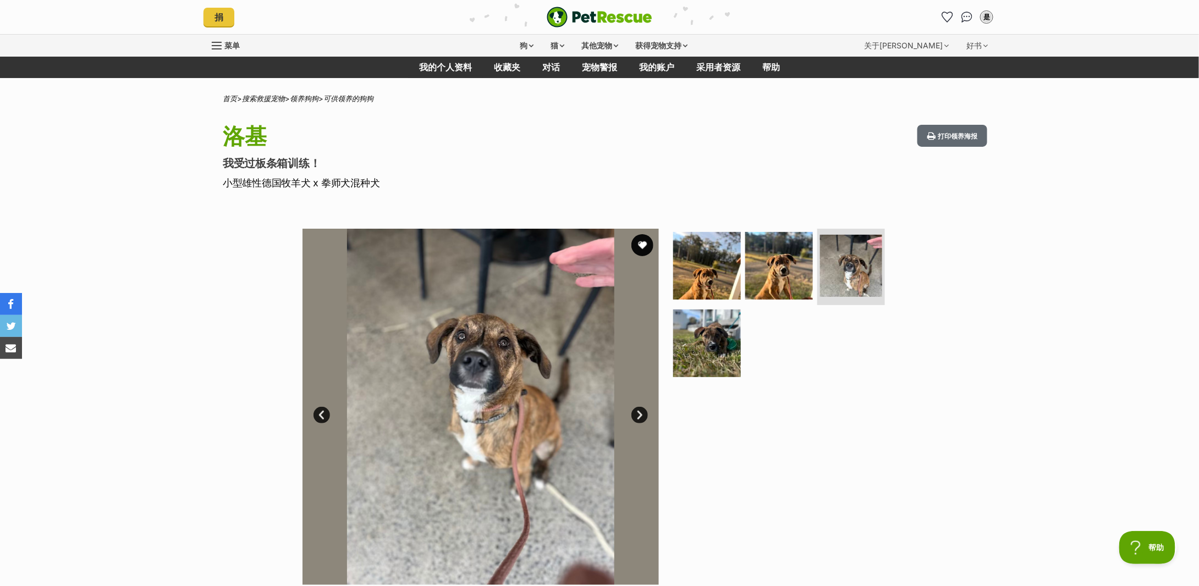
click at [319, 413] on link "上一页" at bounding box center [322, 415] width 17 height 17
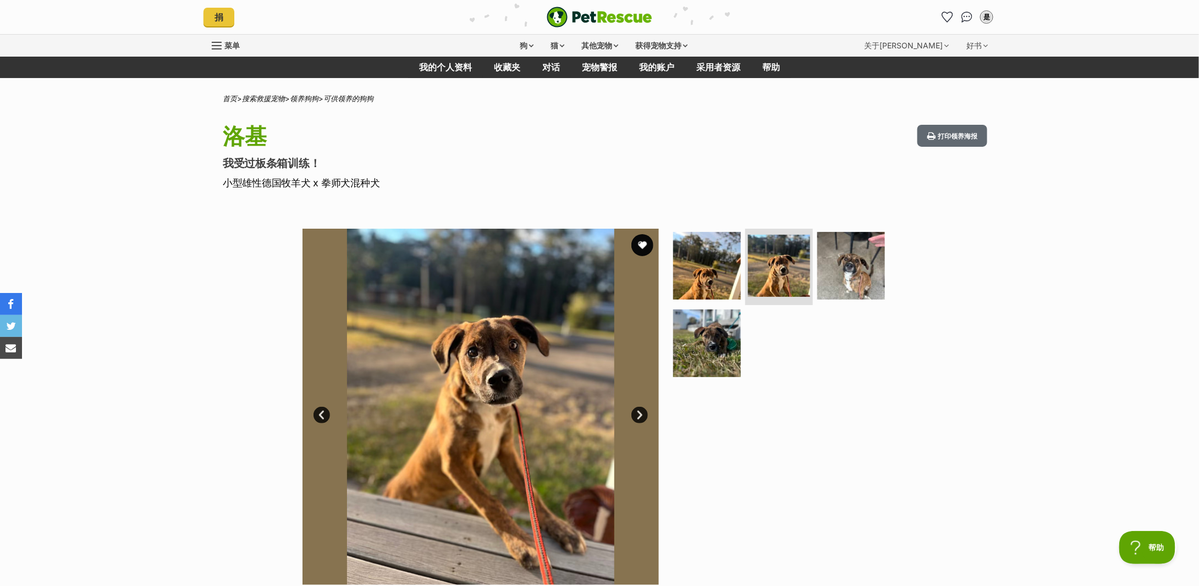
click at [319, 413] on link "上一页" at bounding box center [322, 415] width 17 height 17
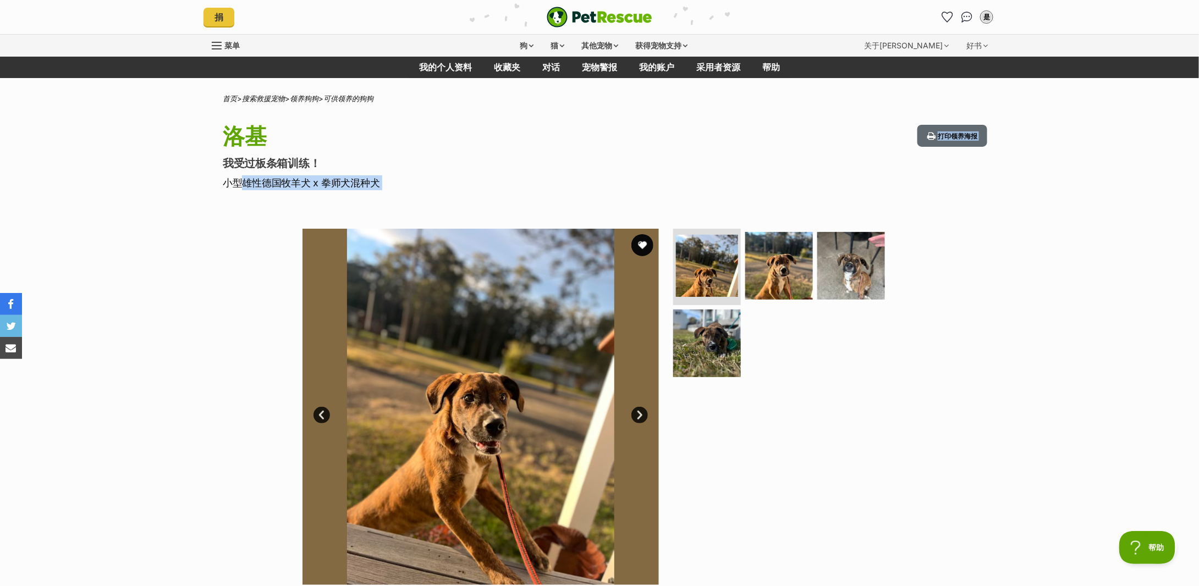
drag, startPoint x: 230, startPoint y: 188, endPoint x: 332, endPoint y: 190, distance: 102.4
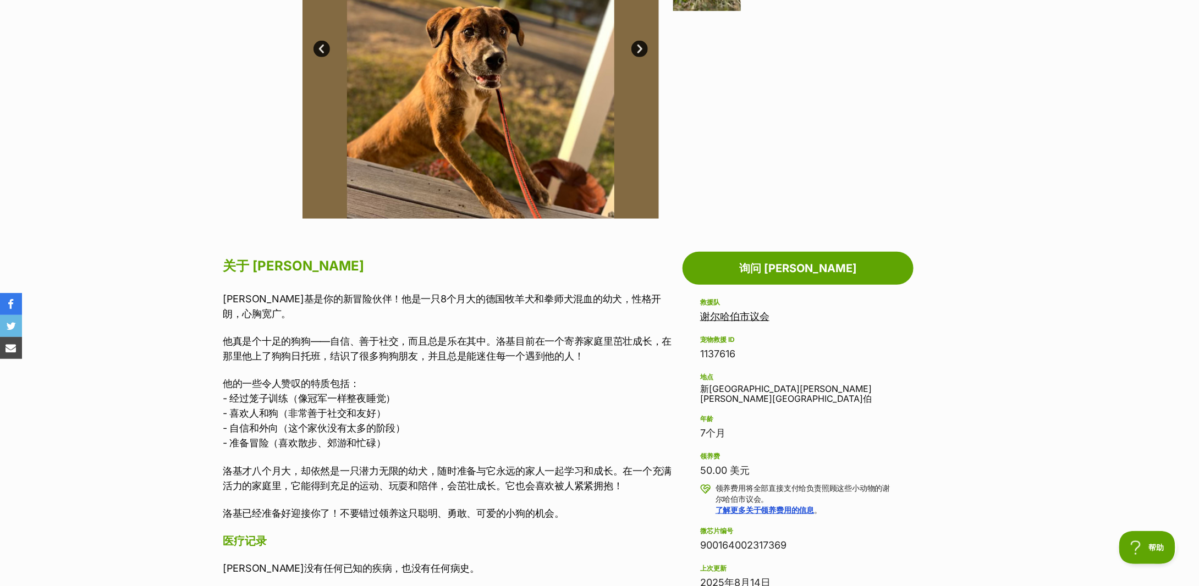
scroll to position [440, 0]
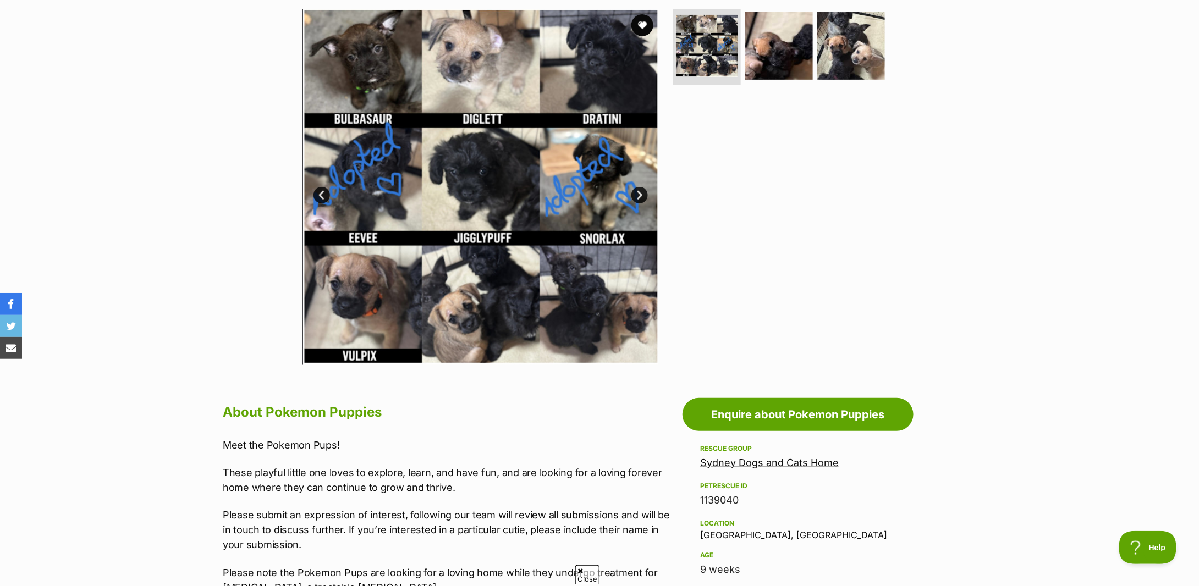
scroll to position [293, 0]
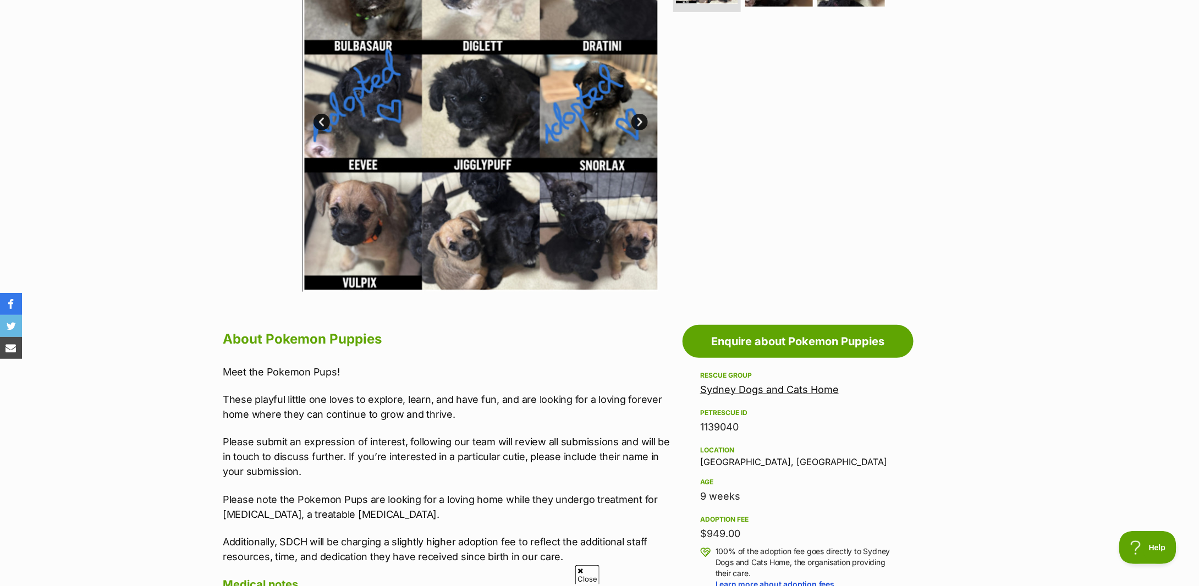
click at [189, 409] on section "Home > Rescue pet search > Adopt a dog > Dogs available for adoption Pokemon Pu…" at bounding box center [599, 485] width 1199 height 1368
drag, startPoint x: 189, startPoint y: 409, endPoint x: 354, endPoint y: 451, distance: 170.4
click at [354, 451] on p "Please submit an expression of interest, following our team will review all sub…" at bounding box center [450, 457] width 454 height 45
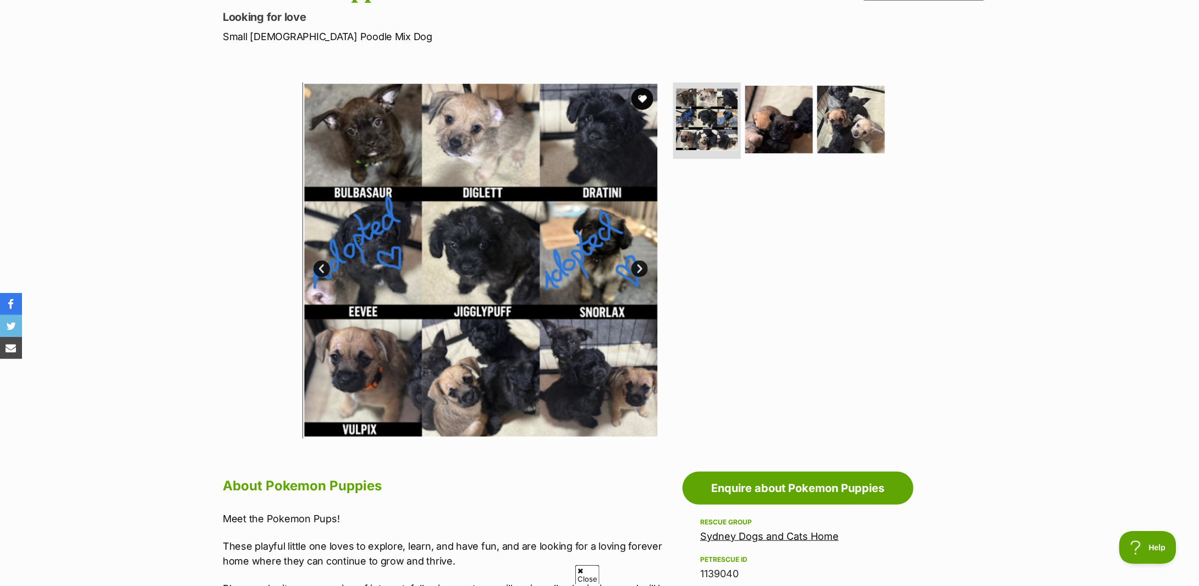
scroll to position [0, 0]
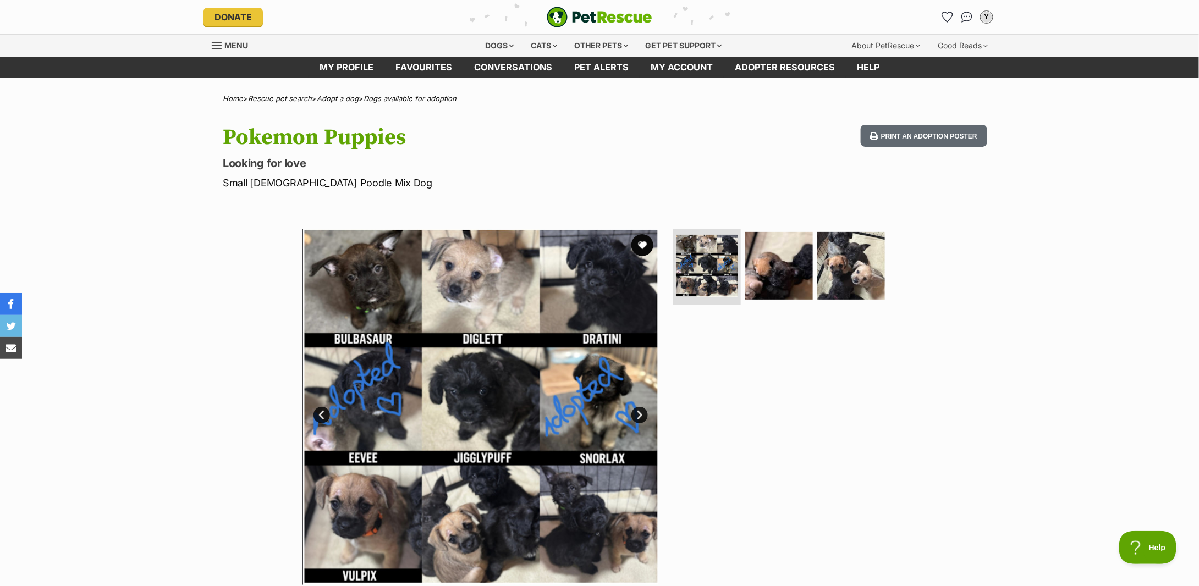
click at [192, 338] on div "Available 1 of 3 images 1 of 3 images 1 of 3 images Next Prev 1 2 3" at bounding box center [599, 398] width 1199 height 373
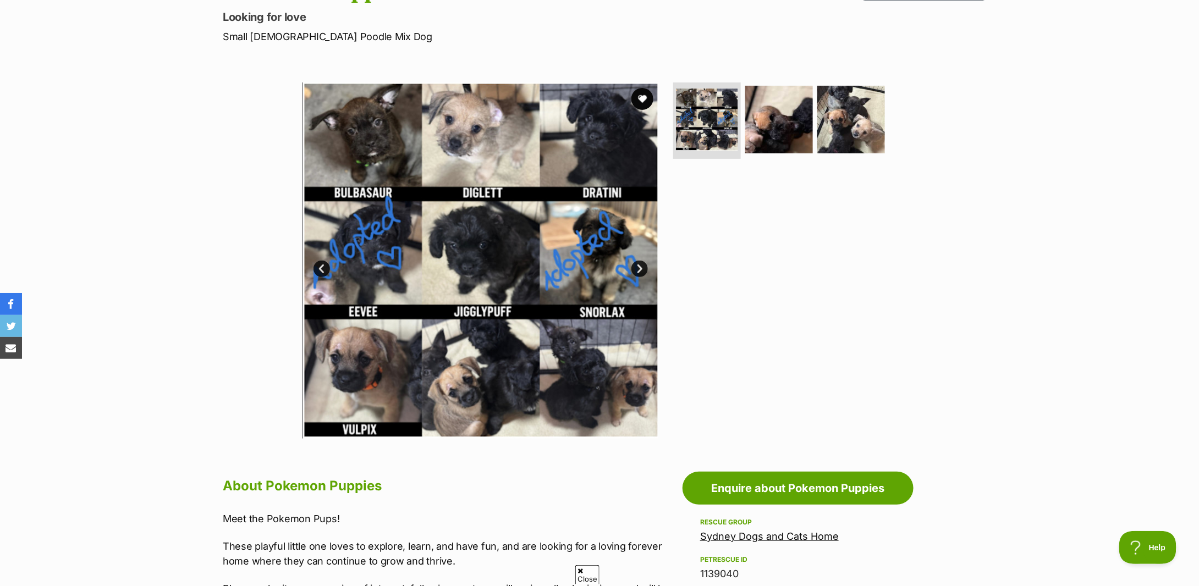
scroll to position [366, 0]
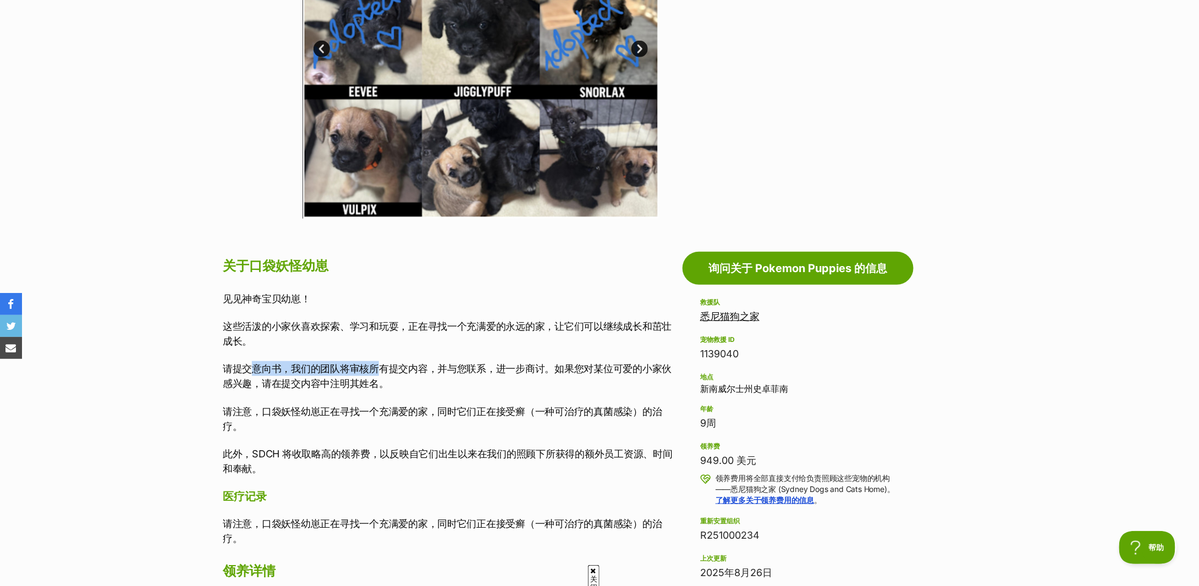
drag, startPoint x: 256, startPoint y: 368, endPoint x: 383, endPoint y: 371, distance: 127.1
click at [383, 371] on font "请提交意向书，我们的团队将审核所有提交内容，并与您联系，进一步商讨。如果您对某位可爱的小家伙感兴趣，请在提交内容中注明其姓名。" at bounding box center [447, 376] width 449 height 26
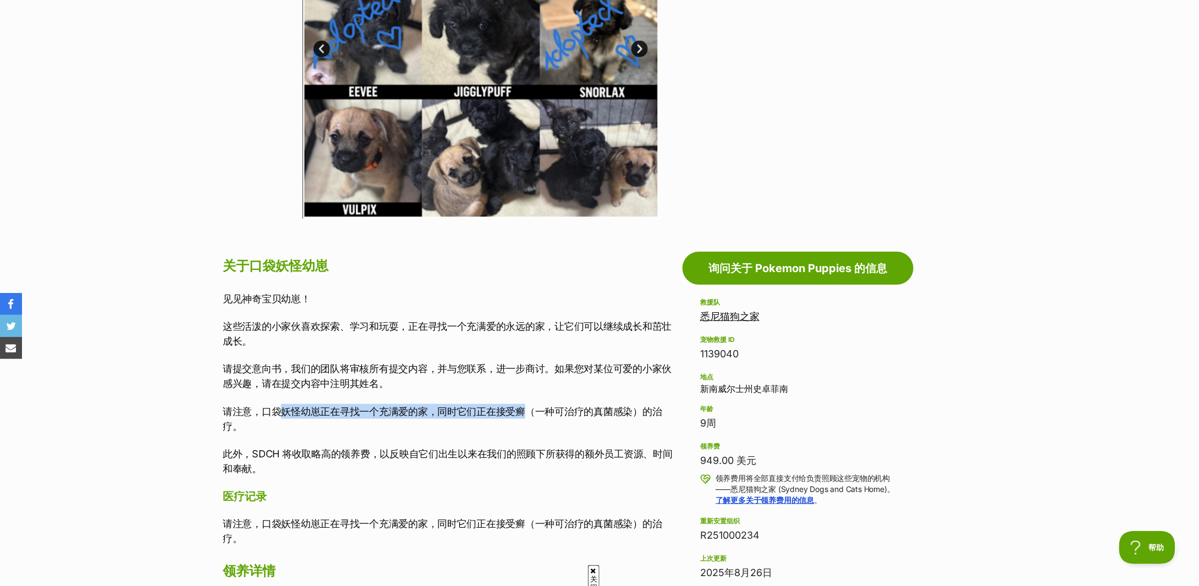
drag, startPoint x: 279, startPoint y: 410, endPoint x: 526, endPoint y: 414, distance: 247.0
click at [526, 414] on font "请注意，口袋妖怪幼崽正在寻找一个充满爱的家，同时它们正在接受癣（一种可治疗的真菌感染）的治疗。" at bounding box center [443, 419] width 440 height 26
drag, startPoint x: 410, startPoint y: 413, endPoint x: 553, endPoint y: 407, distance: 143.2
click at [553, 407] on font "请注意，口袋妖怪幼崽正在寻找一个充满爱的家，同时它们正在接受癣（一种可治疗的真菌感染）的治疗。" at bounding box center [443, 419] width 440 height 26
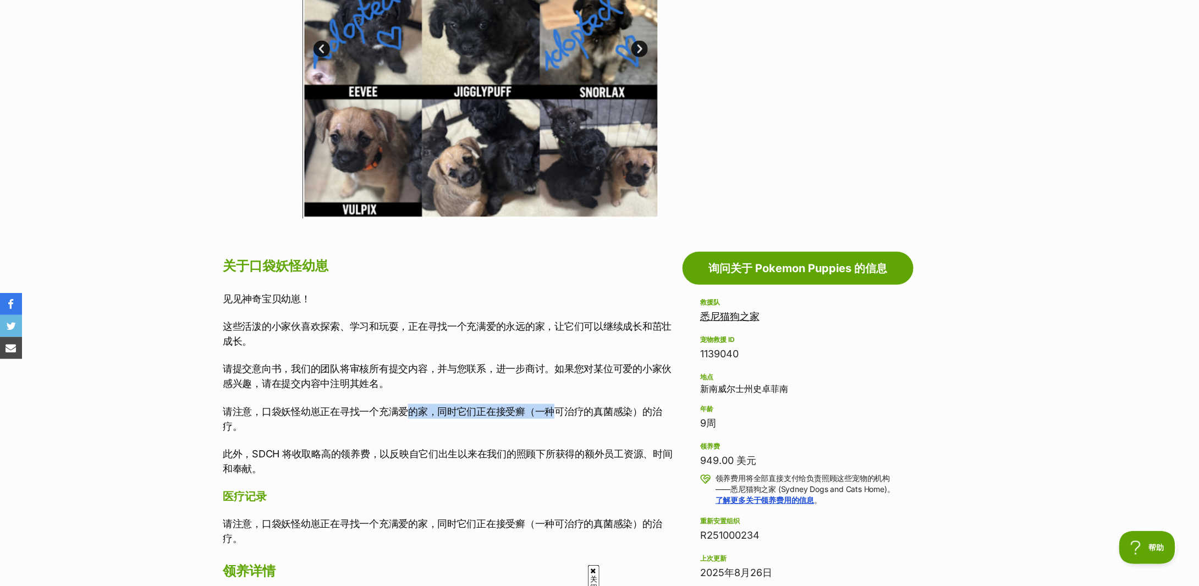
click at [553, 407] on font "请注意，口袋妖怪幼崽正在寻找一个充满爱的家，同时它们正在接受癣（一种可治疗的真菌感染）的治疗。" at bounding box center [443, 419] width 440 height 26
drag, startPoint x: 236, startPoint y: 454, endPoint x: 440, endPoint y: 458, distance: 204.1
click at [440, 458] on font "此外，SDCH 将收取略高的领养费，以反映自它们出生以来在我们的照顾下所获得的额外员工资源、时间和奉献。" at bounding box center [448, 461] width 450 height 26
drag, startPoint x: 588, startPoint y: 452, endPoint x: 616, endPoint y: 452, distance: 27.5
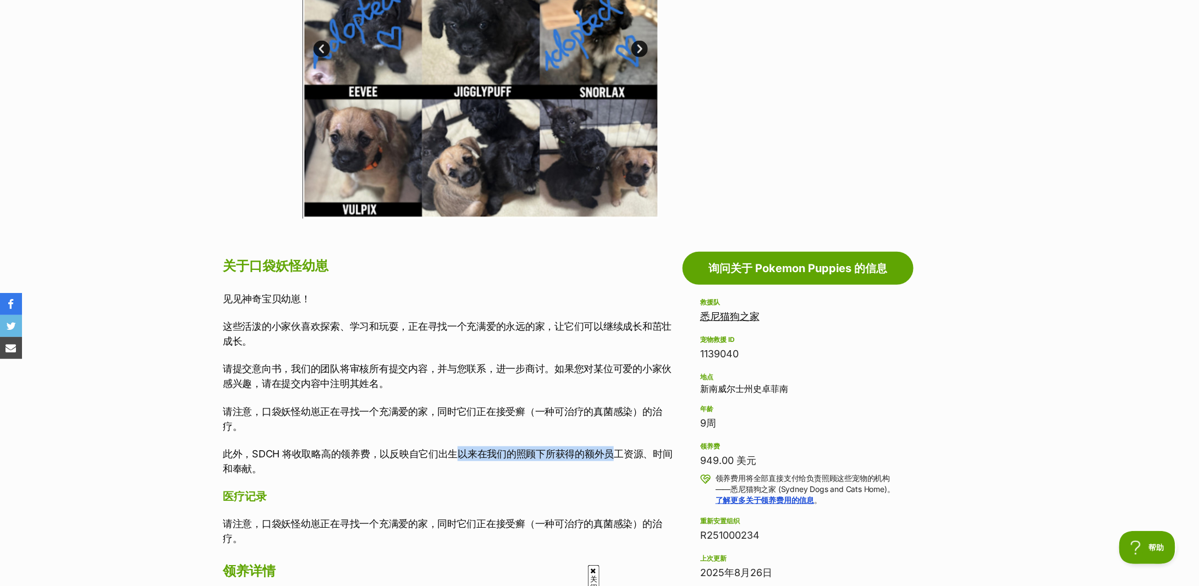
click at [616, 452] on font "此外，SDCH 将收取略高的领养费，以反映自它们出生以来在我们的照顾下所获得的额外员工资源、时间和奉献。" at bounding box center [448, 461] width 450 height 26
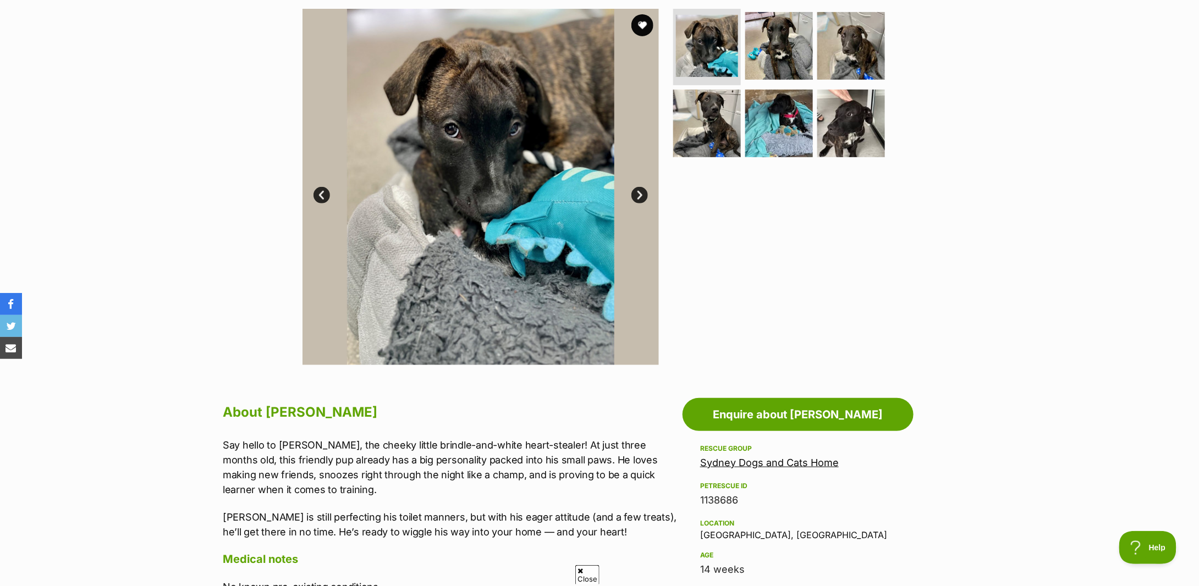
scroll to position [440, 0]
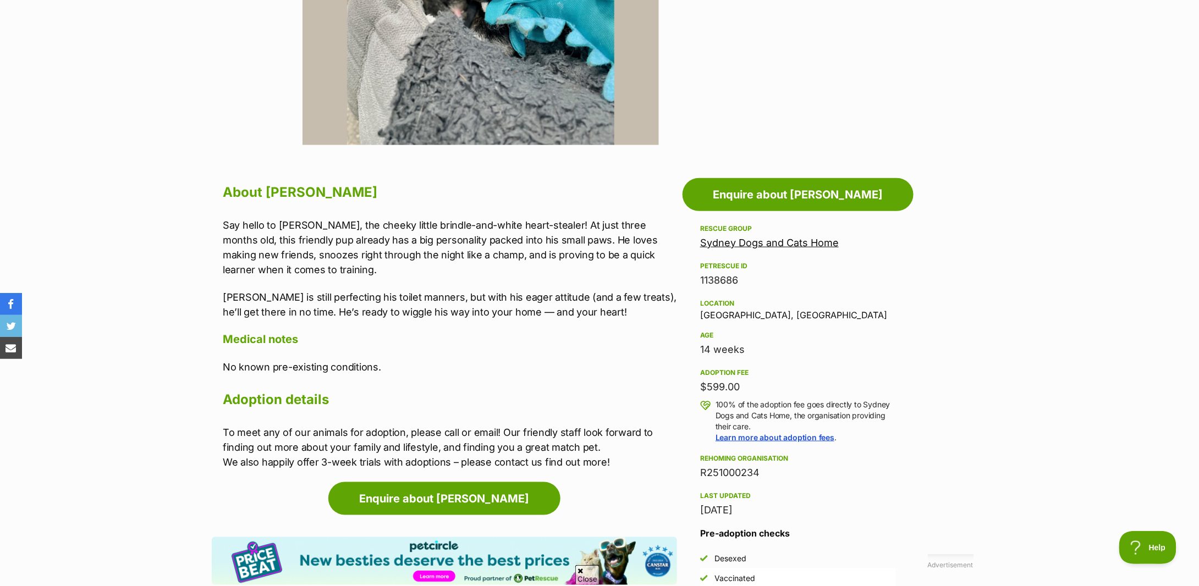
click at [380, 305] on p "[PERSON_NAME] is still perfecting his toilet manners, but with his eager attitu…" at bounding box center [450, 305] width 454 height 30
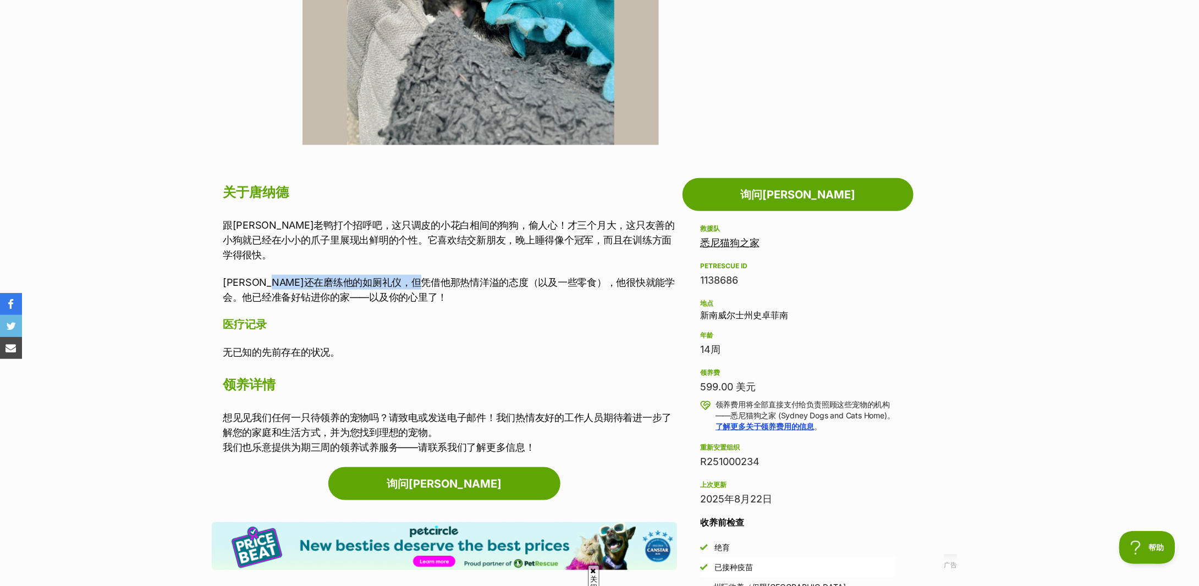
drag, startPoint x: 305, startPoint y: 271, endPoint x: 471, endPoint y: 269, distance: 165.6
click at [471, 277] on font "[PERSON_NAME]还在磨练他的如厕礼仪，但凭借他那热情洋溢的态度（以及一些零食），他很快就能学会。他已经准备好钻进你的家——以及你的心里了！" at bounding box center [449, 290] width 452 height 26
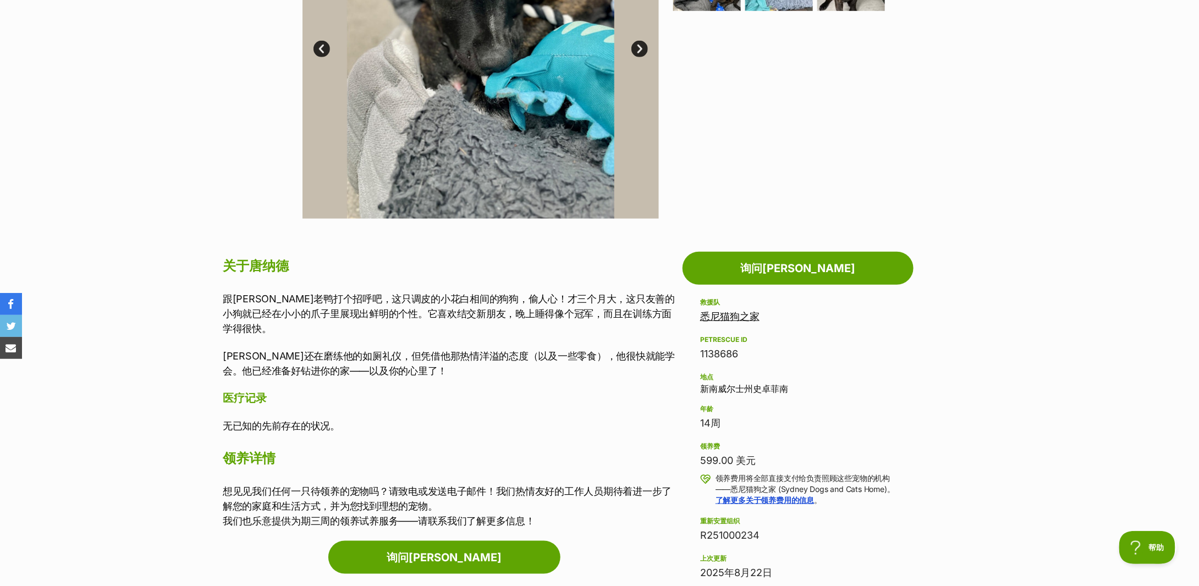
scroll to position [0, 0]
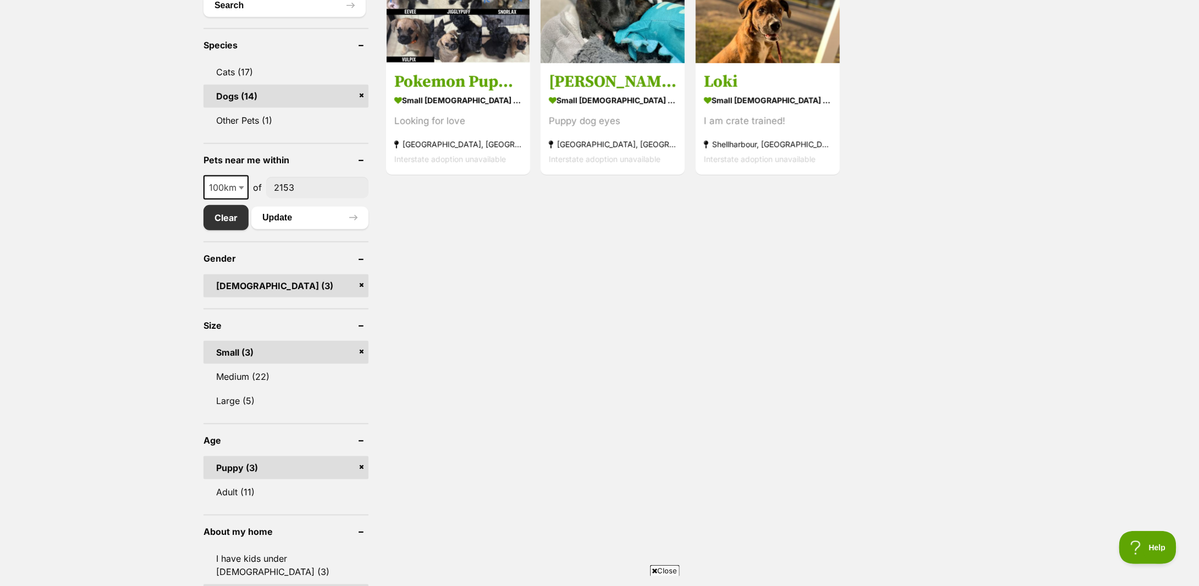
click at [363, 282] on link "[DEMOGRAPHIC_DATA] (3)" at bounding box center [286, 286] width 165 height 23
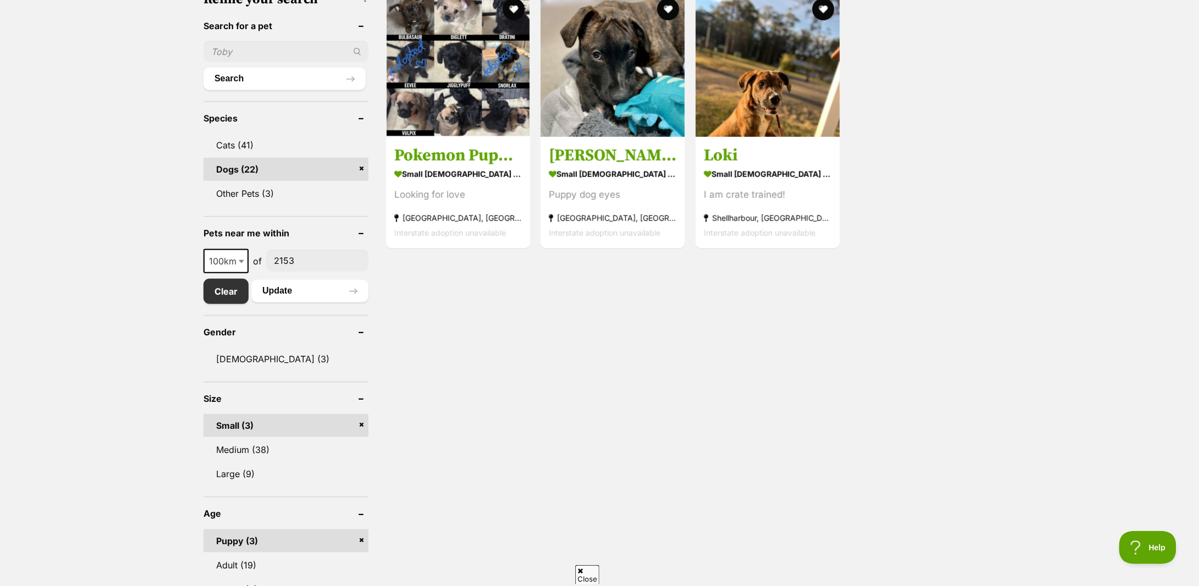
scroll to position [513, 0]
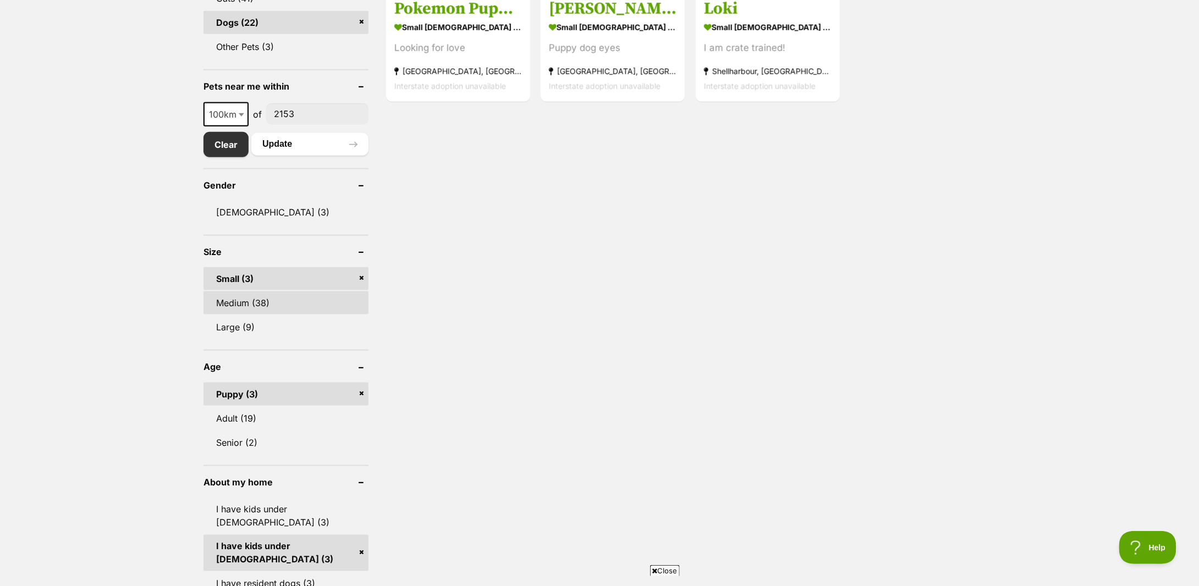
click at [251, 304] on link "Medium (38)" at bounding box center [286, 303] width 165 height 23
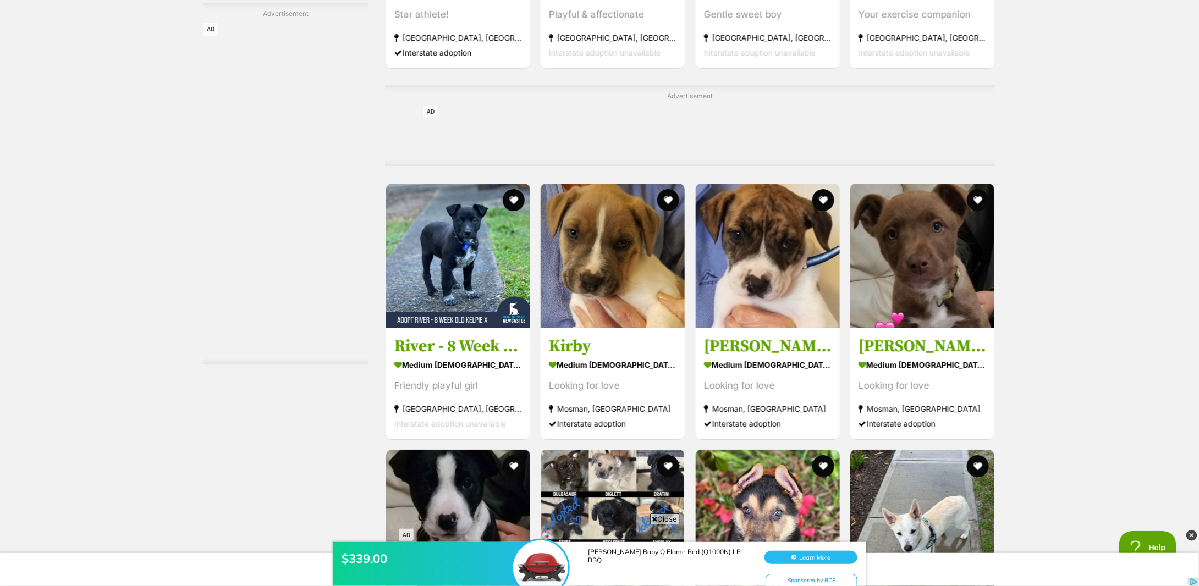
scroll to position [1907, 0]
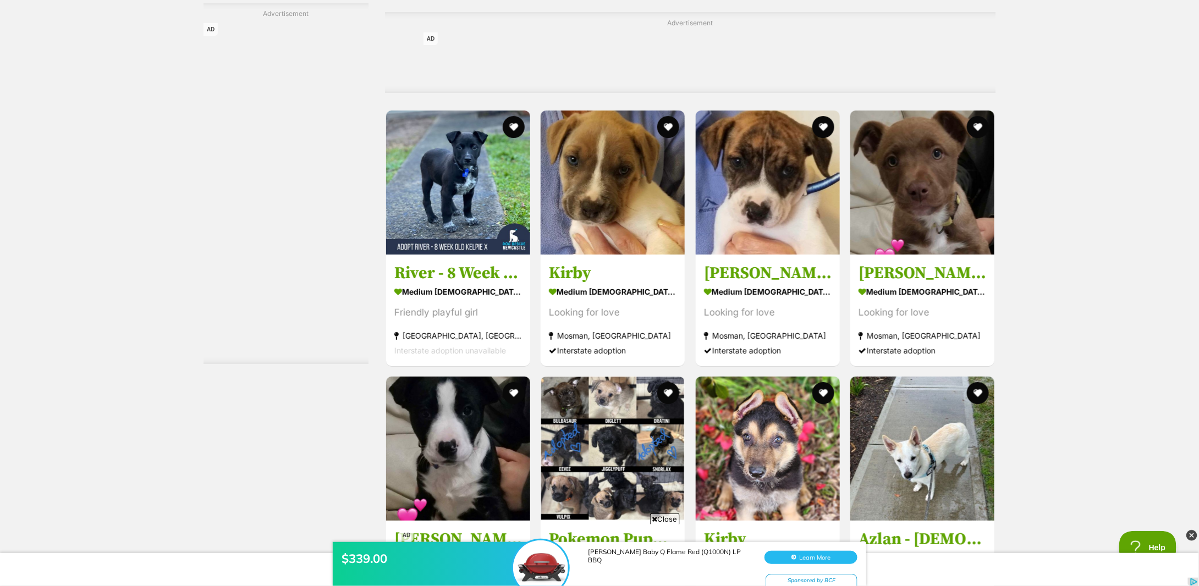
drag, startPoint x: 891, startPoint y: 282, endPoint x: 1071, endPoint y: 281, distance: 179.9
click at [1071, 281] on div "Displaying all 41 pets Clear all 8 filters Show 20 40 60 pets per page Visit Pe…" at bounding box center [599, 203] width 1199 height 3675
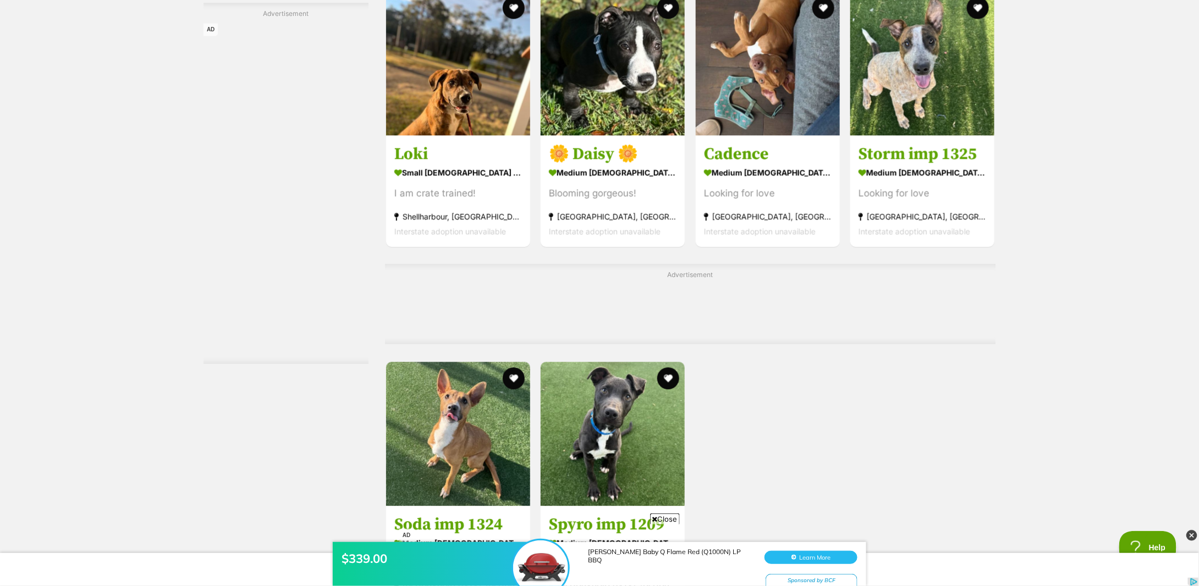
scroll to position [3521, 0]
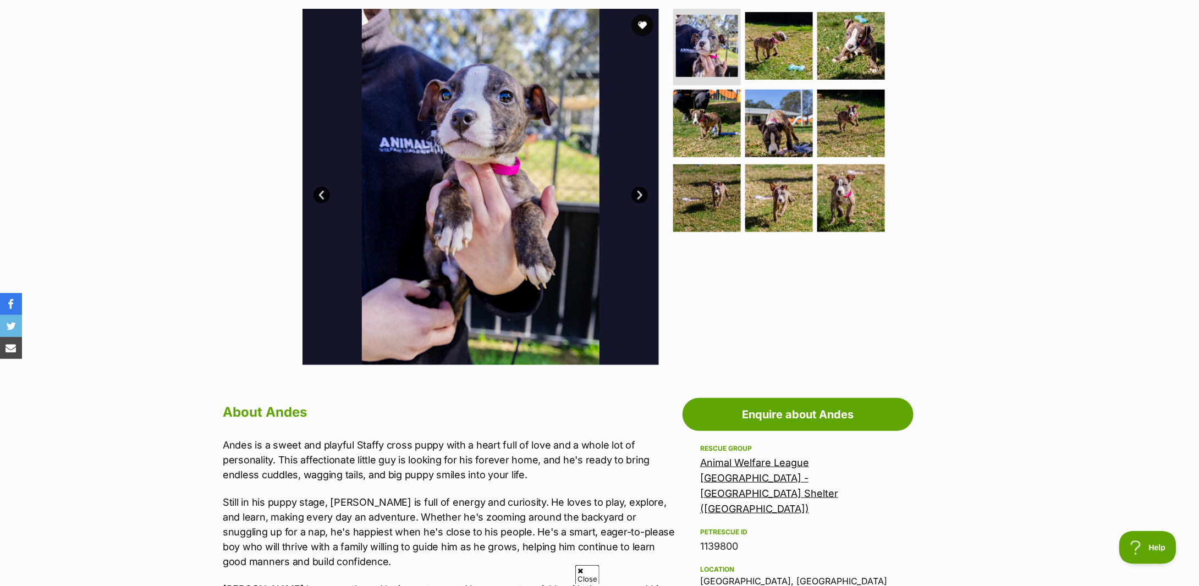
scroll to position [440, 0]
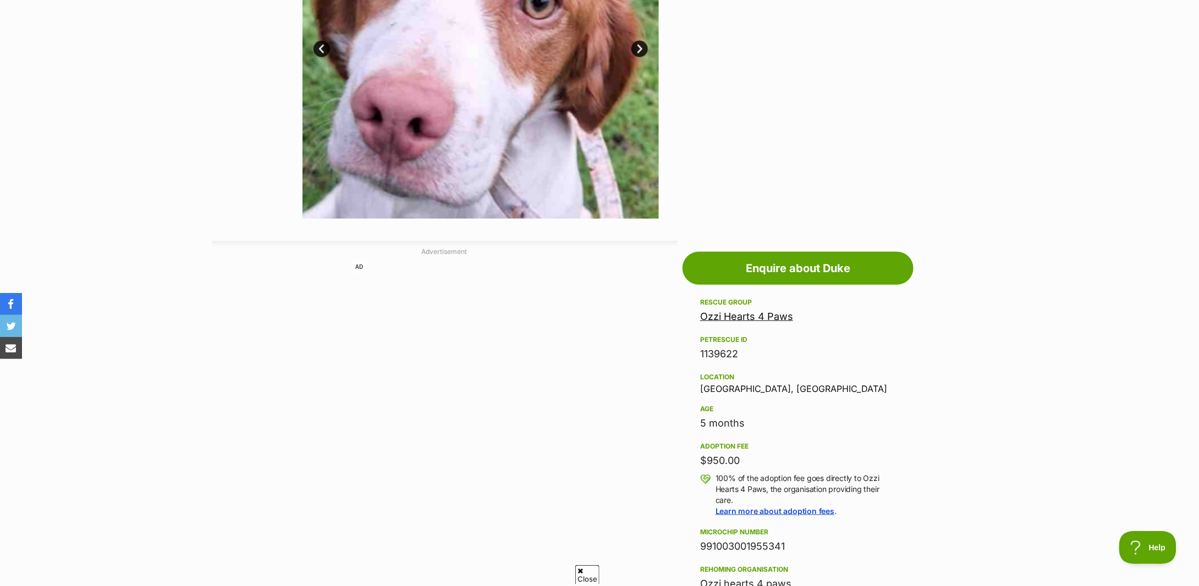
scroll to position [220, 0]
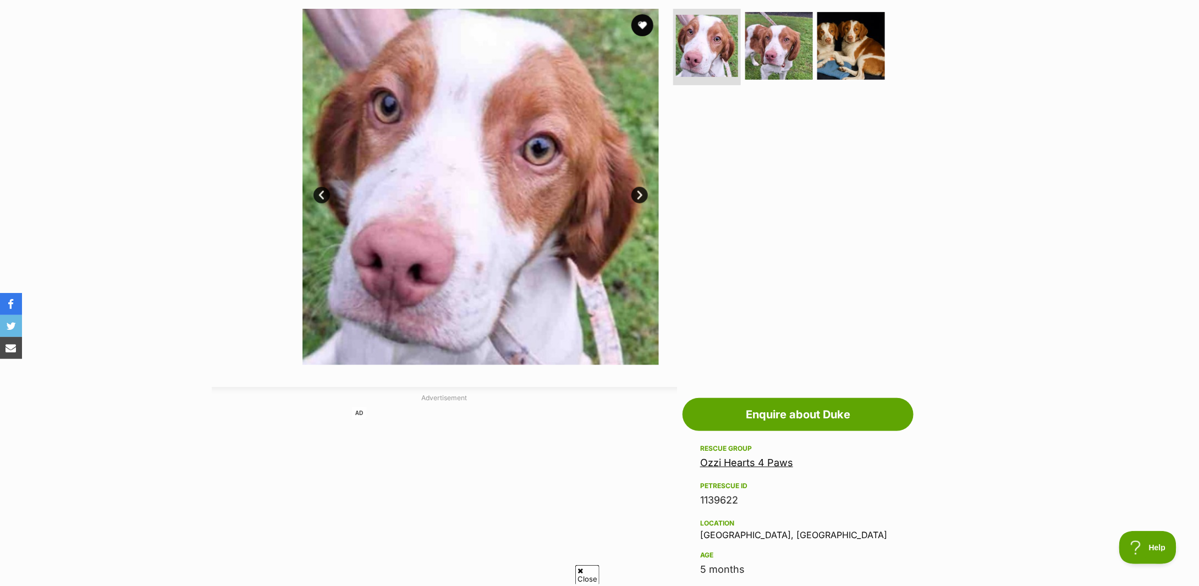
click at [1041, 194] on div "Available 1 of 3 images 1 of 3 images 1 of 3 images Next Prev 1 2 3" at bounding box center [599, 178] width 1199 height 373
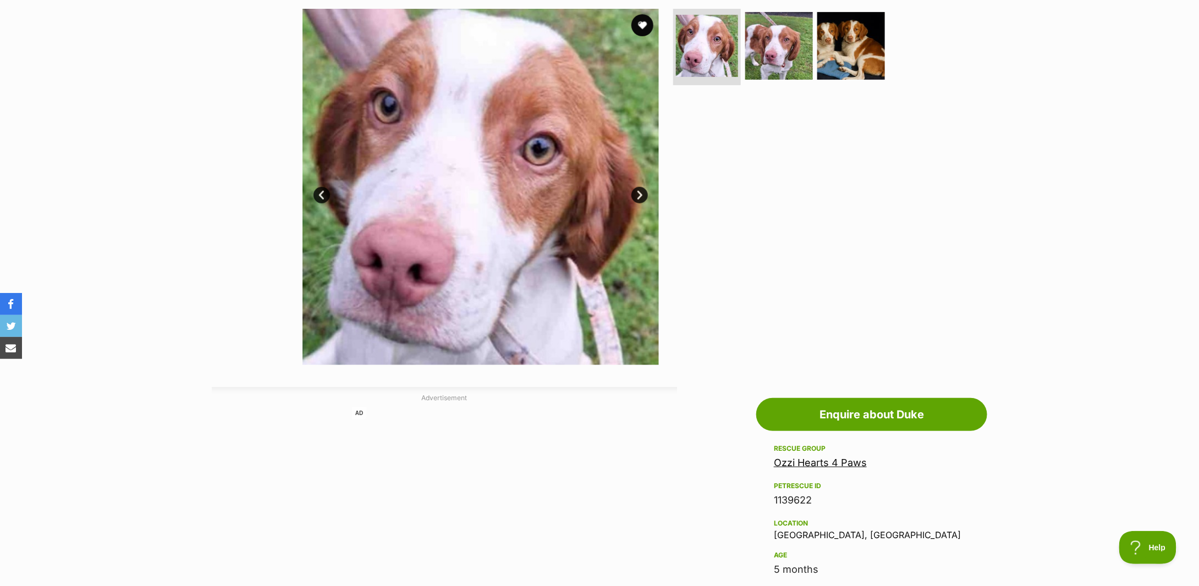
scroll to position [0, 0]
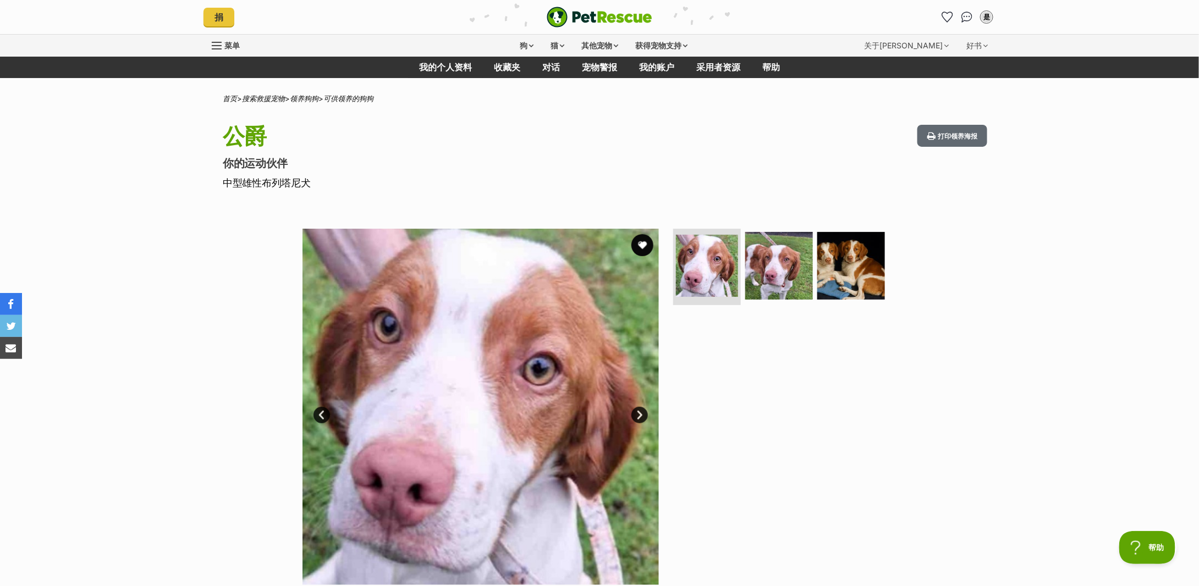
click at [634, 412] on link "下一个" at bounding box center [640, 415] width 17 height 17
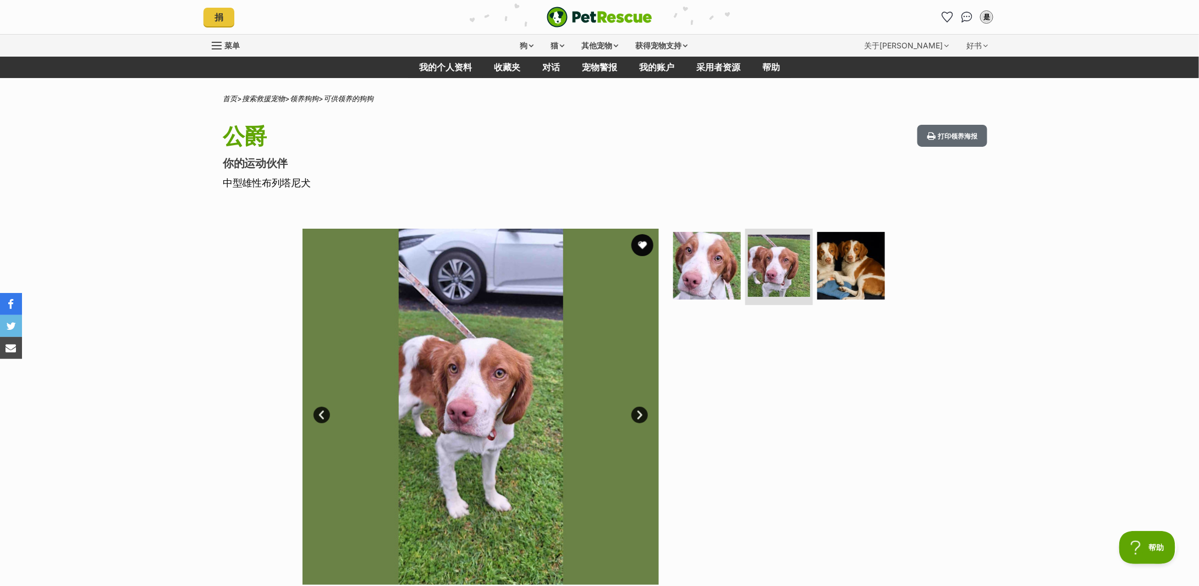
click at [634, 412] on link "下一个" at bounding box center [640, 415] width 17 height 17
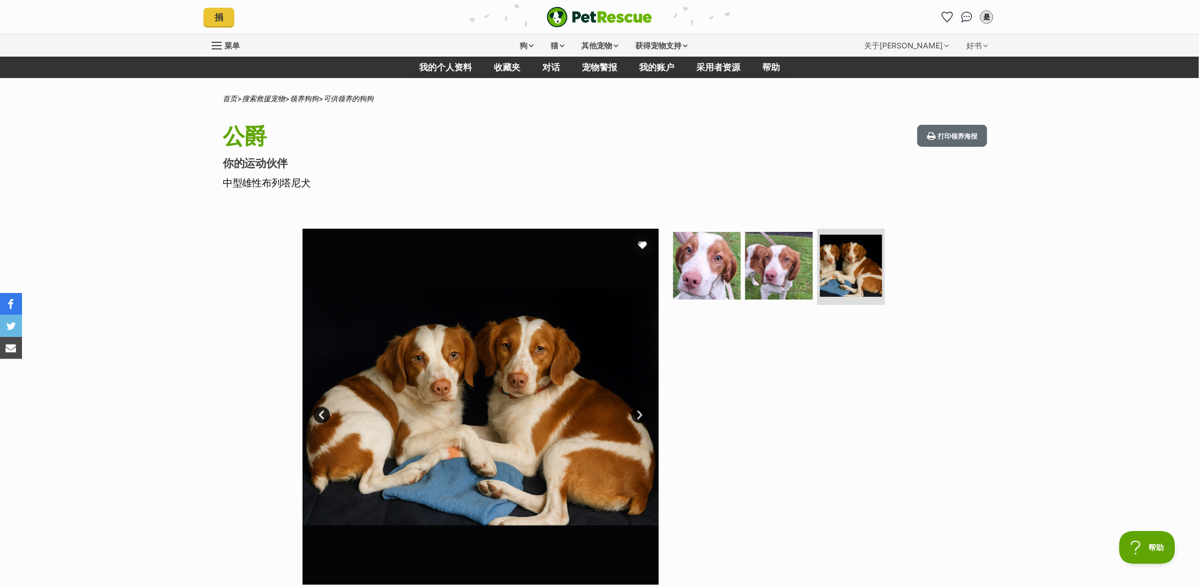
click at [324, 416] on link "上一页" at bounding box center [322, 415] width 17 height 17
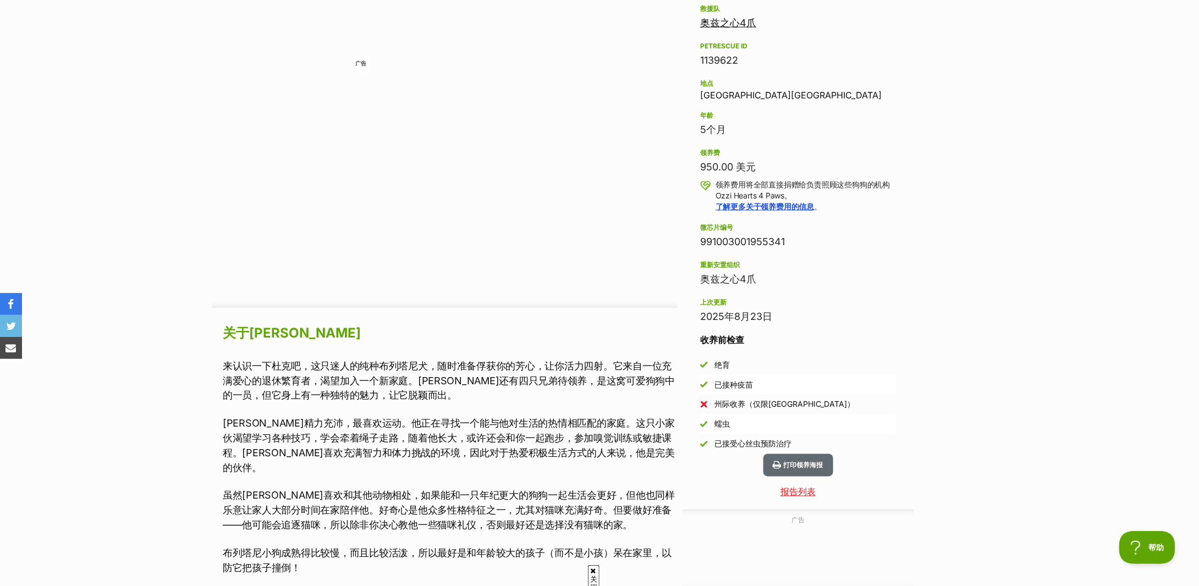
scroll to position [733, 0]
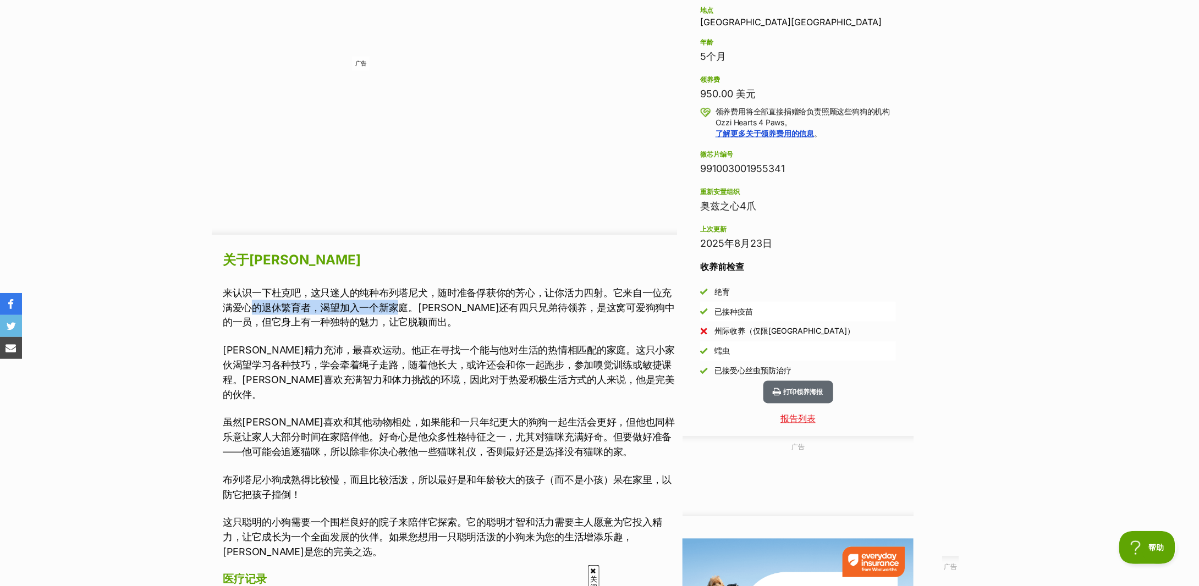
drag, startPoint x: 252, startPoint y: 310, endPoint x: 397, endPoint y: 311, distance: 145.2
click at [397, 311] on font "来认识一下杜克吧，这只迷人的纯种布列塔尼犬，随时准备俘获你的芳心，让你活力四射。它来自一位充满爱心的退休繁育者，渴望加入一个新家庭。杜克还有四只兄弟待领养，是…" at bounding box center [449, 307] width 452 height 41
drag, startPoint x: 245, startPoint y: 352, endPoint x: 391, endPoint y: 352, distance: 146.3
click at [391, 352] on font "杜克精力充沛，最喜欢运动。他正在寻找一个能与他对生活的热情相匹配的家庭。这只小家伙渴望学习各种技巧，学会牵着绳子走路，随着他长大，或许还会和你一起跑步，参加嗅…" at bounding box center [449, 373] width 452 height 56
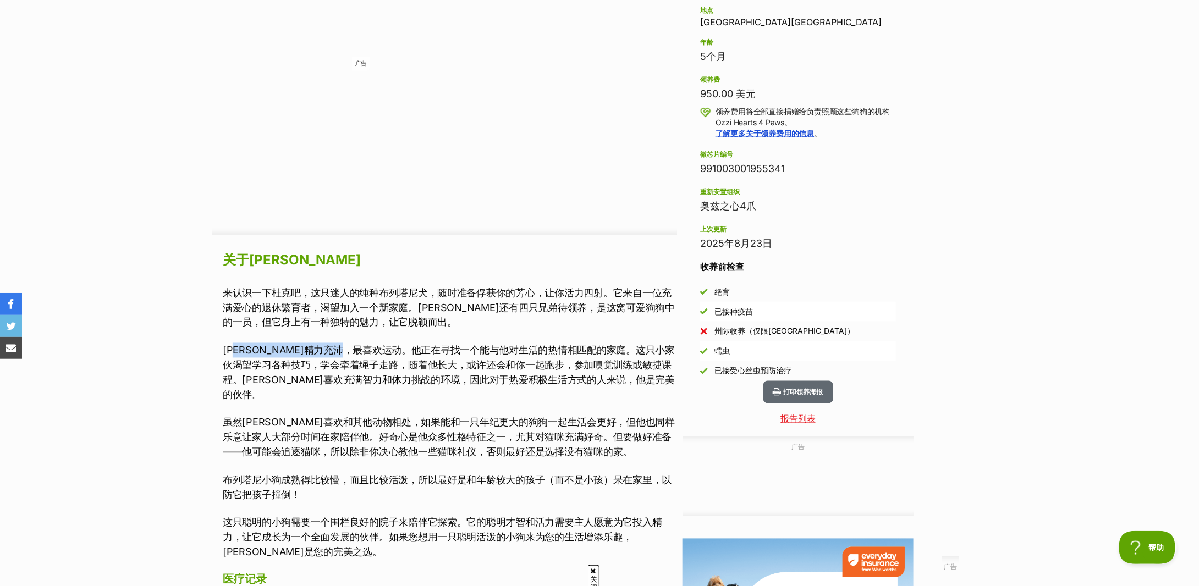
click at [391, 352] on font "杜克精力充沛，最喜欢运动。他正在寻找一个能与他对生活的热情相匹配的家庭。这只小家伙渴望学习各种技巧，学会牵着绳子走路，随着他长大，或许还会和你一起跑步，参加嗅…" at bounding box center [449, 373] width 452 height 56
drag, startPoint x: 556, startPoint y: 353, endPoint x: 634, endPoint y: 353, distance: 78.1
click at [634, 353] on font "杜克精力充沛，最喜欢运动。他正在寻找一个能与他对生活的热情相匹配的家庭。这只小家伙渴望学习各种技巧，学会牵着绳子走路，随着他长大，或许还会和你一起跑步，参加嗅…" at bounding box center [449, 373] width 452 height 56
drag, startPoint x: 251, startPoint y: 360, endPoint x: 491, endPoint y: 365, distance: 239.4
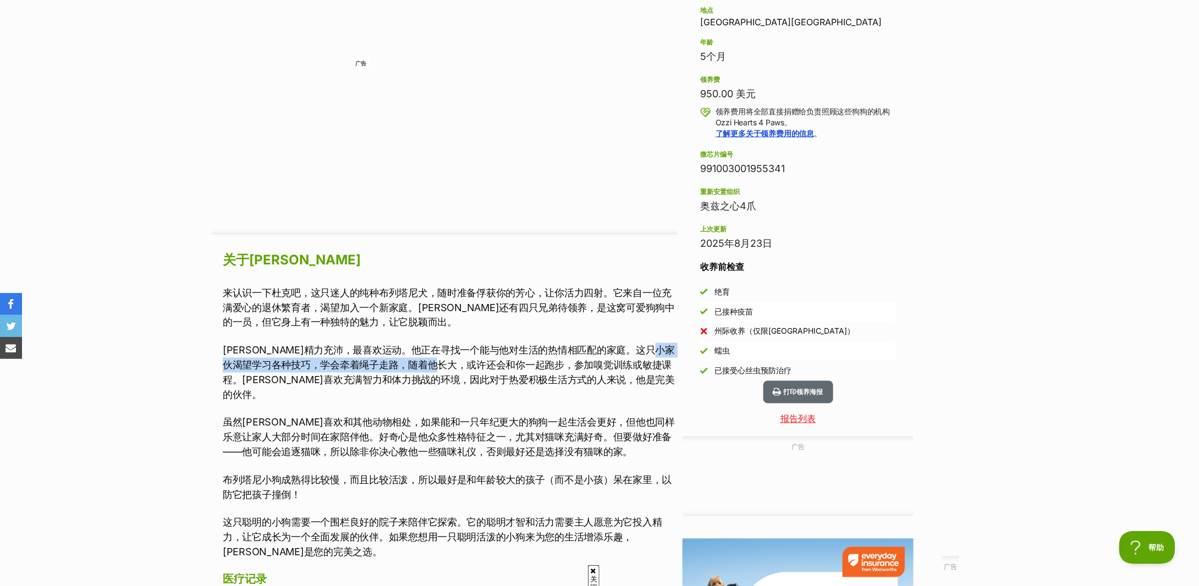
click at [491, 365] on font "杜克精力充沛，最喜欢运动。他正在寻找一个能与他对生活的热情相匹配的家庭。这只小家伙渴望学习各种技巧，学会牵着绳子走路，随着他长大，或许还会和你一起跑步，参加嗅…" at bounding box center [449, 373] width 452 height 56
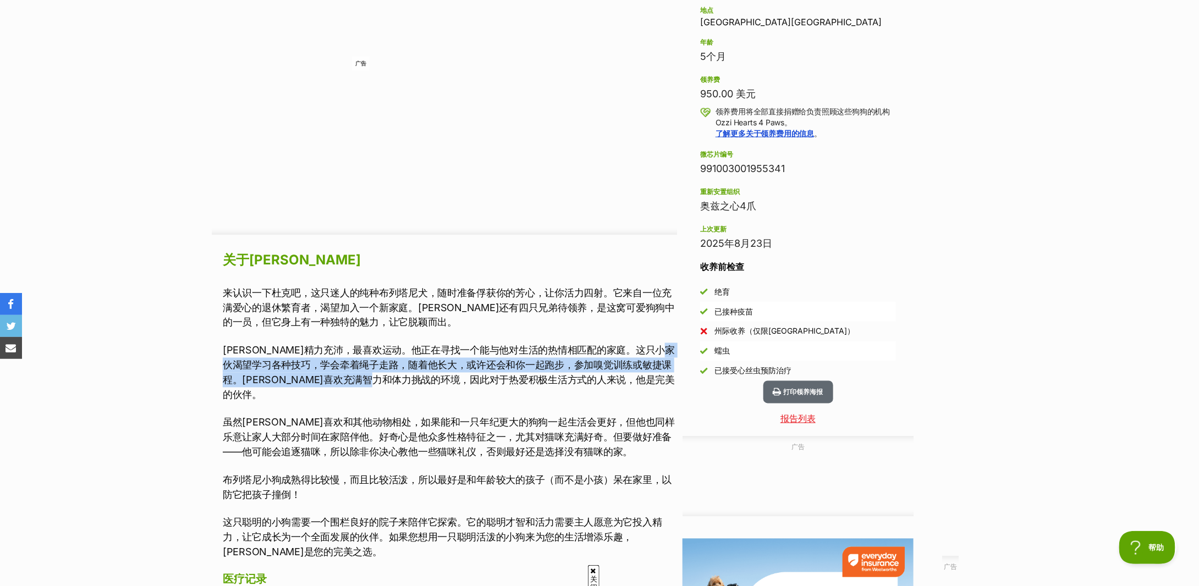
drag, startPoint x: 263, startPoint y: 371, endPoint x: 465, endPoint y: 377, distance: 202.0
click at [465, 377] on p "杜克精力充沛，最喜欢运动。他正在寻找一个能与他对生活的热情相匹配的家庭。这只小家伙渴望学习各种技巧，学会牵着绳子走路，随着他长大，或许还会和你一起跑步，参加嗅…" at bounding box center [450, 372] width 454 height 59
click at [465, 377] on font "杜克精力充沛，最喜欢运动。他正在寻找一个能与他对生活的热情相匹配的家庭。这只小家伙渴望学习各种技巧，学会牵着绳子走路，随着他长大，或许还会和你一起跑步，参加嗅…" at bounding box center [449, 373] width 452 height 56
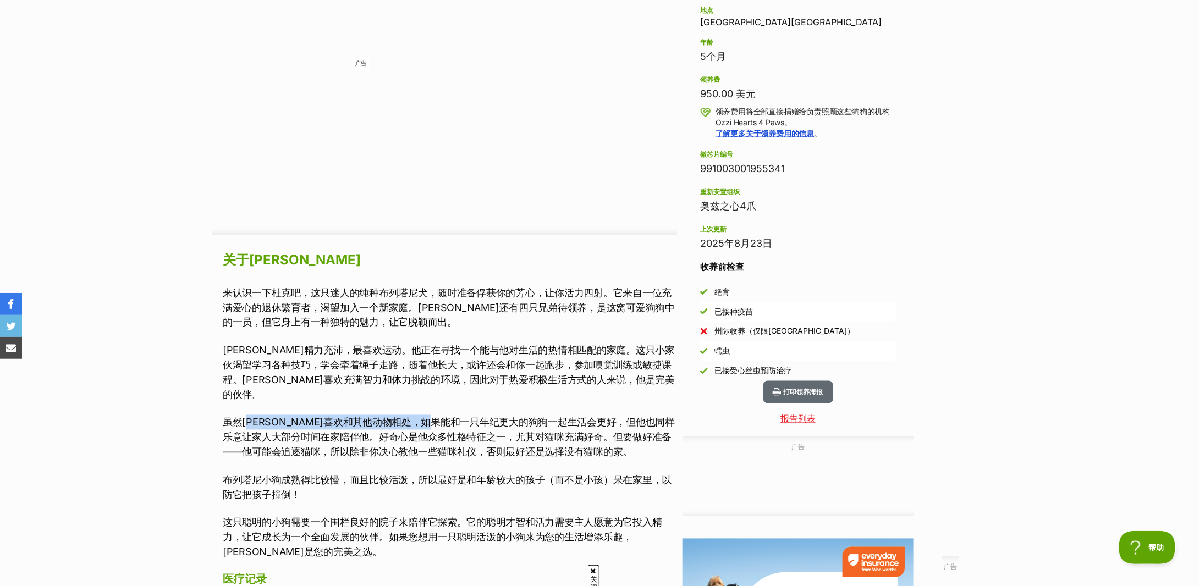
drag, startPoint x: 249, startPoint y: 407, endPoint x: 472, endPoint y: 404, distance: 223.4
click at [472, 417] on font "虽然杜克喜欢和其他动物相处，如果能和一只年纪更大的狗狗一起生活会更好，但他也同样乐意让家人大部分时间在家陪伴他。好奇心是他众多性格特征之一，尤其对猫咪充满好奇…" at bounding box center [449, 437] width 452 height 41
drag, startPoint x: 341, startPoint y: 425, endPoint x: 459, endPoint y: 426, distance: 117.7
click at [459, 426] on font "虽然杜克喜欢和其他动物相处，如果能和一只年纪更大的狗狗一起生活会更好，但他也同样乐意让家人大部分时间在家陪伴他。好奇心是他众多性格特征之一，尤其对猫咪充满好奇…" at bounding box center [449, 437] width 452 height 41
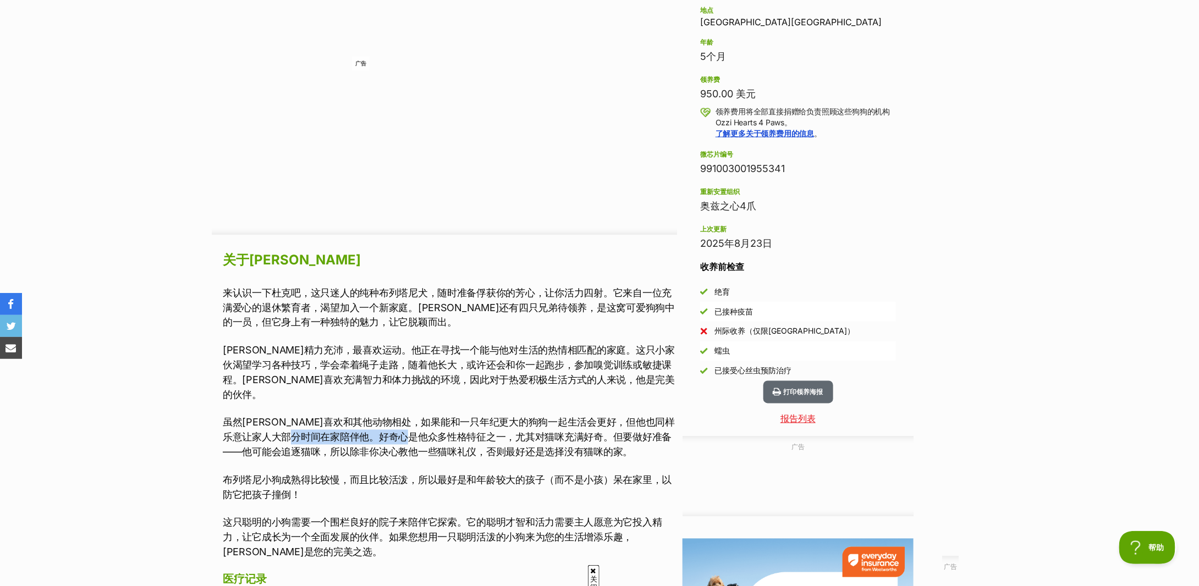
click at [459, 426] on font "虽然杜克喜欢和其他动物相处，如果能和一只年纪更大的狗狗一起生活会更好，但他也同样乐意让家人大部分时间在家陪伴他。好奇心是他众多性格特征之一，尤其对猫咪充满好奇…" at bounding box center [449, 437] width 452 height 41
click at [342, 438] on font "虽然杜克喜欢和其他动物相处，如果能和一只年纪更大的狗狗一起生活会更好，但他也同样乐意让家人大部分时间在家陪伴他。好奇心是他众多性格特征之一，尤其对猫咪充满好奇…" at bounding box center [449, 437] width 452 height 41
drag, startPoint x: 263, startPoint y: 463, endPoint x: 436, endPoint y: 464, distance: 172.7
click at [436, 475] on font "布列塔尼小狗成熟得比较慢，而且比较活泼，所以最好是和年龄较大的孩子（而不是小孩）呆在家里，以防它把孩子撞倒！" at bounding box center [447, 488] width 449 height 26
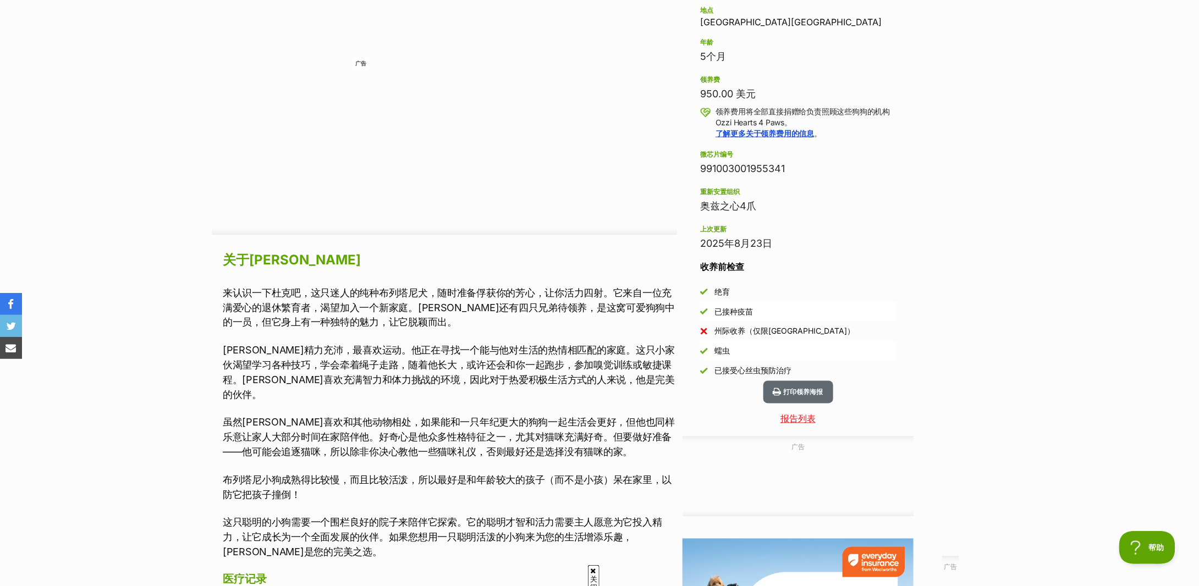
click at [319, 517] on font "这只聪明的小狗需要一个围栏良好的院子来陪伴它探索。它的聪明才智和活力需要主人愿意为它投入精力，让它成长为一个全面发展的伙伴。如果您想用一只聪明活泼的小狗来为您…" at bounding box center [443, 537] width 440 height 41
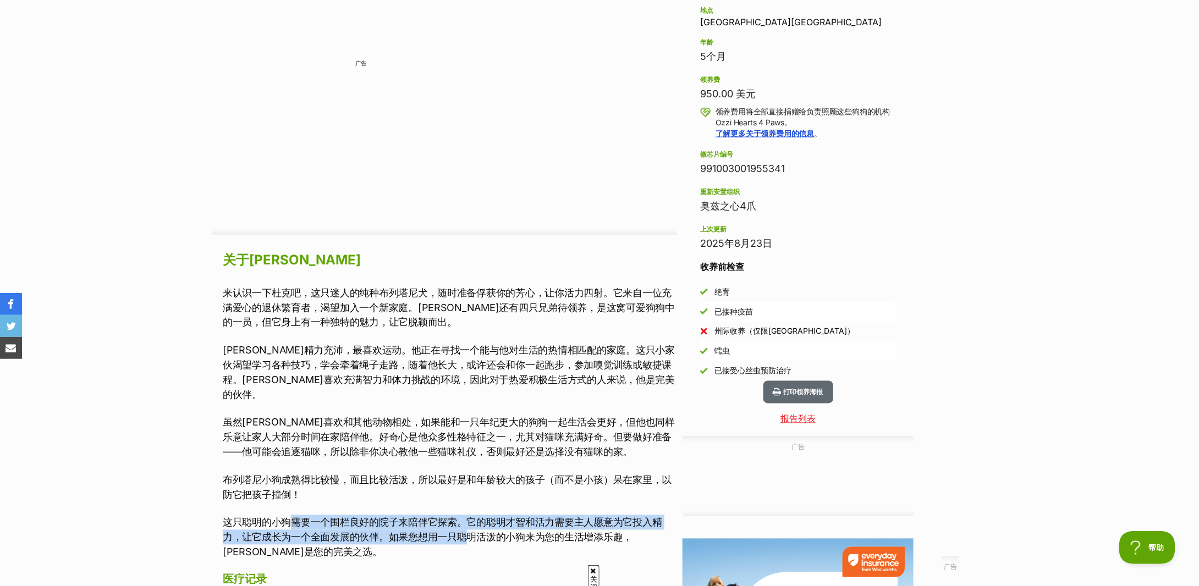
drag, startPoint x: 295, startPoint y: 509, endPoint x: 478, endPoint y: 519, distance: 182.9
click at [478, 519] on font "这只聪明的小狗需要一个围栏良好的院子来陪伴它探索。它的聪明才智和活力需要主人愿意为它投入精力，让它成长为一个全面发展的伙伴。如果您想用一只聪明活泼的小狗来为您…" at bounding box center [443, 537] width 440 height 41
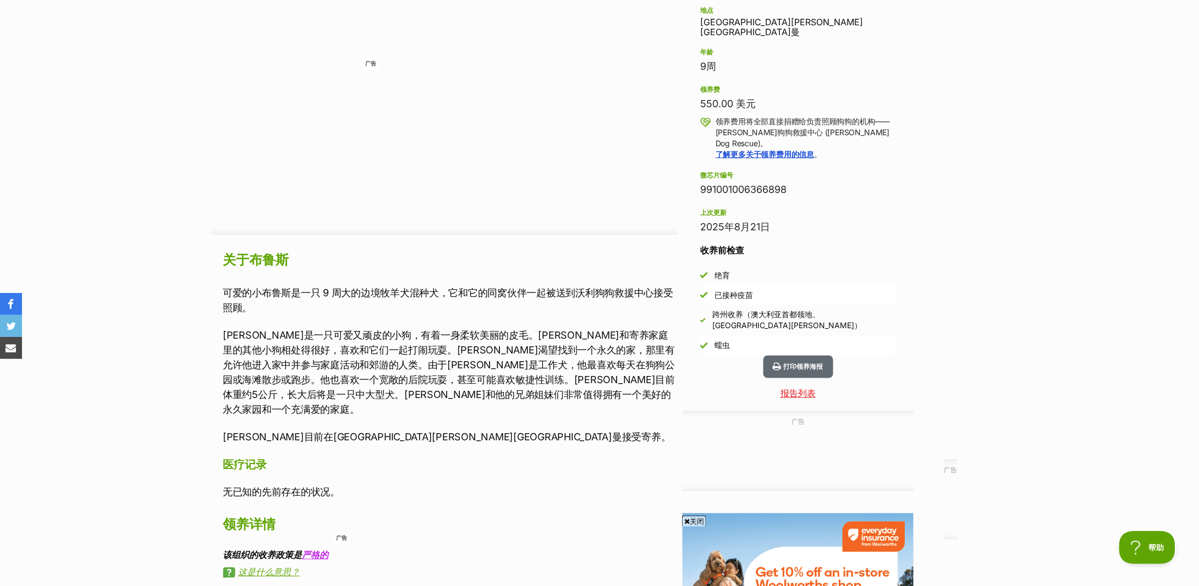
scroll to position [806, 0]
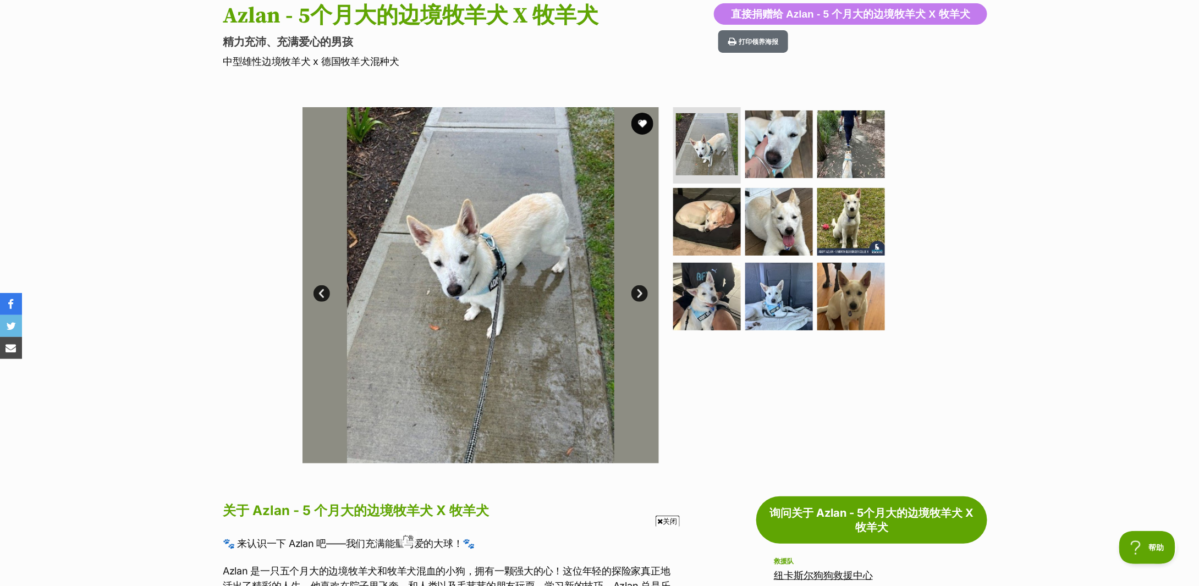
scroll to position [415, 0]
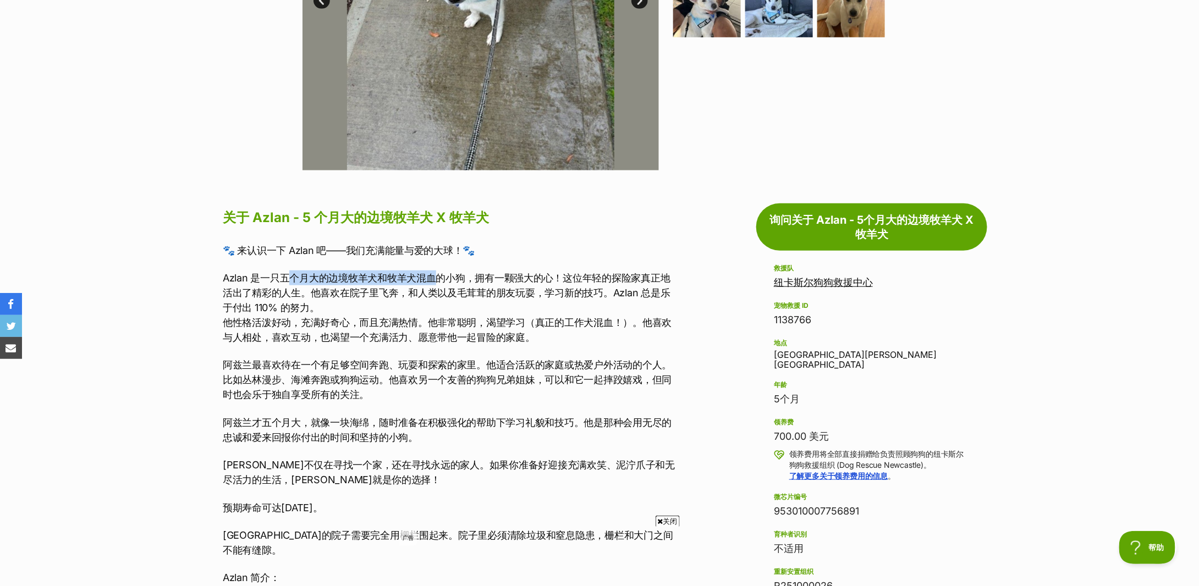
drag, startPoint x: 286, startPoint y: 275, endPoint x: 433, endPoint y: 282, distance: 147.1
click at [433, 282] on font "Azlan 是一只五个月大的边境牧羊犬和牧羊犬混血的小狗，拥有一颗强大的心！这位年轻的探险家真正地活出了精彩的人生。他喜欢在院子里飞奔，和人类以及毛茸茸的朋友…" at bounding box center [447, 292] width 448 height 41
drag, startPoint x: 239, startPoint y: 321, endPoint x: 415, endPoint y: 329, distance: 176.2
click at [415, 329] on p "Azlan 是一只五个月大的边境牧羊犬和牧羊犬混血的小狗，拥有一颗强大的心！这位年轻的探险家真正地活出了精彩的人生。他喜欢在院子里飞奔，和人类以及毛茸茸的朋友…" at bounding box center [450, 308] width 454 height 74
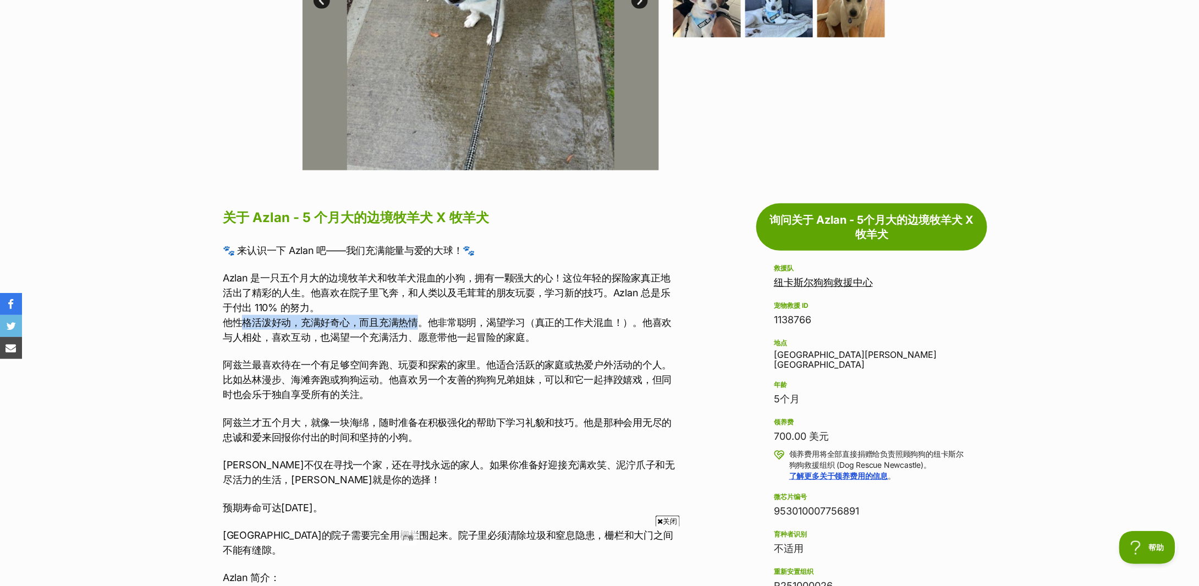
click at [415, 329] on p "Azlan 是一只五个月大的边境牧羊犬和牧羊犬混血的小狗，拥有一颗强大的心！这位年轻的探险家真正地活出了精彩的人生。他喜欢在院子里飞奔，和人类以及毛茸茸的朋友…" at bounding box center [450, 308] width 454 height 74
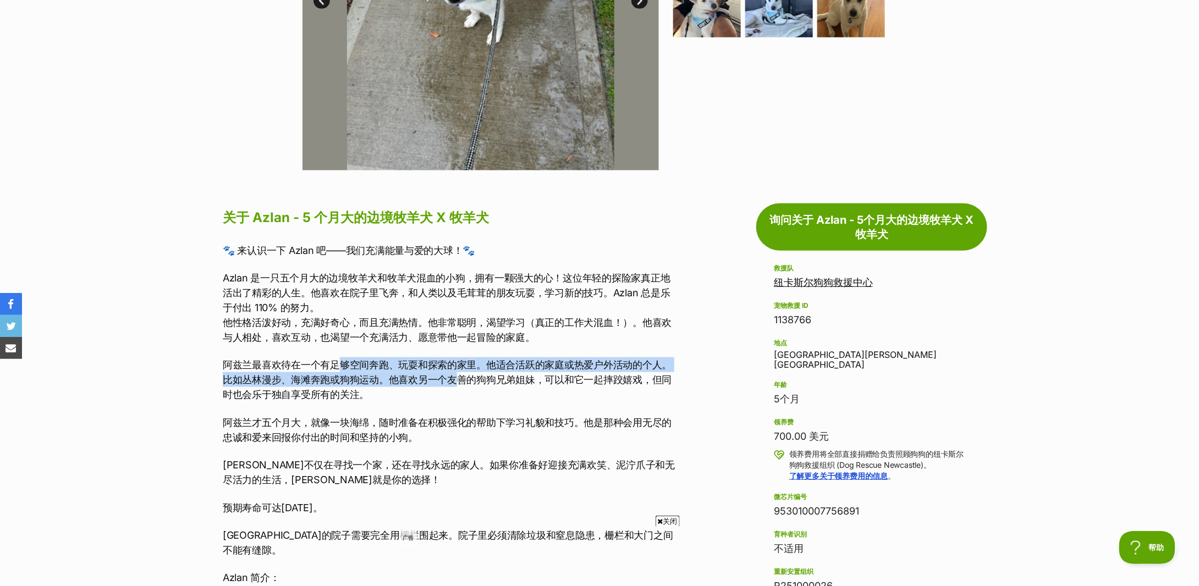
drag, startPoint x: 339, startPoint y: 371, endPoint x: 475, endPoint y: 378, distance: 136.1
click at [468, 378] on font "阿兹兰最喜欢待在一个有足够空间奔跑、玩耍和探索的家里。他适合活跃的家庭或热爱户外活动的个人。比如丛林漫步、海滩奔跑或狗狗运动。他喜欢另一个友善的狗狗兄弟姐妹，…" at bounding box center [447, 379] width 449 height 41
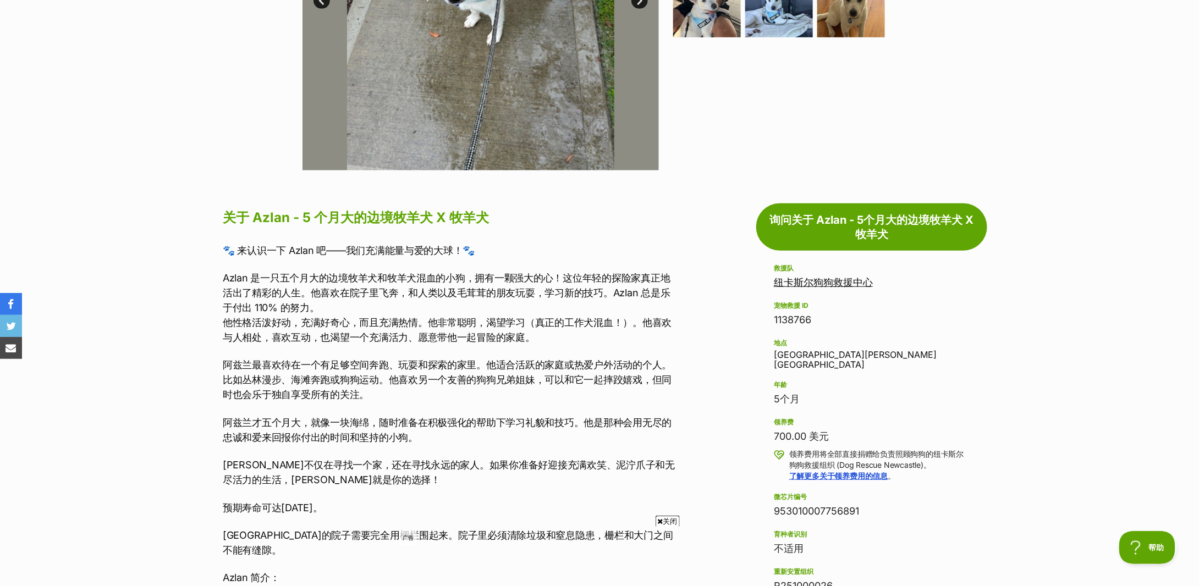
click at [475, 378] on font "阿兹兰最喜欢待在一个有足够空间奔跑、玩耍和探索的家里。他适合活跃的家庭或热爱户外活动的个人。比如丛林漫步、海滩奔跑或狗狗运动。他喜欢另一个友善的狗狗兄弟姐妹，…" at bounding box center [447, 379] width 449 height 41
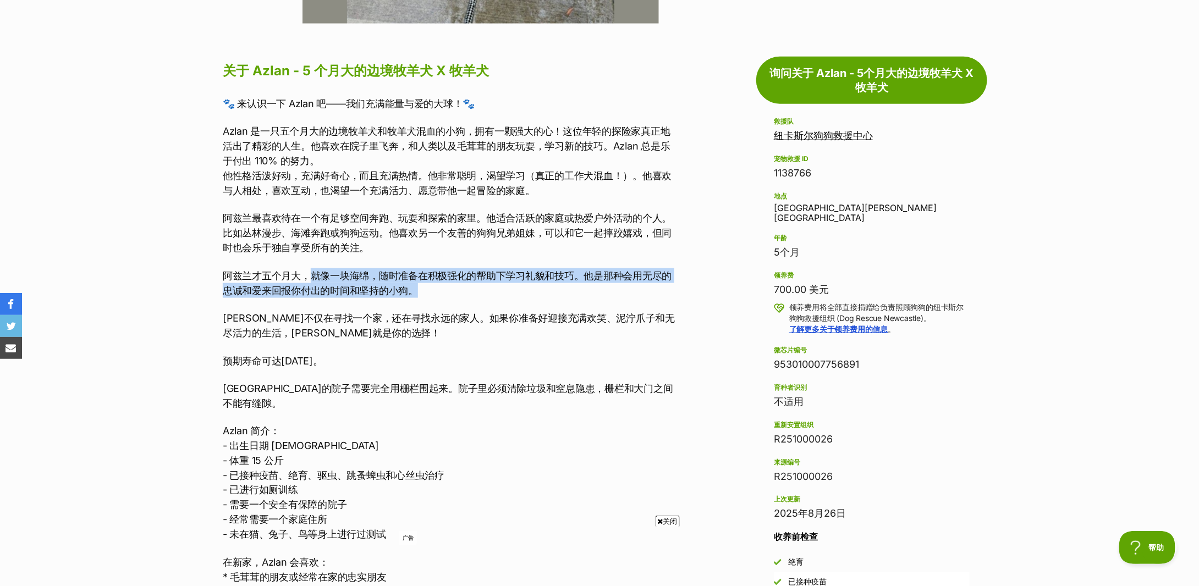
drag, startPoint x: 309, startPoint y: 271, endPoint x: 491, endPoint y: 286, distance: 182.7
click at [491, 286] on p "阿兹兰才五个月大，就像一块海绵，随时准备在积极强化的帮助下学习礼貌和技巧。他是那种会用无尽的忠诚和爱来回报你付出的时间和坚持的小狗。" at bounding box center [450, 283] width 454 height 30
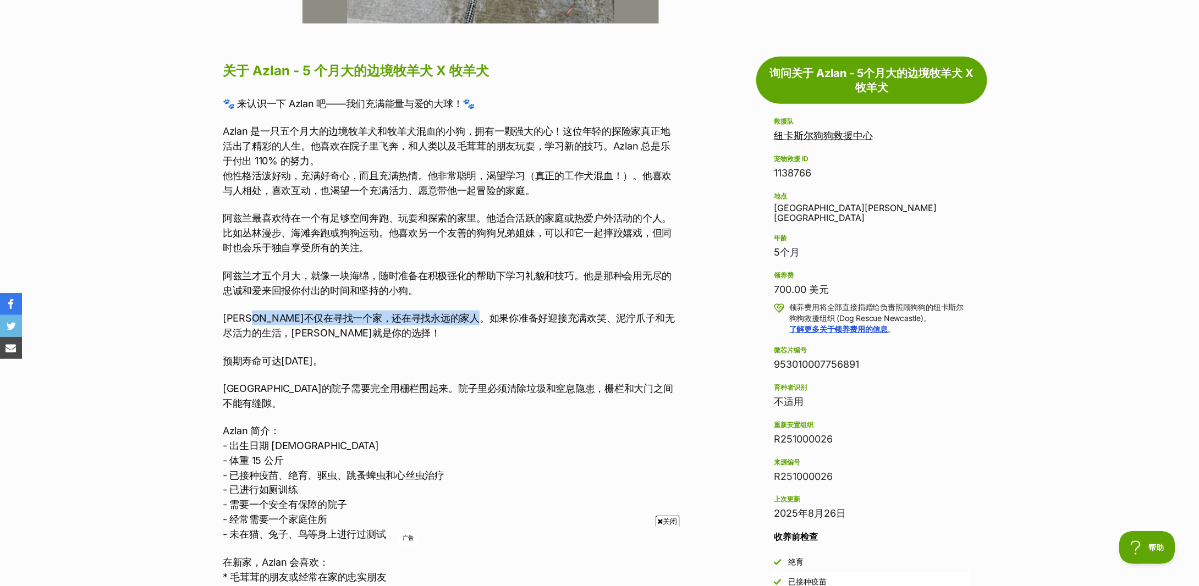
drag, startPoint x: 275, startPoint y: 315, endPoint x: 536, endPoint y: 323, distance: 261.4
click at [536, 323] on font "[PERSON_NAME]不仅在寻找一个家，还在寻找永远的家人。如果你准备好迎接充满欢笑、泥泞爪子和无尽活力的生活，[PERSON_NAME]就是你的选择！" at bounding box center [449, 325] width 452 height 26
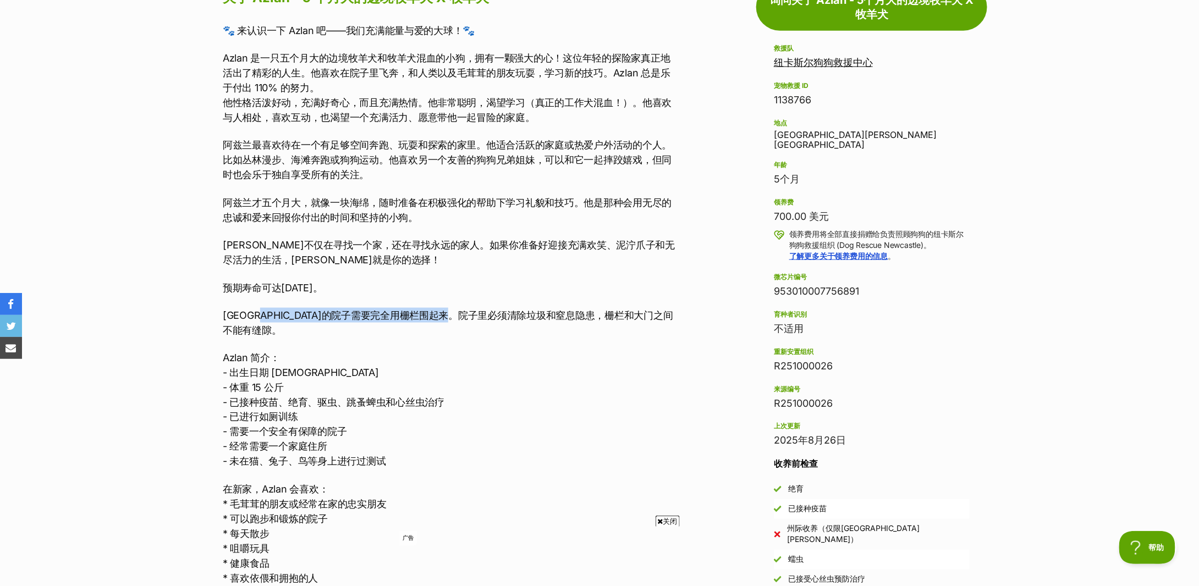
drag, startPoint x: 277, startPoint y: 315, endPoint x: 517, endPoint y: 316, distance: 239.3
click at [517, 316] on font "[GEOGRAPHIC_DATA]的院子需要完全用栅栏围起来。院子里必须清除垃圾和窒息隐患，栅栏和大门之间不能有缝隙。" at bounding box center [448, 323] width 451 height 26
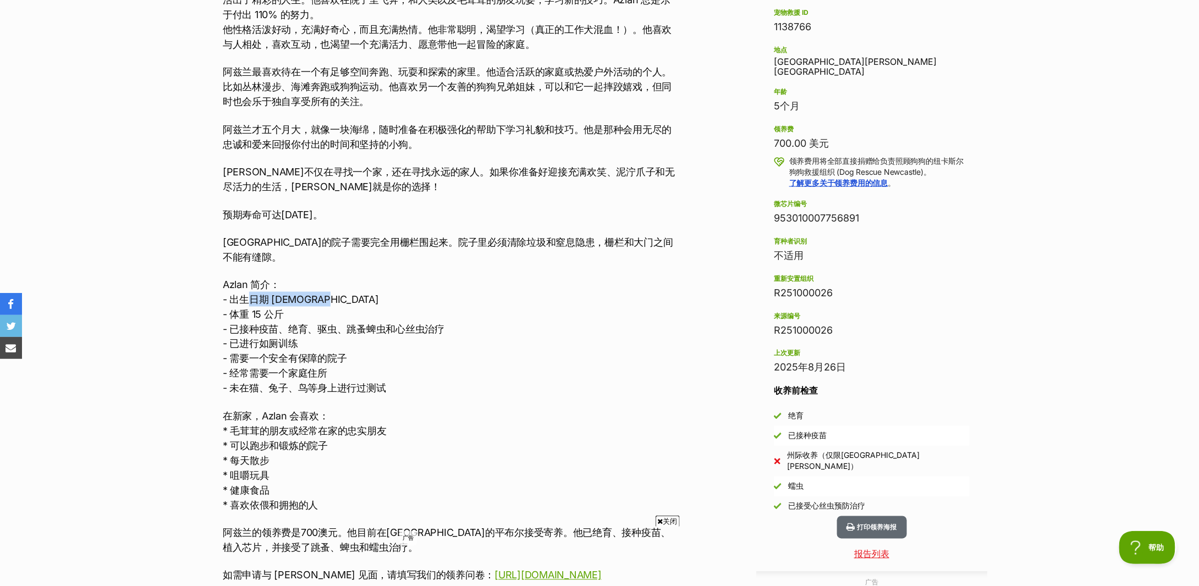
drag, startPoint x: 252, startPoint y: 281, endPoint x: 322, endPoint y: 287, distance: 70.1
click at [322, 294] on font "- 出生日期 [DEMOGRAPHIC_DATA]" at bounding box center [301, 300] width 156 height 12
drag, startPoint x: 265, startPoint y: 314, endPoint x: 364, endPoint y: 319, distance: 99.1
click at [364, 323] on font "- 已接种疫苗、绝育、驱虫、跳蚤蜱虫和心丝虫治疗" at bounding box center [334, 329] width 222 height 12
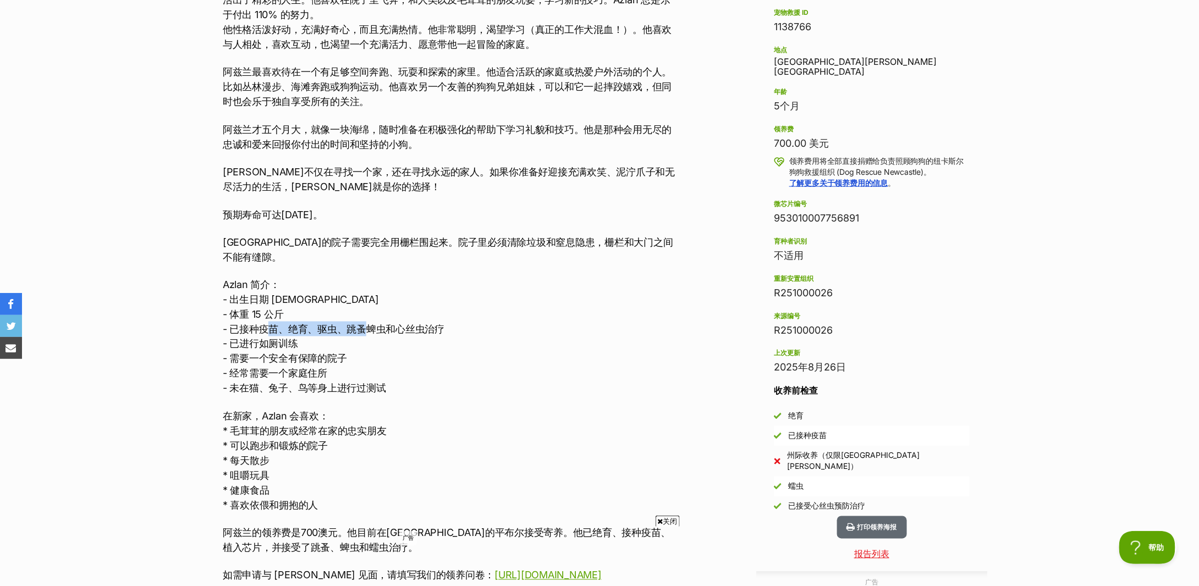
click at [364, 323] on font "- 已接种疫苗、绝育、驱虫、跳蚤蜱虫和心丝虫治疗" at bounding box center [334, 329] width 222 height 12
drag, startPoint x: 261, startPoint y: 347, endPoint x: 304, endPoint y: 352, distance: 43.2
click at [304, 352] on p "Azlan 简介： - 出生日期 [DEMOGRAPHIC_DATA] - 体重 15 公斤 - 已接种疫苗、绝育、驱虫、跳蚤蜱虫和心丝虫治疗 - 已进行如厕…" at bounding box center [450, 336] width 454 height 119
drag, startPoint x: 262, startPoint y: 375, endPoint x: 311, endPoint y: 375, distance: 49.0
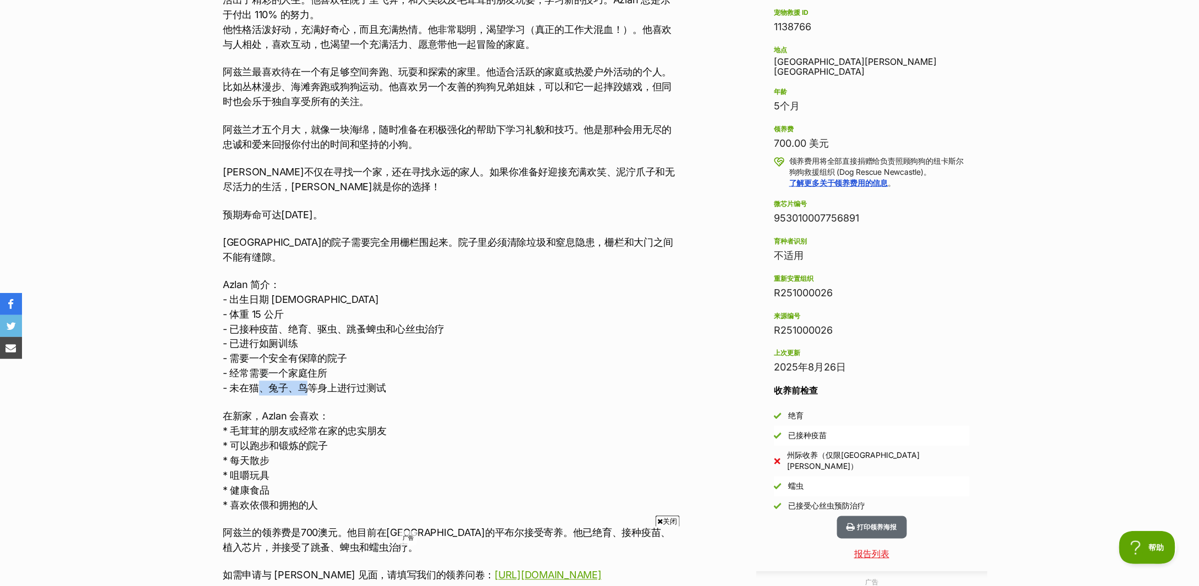
click at [311, 383] on font "- 未在猫、兔子、鸟等身上进行过测试" at bounding box center [304, 389] width 163 height 12
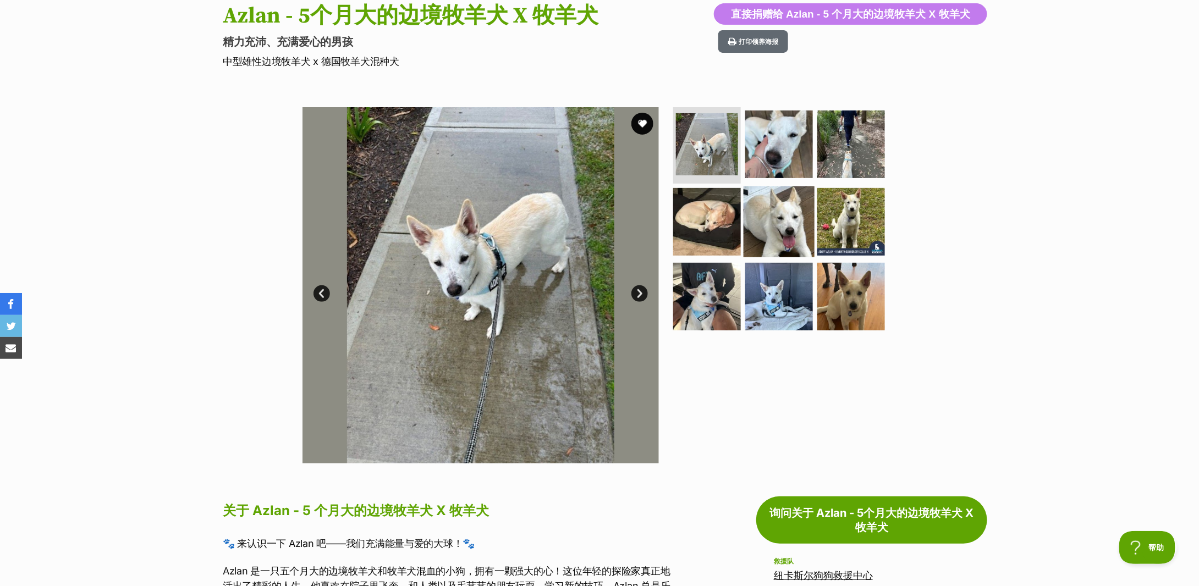
scroll to position [0, 0]
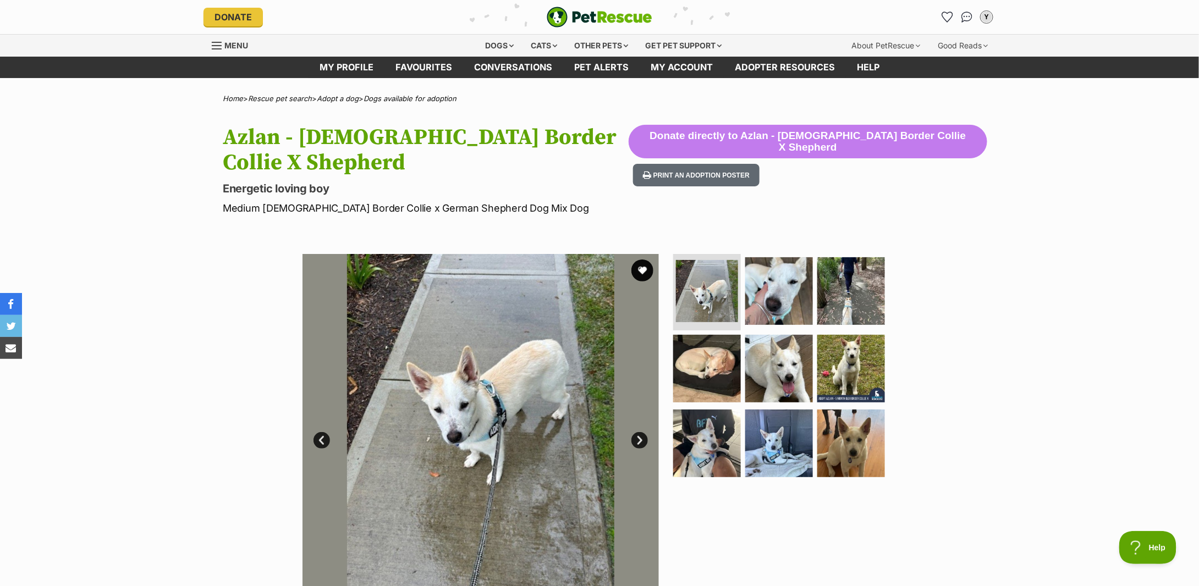
click at [256, 138] on h1 "Azlan - [DEMOGRAPHIC_DATA] Border Collie X Shepherd" at bounding box center [426, 150] width 406 height 51
copy h1 "Azlan"
click at [225, 209] on p "Medium [DEMOGRAPHIC_DATA] Border Collie x German Shepherd Dog Mix Dog" at bounding box center [426, 208] width 406 height 15
drag, startPoint x: 224, startPoint y: 209, endPoint x: 515, endPoint y: 197, distance: 291.8
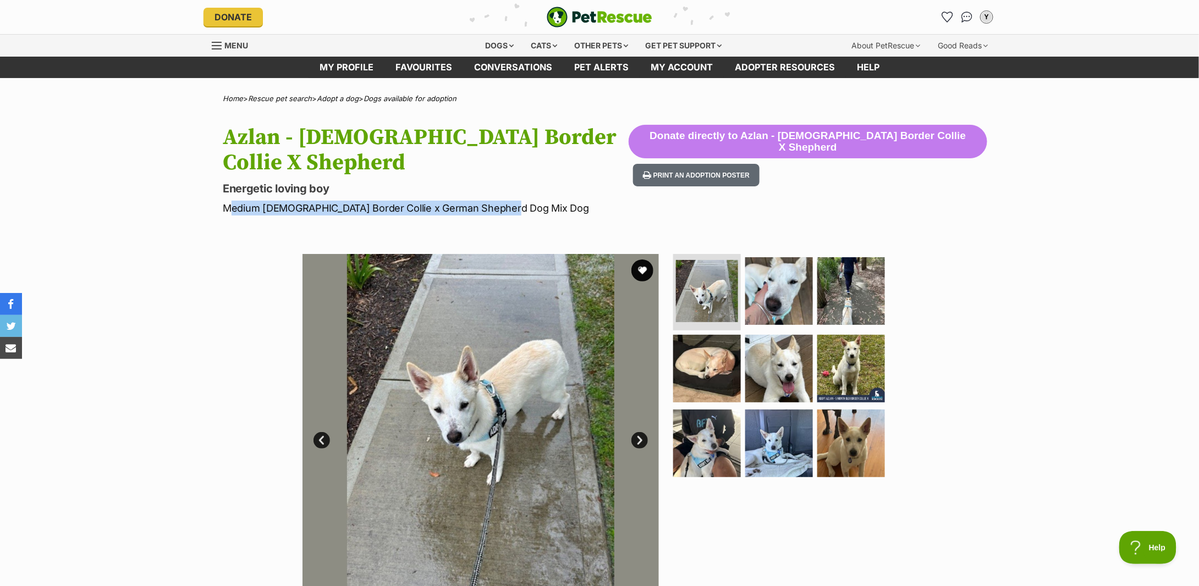
click at [515, 197] on hgroup "Azlan - [DEMOGRAPHIC_DATA] Border Collie X Shepherd Energetic loving boy Medium…" at bounding box center [426, 170] width 406 height 91
copy p "Medium [DEMOGRAPHIC_DATA] Border Collie x German Shepherd Dog Mix Dog"
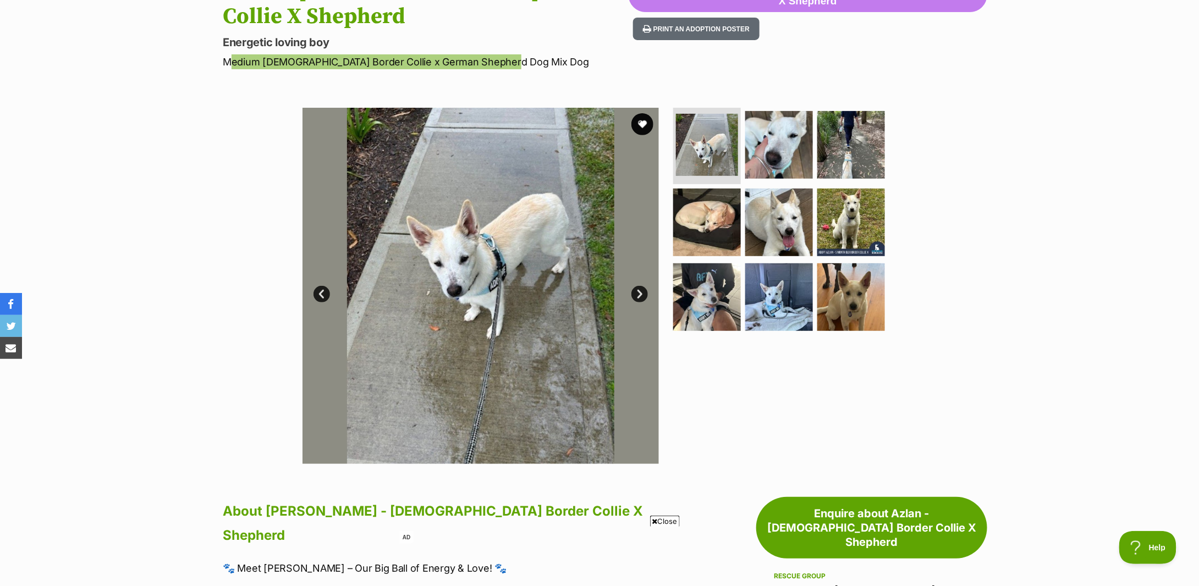
scroll to position [513, 0]
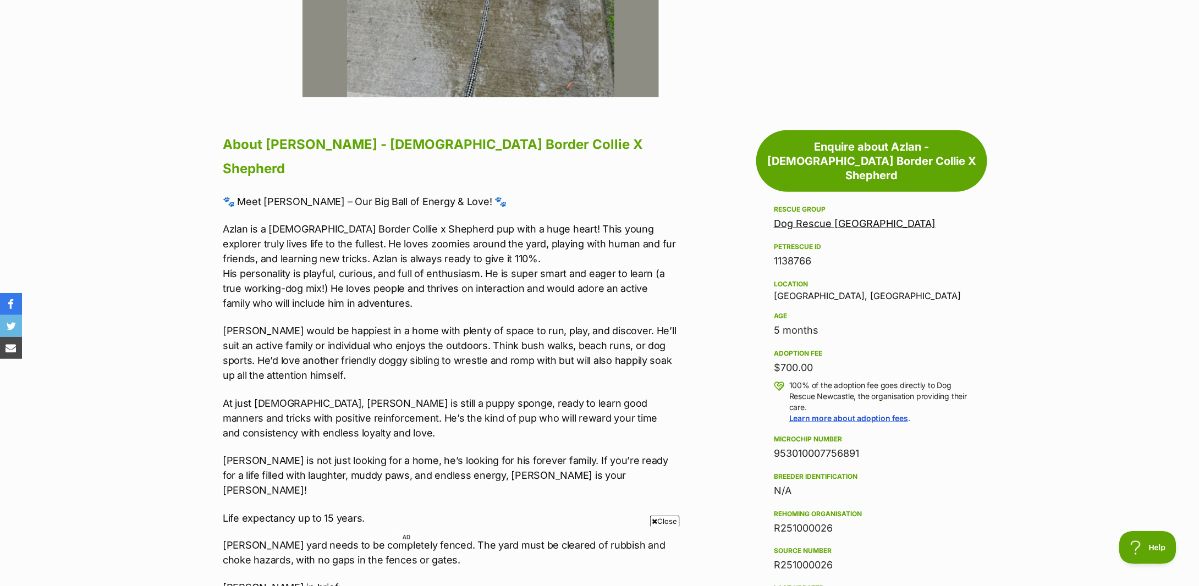
click at [802, 323] on div "5 months" at bounding box center [872, 330] width 196 height 15
copy div "5 months"
click at [797, 360] on div "$700.00" at bounding box center [872, 367] width 196 height 15
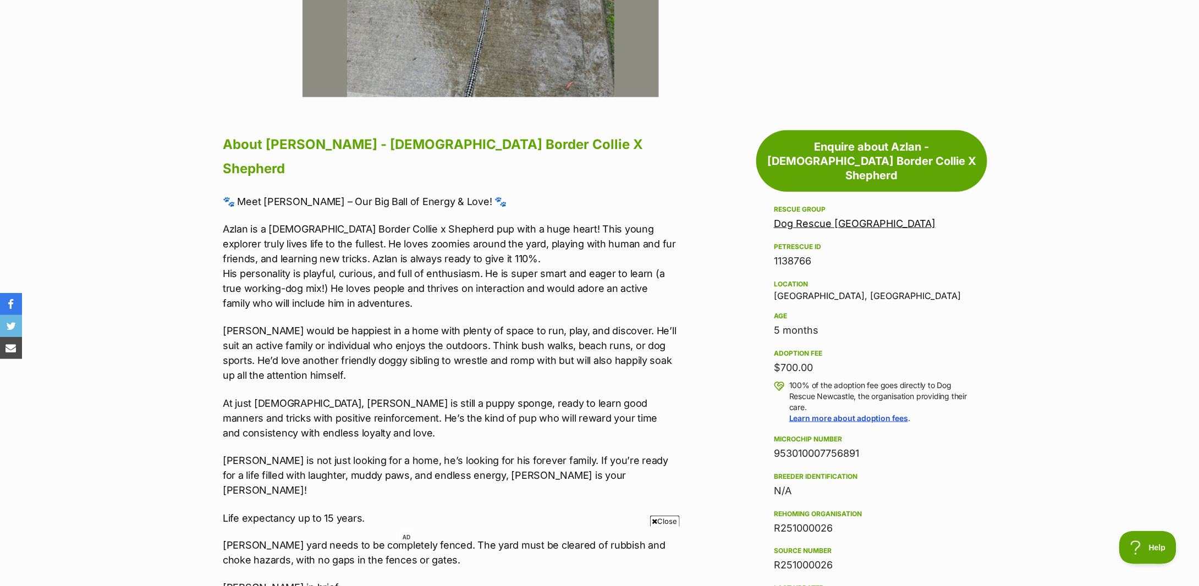
click at [797, 360] on div "$700.00" at bounding box center [872, 367] width 196 height 15
copy div "$700.00"
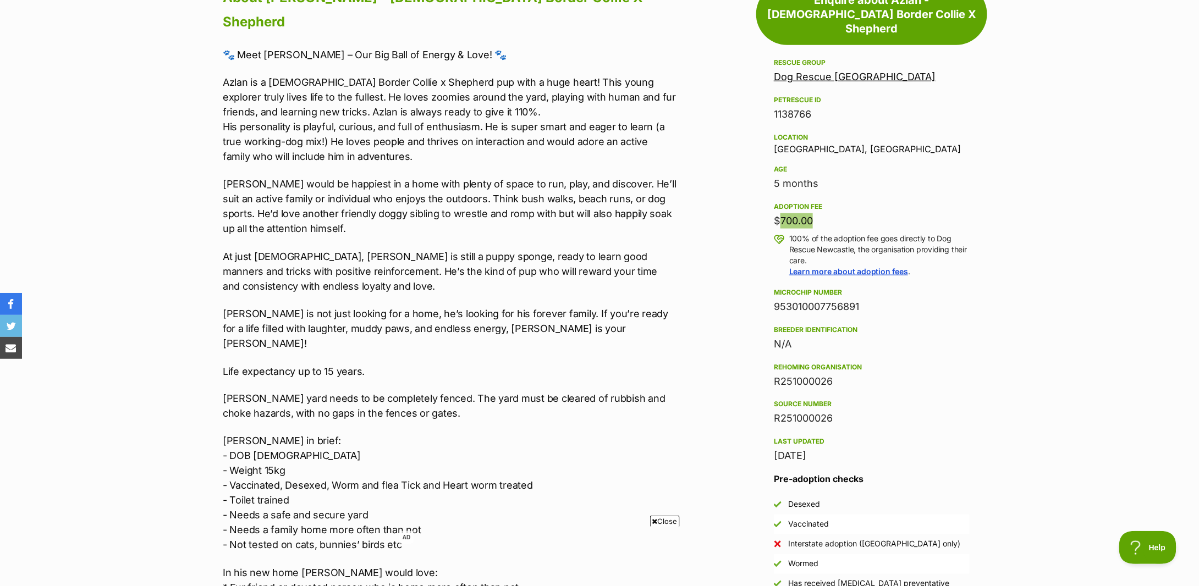
scroll to position [953, 0]
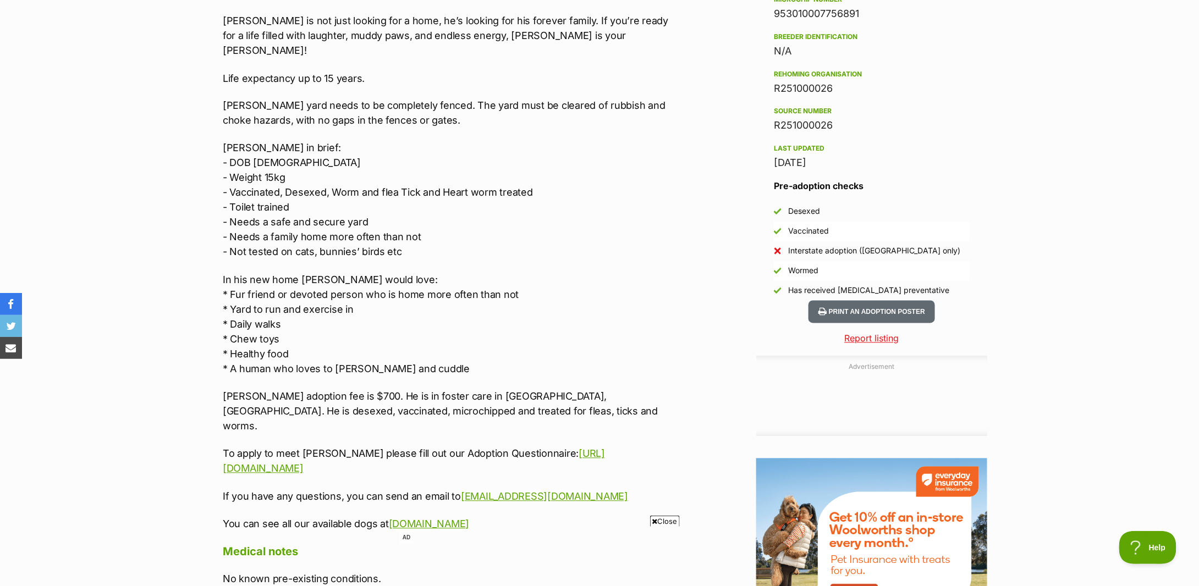
click at [338, 389] on p "[PERSON_NAME] adoption fee is $700. He is in foster care in [GEOGRAPHIC_DATA], …" at bounding box center [450, 411] width 454 height 45
click at [486, 389] on p "[PERSON_NAME] adoption fee is $700. He is in foster care in [GEOGRAPHIC_DATA], …" at bounding box center [450, 411] width 454 height 45
click at [408, 389] on p "[PERSON_NAME] adoption fee is $700. He is in foster care in [GEOGRAPHIC_DATA], …" at bounding box center [450, 411] width 454 height 45
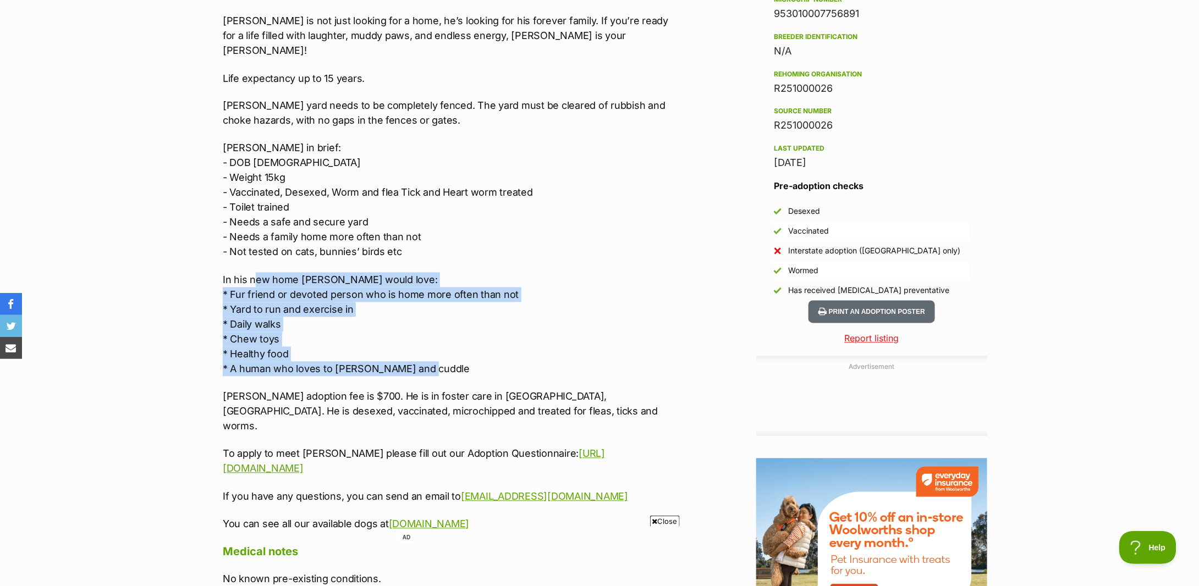
scroll to position [660, 0]
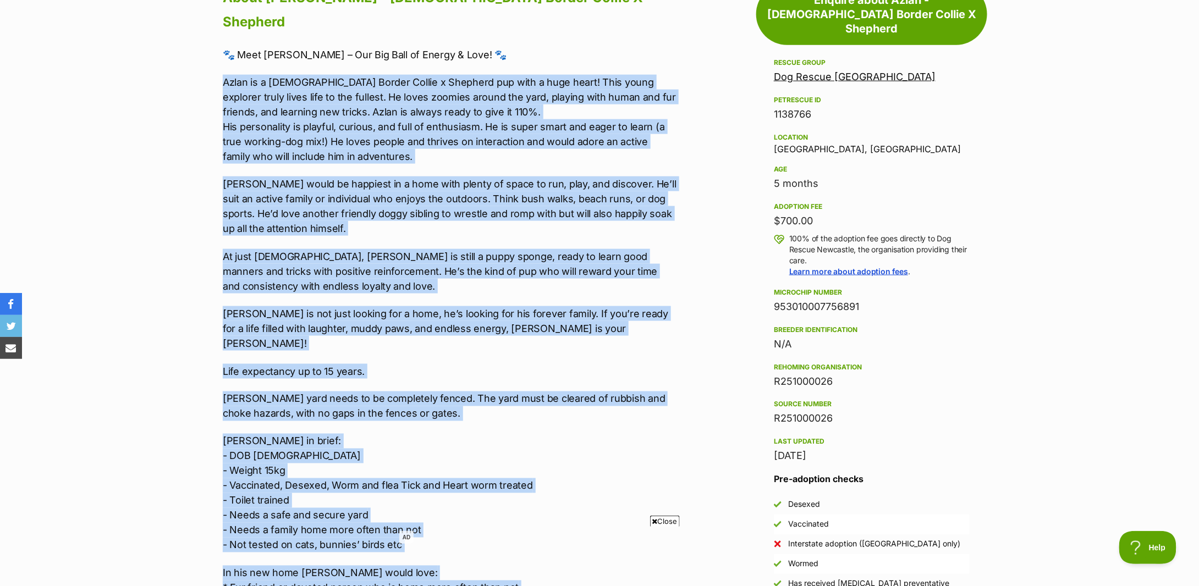
drag, startPoint x: 431, startPoint y: 331, endPoint x: 206, endPoint y: 61, distance: 351.1
copy div "Lorem ip d 5-sitam-con Adipis Elitse d Eiusmodt inc utla e dolo magna! Aliq eni…"
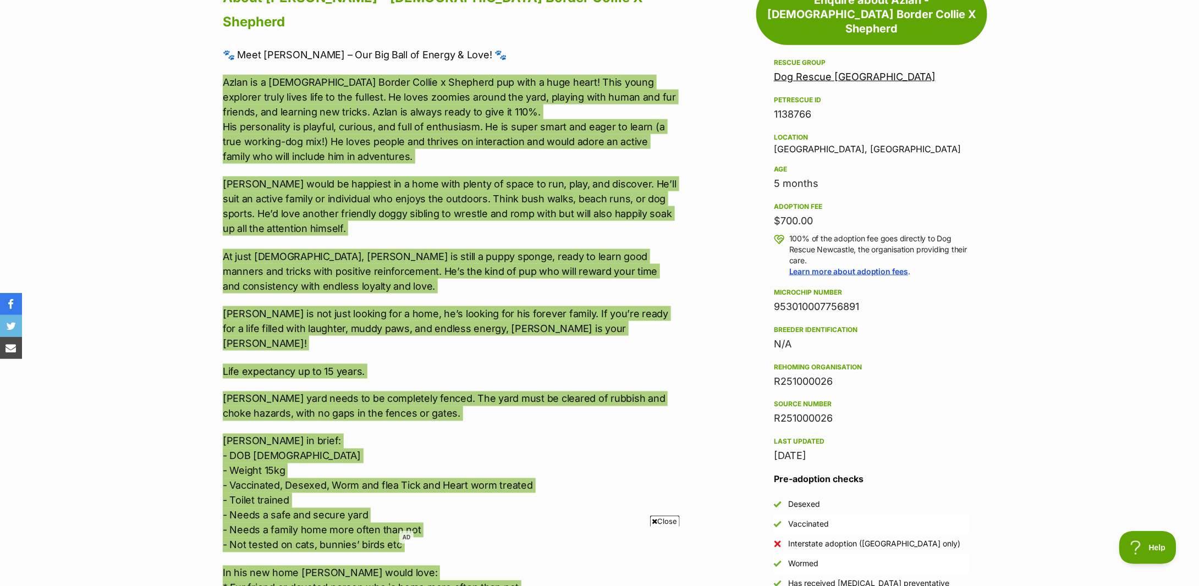
scroll to position [513, 0]
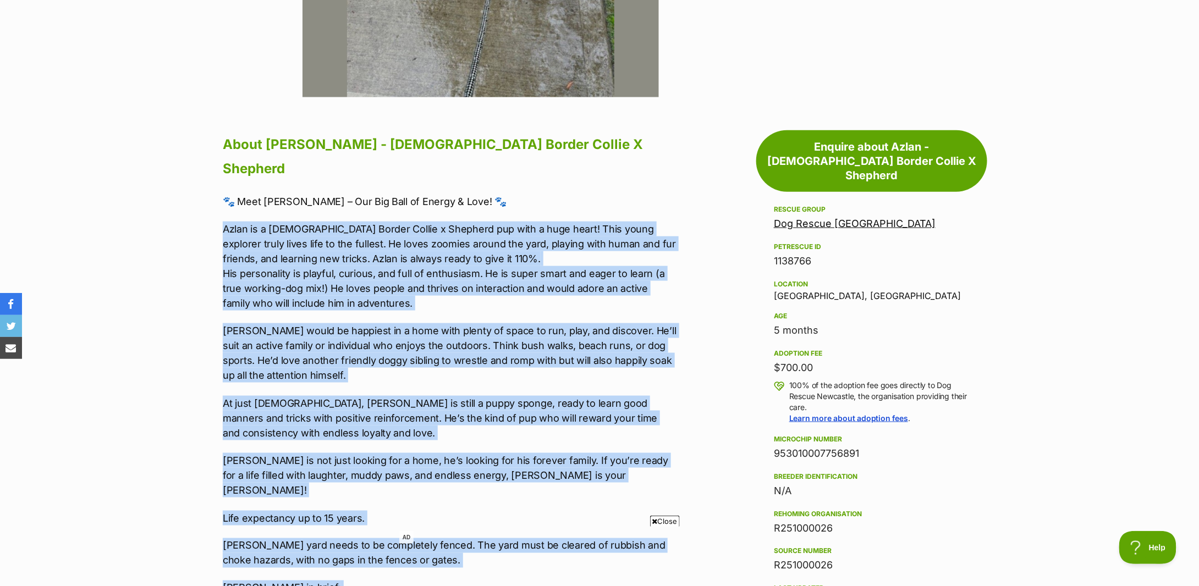
click at [399, 344] on p "[PERSON_NAME] would be happiest in a home with plenty of space to run, play, an…" at bounding box center [450, 352] width 454 height 59
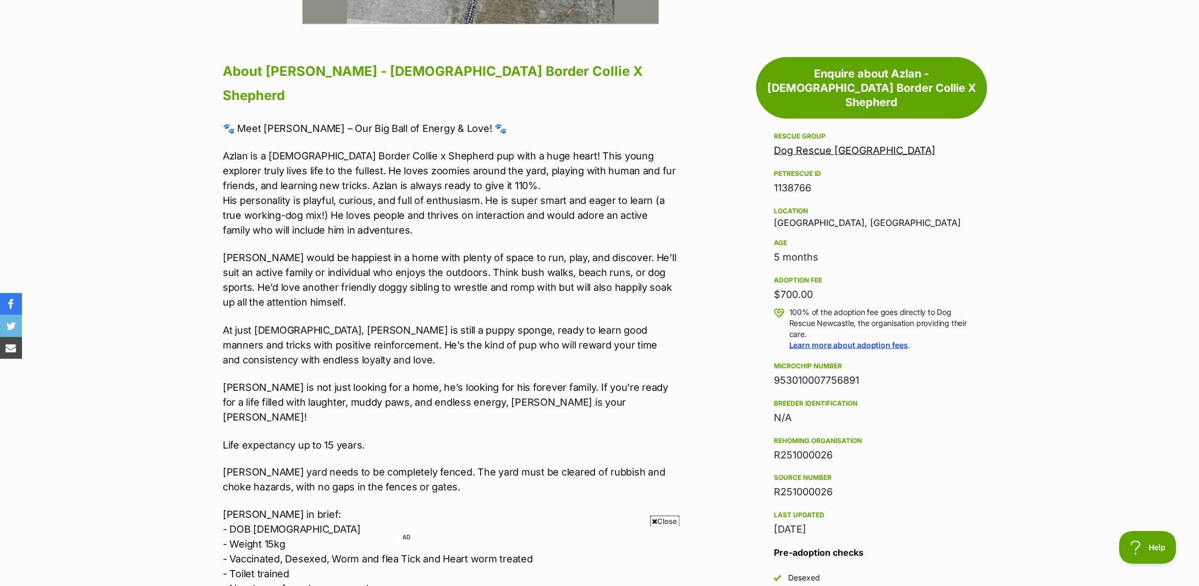
scroll to position [660, 0]
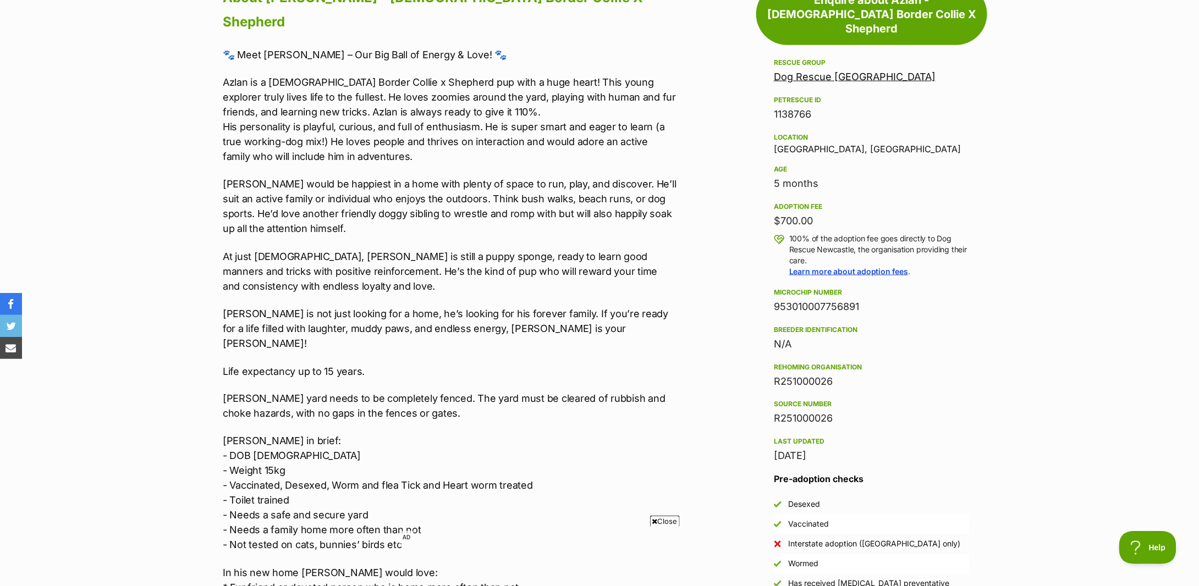
click at [348, 350] on div "🐾 Meet [PERSON_NAME] – Our Big Ball of Energy & Love! 🐾 Azlan is a [DEMOGRAPHIC…" at bounding box center [450, 436] width 454 height 778
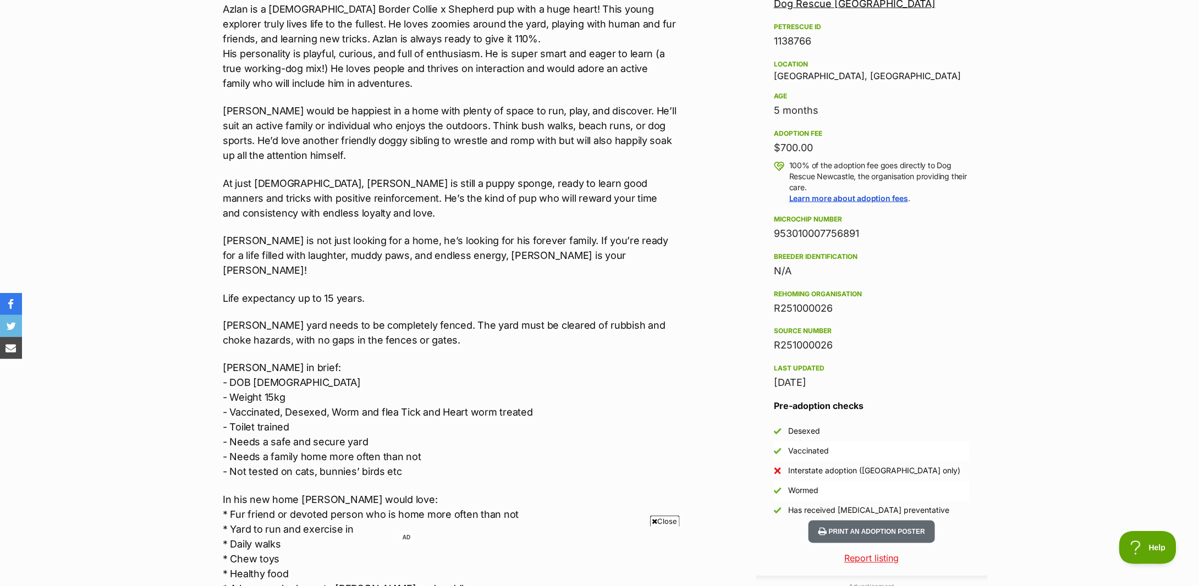
click at [362, 370] on p "Azlan in brief: - DOB [DEMOGRAPHIC_DATA] - Weight 15kg - Vaccinated, Desexed, W…" at bounding box center [450, 420] width 454 height 119
